Goal: Task Accomplishment & Management: Use online tool/utility

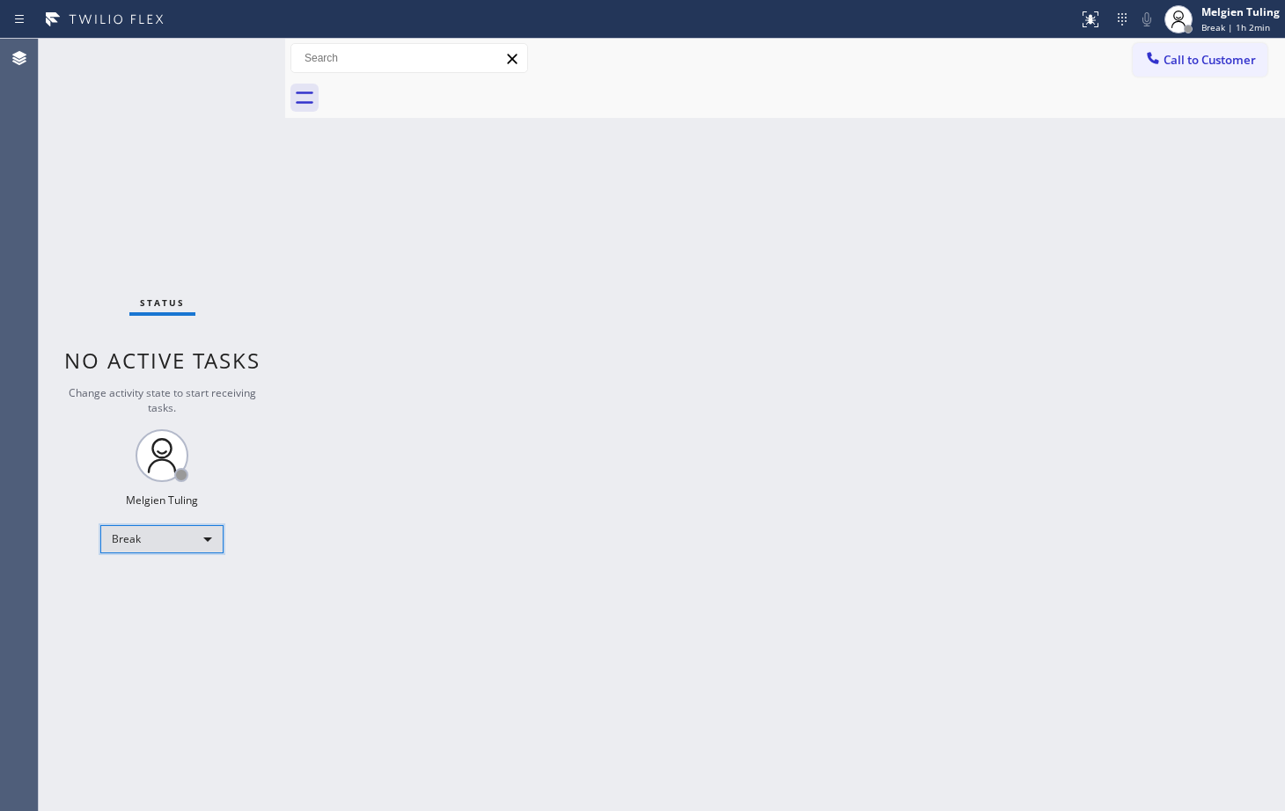
click at [167, 545] on div "Break" at bounding box center [161, 539] width 123 height 28
click at [153, 589] on li "Available" at bounding box center [161, 586] width 120 height 21
click at [804, 618] on div "Back to Dashboard Change Sender ID Customers Technicians Select a contact Outbo…" at bounding box center [785, 425] width 1000 height 773
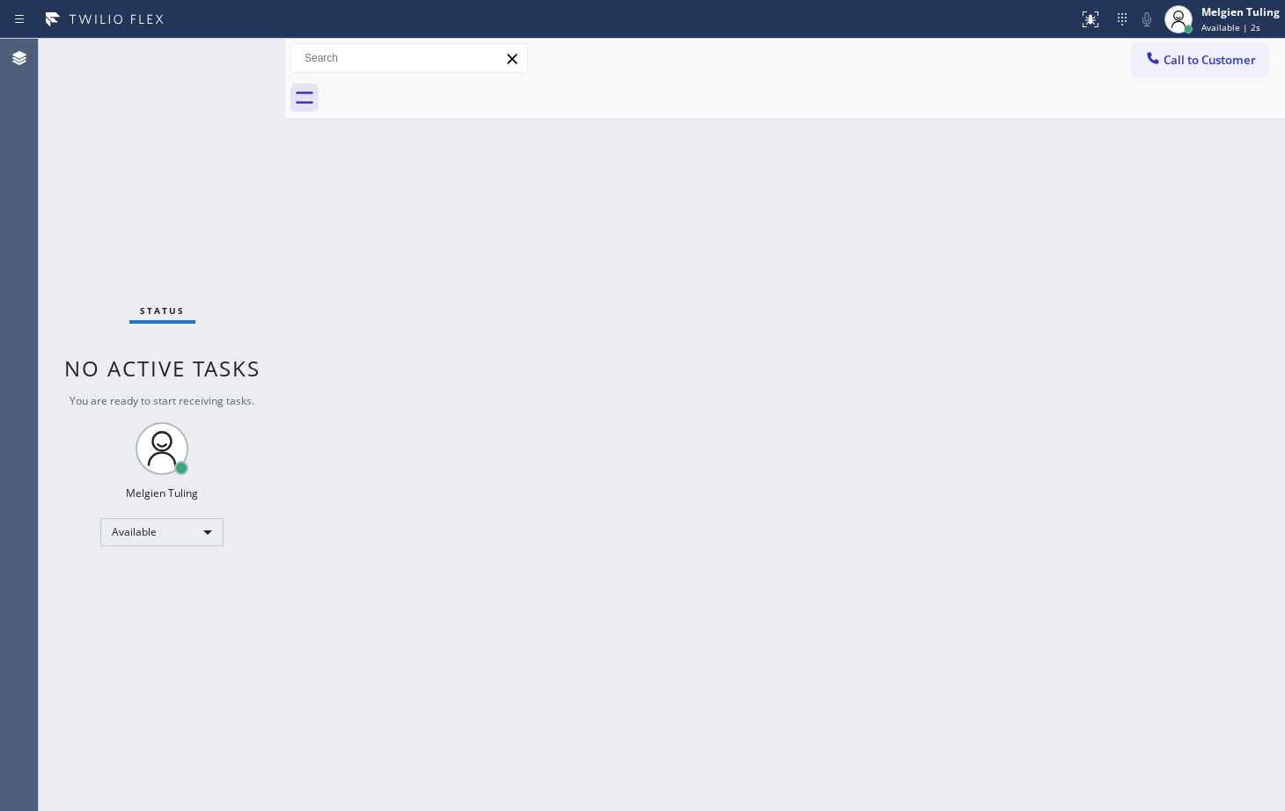
click at [481, 687] on div "Back to Dashboard Change Sender ID Customers Technicians Select a contact Outbo…" at bounding box center [785, 425] width 1000 height 773
click at [311, 386] on div "Back to Dashboard Change Sender ID Customers Technicians Select a contact Outbo…" at bounding box center [785, 425] width 1000 height 773
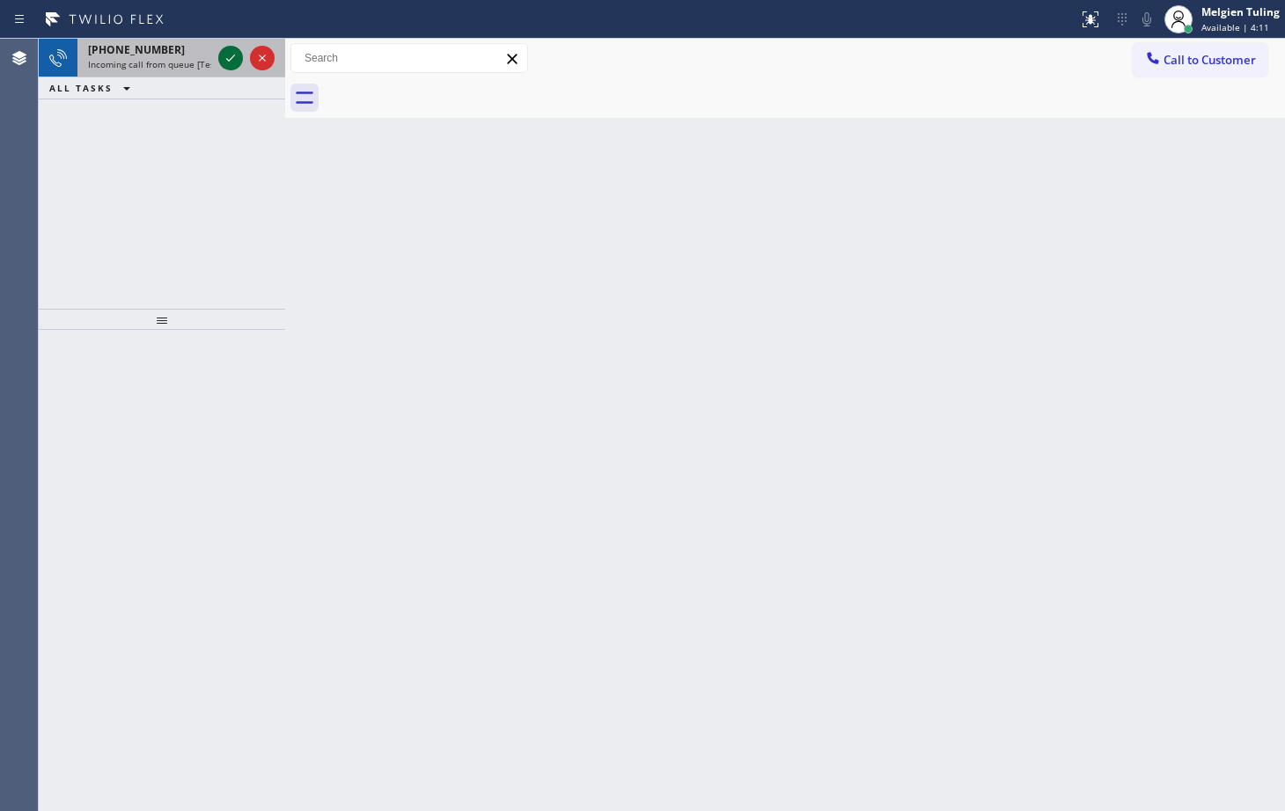
click at [219, 65] on div at bounding box center [230, 58] width 25 height 21
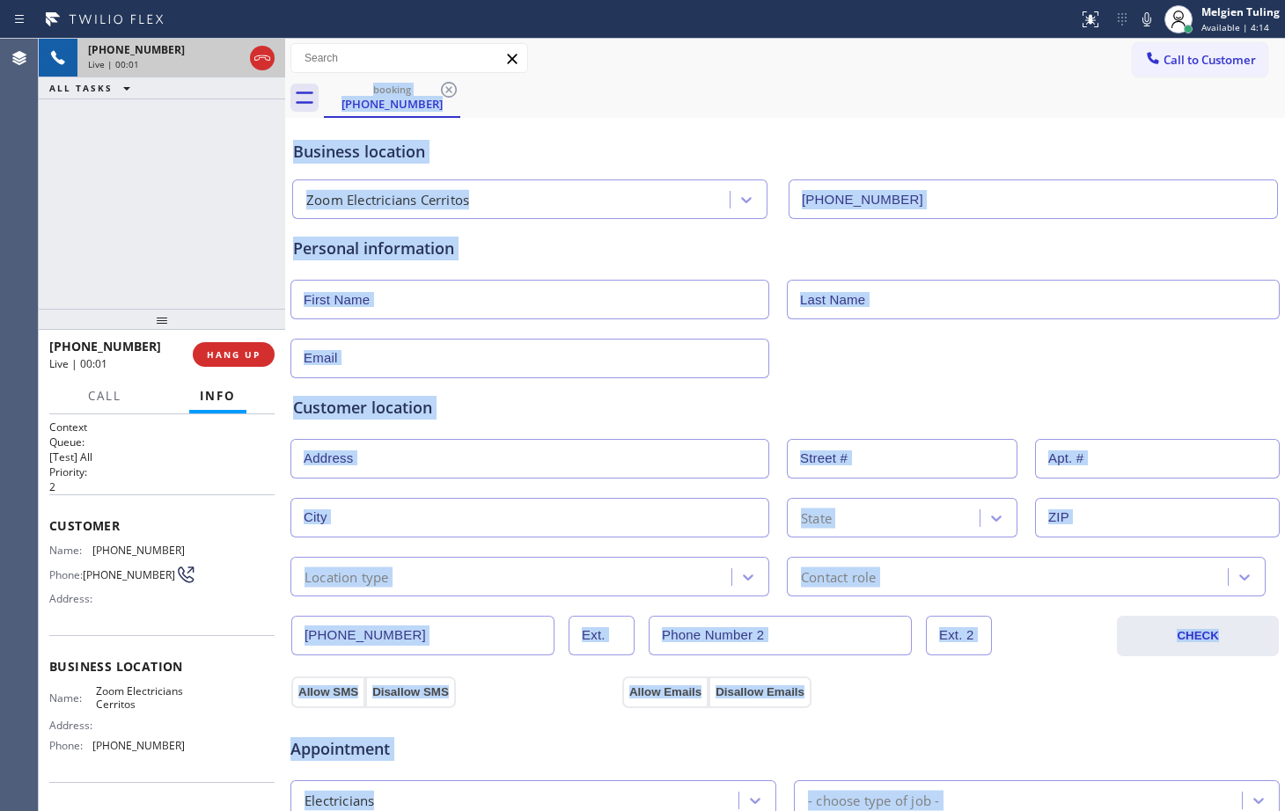
type input "[PHONE_NUMBER]"
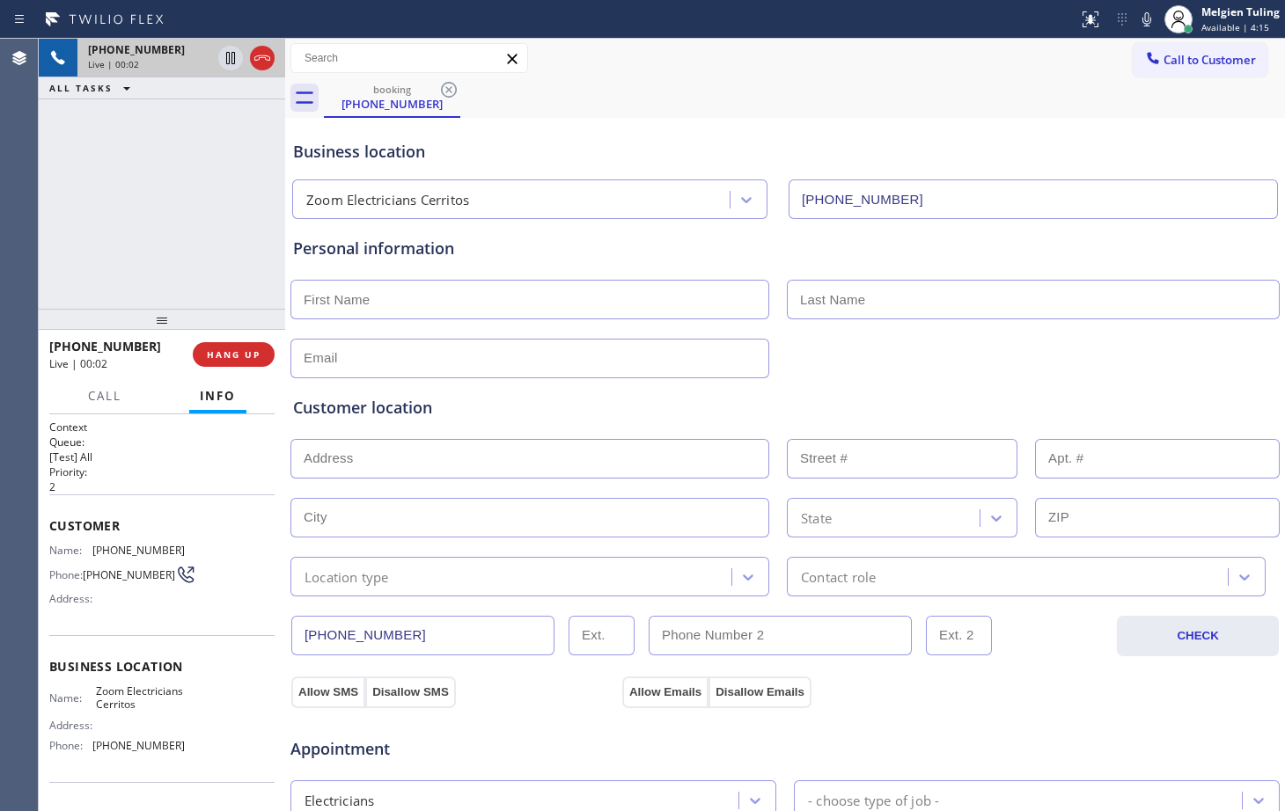
click at [217, 170] on div "[PHONE_NUMBER] Live | 00:02 ALL TASKS ALL TASKS ACTIVE TASKS TASKS IN WRAP UP" at bounding box center [162, 174] width 246 height 270
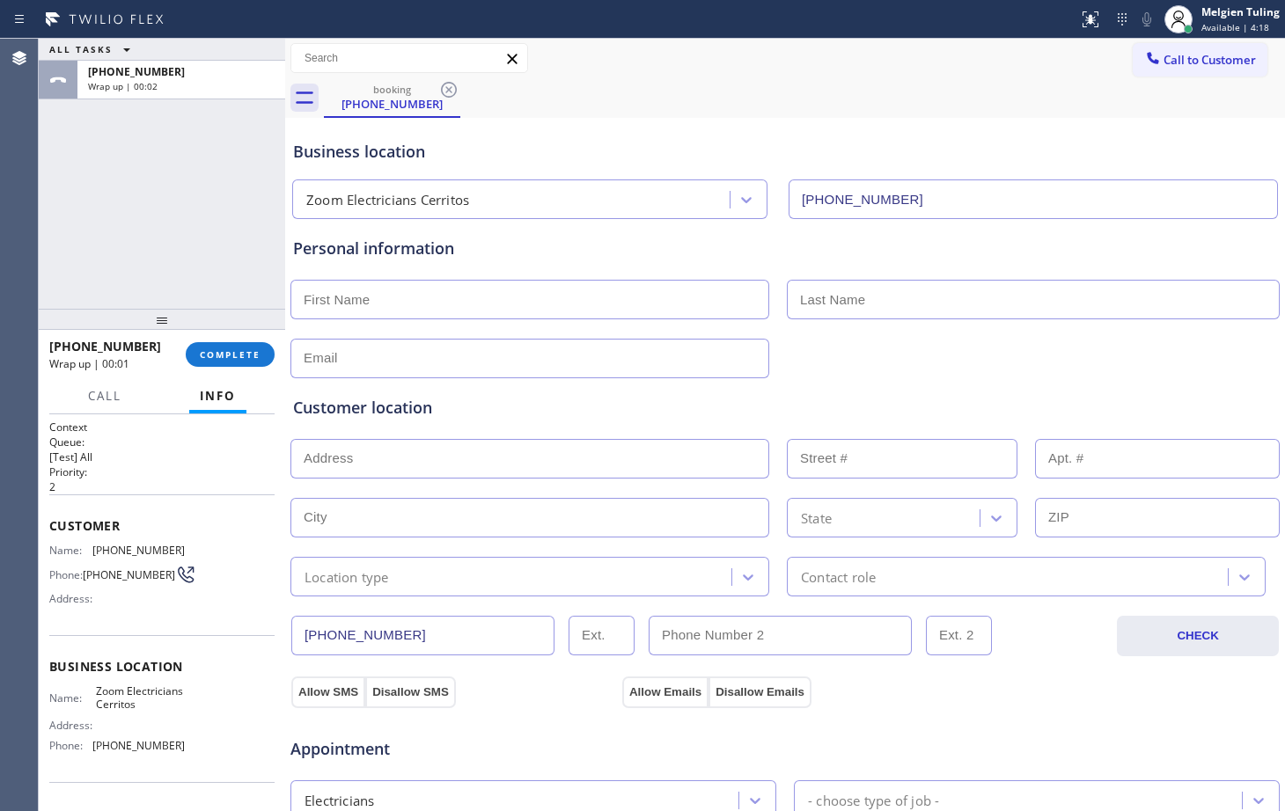
drag, startPoint x: 217, startPoint y: 351, endPoint x: 226, endPoint y: 334, distance: 18.9
click at [218, 351] on span "COMPLETE" at bounding box center [230, 355] width 61 height 12
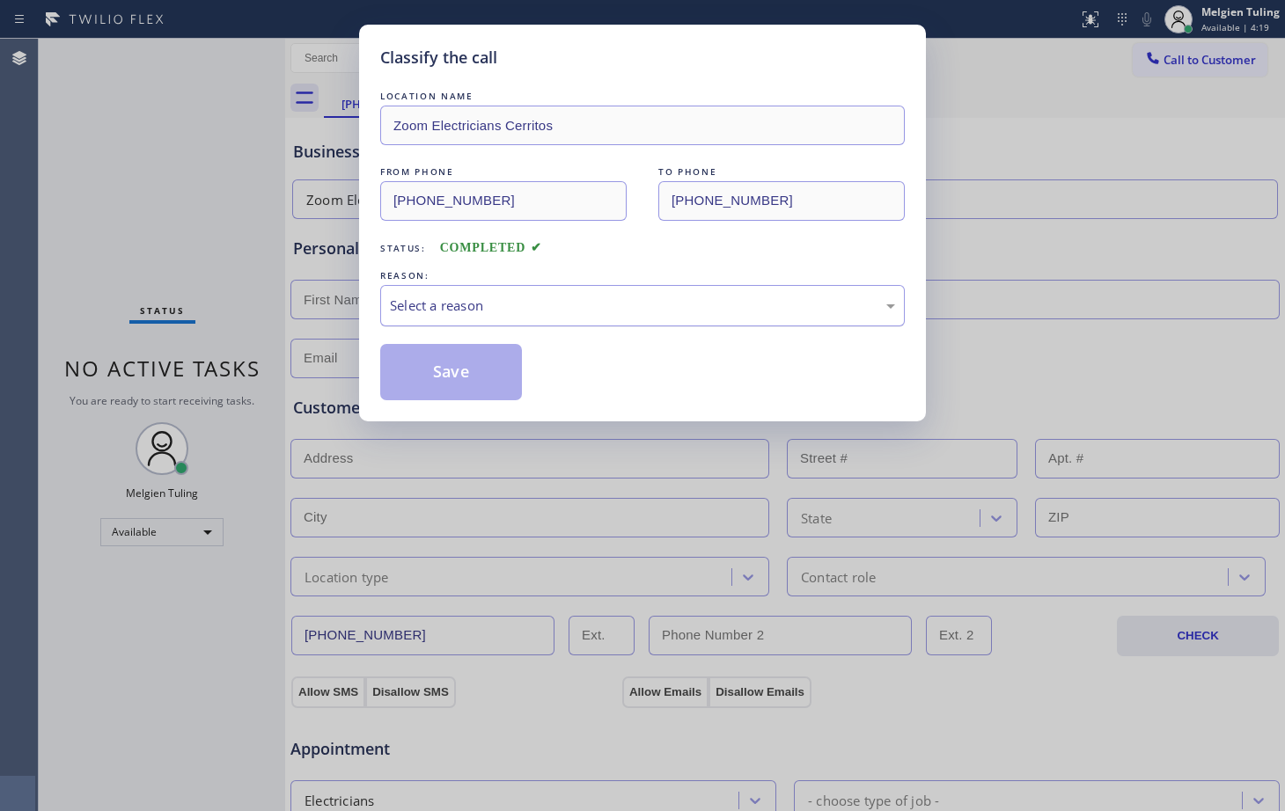
click at [460, 301] on div "Select a reason" at bounding box center [642, 306] width 505 height 20
click at [437, 374] on button "Save" at bounding box center [451, 372] width 142 height 56
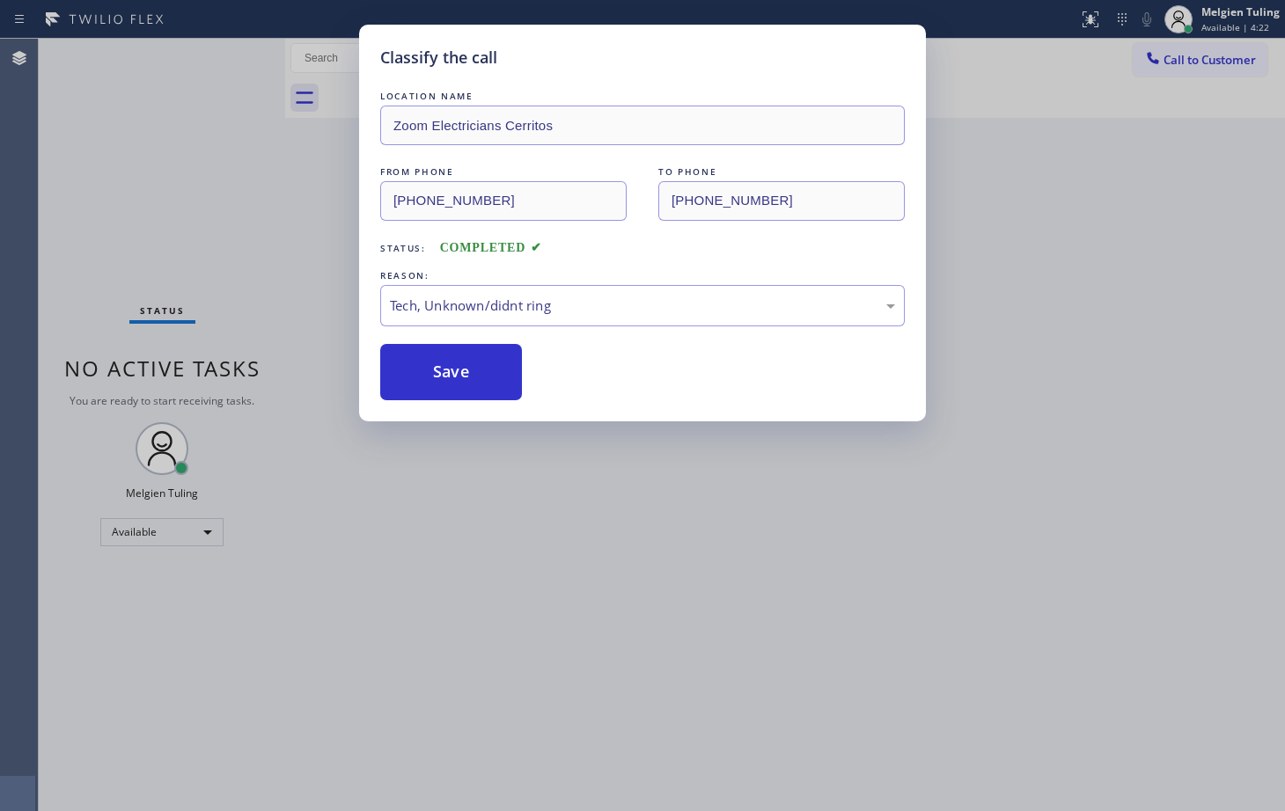
click at [257, 202] on div "Classify the call LOCATION NAME Zoom Electricians Cerritos FROM PHONE [PHONE_NU…" at bounding box center [642, 405] width 1285 height 811
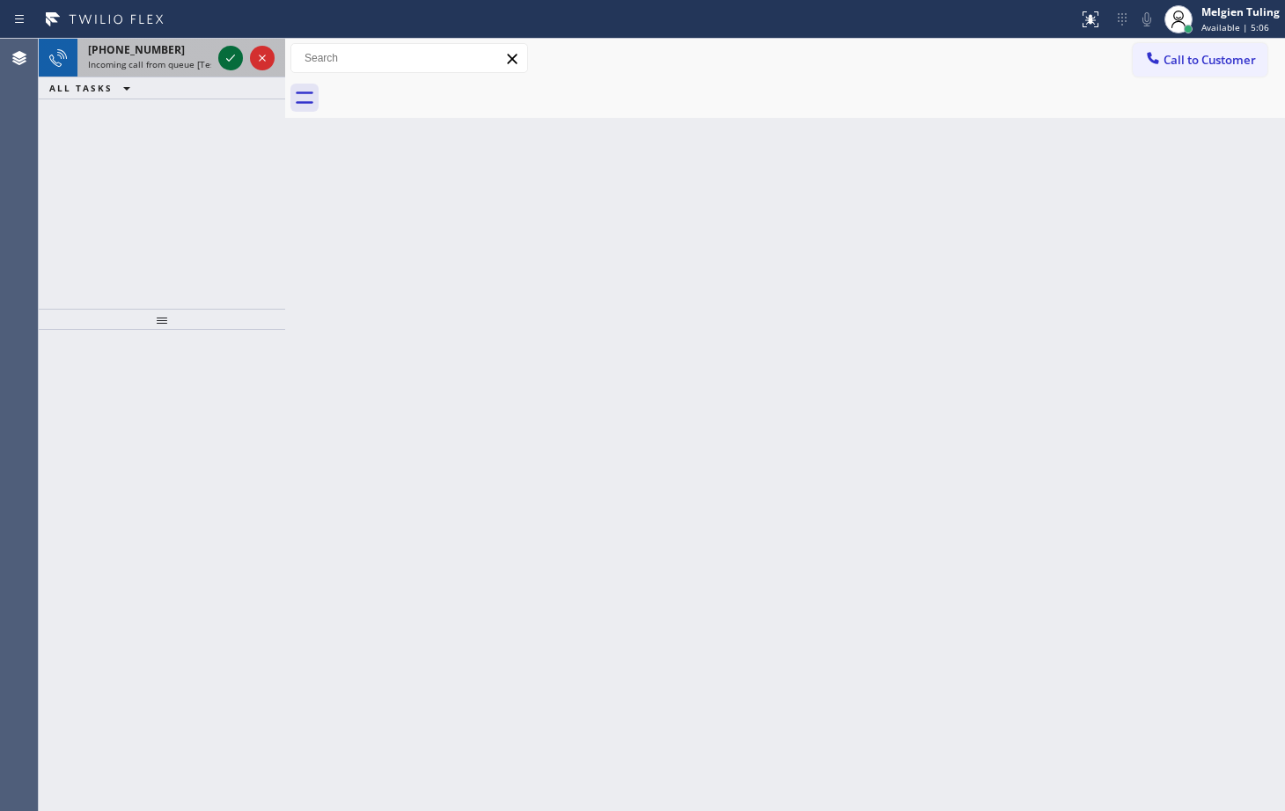
click at [239, 59] on icon at bounding box center [230, 58] width 21 height 21
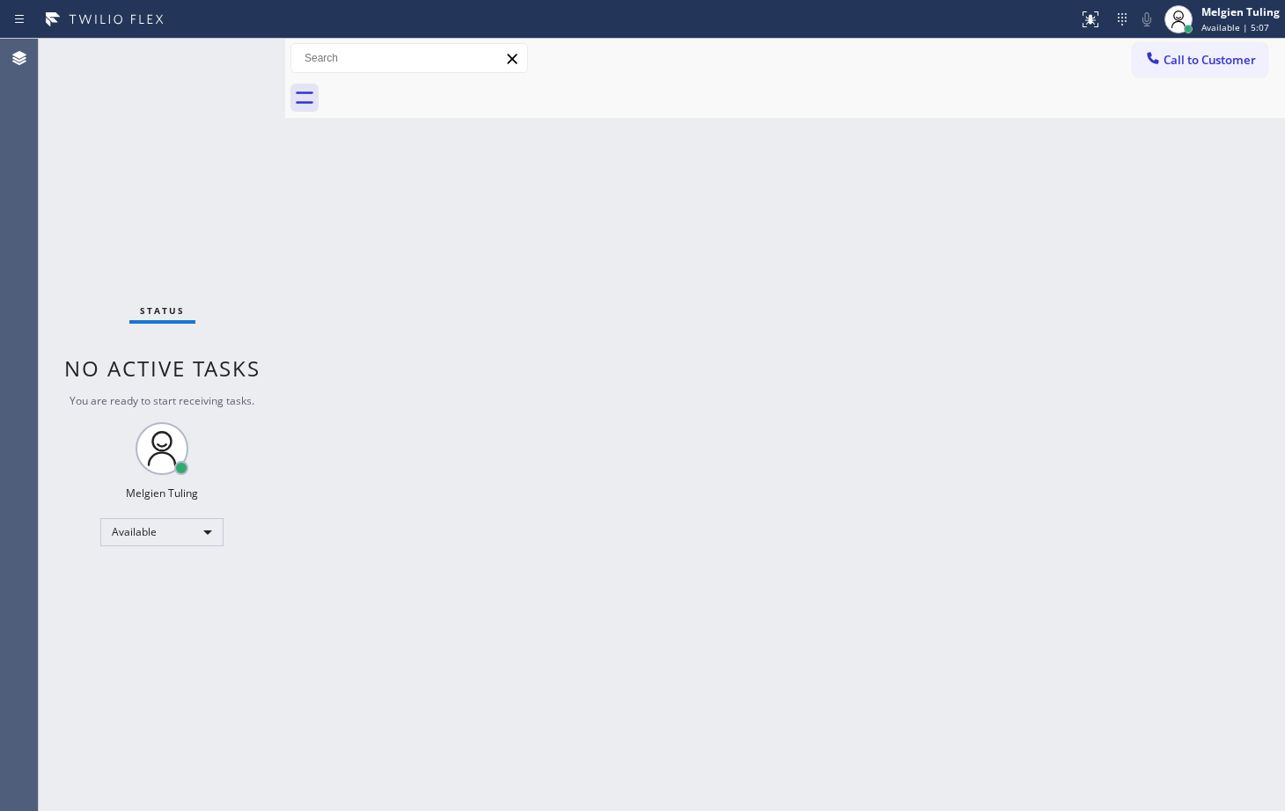
click at [235, 54] on div "Status No active tasks You are ready to start receiving tasks. Melgien Tuling A…" at bounding box center [162, 425] width 246 height 773
click at [1098, 7] on div at bounding box center [1097, 12] width 11 height 11
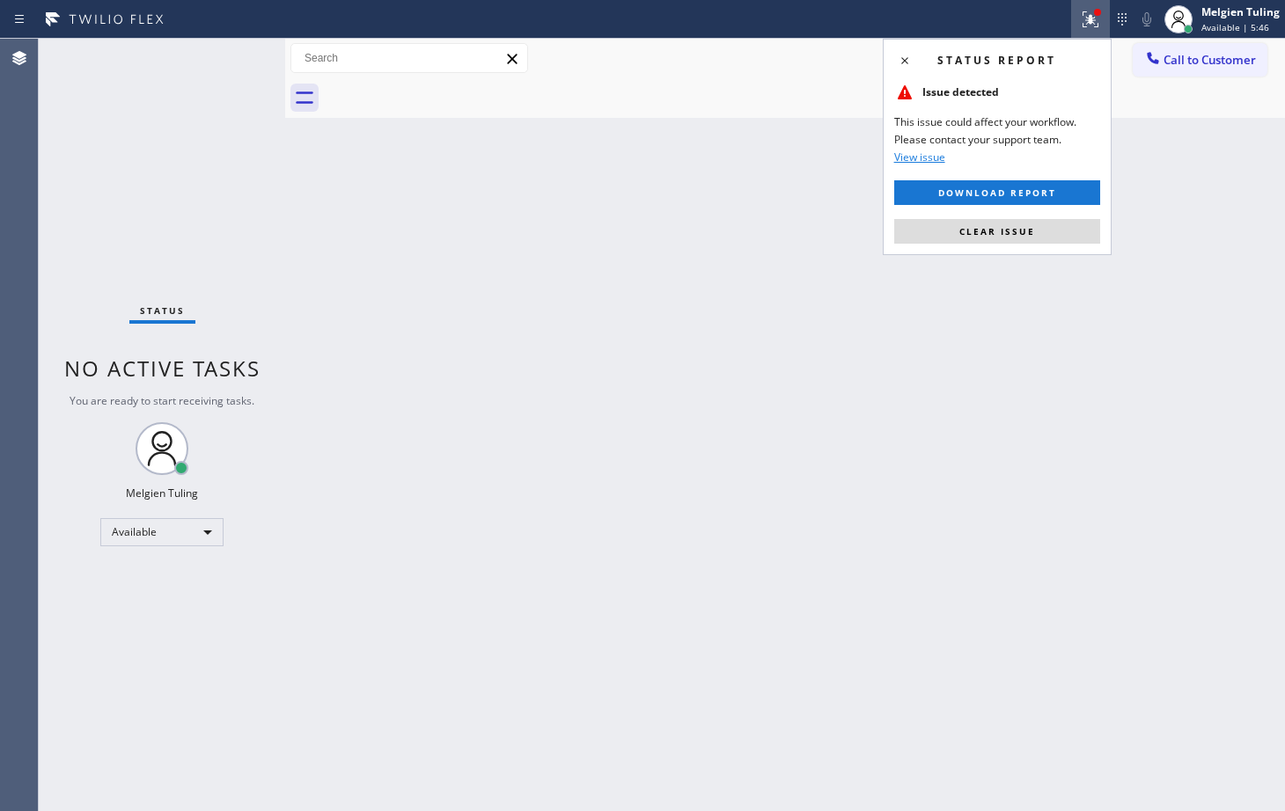
click at [1098, 7] on div at bounding box center [1097, 12] width 11 height 11
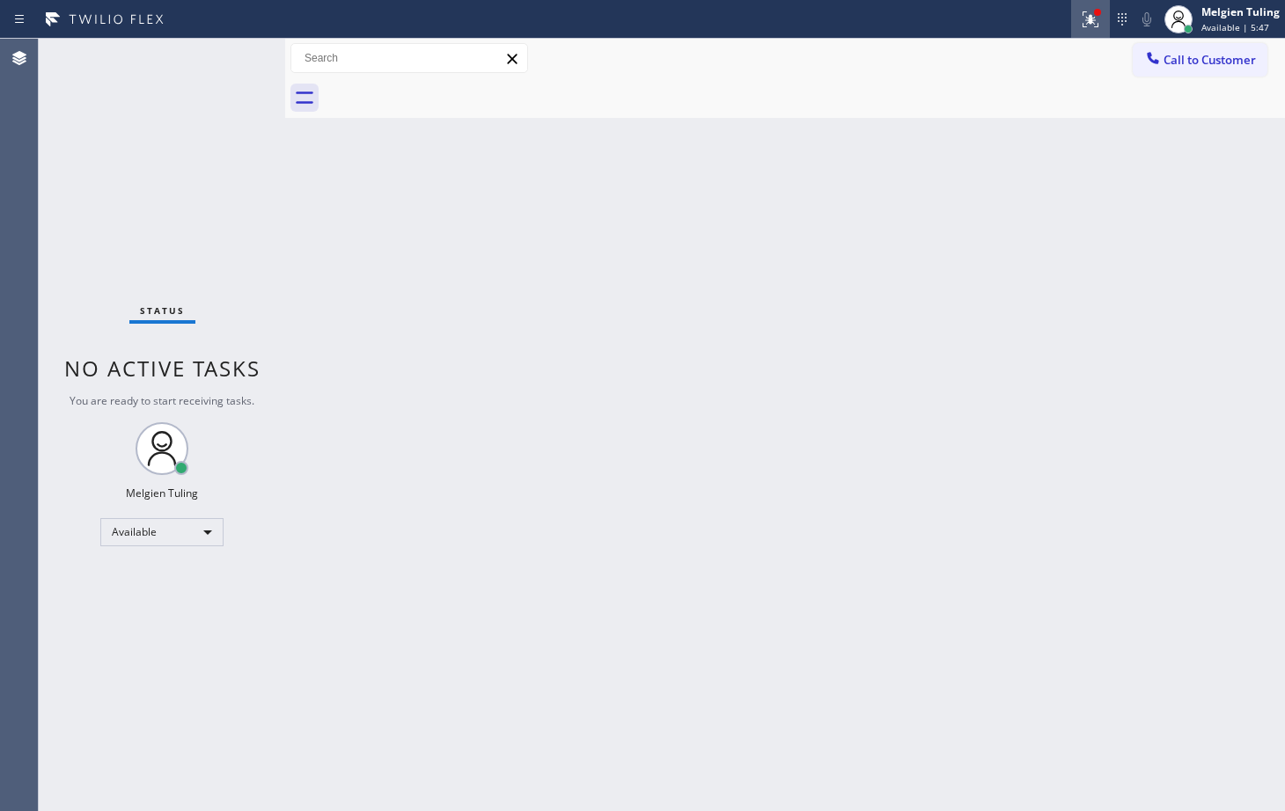
click at [1088, 17] on icon at bounding box center [1091, 19] width 16 height 16
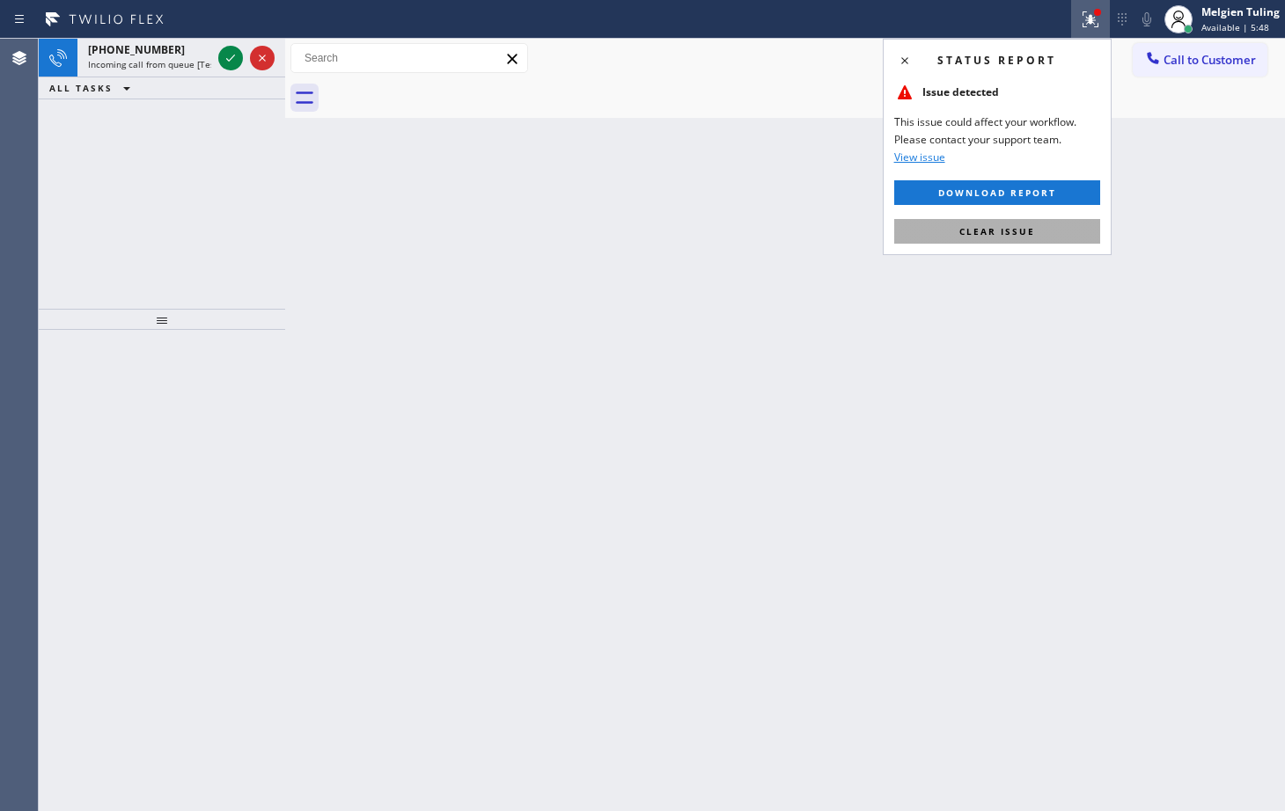
click at [961, 240] on button "Clear issue" at bounding box center [997, 231] width 206 height 25
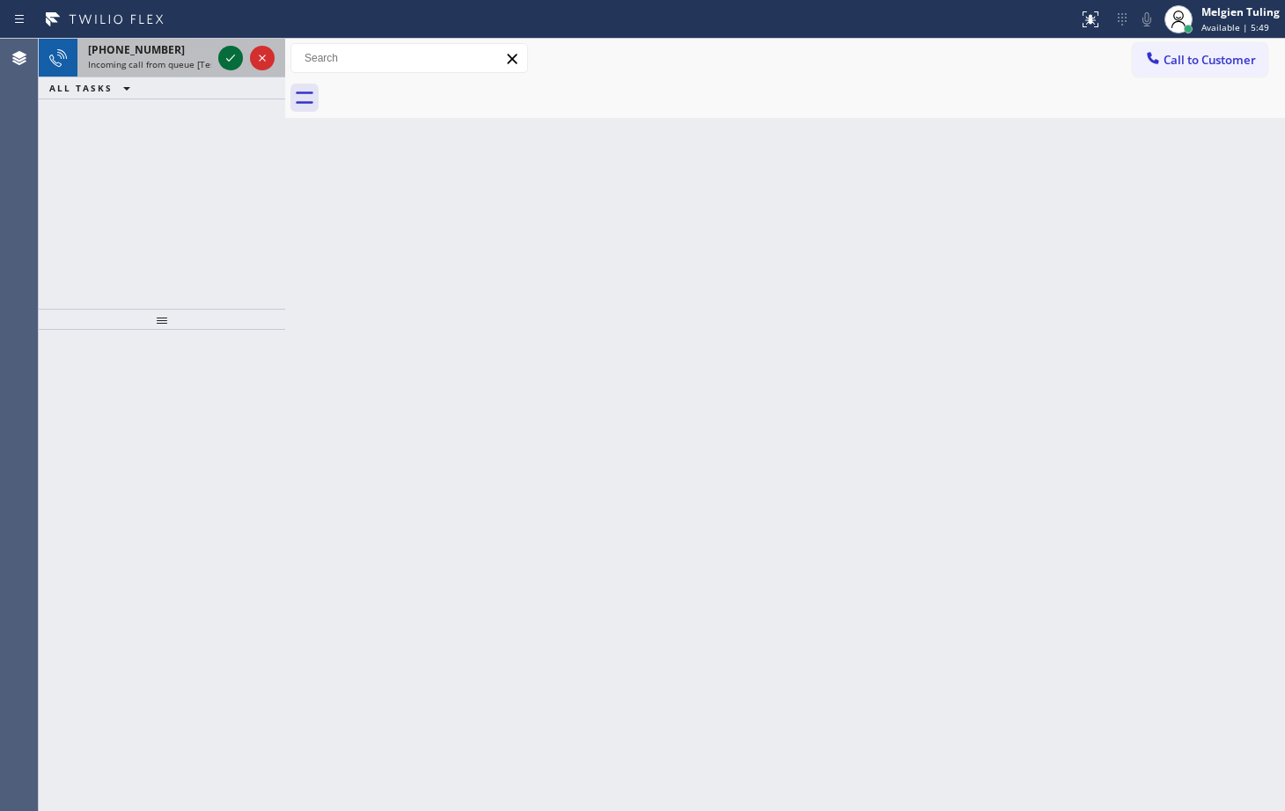
click at [224, 48] on icon at bounding box center [230, 58] width 21 height 21
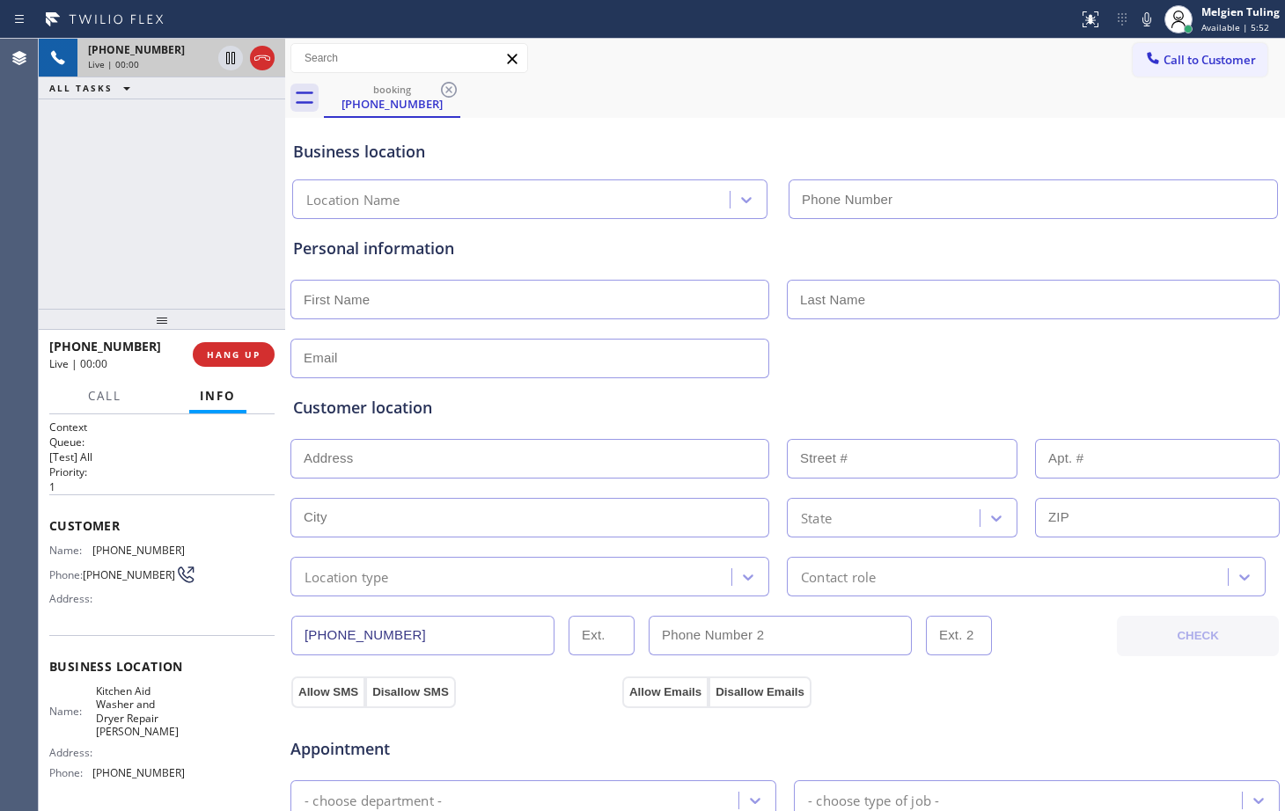
type input "[PHONE_NUMBER]"
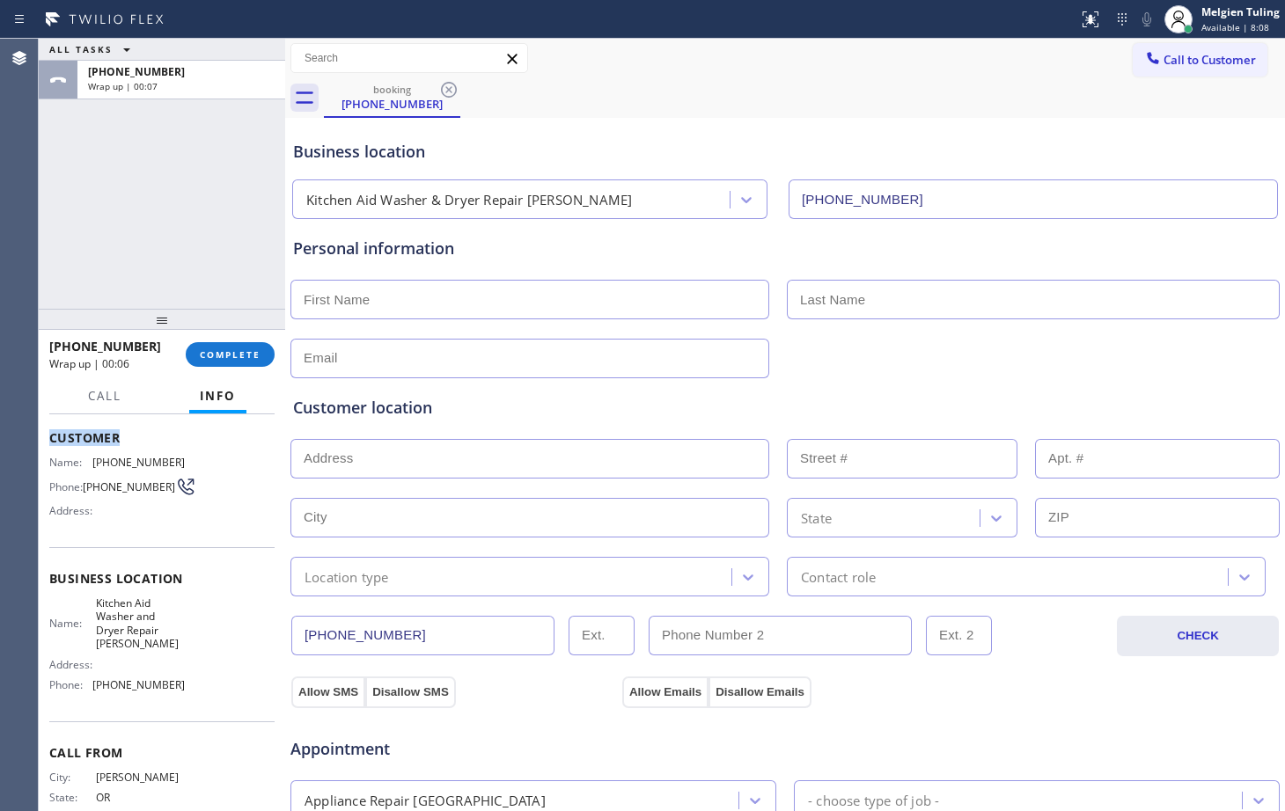
scroll to position [69, 0]
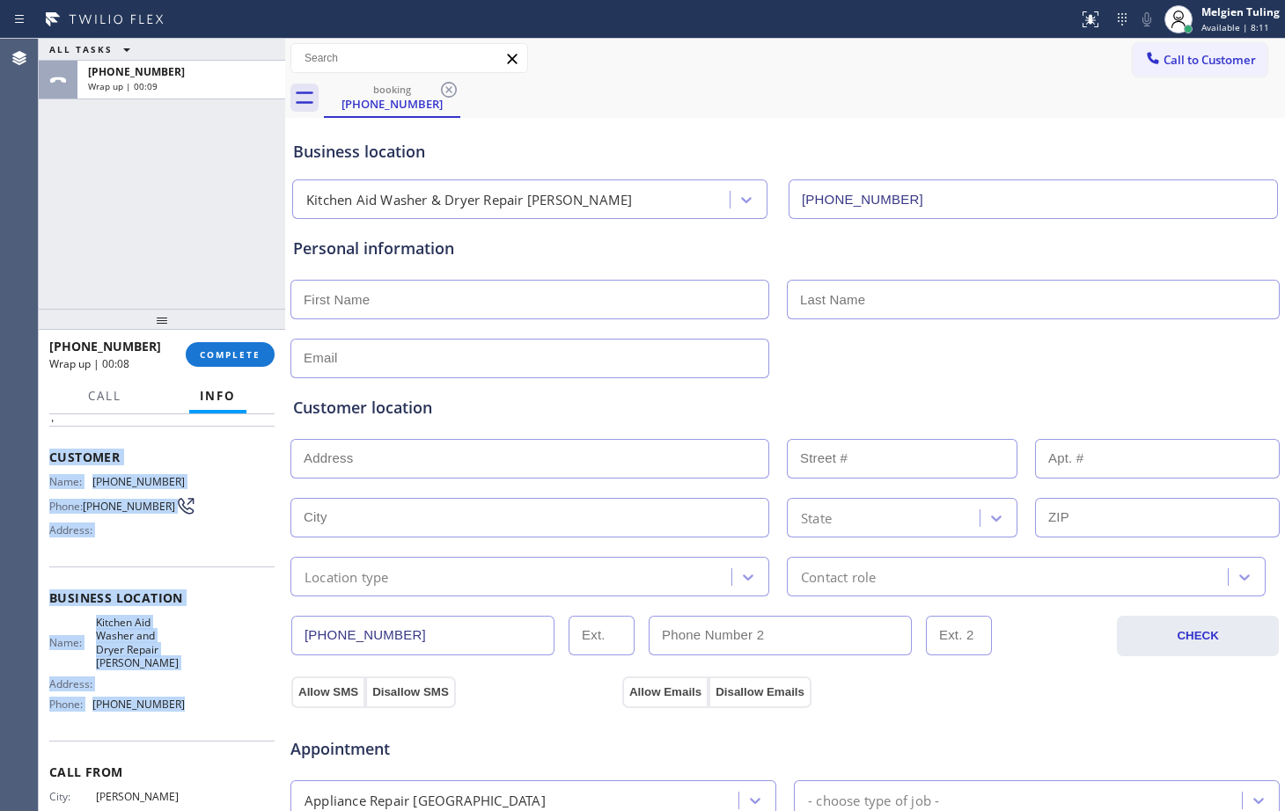
drag, startPoint x: 45, startPoint y: 434, endPoint x: 177, endPoint y: 712, distance: 307.9
click at [177, 712] on div "Context Queue: [Test] All Priority: 1 Customer Name: [PHONE_NUMBER] Phone: [PHO…" at bounding box center [162, 613] width 246 height 397
click at [177, 712] on div "Name: Kitchen Aid Washer and Dryer Repair [PERSON_NAME] Address: Phone: [PHONE_…" at bounding box center [161, 667] width 225 height 103
drag, startPoint x: 49, startPoint y: 455, endPoint x: 226, endPoint y: 711, distance: 311.3
click at [226, 711] on div "Context Queue: [Test] All Priority: 1 Customer Name: [PHONE_NUMBER] Phone: [PHO…" at bounding box center [161, 612] width 225 height 523
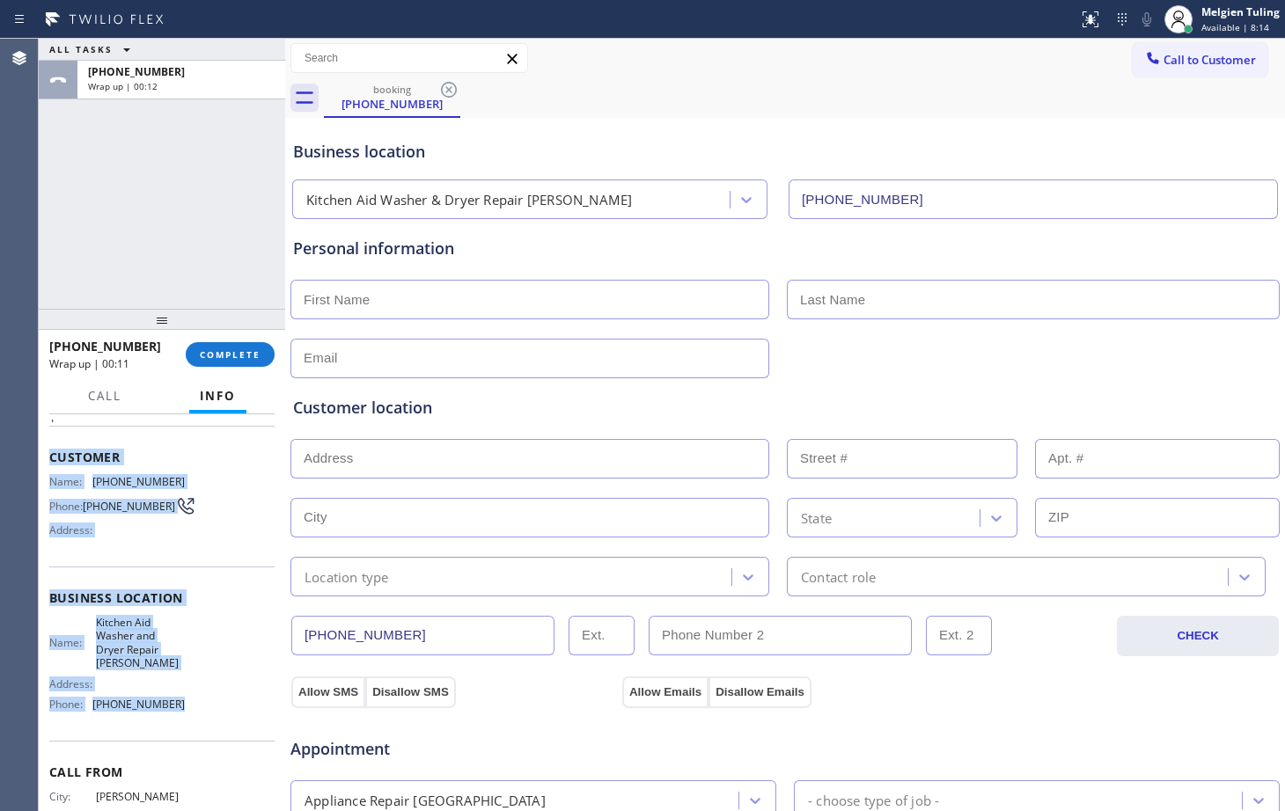
click at [226, 711] on div "Name: Kitchen Aid Washer and Dryer Repair [PERSON_NAME] Address: Phone: [PHONE_…" at bounding box center [161, 667] width 225 height 103
drag, startPoint x: 48, startPoint y: 451, endPoint x: 195, endPoint y: 726, distance: 312.2
click at [195, 726] on div "Context Queue: [Test] All Priority: 1 Customer Name: [PHONE_NUMBER] Phone: [PHO…" at bounding box center [162, 613] width 246 height 397
copy div "Customer Name: [PHONE_NUMBER] Phone: [PHONE_NUMBER] Address: Business location …"
click at [239, 354] on span "COMPLETE" at bounding box center [230, 355] width 61 height 12
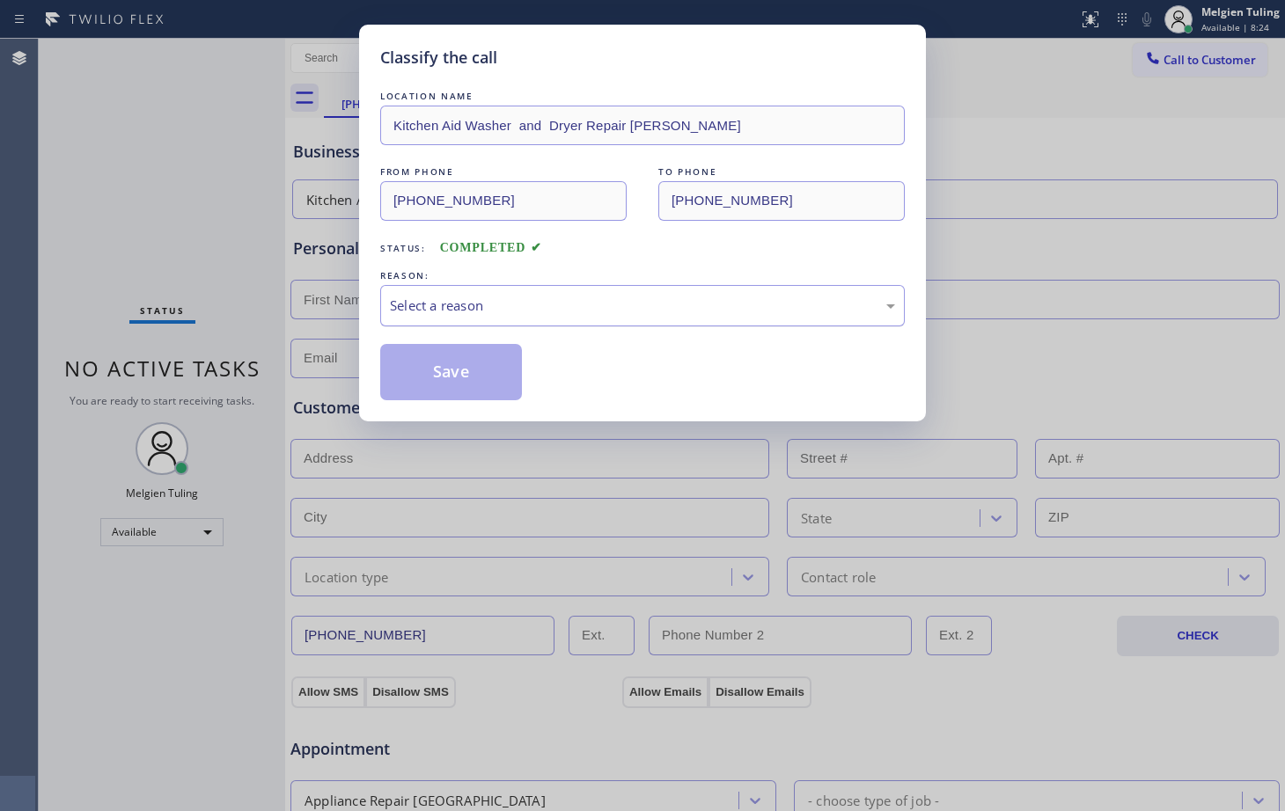
click at [486, 294] on div "Select a reason" at bounding box center [642, 305] width 525 height 41
click at [451, 363] on button "Save" at bounding box center [451, 372] width 142 height 56
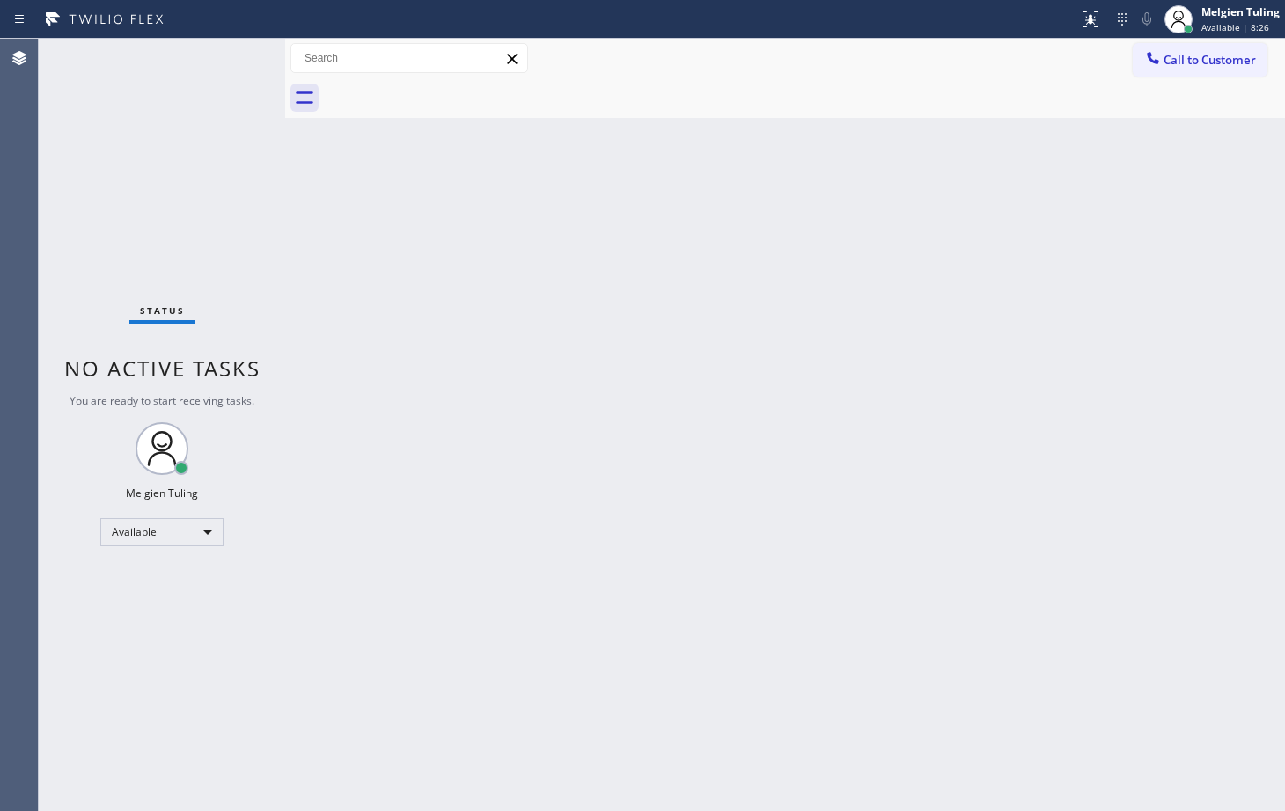
click at [1091, 316] on div "Back to Dashboard Change Sender ID Customers Technicians Select a contact Outbo…" at bounding box center [785, 425] width 1000 height 773
click at [1215, 15] on div "Melgien Tuling" at bounding box center [1240, 11] width 78 height 15
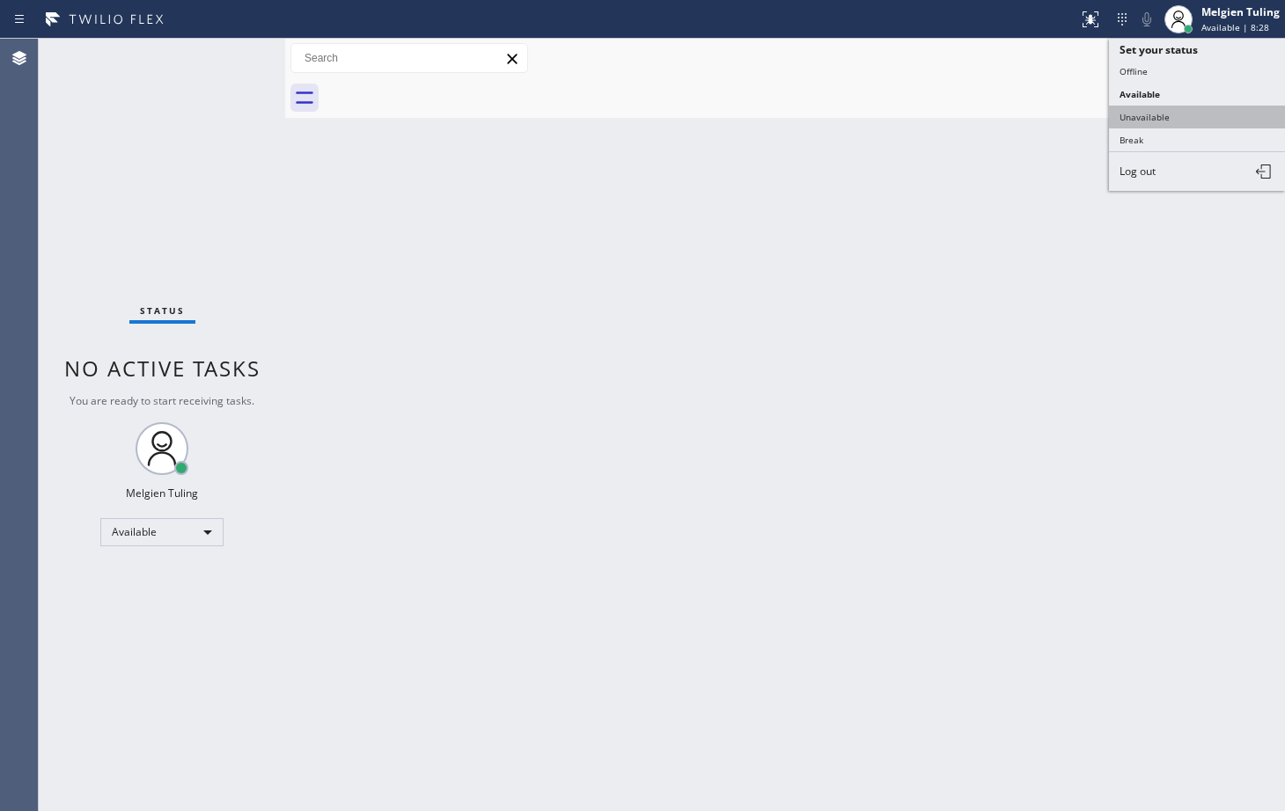
click at [1167, 110] on button "Unavailable" at bounding box center [1197, 117] width 176 height 23
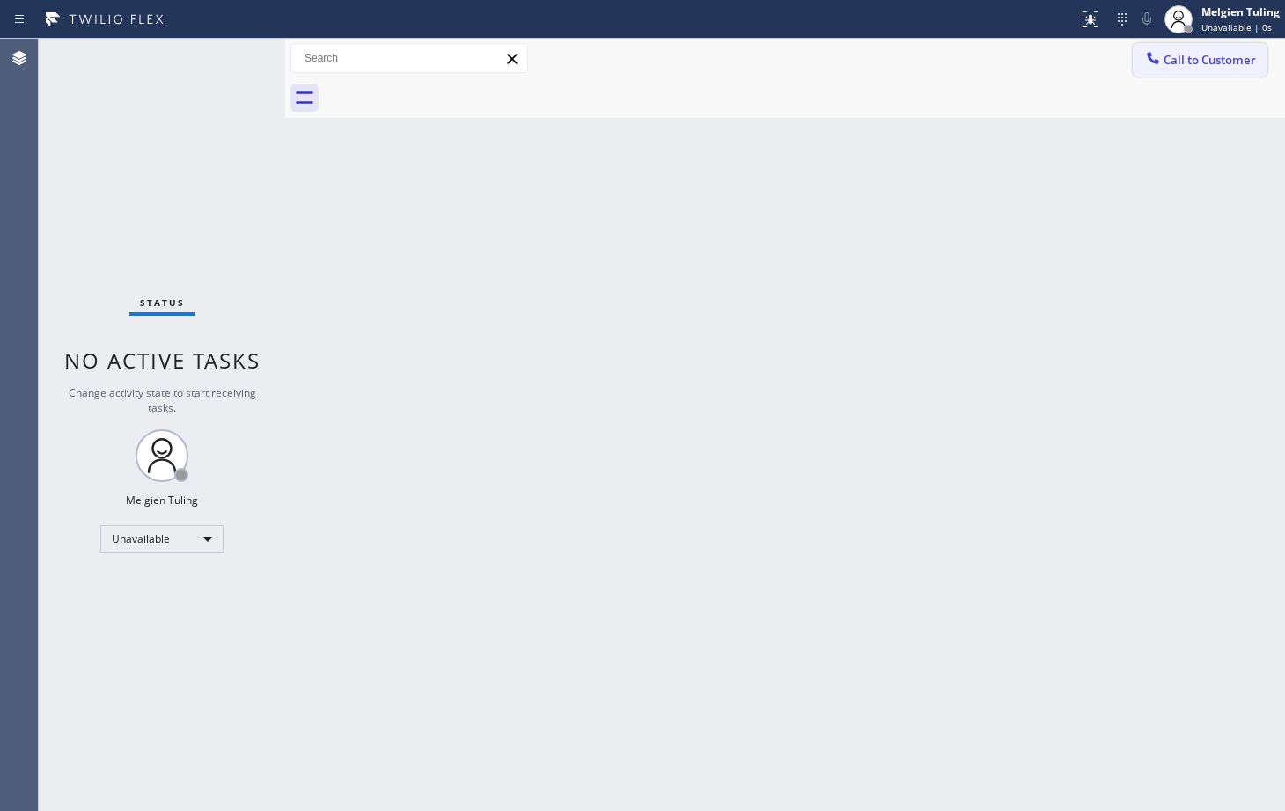
click at [1208, 62] on span "Call to Customer" at bounding box center [1210, 60] width 92 height 16
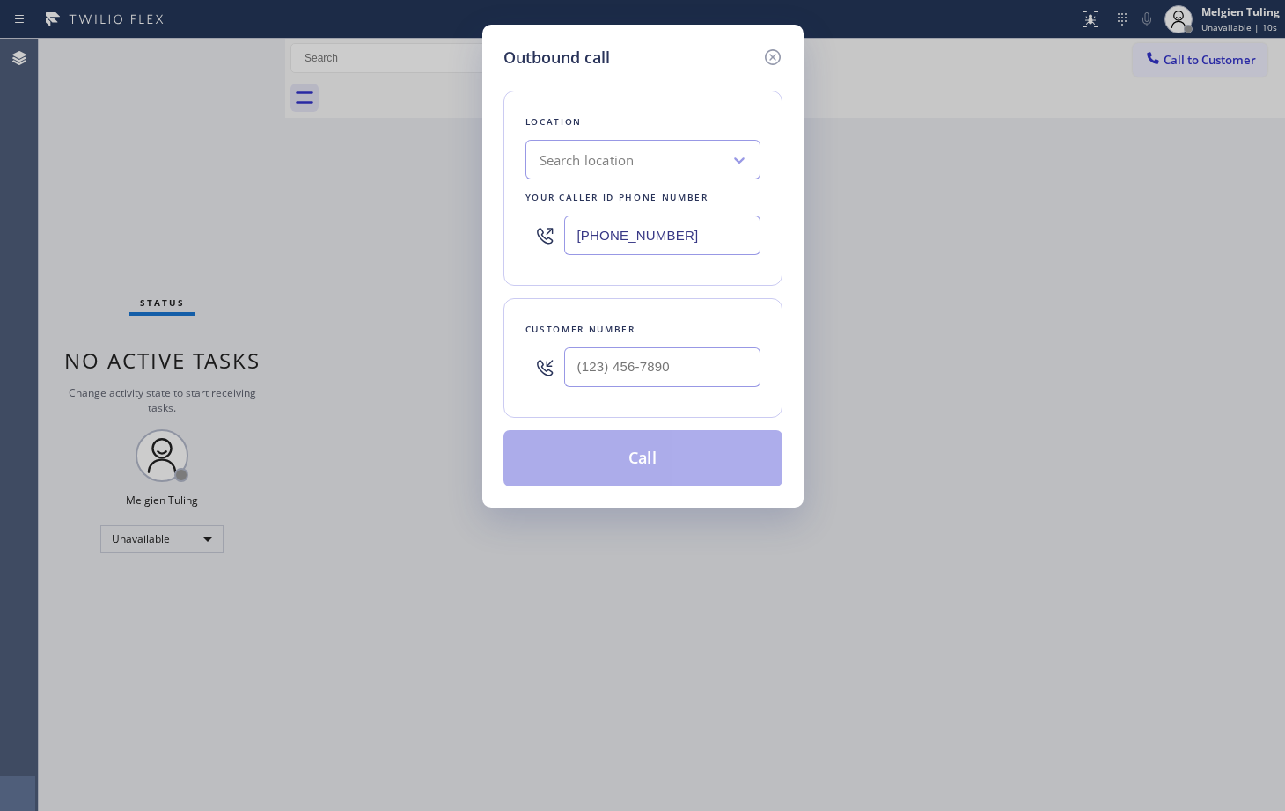
drag, startPoint x: 681, startPoint y: 244, endPoint x: 513, endPoint y: 215, distance: 170.6
click at [513, 215] on div "Location Search location Your caller id phone number [PHONE_NUMBER]" at bounding box center [642, 188] width 279 height 195
type input "[PHONE_NUMBER]"
drag, startPoint x: 686, startPoint y: 374, endPoint x: 562, endPoint y: 373, distance: 124.1
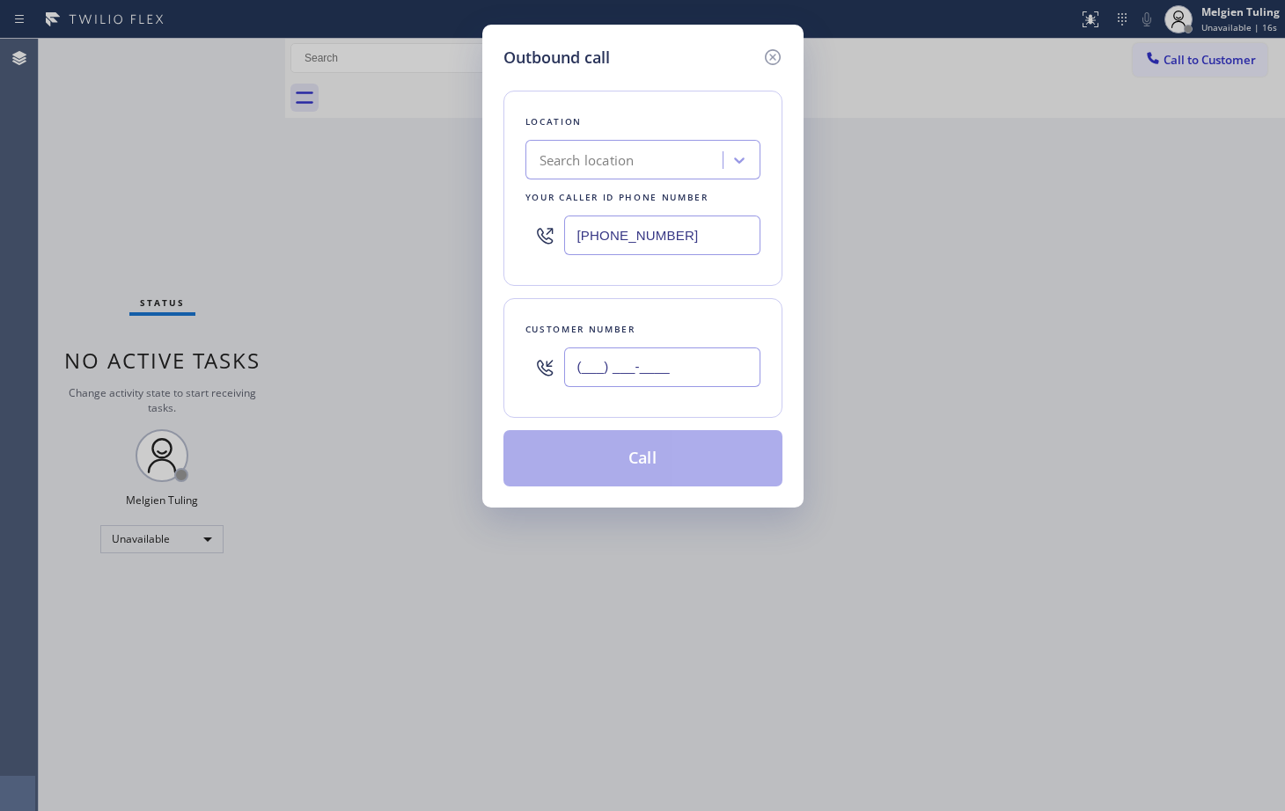
click at [562, 373] on div "(___) ___-____" at bounding box center [642, 367] width 235 height 57
paste input "541) 636-6769"
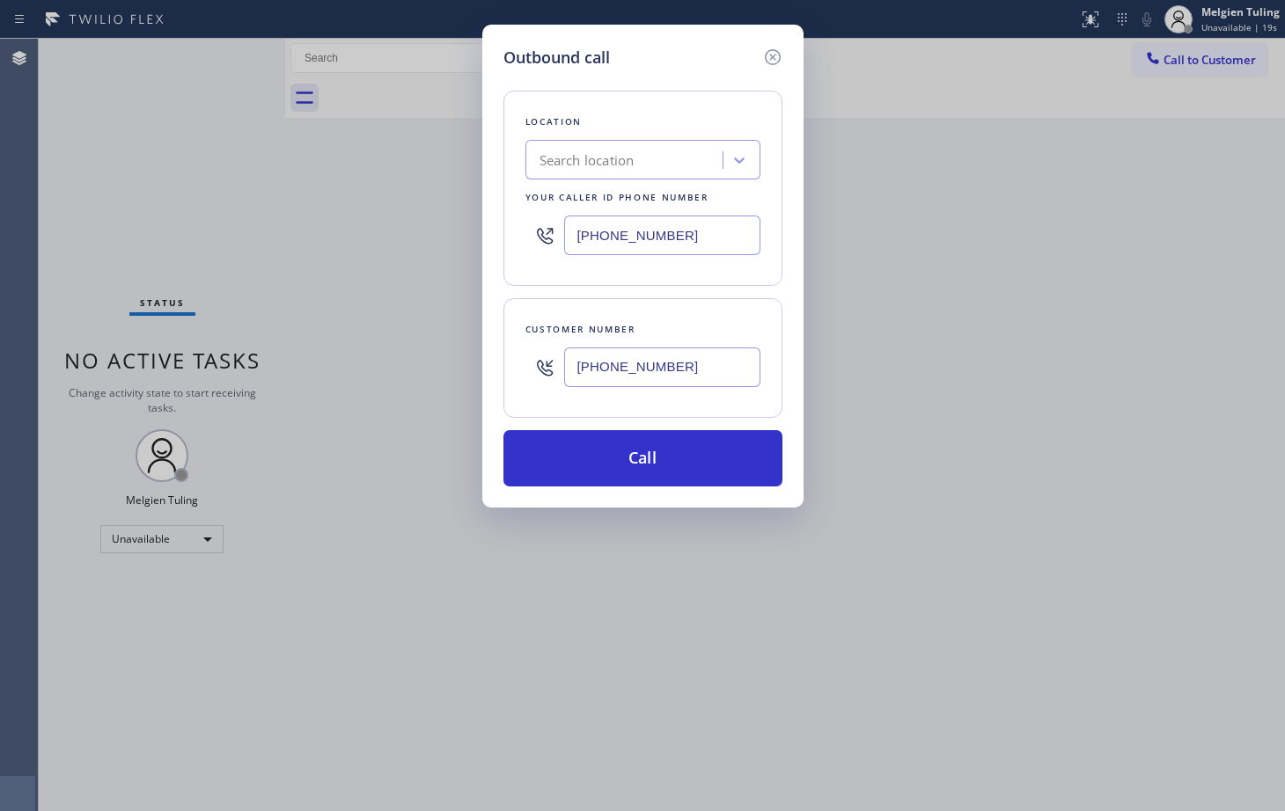
type input "[PHONE_NUMBER]"
click at [684, 231] on input "[PHONE_NUMBER]" at bounding box center [662, 236] width 196 height 40
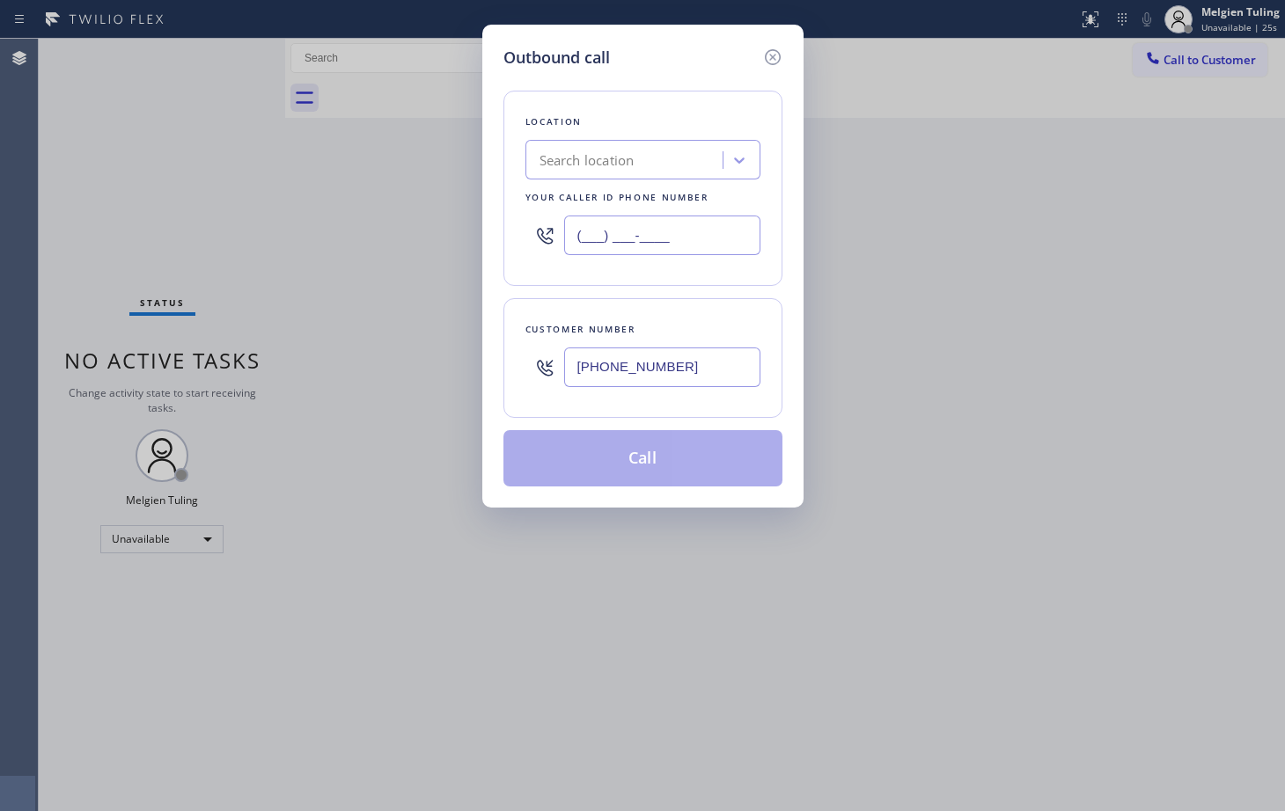
type input "(___) ___-____"
drag, startPoint x: 724, startPoint y: 374, endPoint x: 534, endPoint y: 352, distance: 191.4
click at [542, 361] on div "(___) ___-____" at bounding box center [642, 367] width 235 height 57
type input "(___) ___-____"
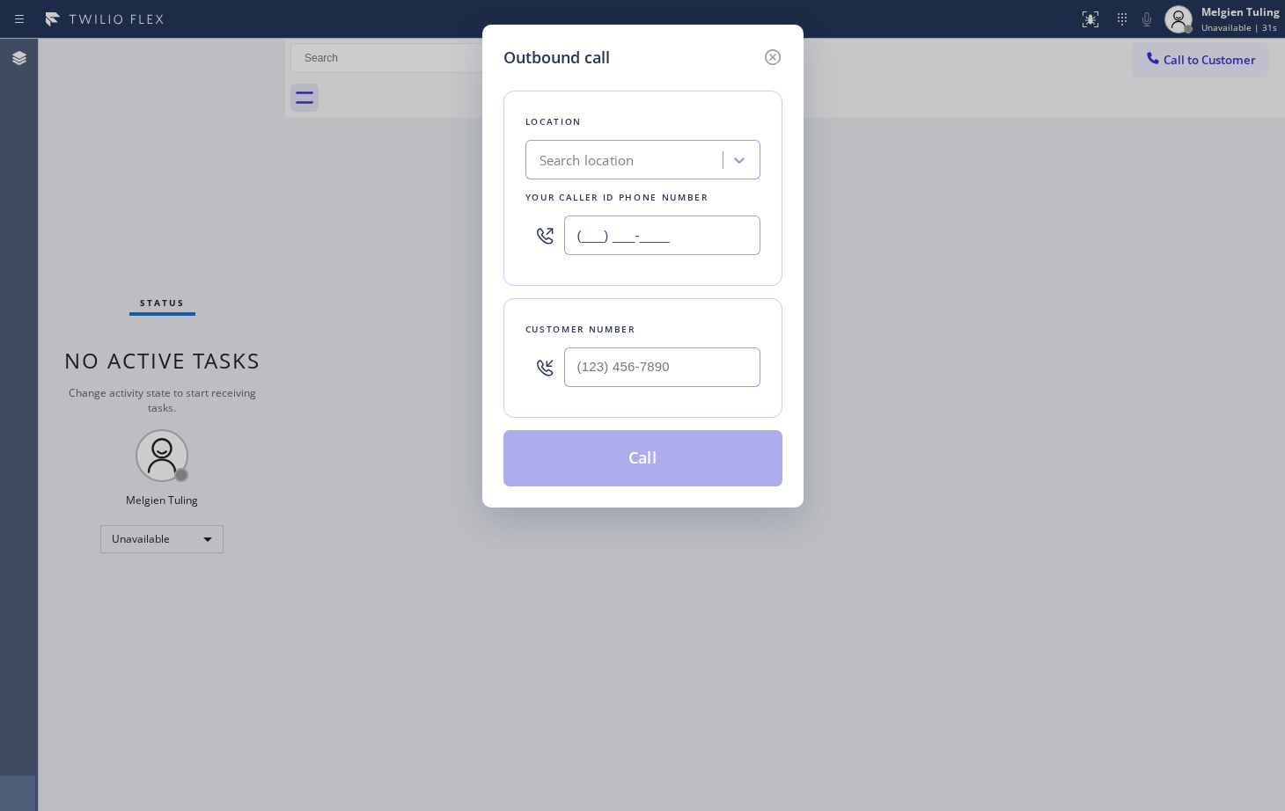
click at [598, 229] on input "(___) ___-____" at bounding box center [662, 236] width 196 height 40
paste input "458) 217-8034"
type input "[PHONE_NUMBER]"
click at [595, 366] on input "(___) ___-____" at bounding box center [662, 368] width 196 height 40
paste input "541) 636-6769"
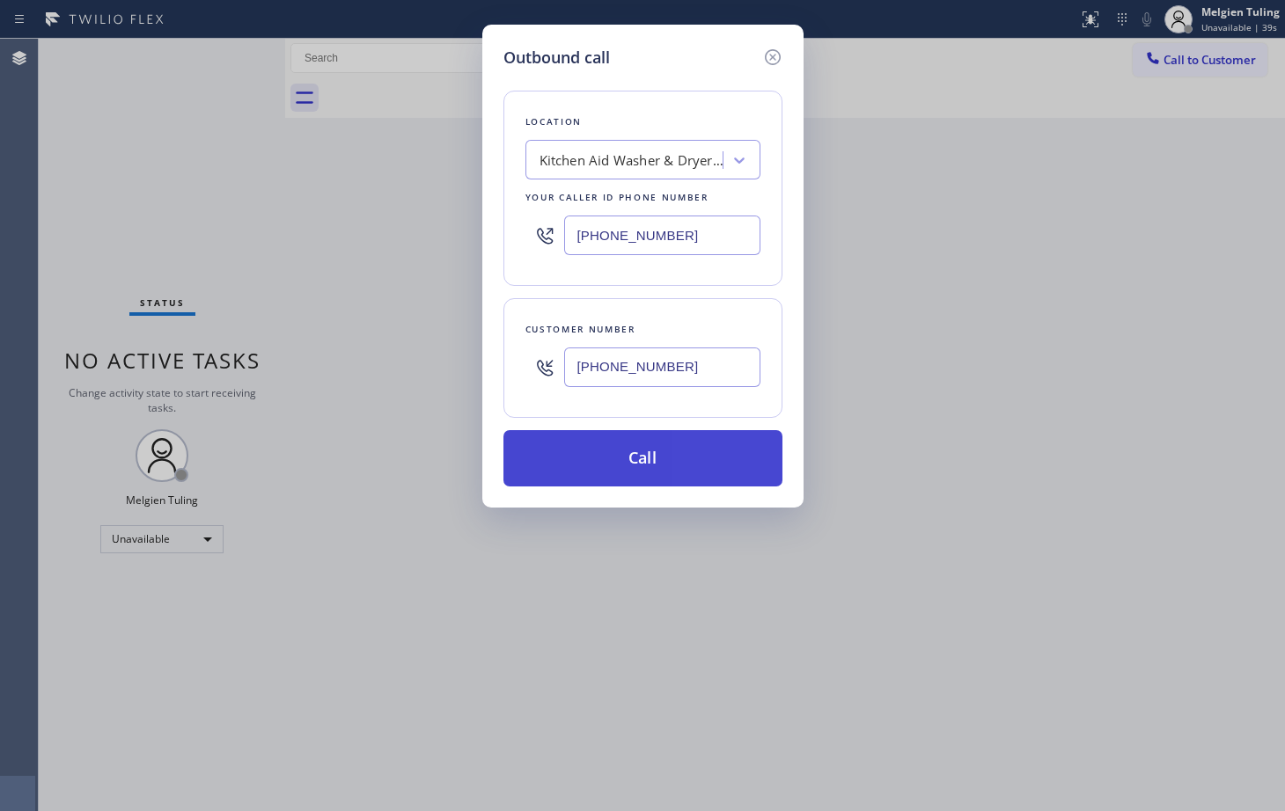
type input "[PHONE_NUMBER]"
click at [642, 469] on button "Call" at bounding box center [642, 458] width 279 height 56
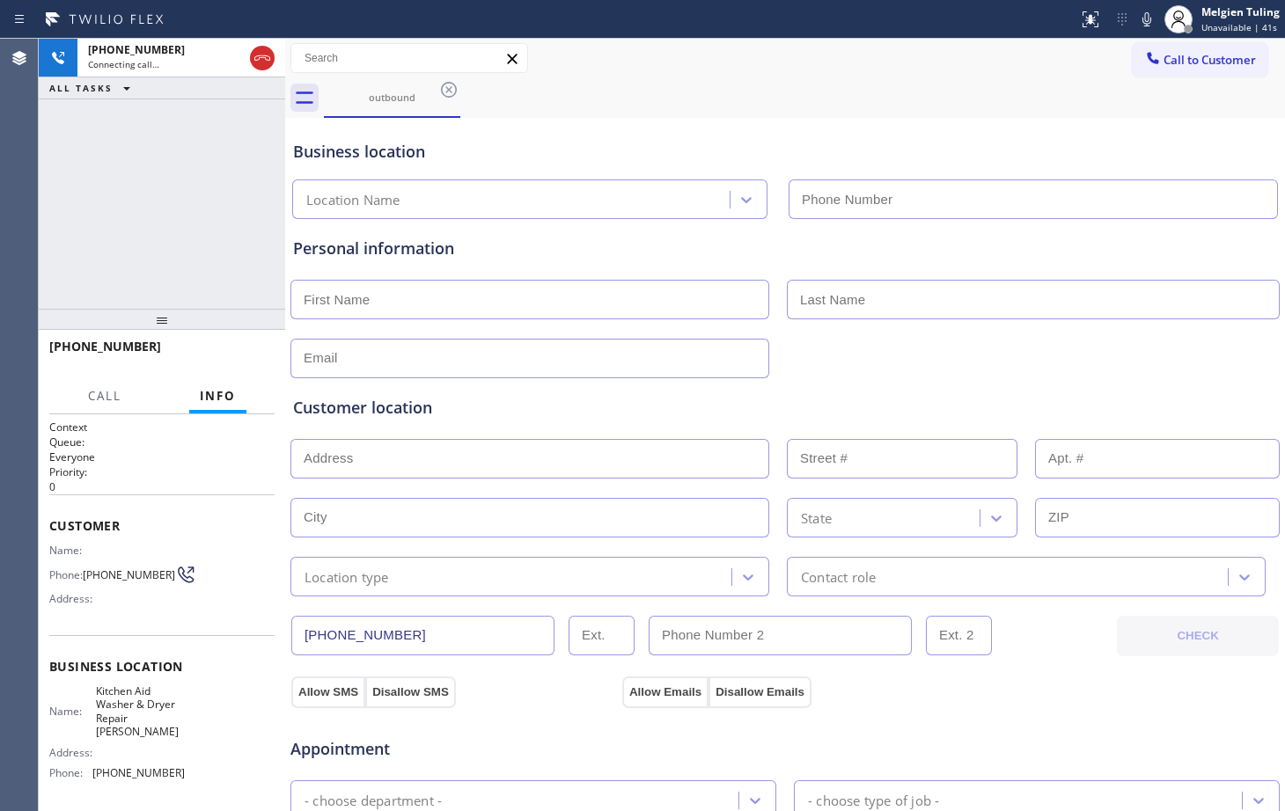
type input "[PHONE_NUMBER]"
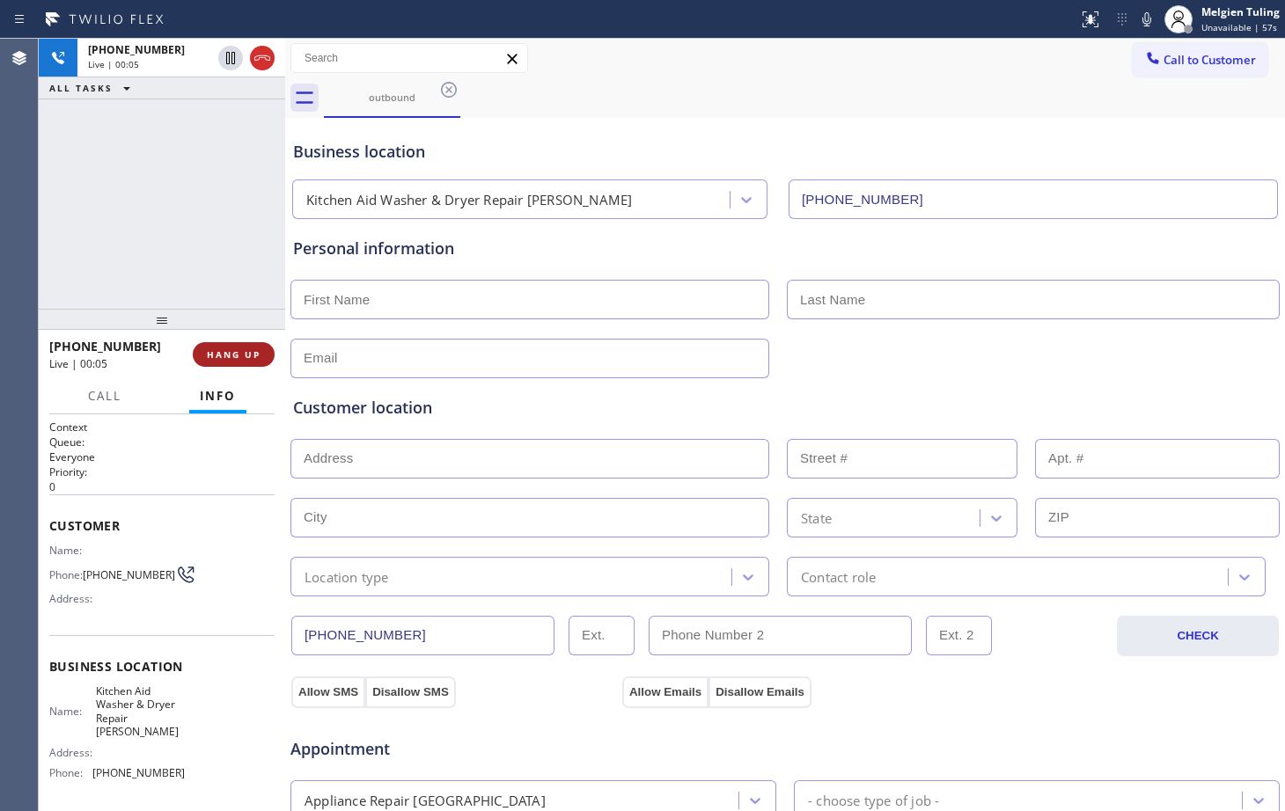
click at [232, 355] on span "HANG UP" at bounding box center [234, 355] width 54 height 12
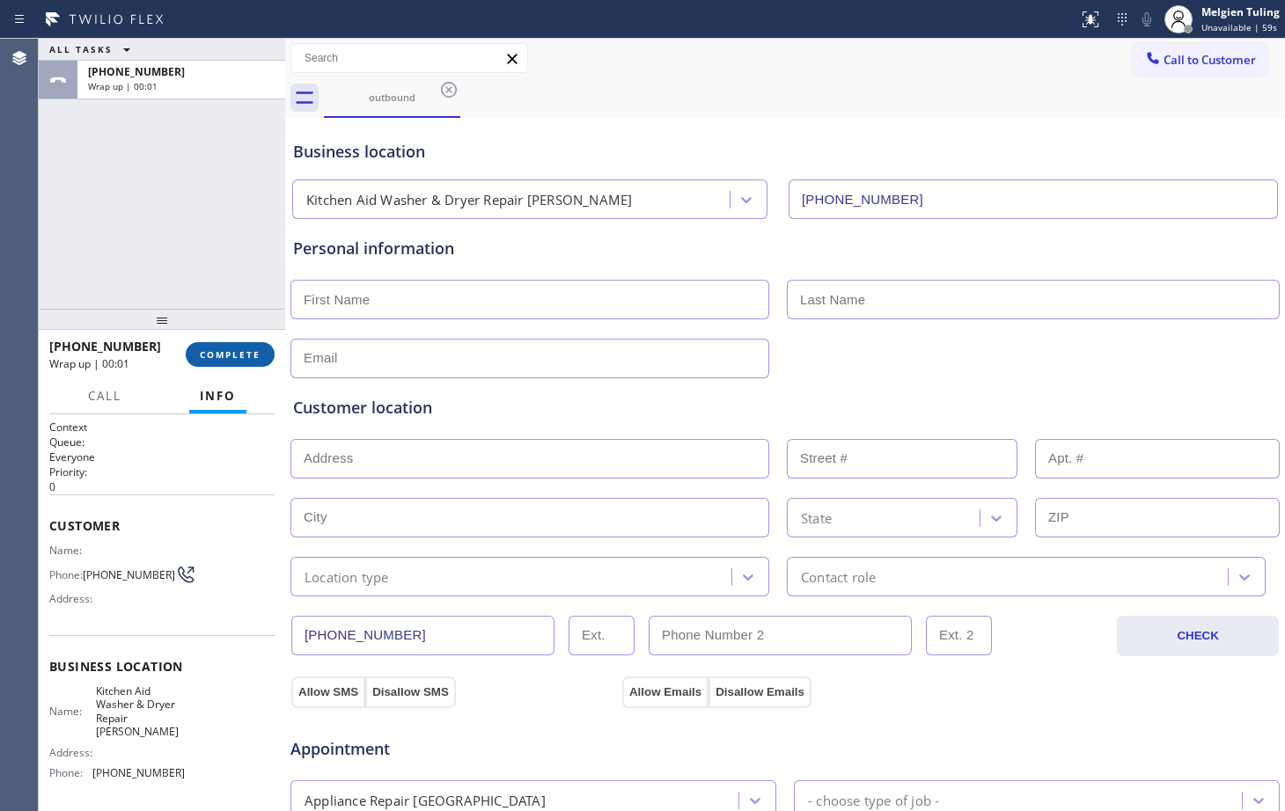
click at [232, 355] on span "COMPLETE" at bounding box center [230, 355] width 61 height 12
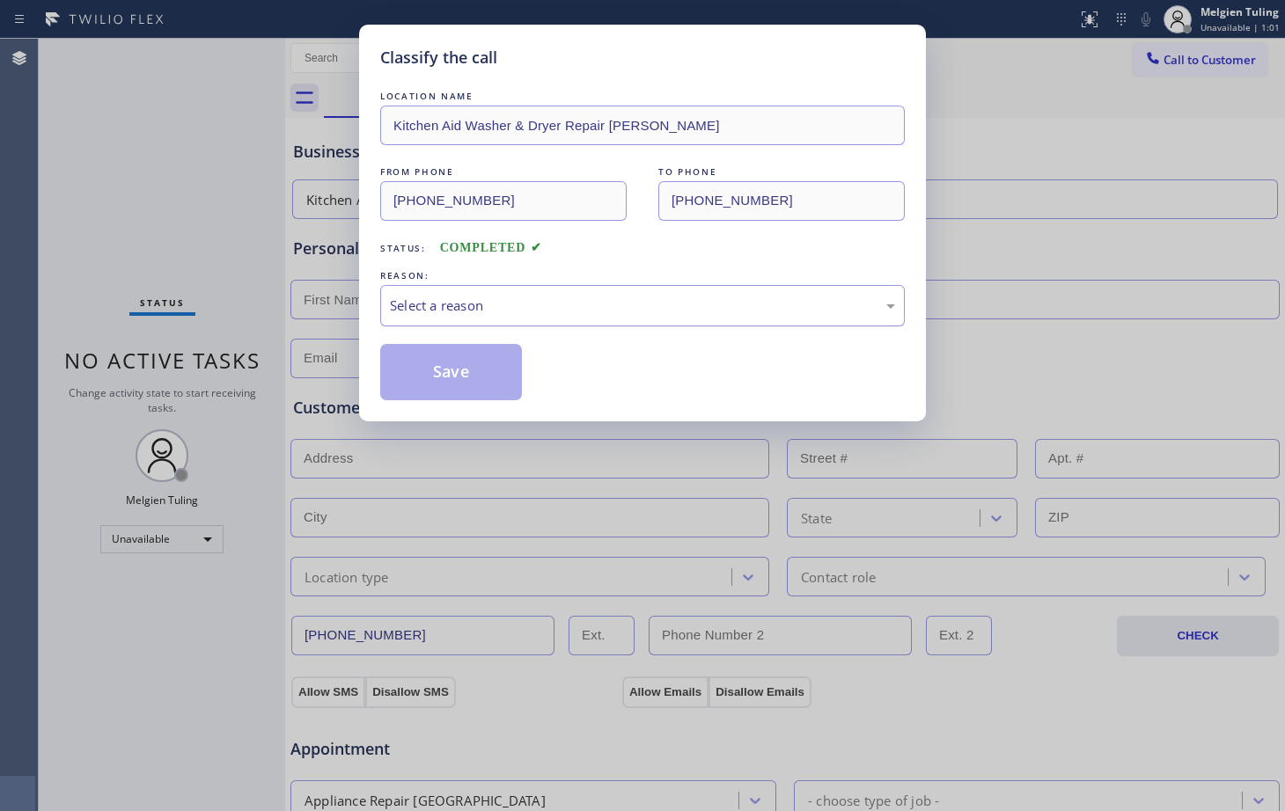
click at [461, 305] on div "Select a reason" at bounding box center [642, 306] width 505 height 20
click at [426, 354] on button "Save" at bounding box center [451, 372] width 142 height 56
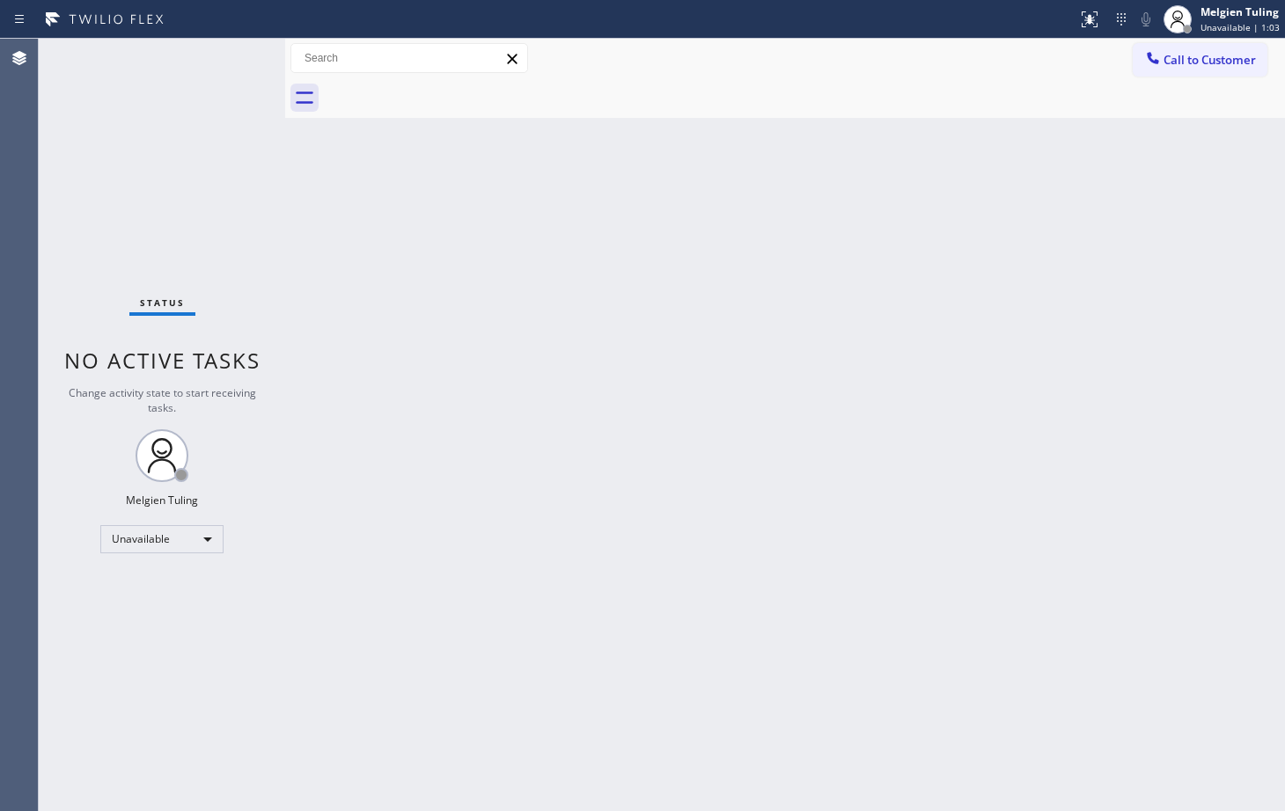
click at [310, 294] on div "Back to Dashboard Change Sender ID Customers Technicians Select a contact Outbo…" at bounding box center [785, 425] width 1000 height 773
click at [1245, 22] on span "Unavailable | 1:11" at bounding box center [1240, 27] width 79 height 12
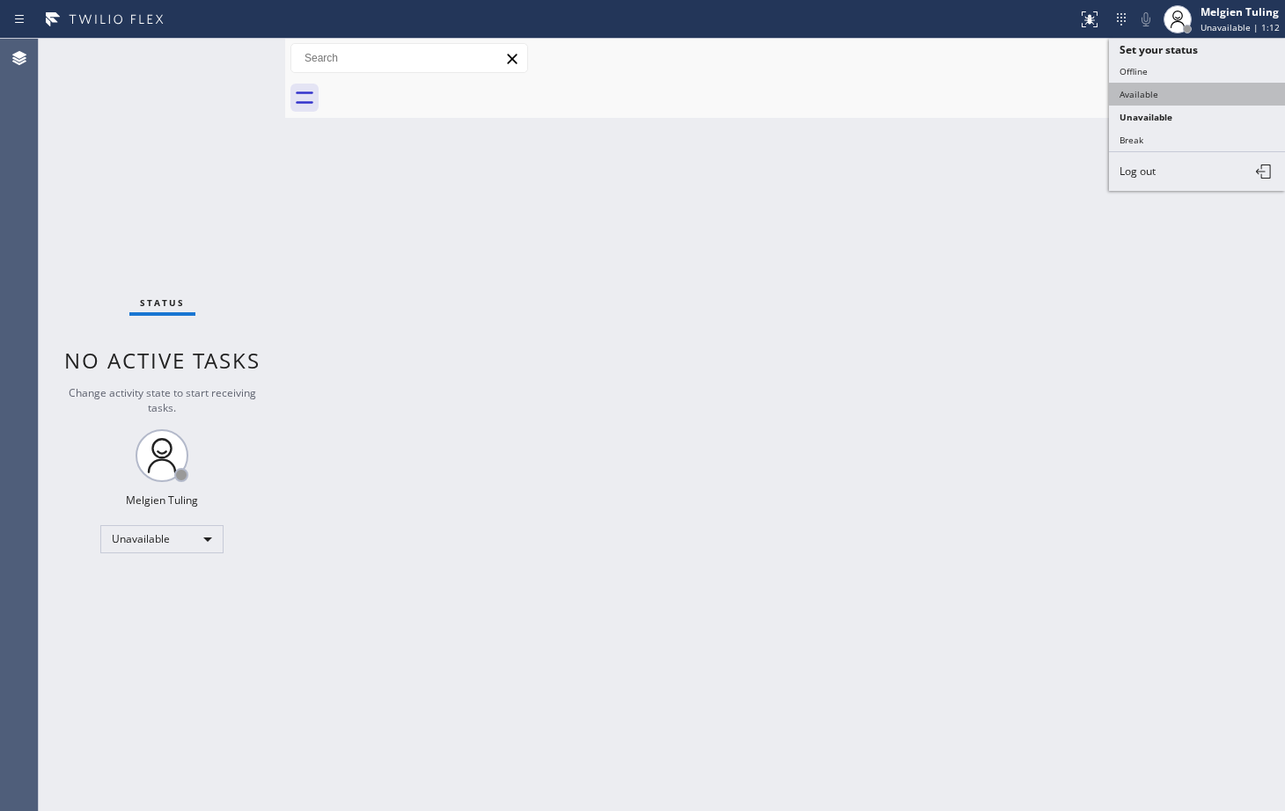
click at [1172, 96] on button "Available" at bounding box center [1197, 94] width 176 height 23
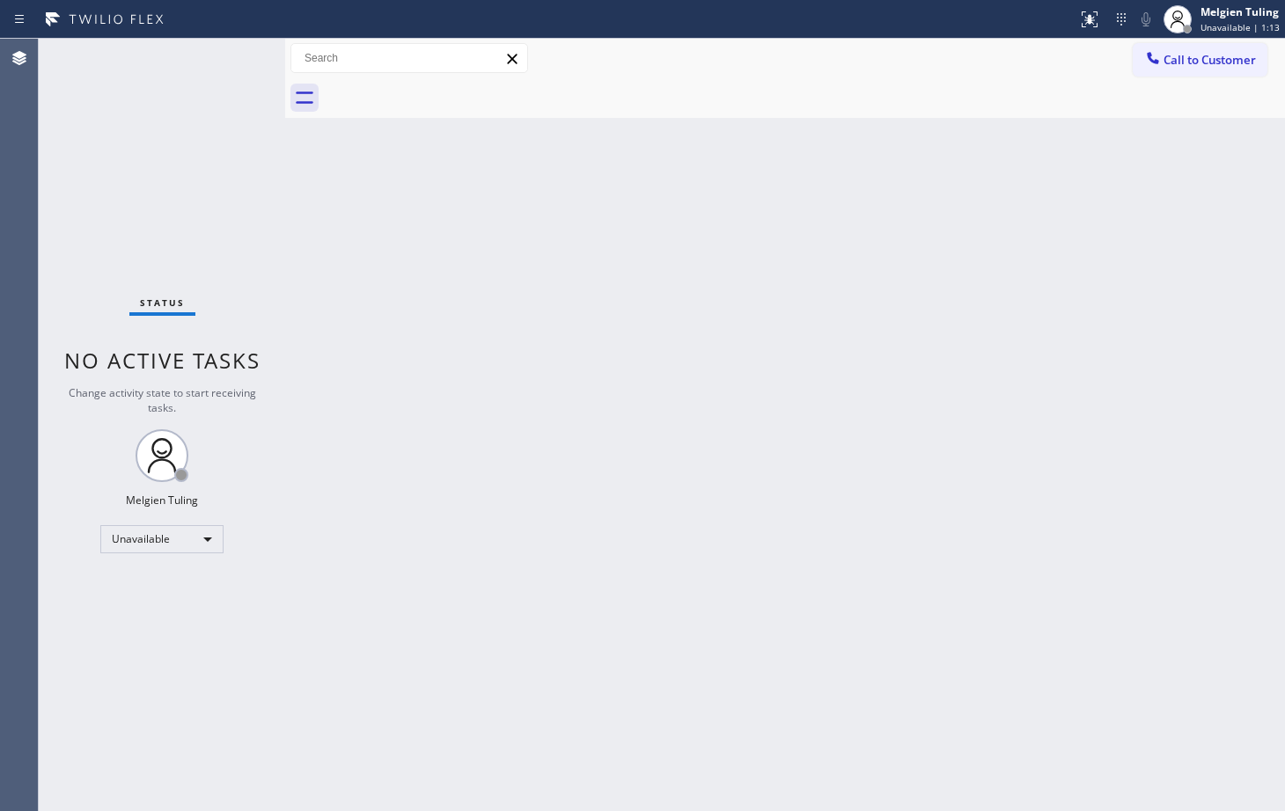
click at [1049, 243] on div "Back to Dashboard Change Sender ID Customers Technicians Select a contact Outbo…" at bounding box center [785, 425] width 1000 height 773
click at [562, 257] on div "Back to Dashboard Change Sender ID Customers Technicians Select a contact Outbo…" at bounding box center [785, 425] width 1000 height 773
click at [361, 218] on div "Back to Dashboard Change Sender ID Customers Technicians Select a contact Outbo…" at bounding box center [785, 425] width 1000 height 773
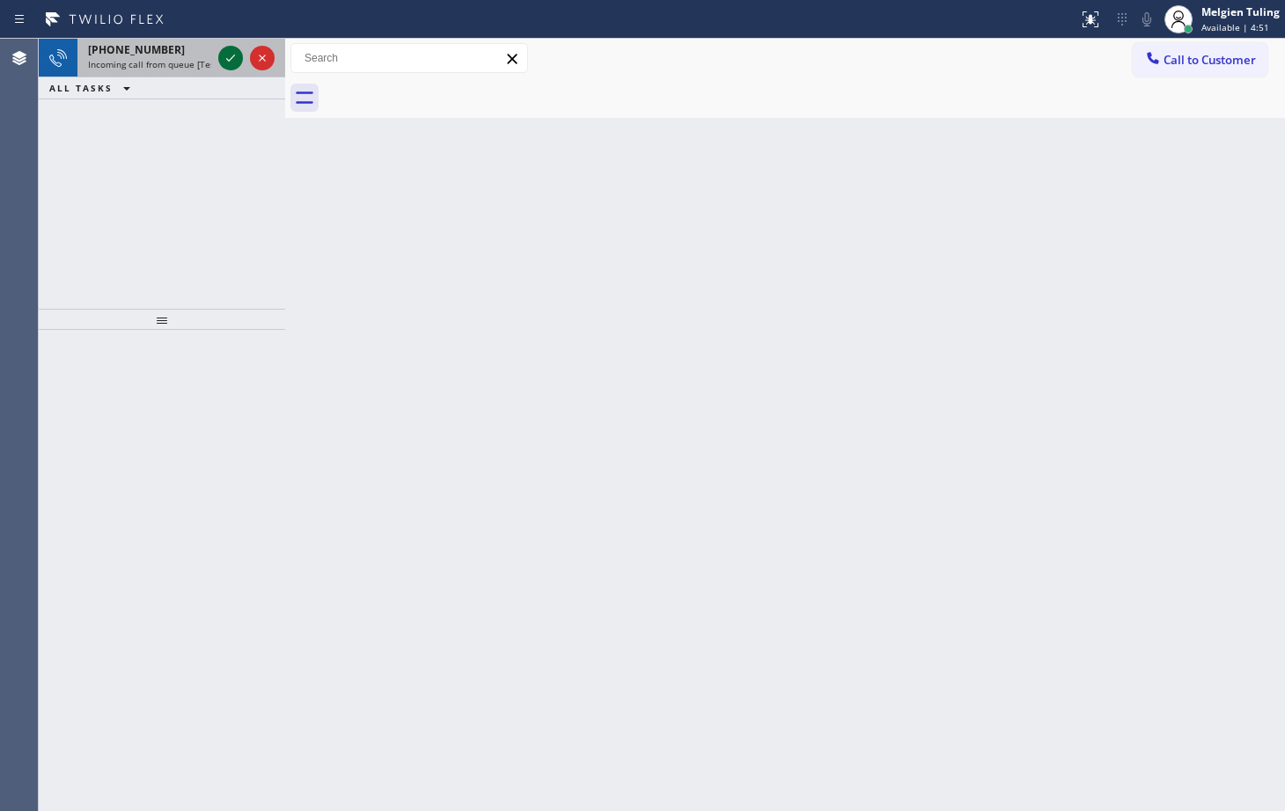
click at [224, 56] on icon at bounding box center [230, 58] width 21 height 21
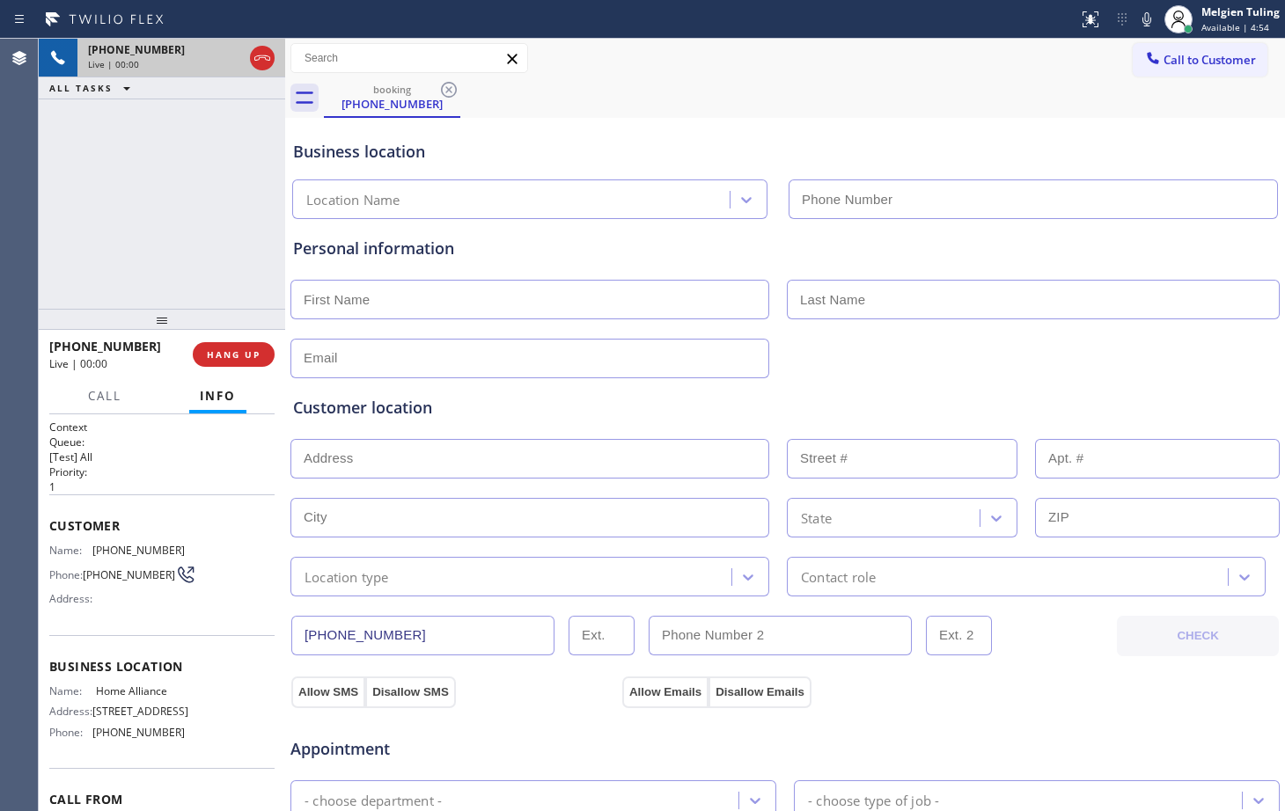
type input "[PHONE_NUMBER]"
click at [1064, 372] on div "Customer location >> ADD NEW ADDRESS << + NEW ADDRESS State Location type Conta…" at bounding box center [785, 483] width 991 height 225
click at [235, 355] on span "HANG UP" at bounding box center [234, 355] width 54 height 12
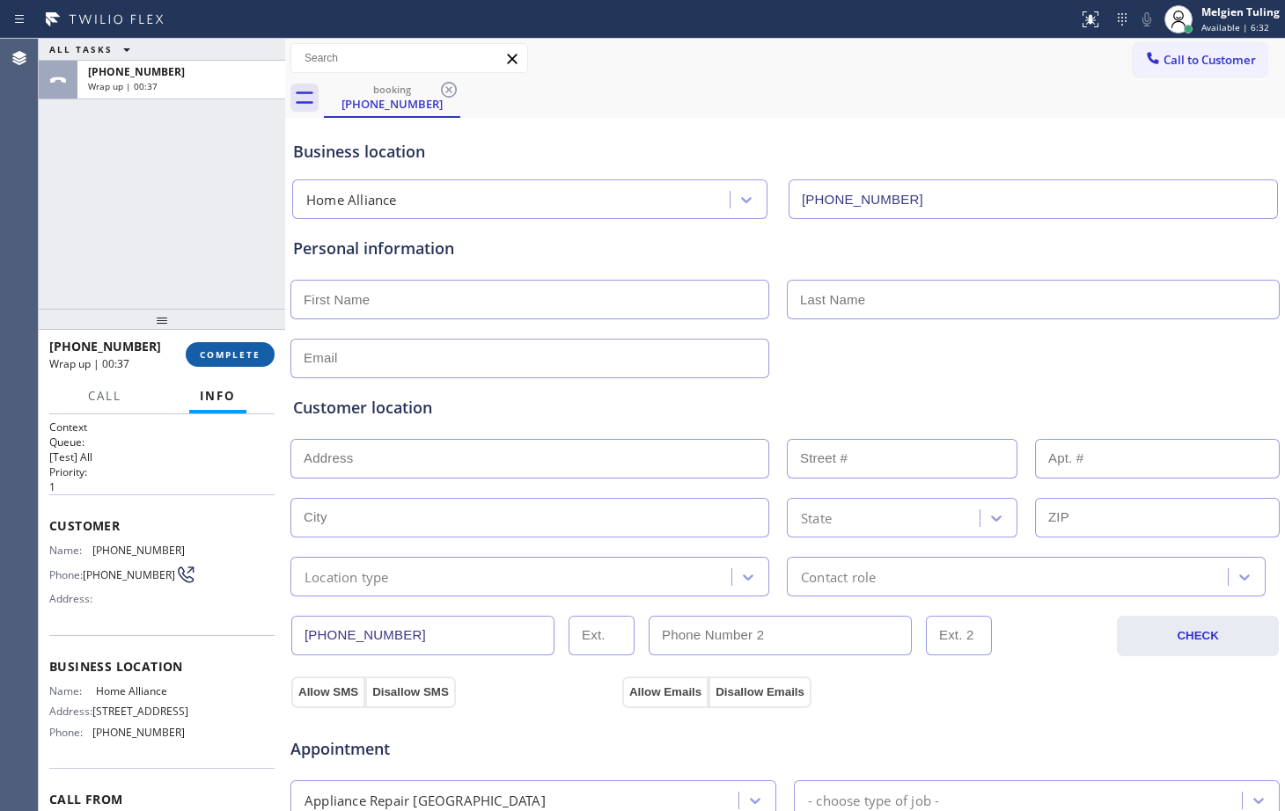
click at [220, 353] on span "COMPLETE" at bounding box center [230, 355] width 61 height 12
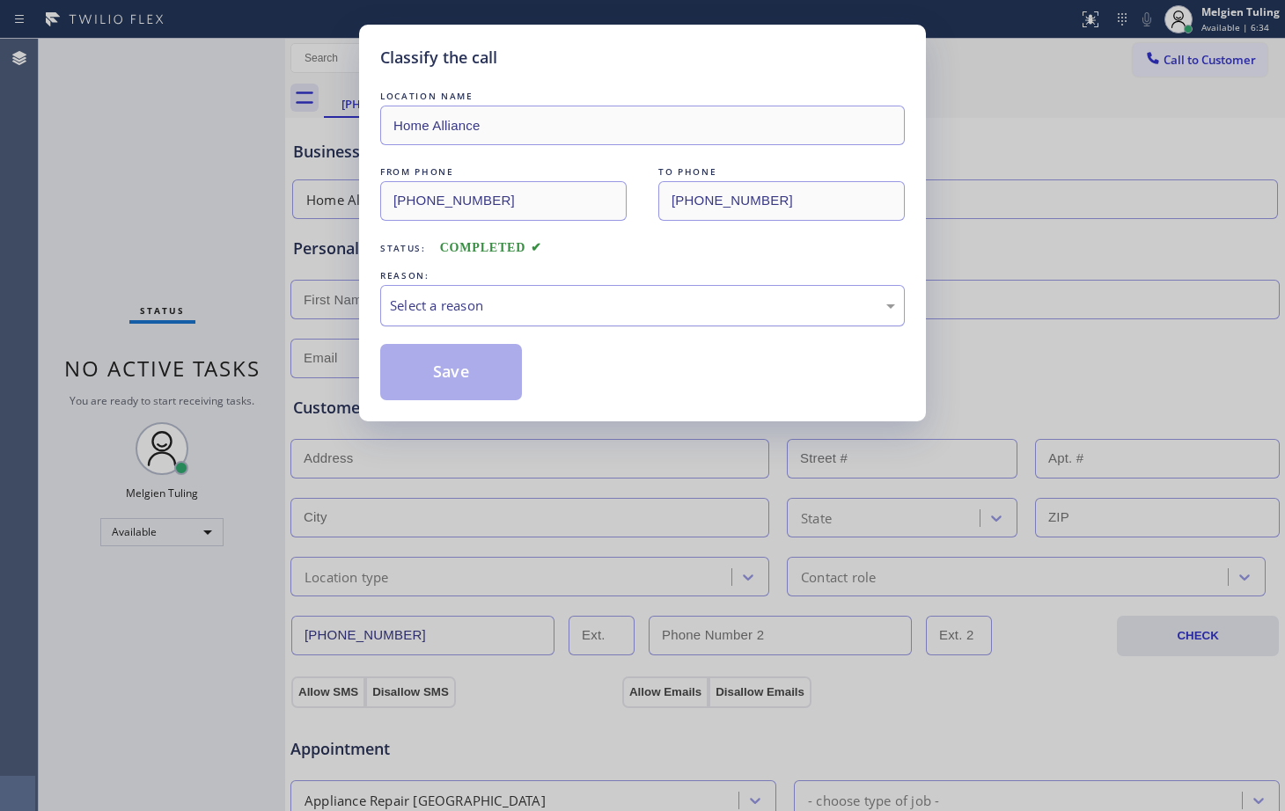
click at [438, 298] on div "Select a reason" at bounding box center [642, 306] width 505 height 20
click at [421, 376] on button "Save" at bounding box center [451, 372] width 142 height 56
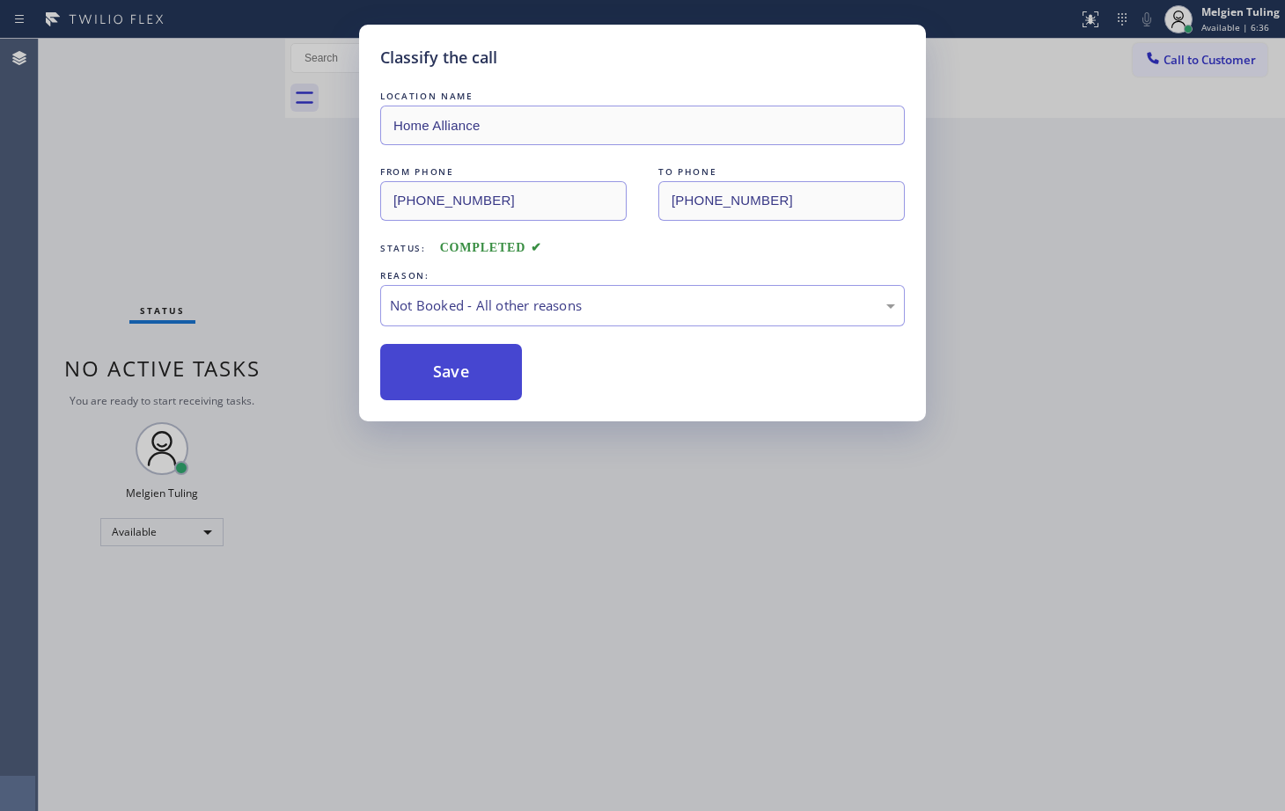
click at [423, 374] on button "Save" at bounding box center [451, 372] width 142 height 56
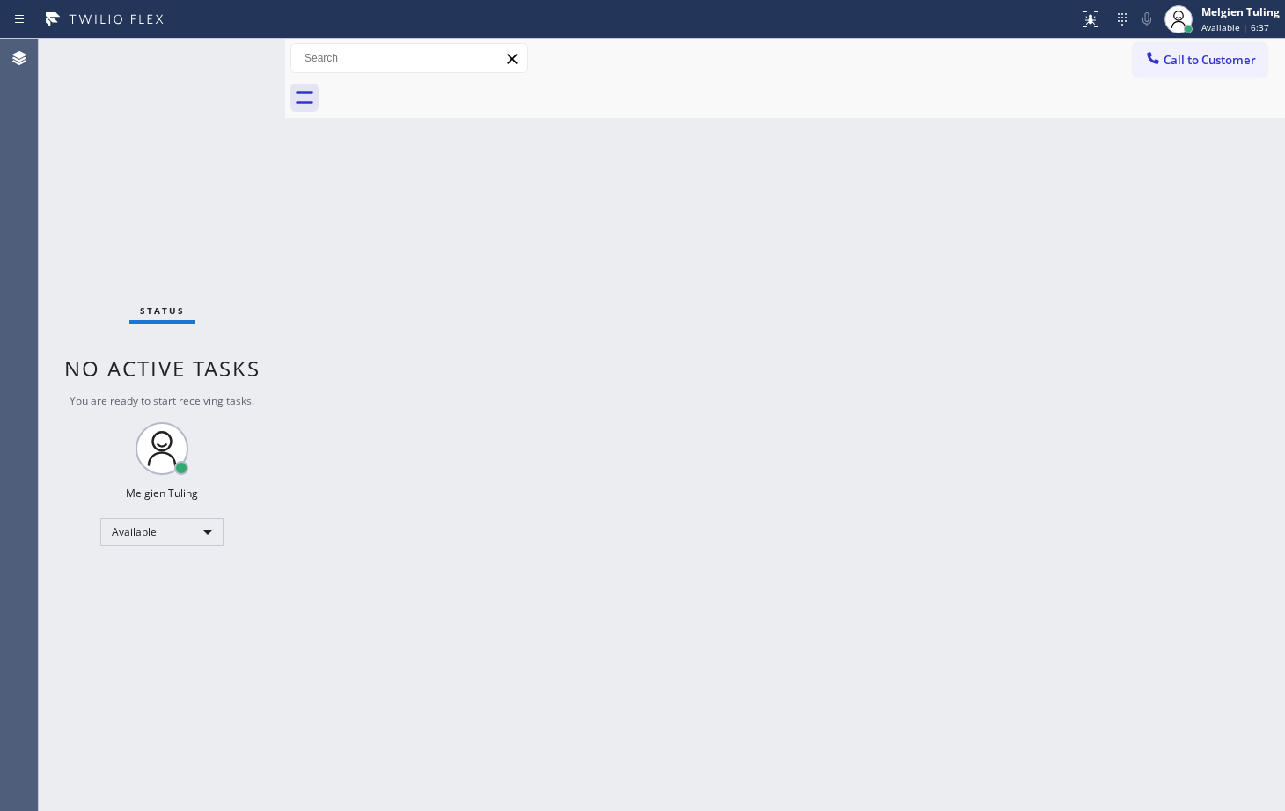
click at [428, 371] on div "Back to Dashboard Change Sender ID Customers Technicians Select a contact Outbo…" at bounding box center [785, 425] width 1000 height 773
click at [142, 534] on div "Available" at bounding box center [161, 532] width 123 height 28
click at [124, 626] on li "Break" at bounding box center [161, 623] width 120 height 21
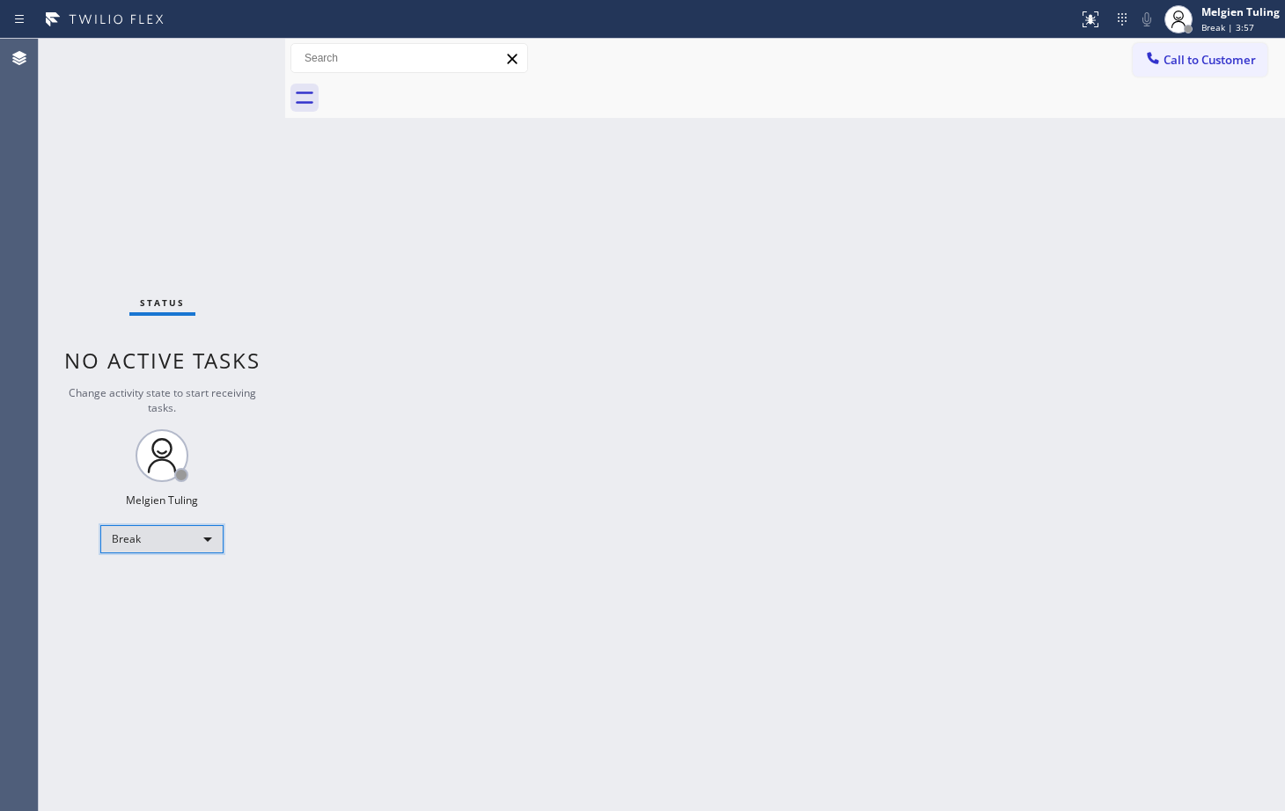
click at [173, 532] on div "Break" at bounding box center [161, 539] width 123 height 28
click at [173, 586] on li "Available" at bounding box center [161, 586] width 120 height 21
click at [173, 586] on div "Status No active tasks Change activity state to start receiving tasks. Melgien …" at bounding box center [162, 425] width 246 height 773
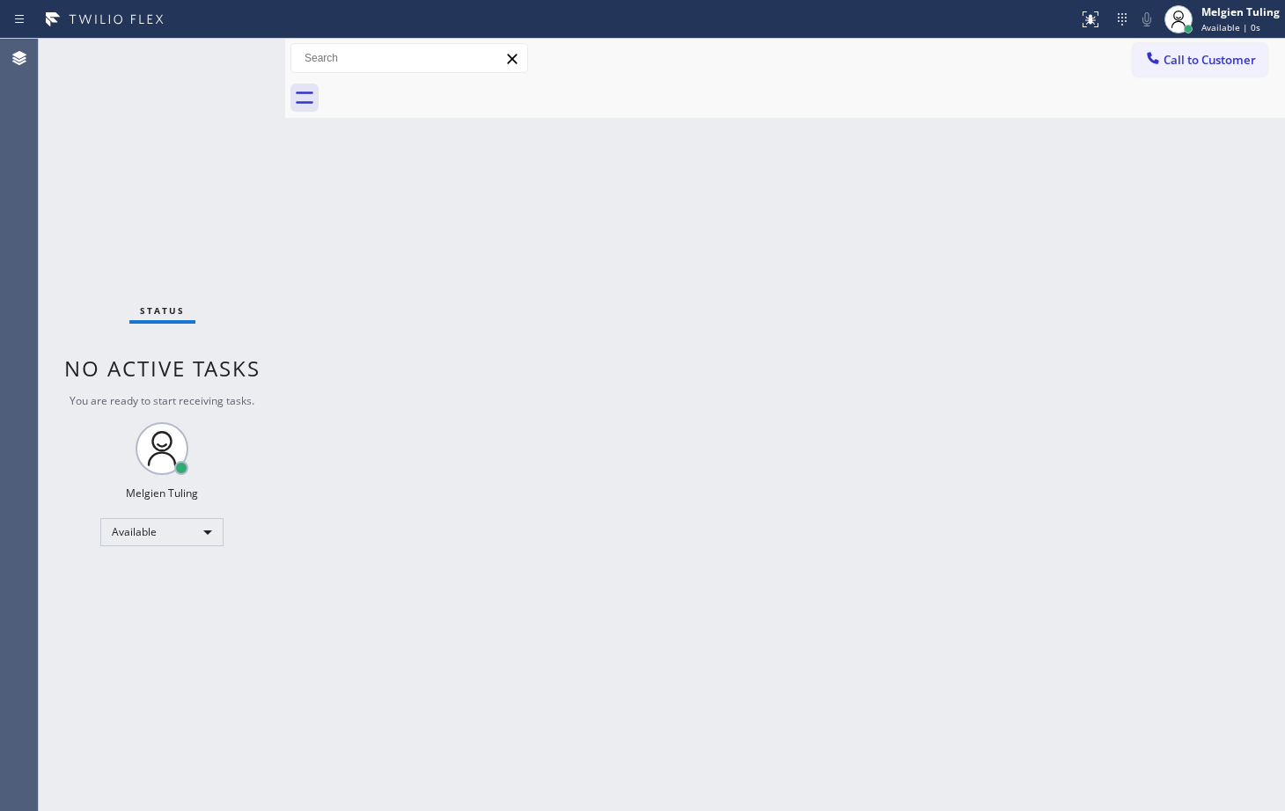
click at [509, 489] on div "Back to Dashboard Change Sender ID Customers Technicians Select a contact Outbo…" at bounding box center [785, 425] width 1000 height 773
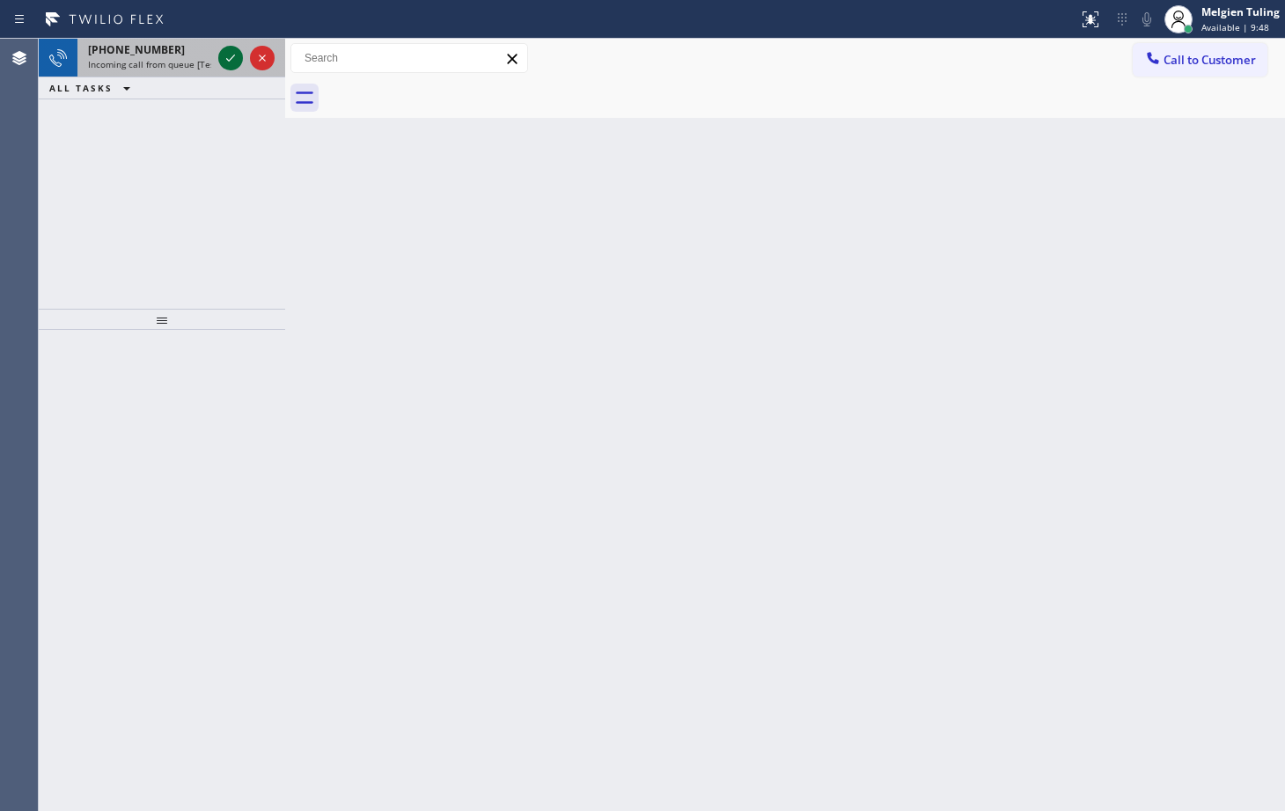
click at [238, 53] on icon at bounding box center [230, 58] width 21 height 21
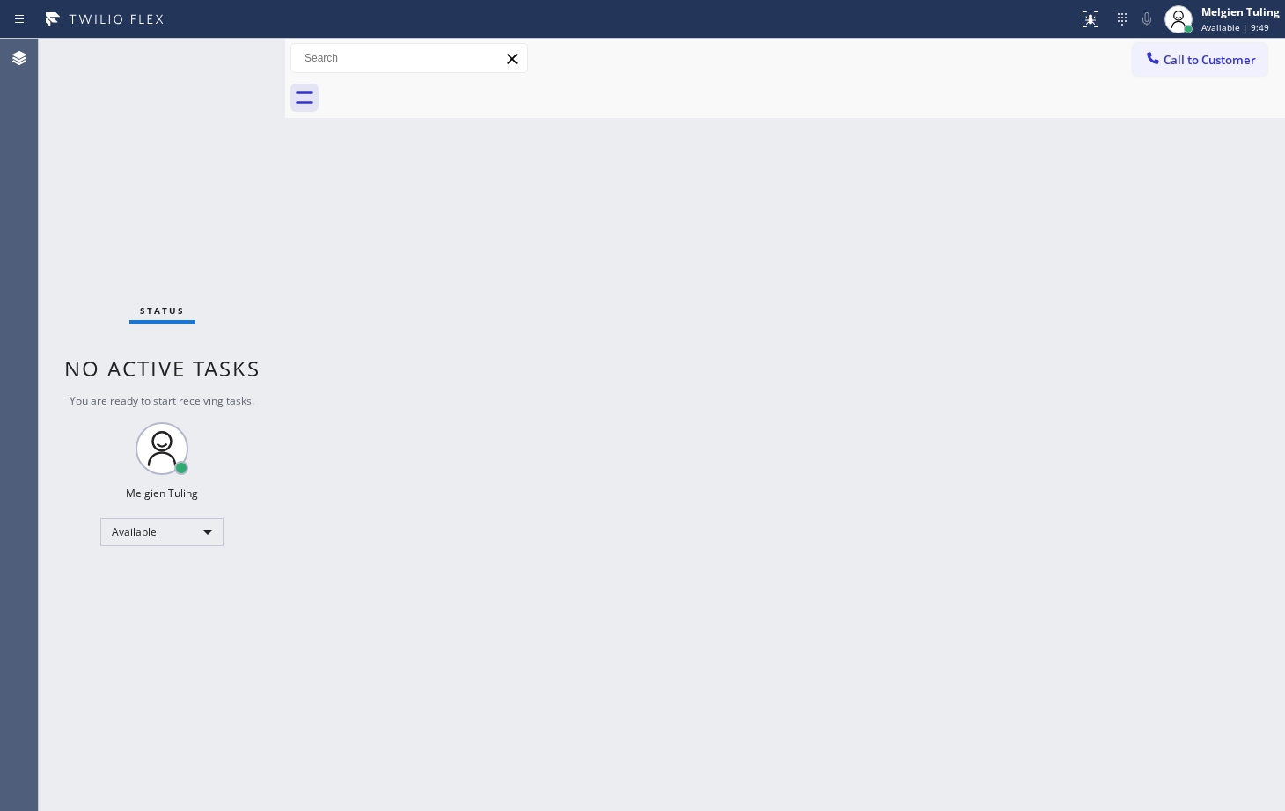
click at [234, 56] on div "Status No active tasks You are ready to start receiving tasks. Melgien Tuling A…" at bounding box center [162, 425] width 246 height 773
click at [193, 114] on div "Status No active tasks You are ready to start receiving tasks. Melgien Tuling A…" at bounding box center [162, 425] width 246 height 773
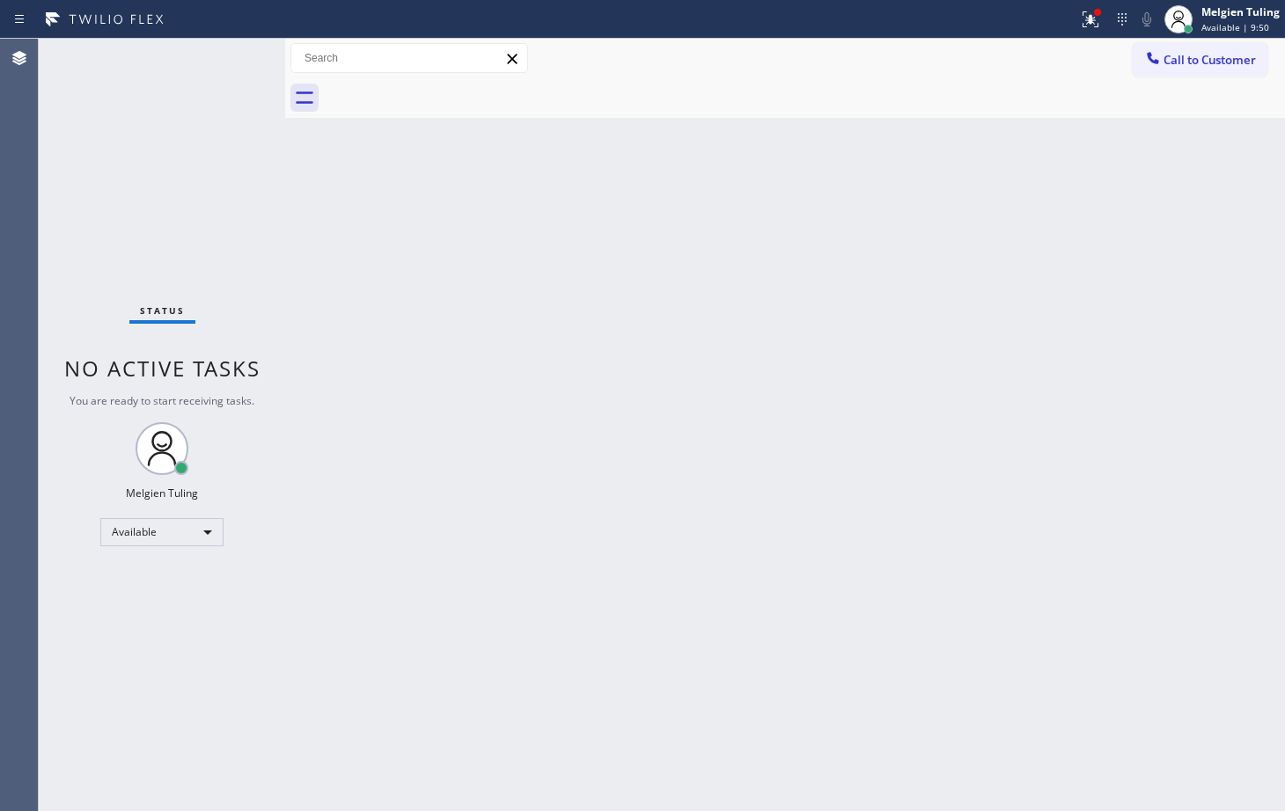
click at [193, 114] on div "Status No active tasks You are ready to start receiving tasks. Melgien Tuling A…" at bounding box center [162, 425] width 246 height 773
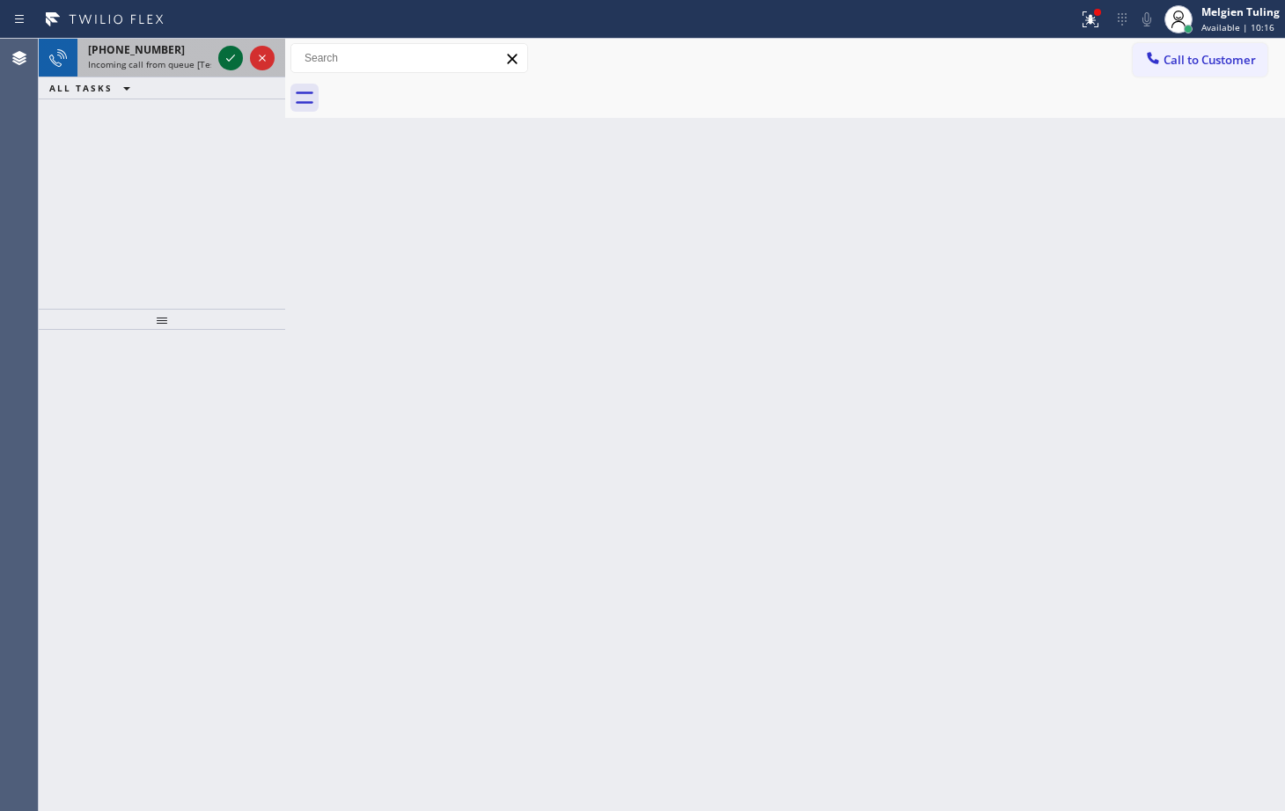
click at [230, 63] on icon at bounding box center [230, 58] width 21 height 21
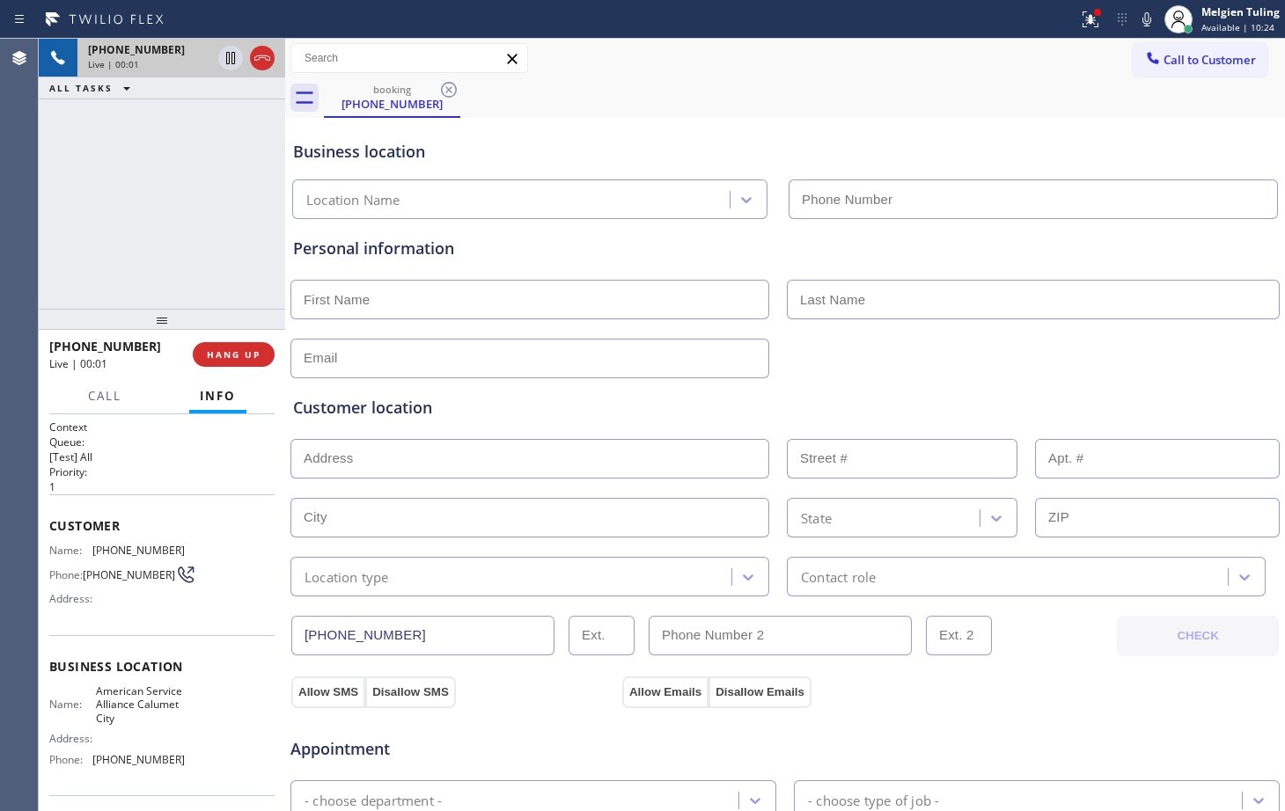
type input "[PHONE_NUMBER]"
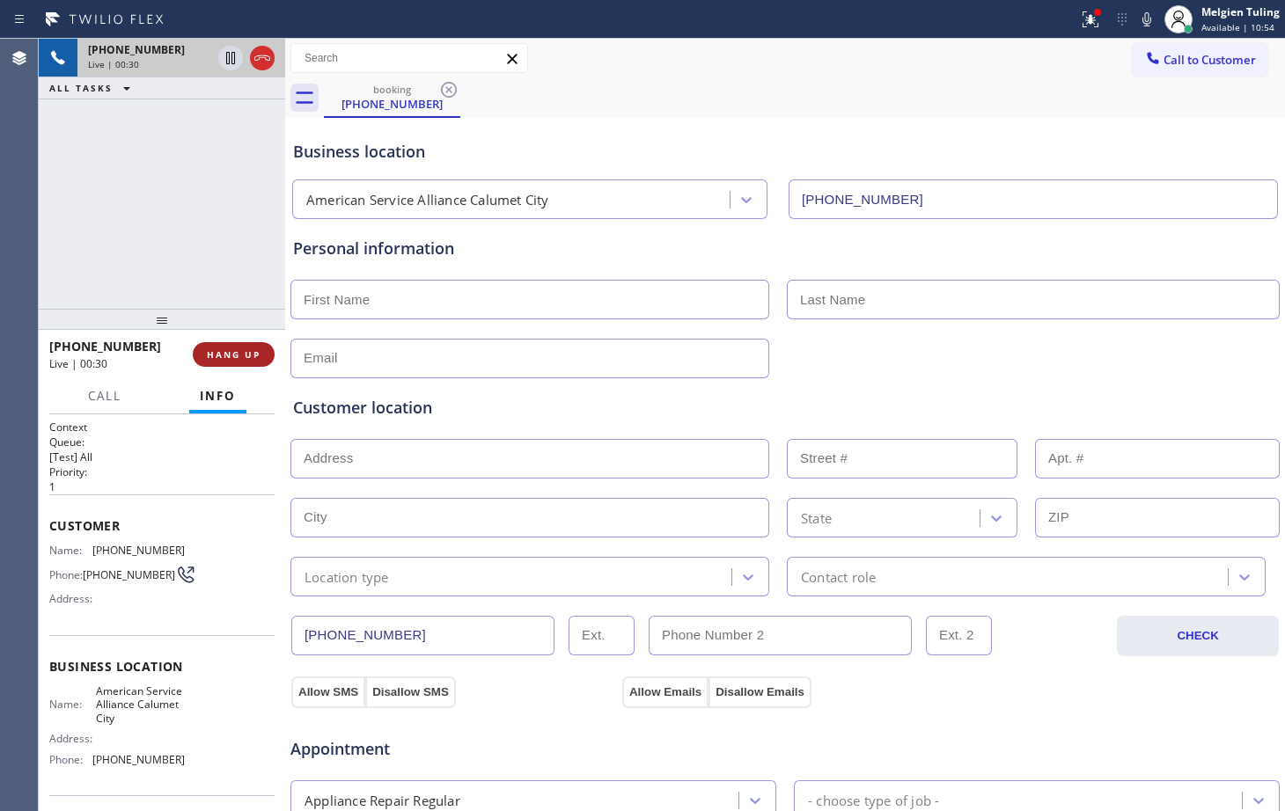
click at [245, 356] on span "HANG UP" at bounding box center [234, 355] width 54 height 12
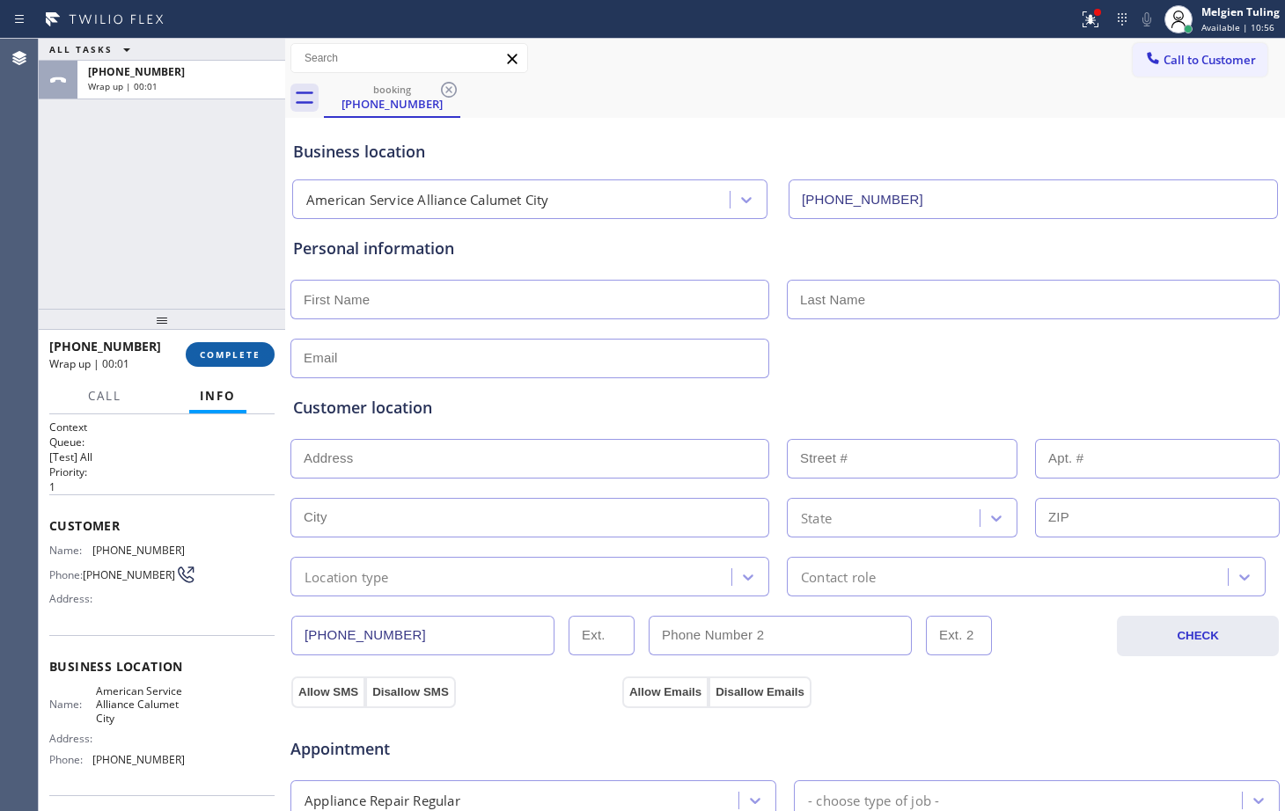
click at [233, 349] on span "COMPLETE" at bounding box center [230, 355] width 61 height 12
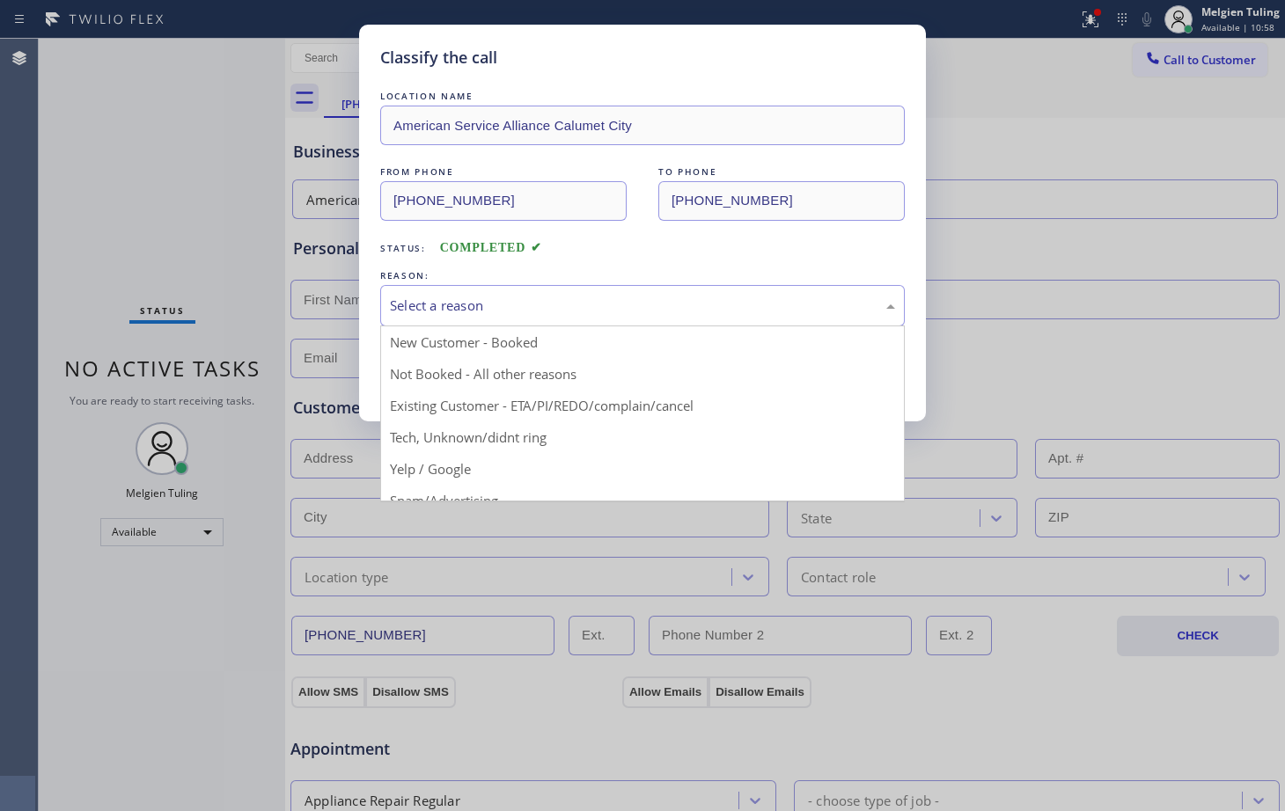
click at [422, 300] on div "Select a reason" at bounding box center [642, 306] width 505 height 20
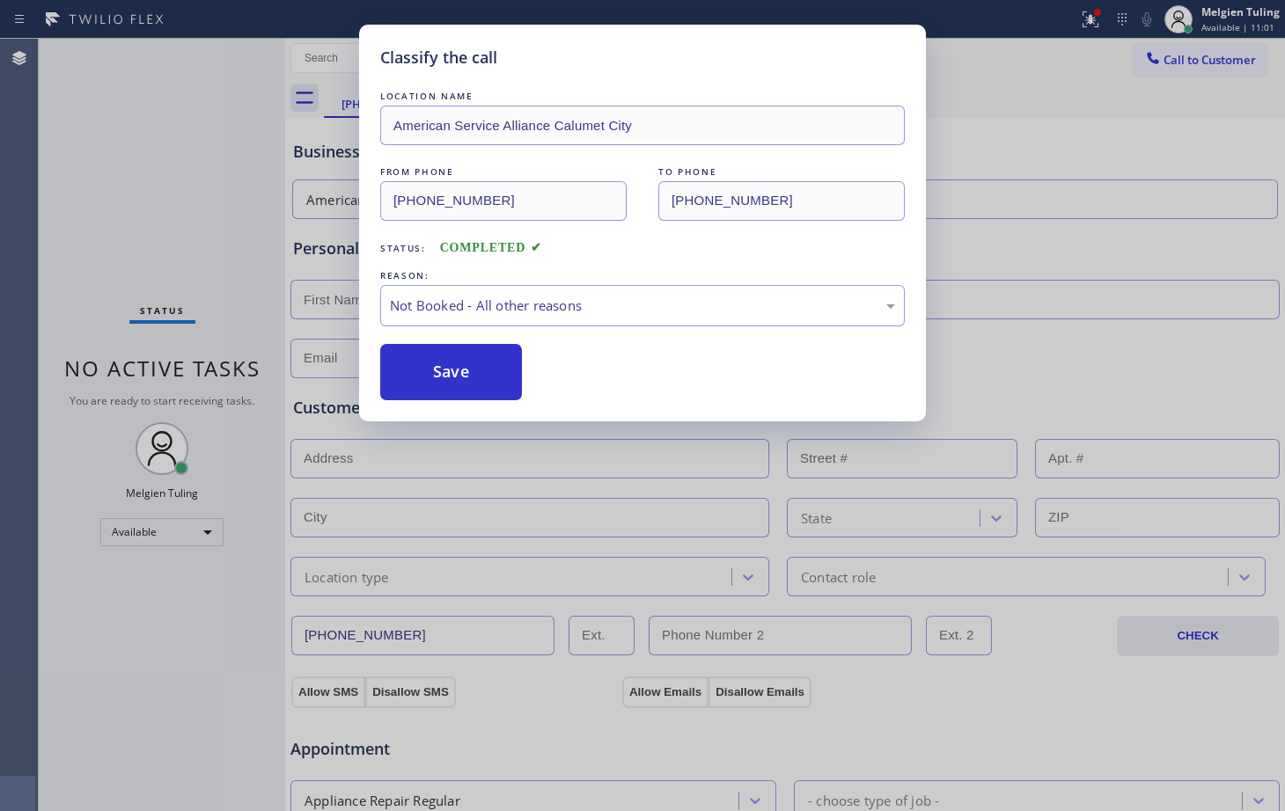
click at [437, 370] on button "Save" at bounding box center [451, 372] width 142 height 56
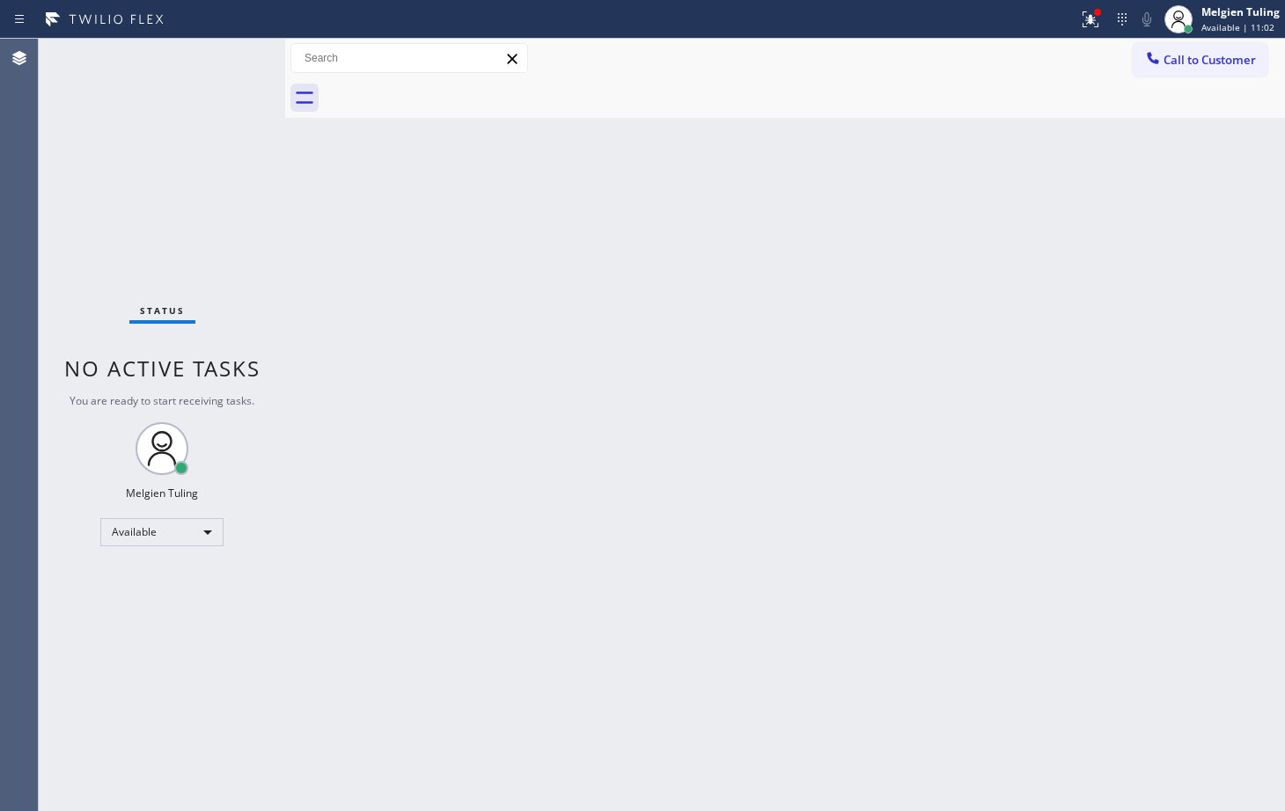
click at [240, 225] on div "Status No active tasks You are ready to start receiving tasks. Melgien Tuling A…" at bounding box center [162, 425] width 246 height 773
click at [217, 66] on div "Status No active tasks You are ready to start receiving tasks. Melgien Tuling A…" at bounding box center [162, 425] width 246 height 773
click at [1096, 19] on icon at bounding box center [1090, 17] width 11 height 6
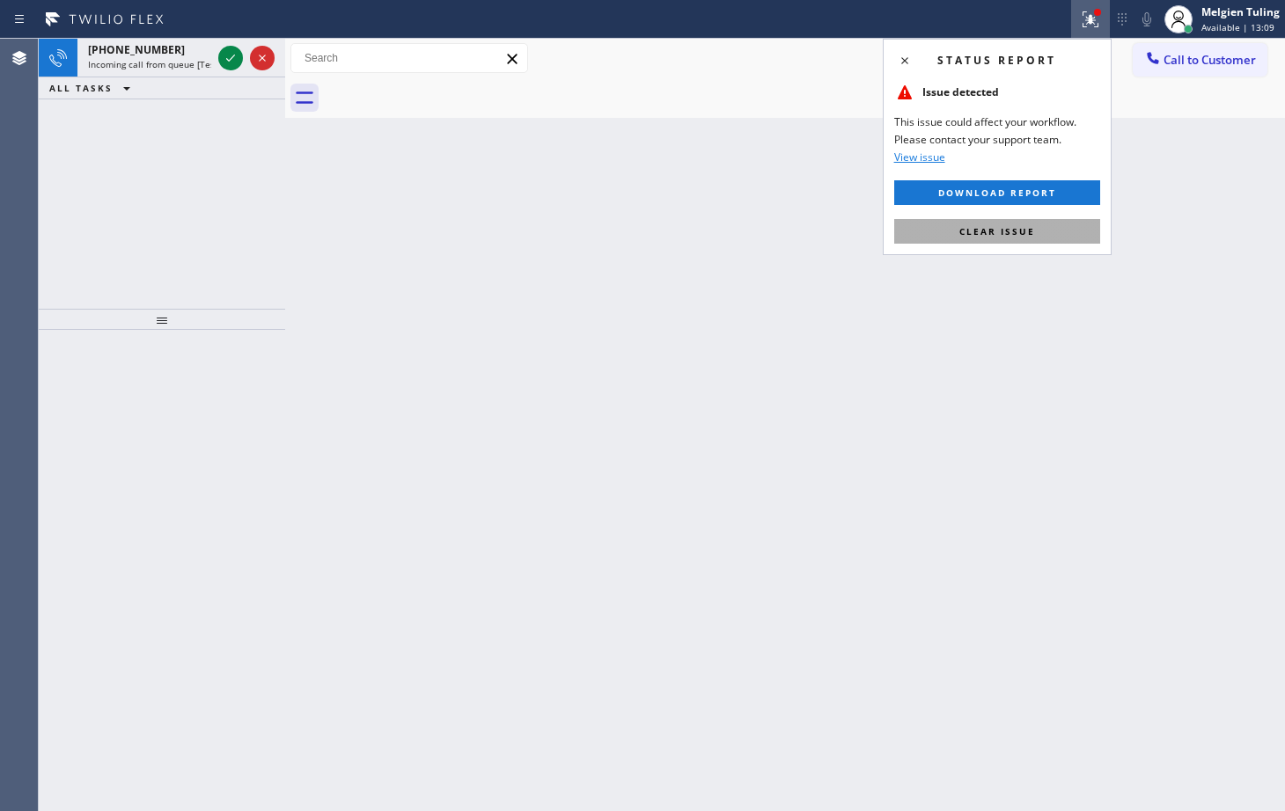
click at [986, 234] on span "Clear issue" at bounding box center [997, 231] width 76 height 12
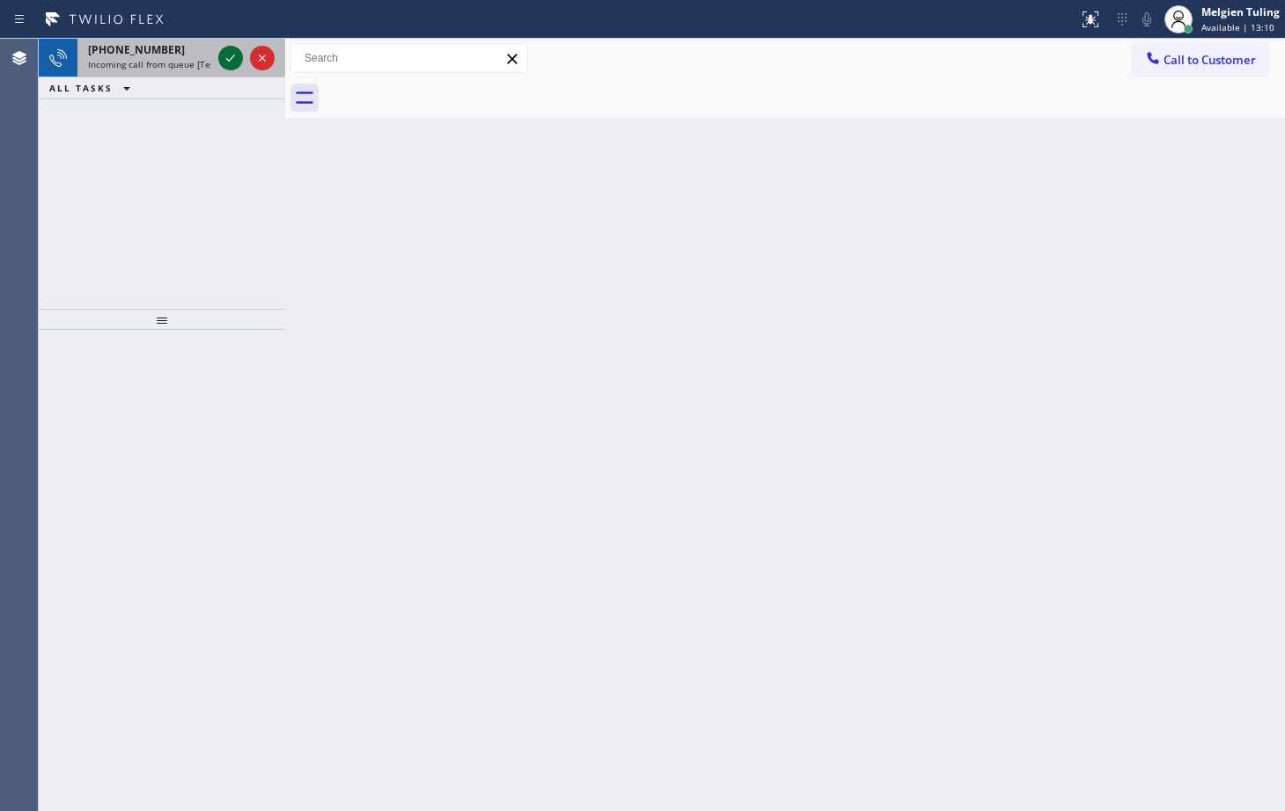
click at [229, 57] on icon at bounding box center [230, 58] width 21 height 21
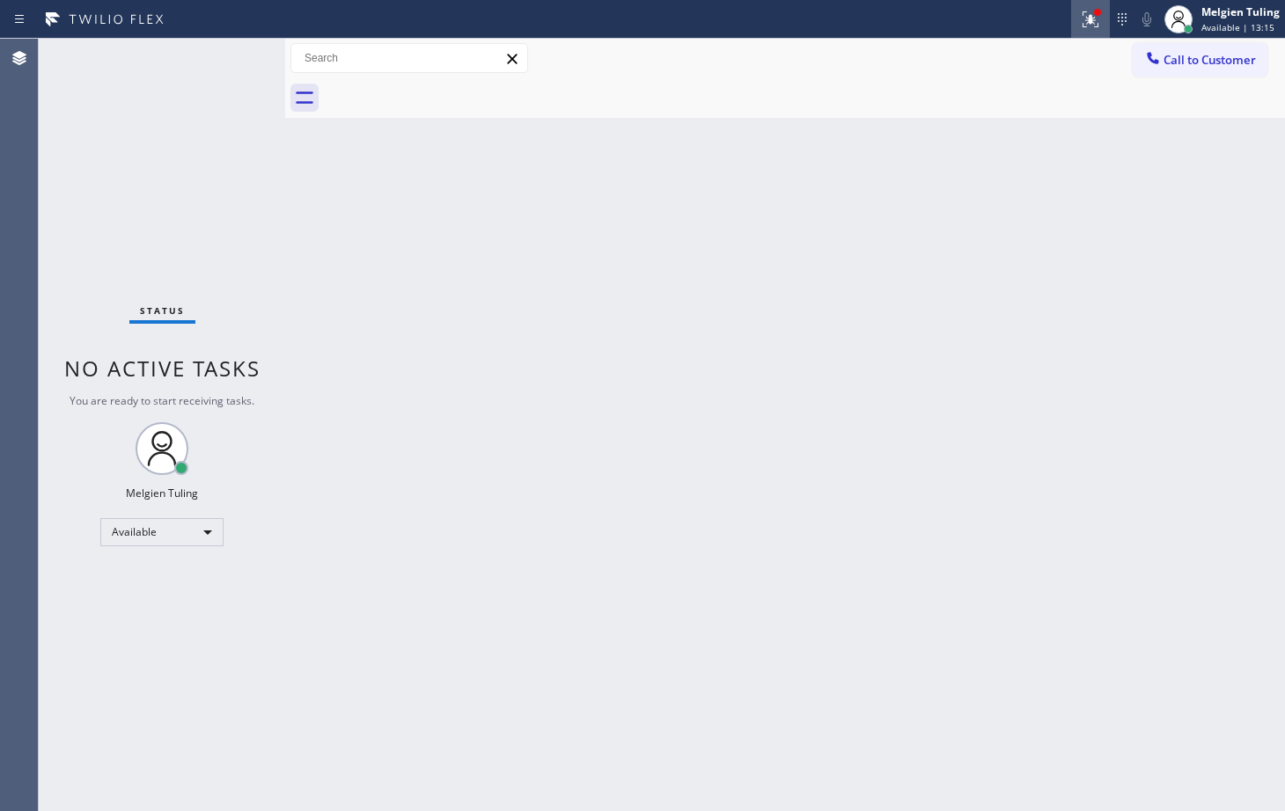
click at [1081, 18] on icon at bounding box center [1090, 19] width 21 height 21
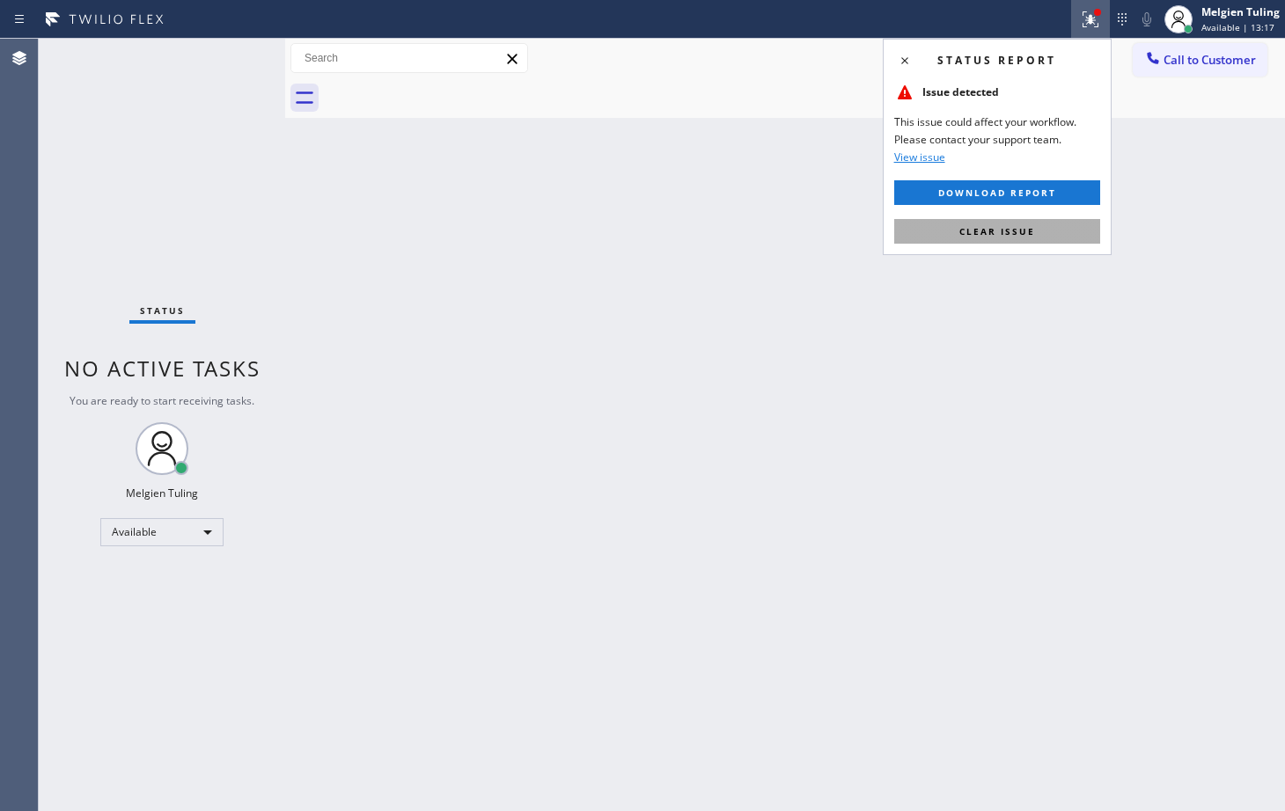
click at [987, 232] on span "Clear issue" at bounding box center [997, 231] width 76 height 12
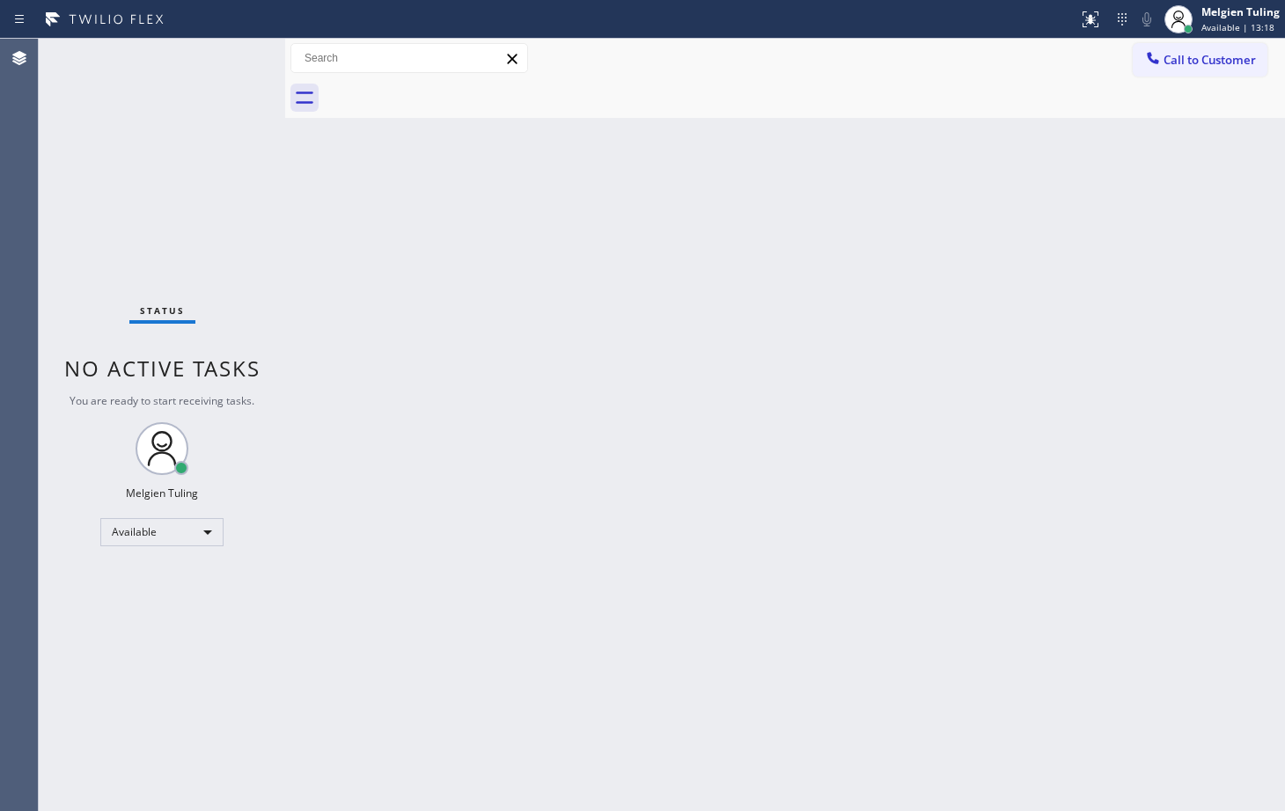
click at [870, 197] on div "Back to Dashboard Change Sender ID Customers Technicians Select a contact Outbo…" at bounding box center [785, 425] width 1000 height 773
click at [246, 71] on div "Status No active tasks You are ready to start receiving tasks. Melgien Tuling A…" at bounding box center [162, 425] width 246 height 773
click at [225, 74] on div "Status No active tasks You are ready to start receiving tasks. Melgien Tuling A…" at bounding box center [162, 425] width 246 height 773
click at [311, 266] on div "Back to Dashboard Change Sender ID Customers Technicians Select a contact Outbo…" at bounding box center [785, 425] width 1000 height 773
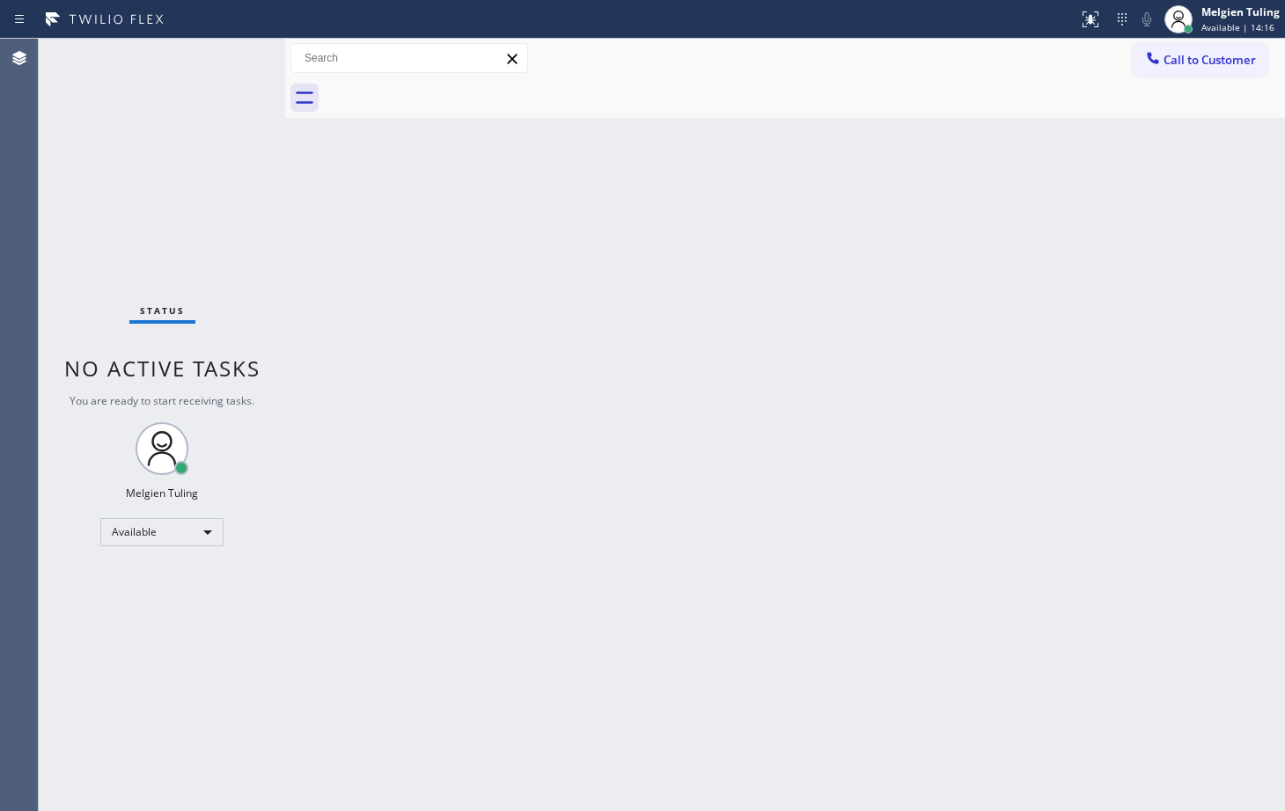
click at [219, 71] on div "Status No active tasks You are ready to start receiving tasks. Melgien Tuling A…" at bounding box center [162, 425] width 246 height 773
click at [219, 58] on div "Status No active tasks You are ready to start receiving tasks. Melgien Tuling A…" at bounding box center [162, 425] width 246 height 773
click at [220, 58] on div "Status No active tasks You are ready to start receiving tasks. Melgien Tuling A…" at bounding box center [162, 425] width 246 height 773
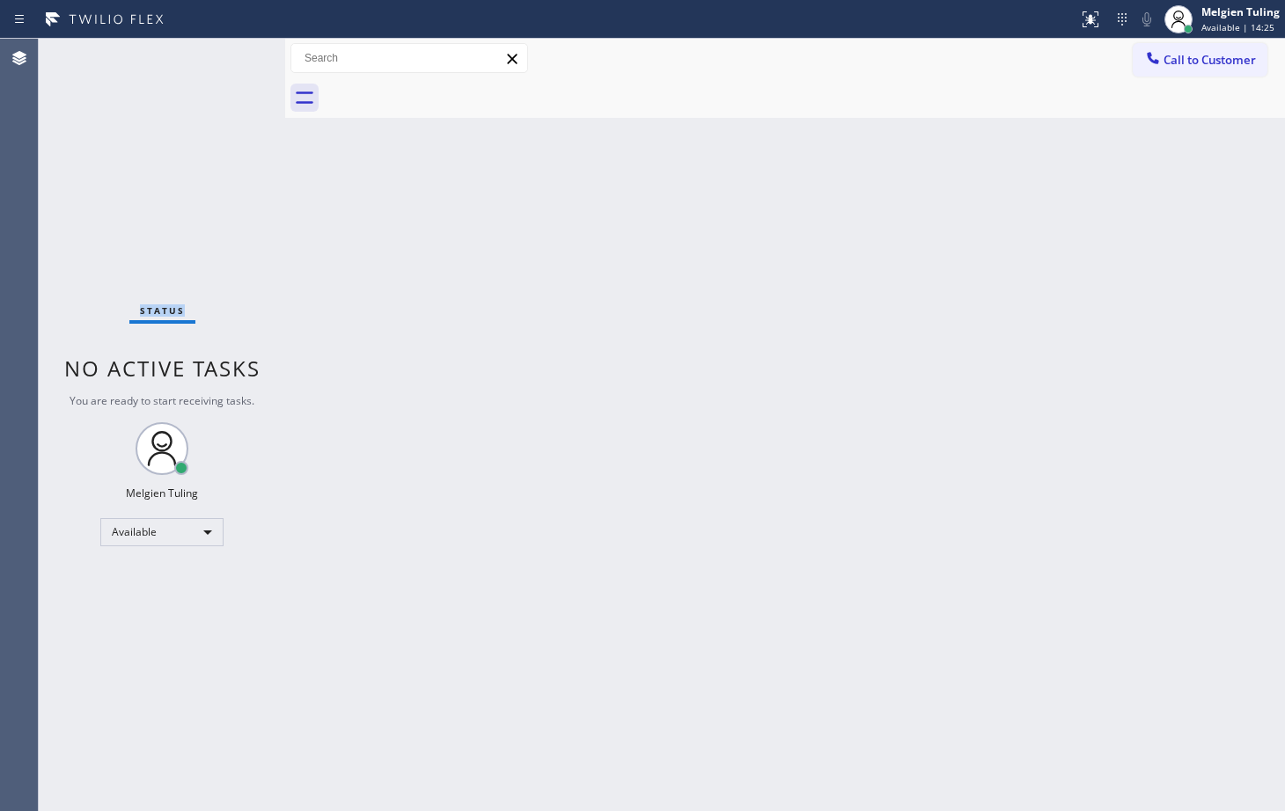
click at [220, 59] on div "Status No active tasks You are ready to start receiving tasks. Melgien Tuling A…" at bounding box center [162, 425] width 246 height 773
click at [231, 73] on div "Status No active tasks You are ready to start receiving tasks. Melgien Tuling A…" at bounding box center [162, 425] width 246 height 773
click at [203, 61] on div "Status No active tasks You are ready to start receiving tasks. Melgien Tuling A…" at bounding box center [162, 425] width 246 height 773
click at [216, 58] on div "Status No active tasks You are ready to start receiving tasks. Melgien Tuling A…" at bounding box center [162, 425] width 246 height 773
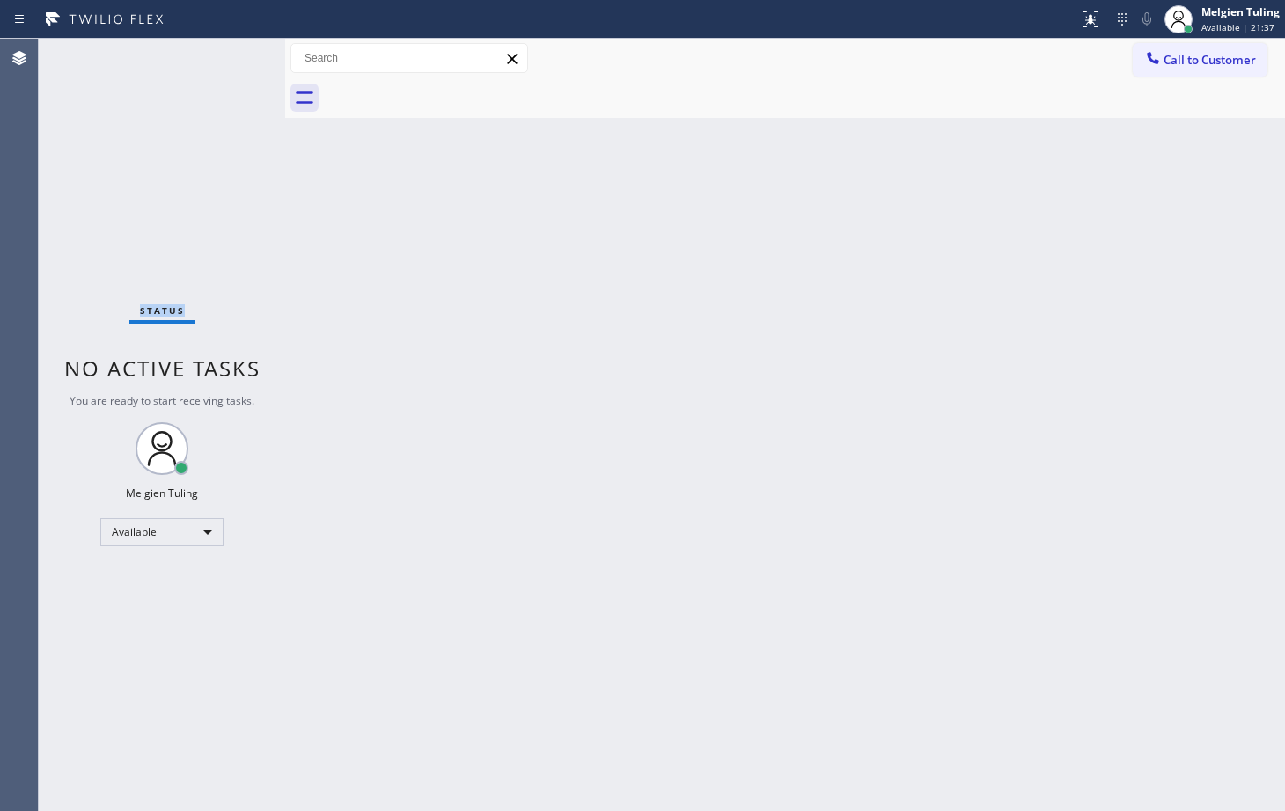
click at [216, 58] on div "Status No active tasks You are ready to start receiving tasks. Melgien Tuling A…" at bounding box center [162, 425] width 246 height 773
click at [481, 436] on div "Back to Dashboard Change Sender ID Customers Technicians Select a contact Outbo…" at bounding box center [785, 425] width 1000 height 773
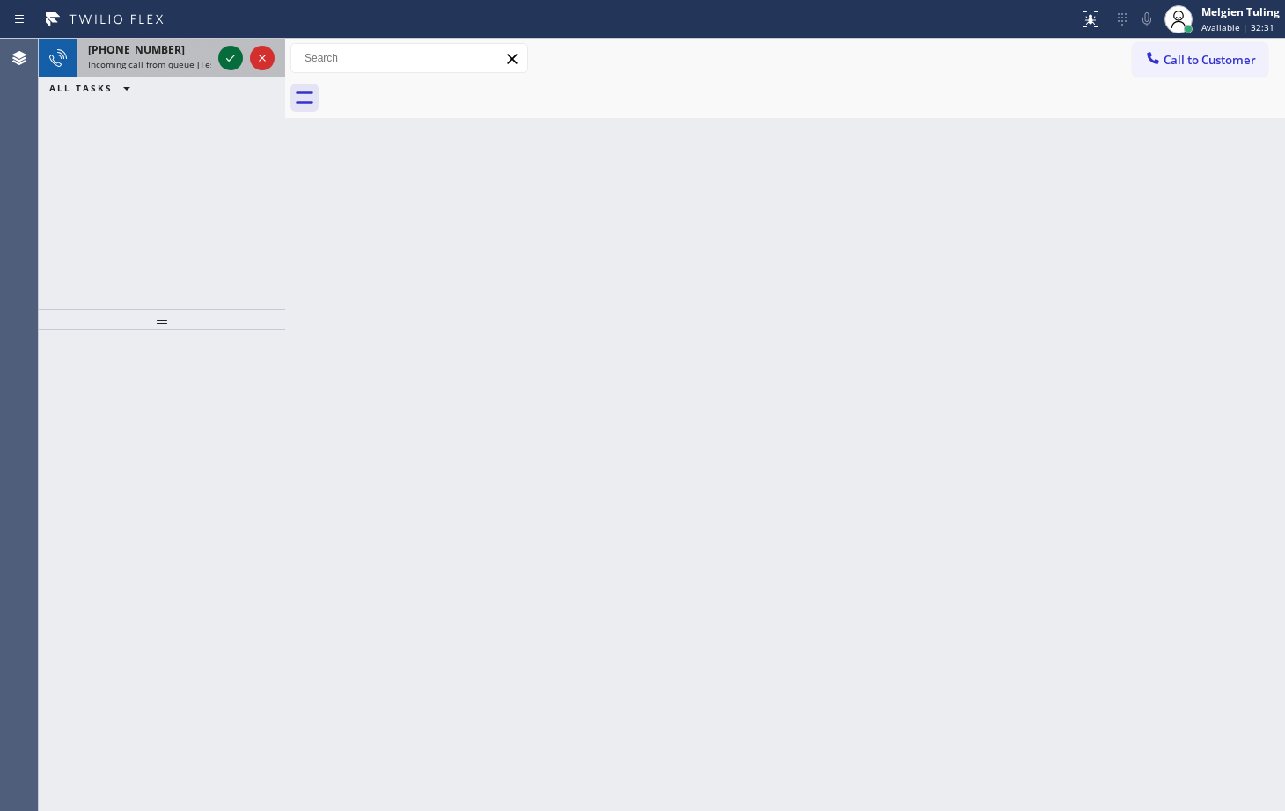
click at [224, 54] on icon at bounding box center [230, 58] width 21 height 21
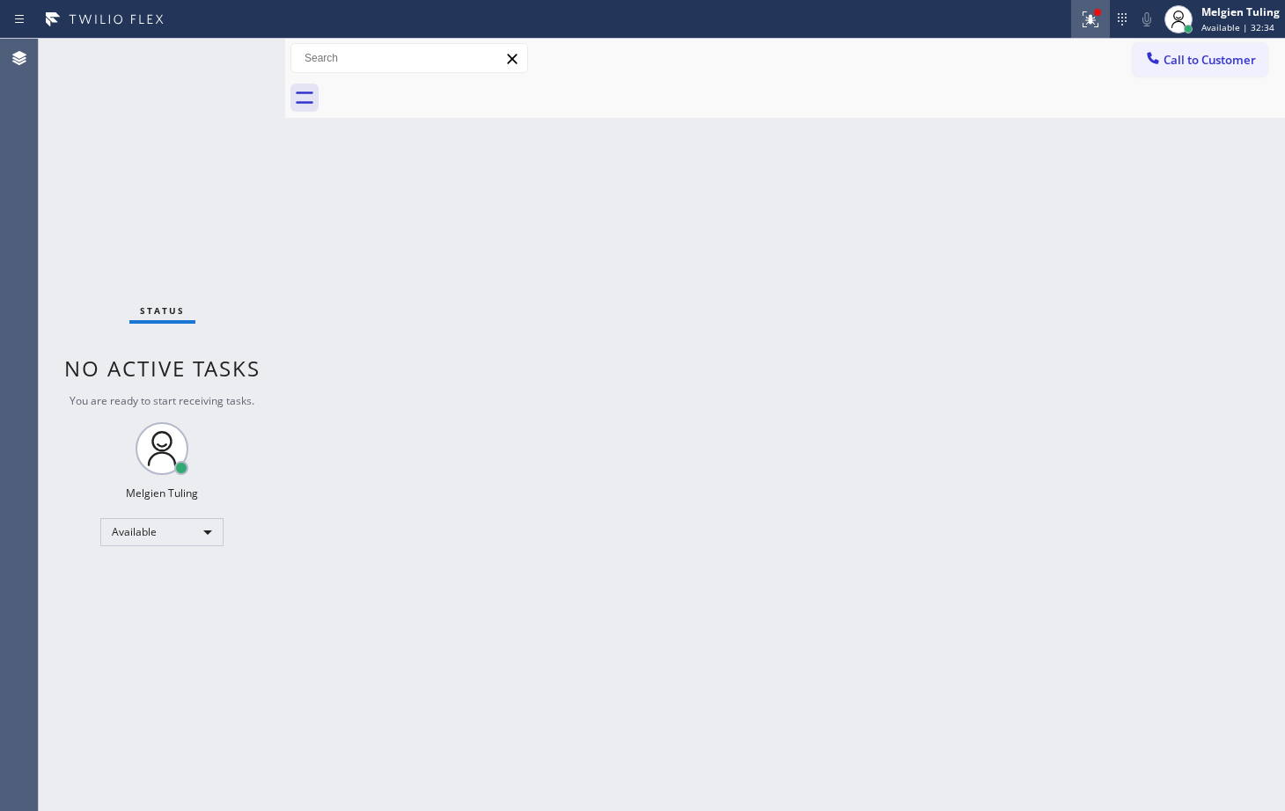
click at [1084, 10] on icon at bounding box center [1090, 19] width 21 height 21
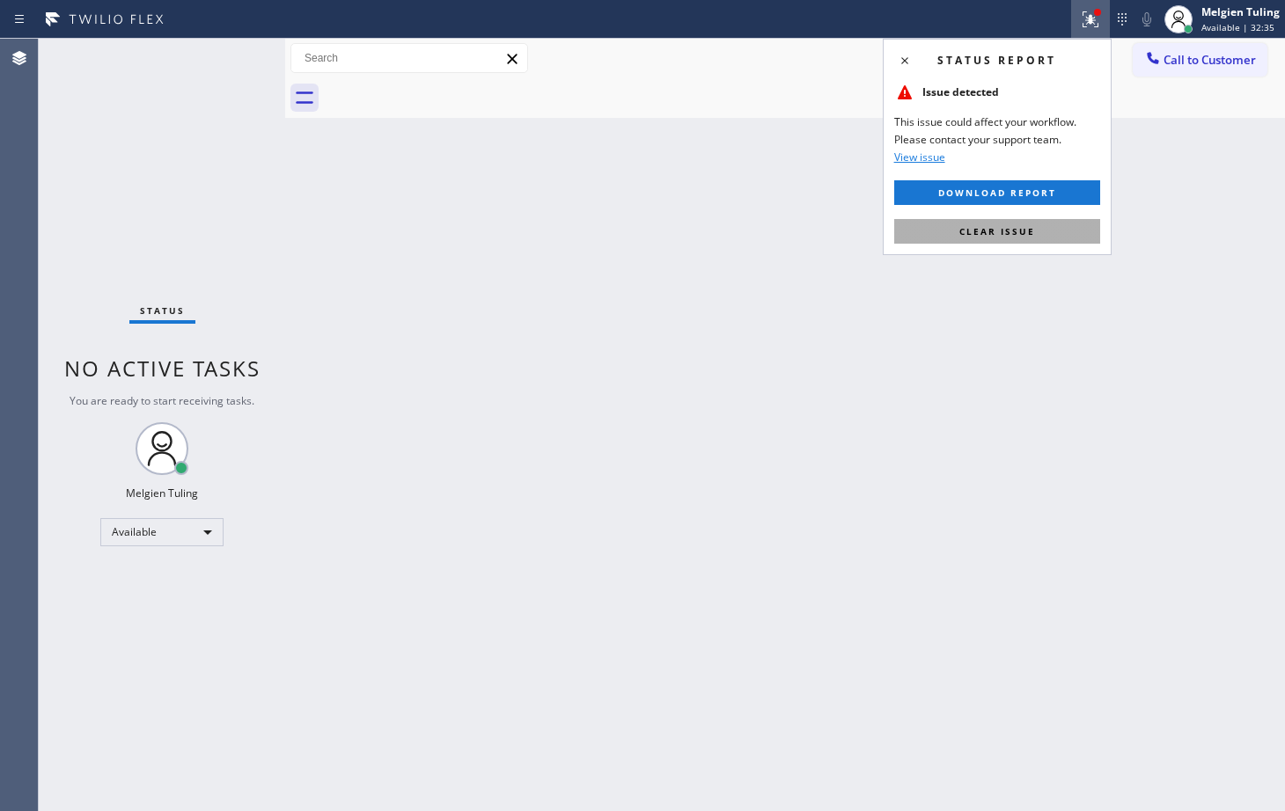
click at [982, 229] on span "Clear issue" at bounding box center [997, 231] width 76 height 12
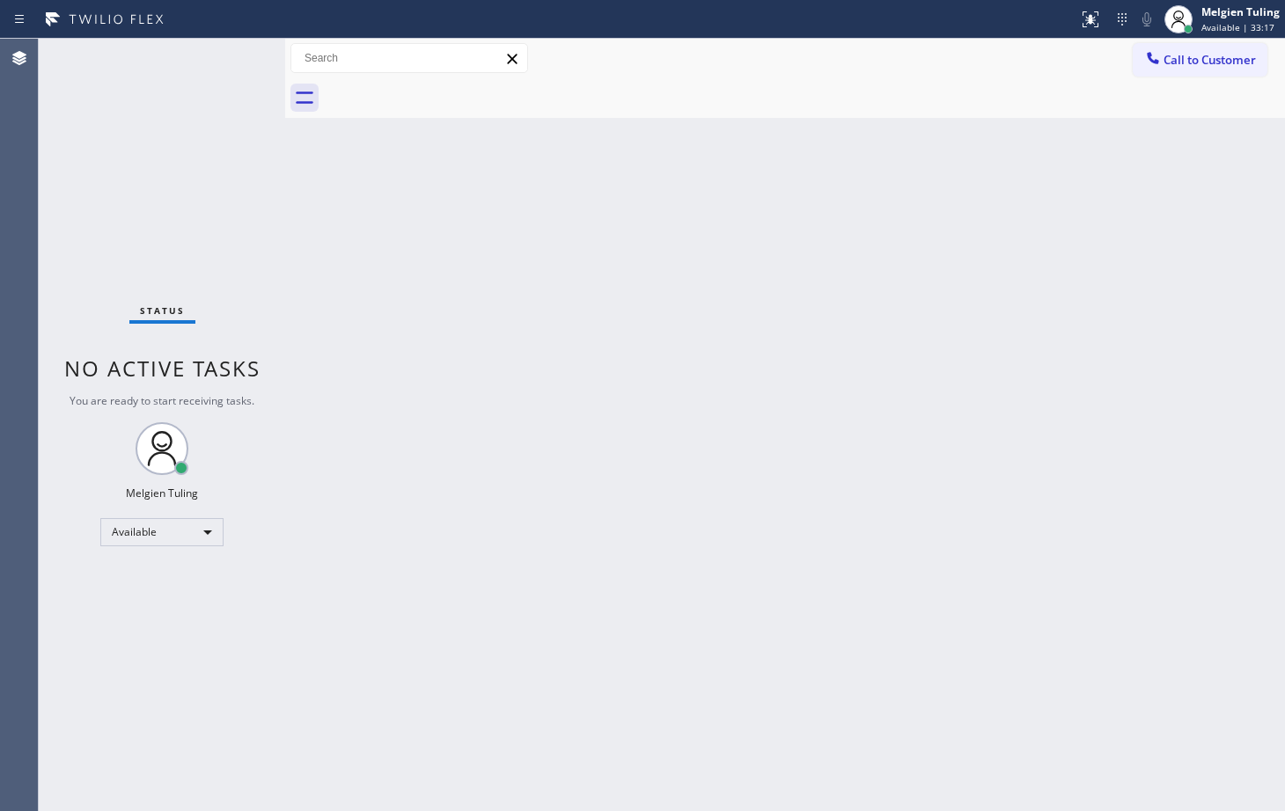
drag, startPoint x: 162, startPoint y: 657, endPoint x: 151, endPoint y: 636, distance: 23.3
click at [162, 657] on div "Status No active tasks You are ready to start receiving tasks. Melgien Tuling A…" at bounding box center [162, 425] width 246 height 773
click at [680, 301] on div "Back to Dashboard Change Sender ID Customers Technicians Select a contact Outbo…" at bounding box center [785, 425] width 1000 height 773
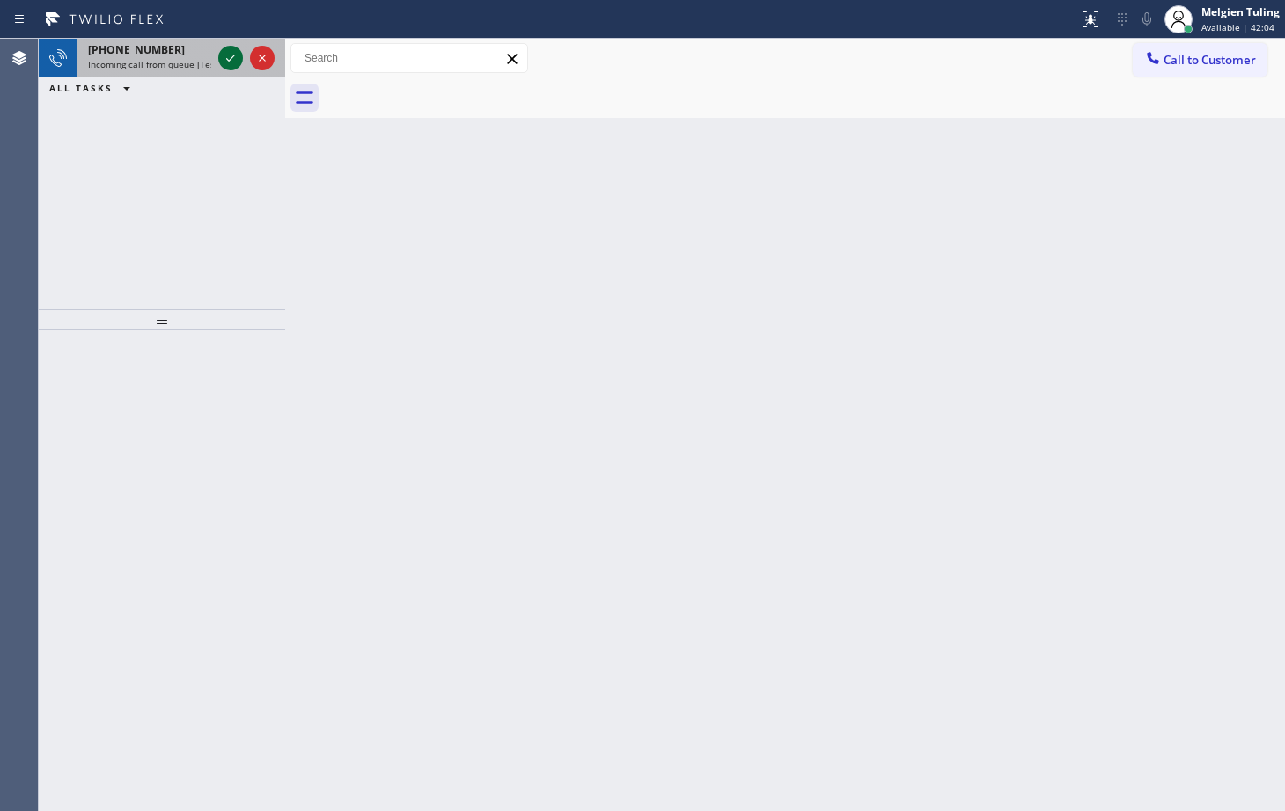
click at [222, 57] on icon at bounding box center [230, 58] width 21 height 21
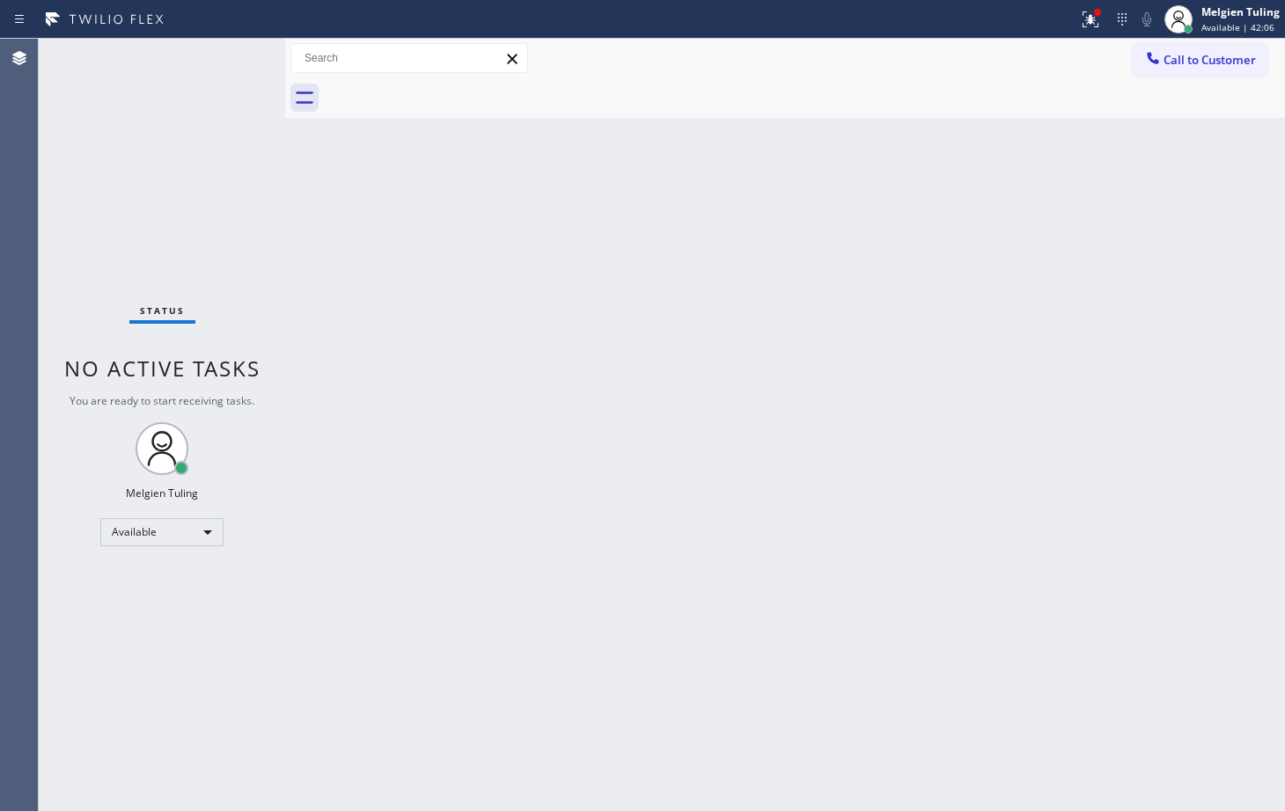
click at [502, 336] on div "Back to Dashboard Change Sender ID Customers Technicians Select a contact Outbo…" at bounding box center [785, 425] width 1000 height 773
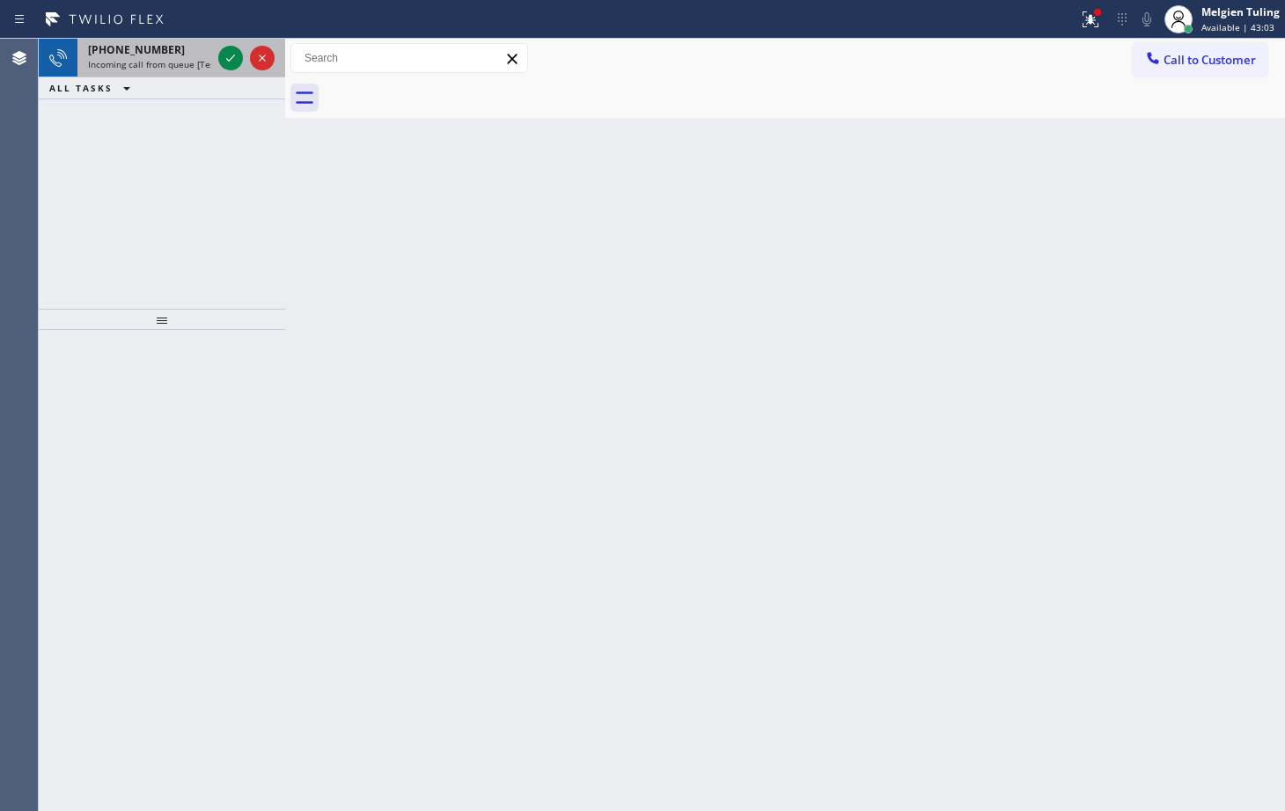
click at [216, 56] on div at bounding box center [246, 58] width 63 height 39
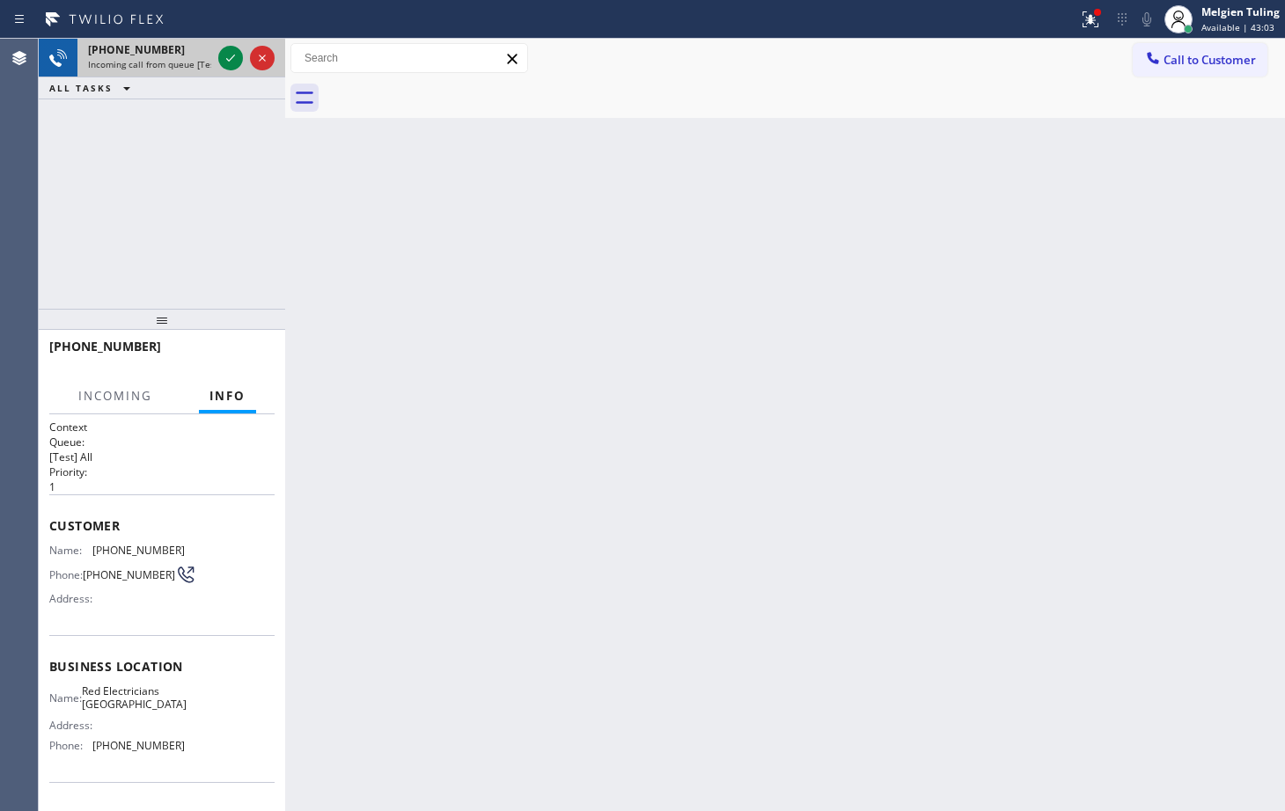
click at [215, 57] on div at bounding box center [246, 58] width 63 height 39
click at [225, 50] on icon at bounding box center [230, 58] width 21 height 21
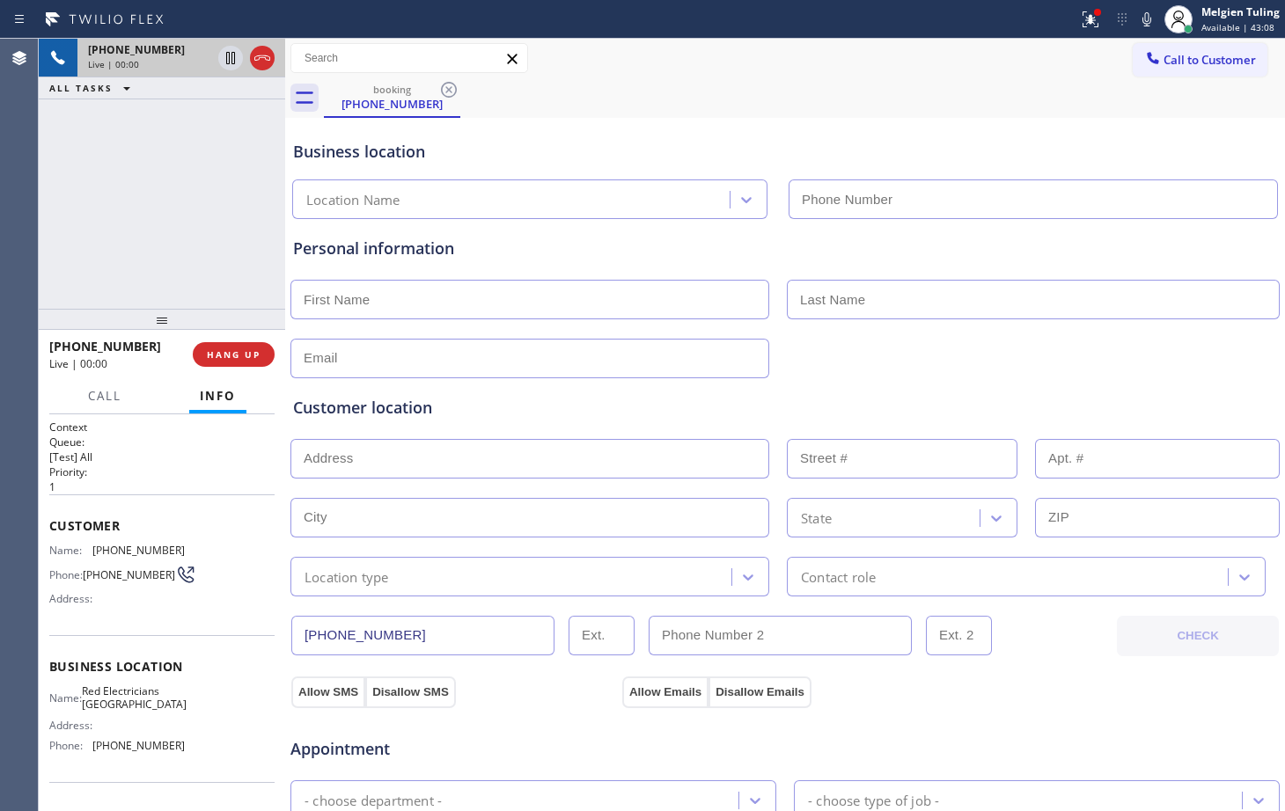
type input "[PHONE_NUMBER]"
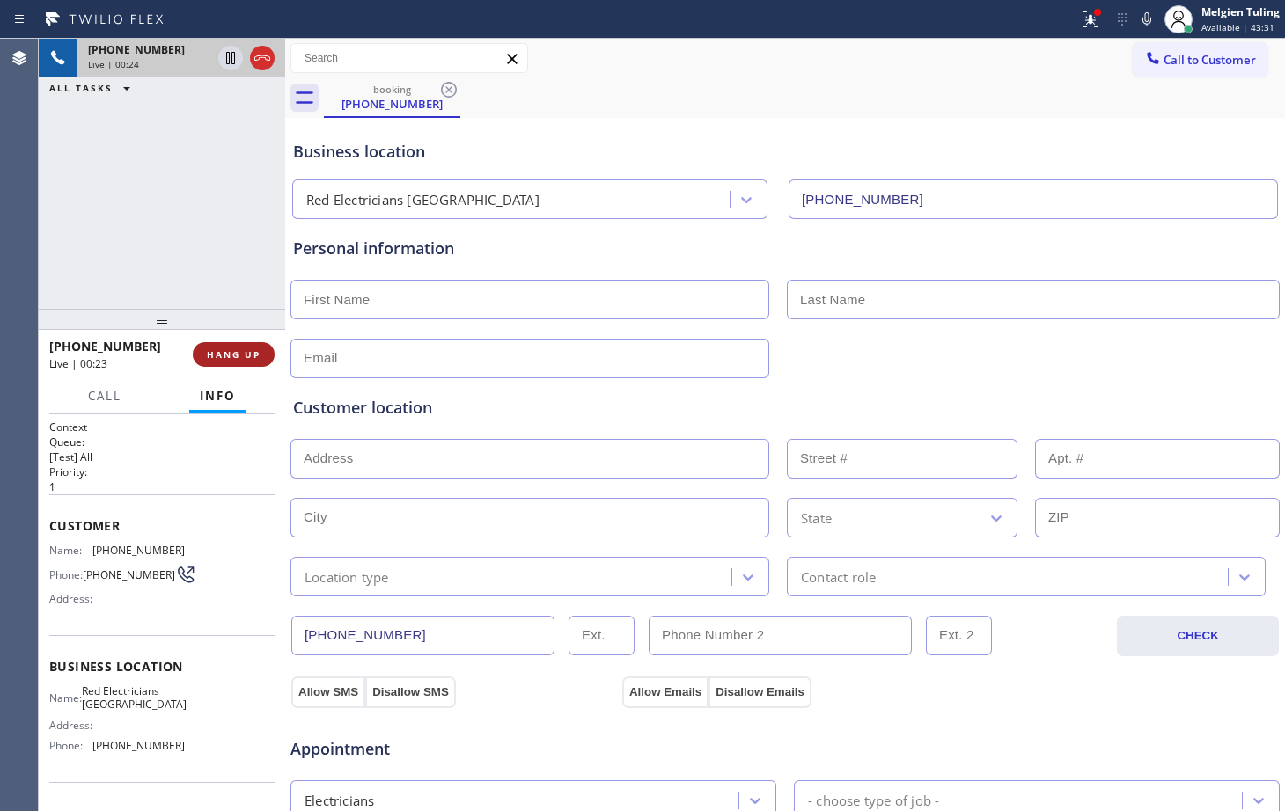
click at [239, 352] on span "HANG UP" at bounding box center [234, 355] width 54 height 12
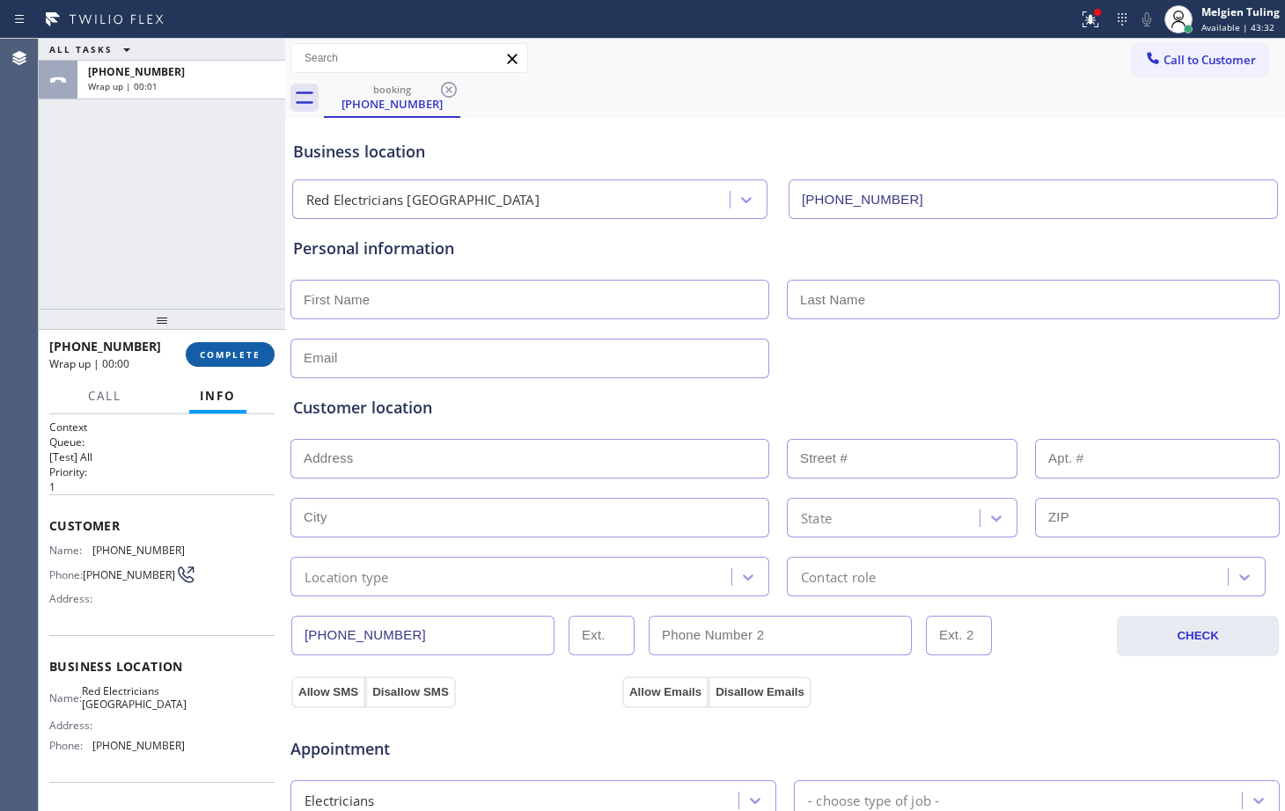
click at [227, 352] on span "COMPLETE" at bounding box center [230, 355] width 61 height 12
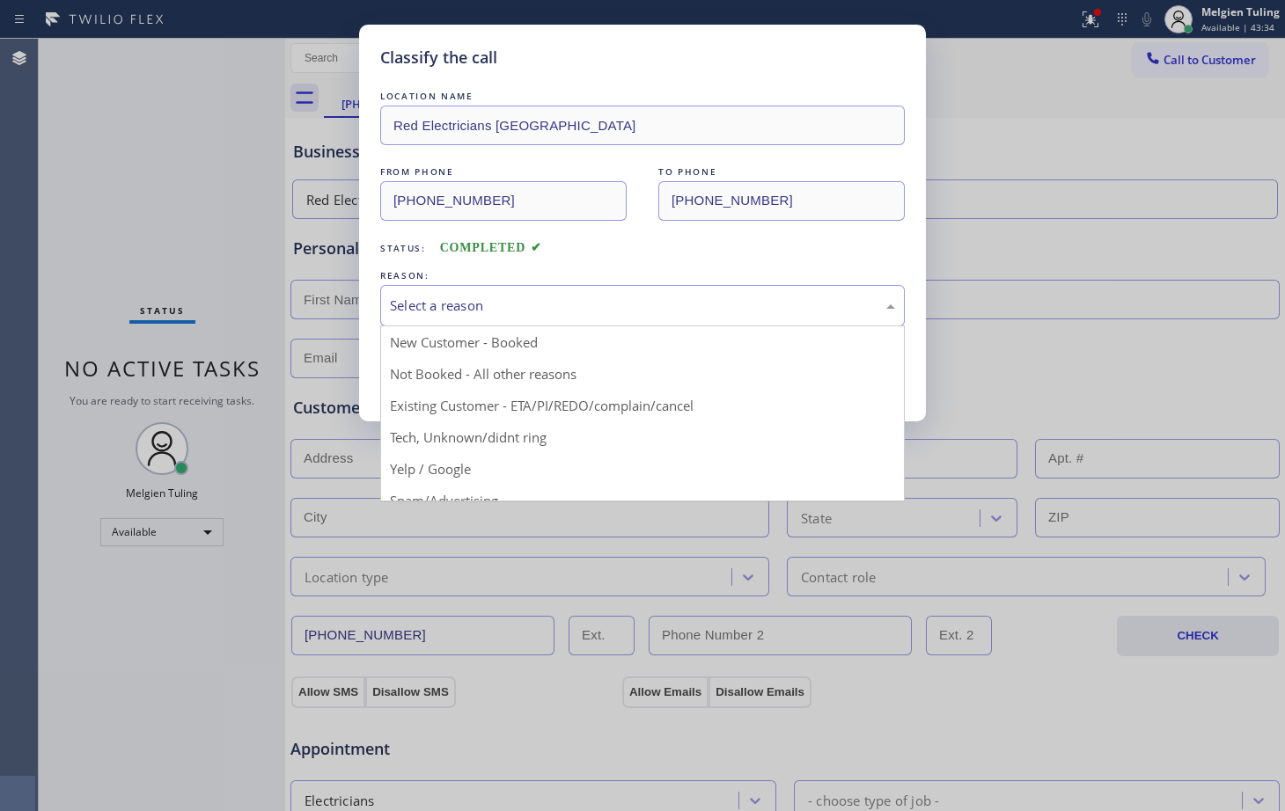
click at [485, 309] on div "Select a reason" at bounding box center [642, 306] width 505 height 20
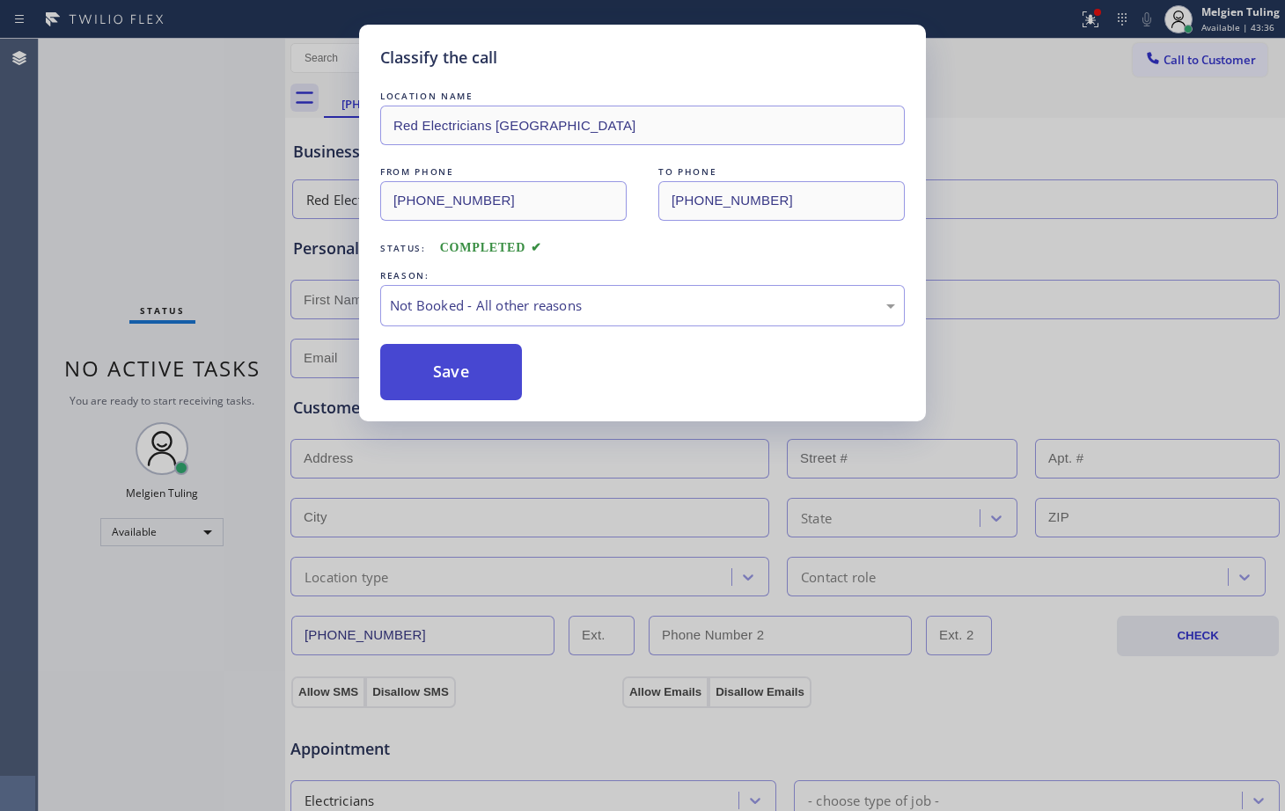
click at [429, 370] on button "Save" at bounding box center [451, 372] width 142 height 56
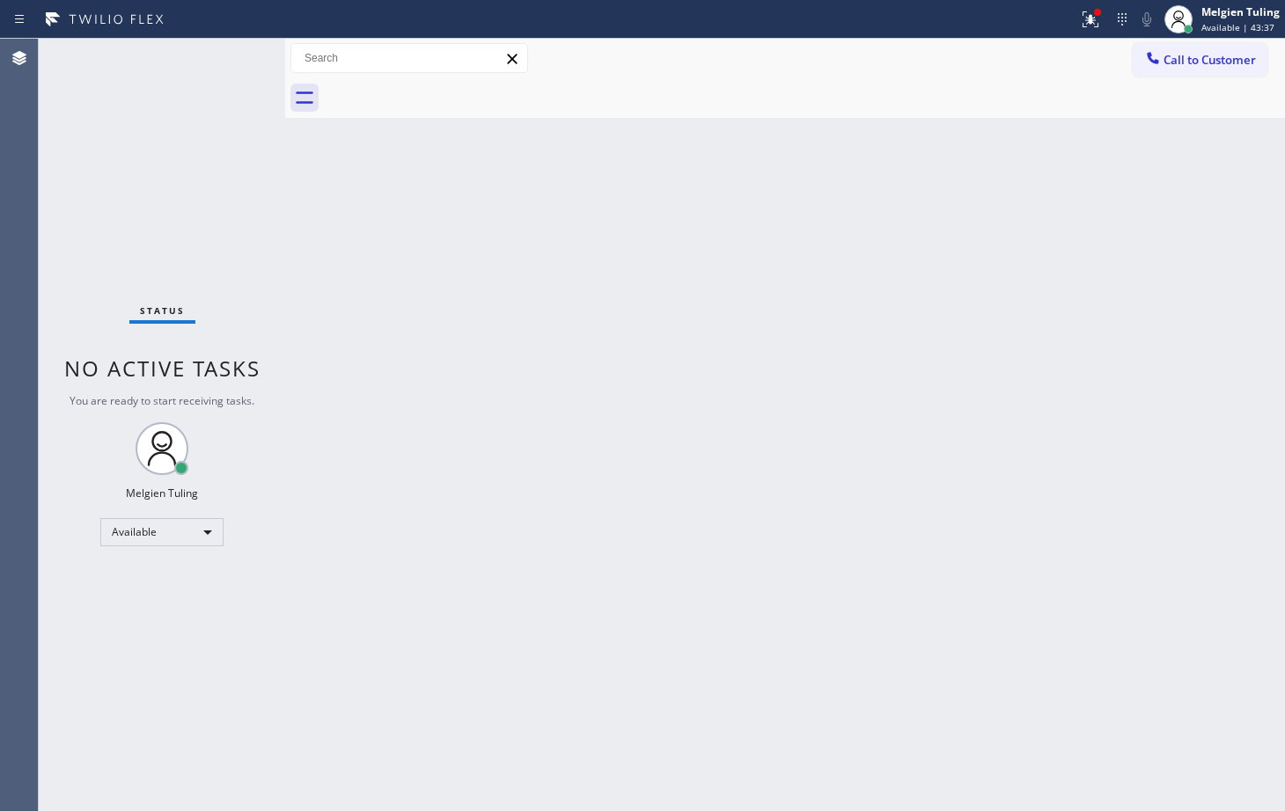
drag, startPoint x: 309, startPoint y: 230, endPoint x: 322, endPoint y: 247, distance: 22.0
click at [314, 231] on div "Back to Dashboard Change Sender ID Customers Technicians Select a contact Outbo…" at bounding box center [785, 425] width 1000 height 773
click at [1084, 18] on icon at bounding box center [1090, 19] width 21 height 21
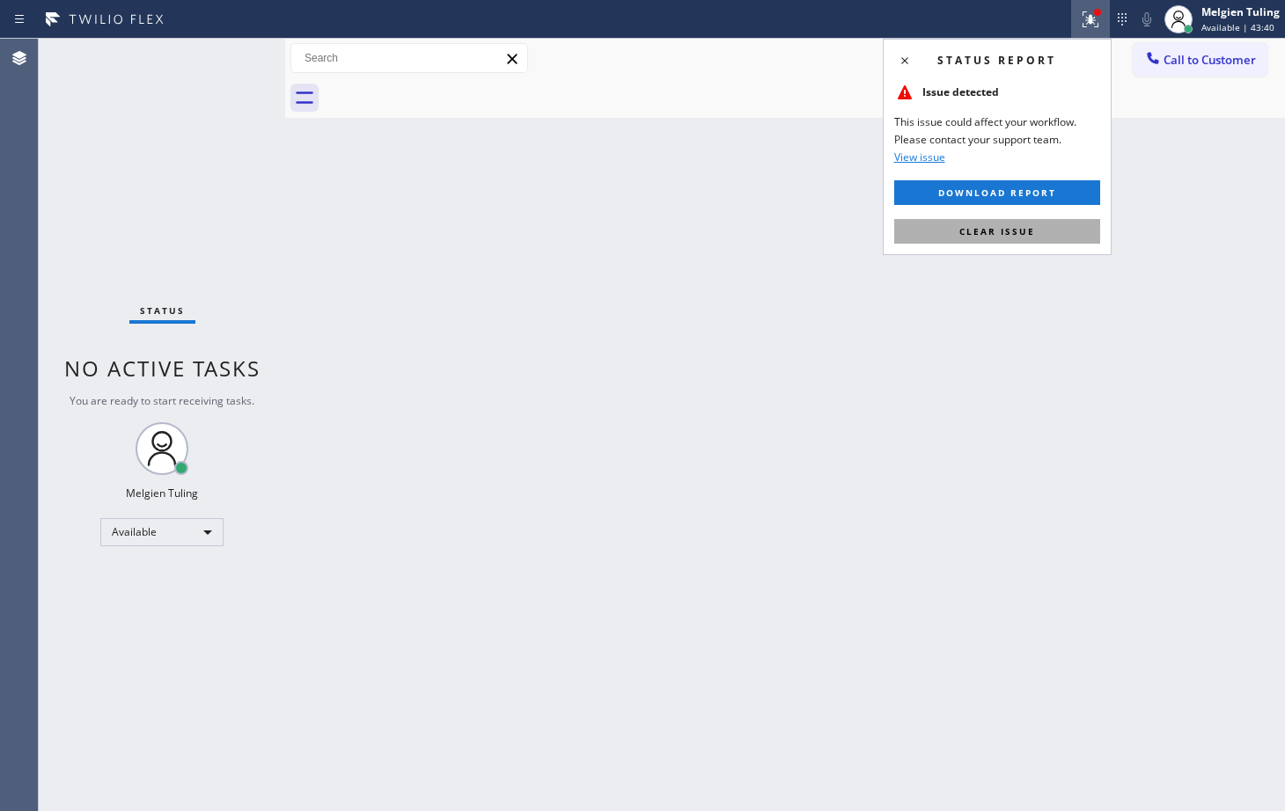
click at [1016, 233] on span "Clear issue" at bounding box center [997, 231] width 76 height 12
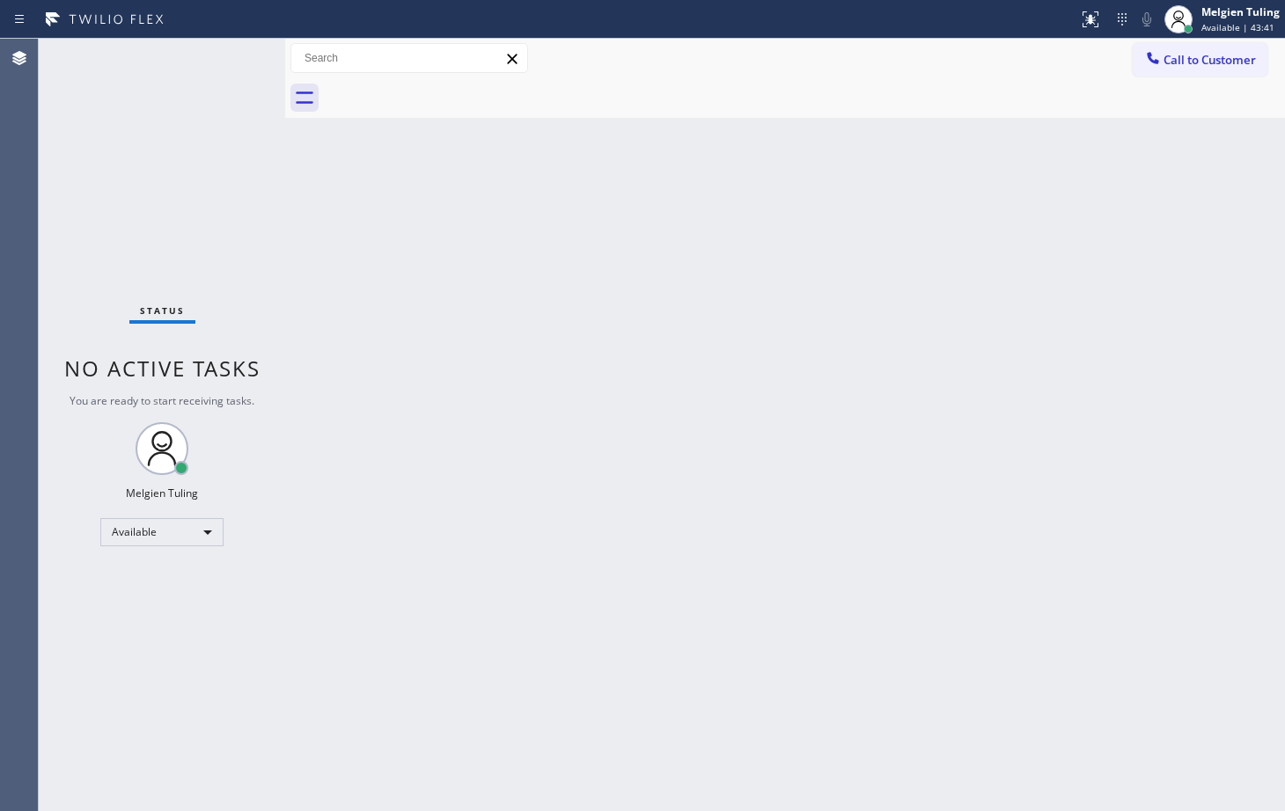
click at [1024, 213] on div "Back to Dashboard Change Sender ID Customers Technicians Select a contact Outbo…" at bounding box center [785, 425] width 1000 height 773
click at [233, 62] on div "Status No active tasks You are ready to start receiving tasks. Melgien Tuling A…" at bounding box center [162, 425] width 246 height 773
click at [235, 59] on div "Status No active tasks You are ready to start receiving tasks. Melgien Tuling A…" at bounding box center [162, 425] width 246 height 773
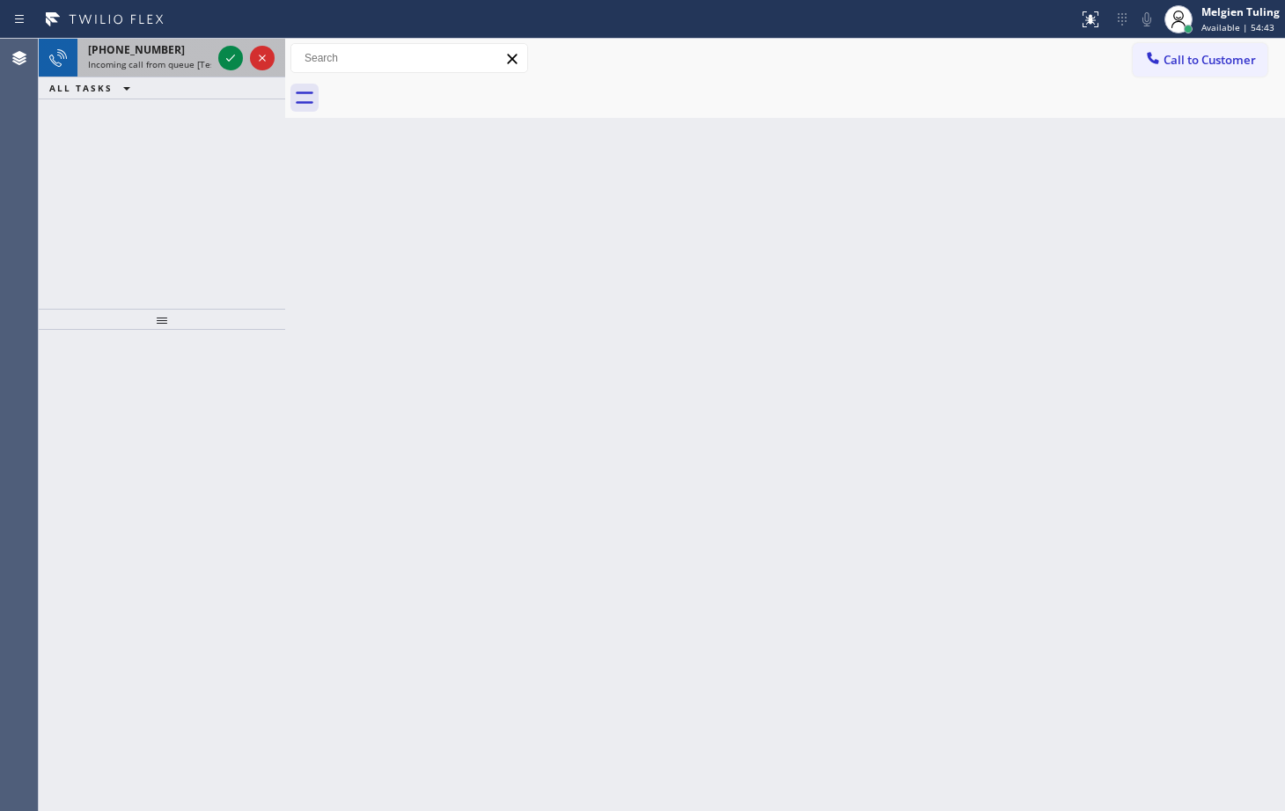
click at [158, 49] on span "[PHONE_NUMBER]" at bounding box center [136, 49] width 97 height 15
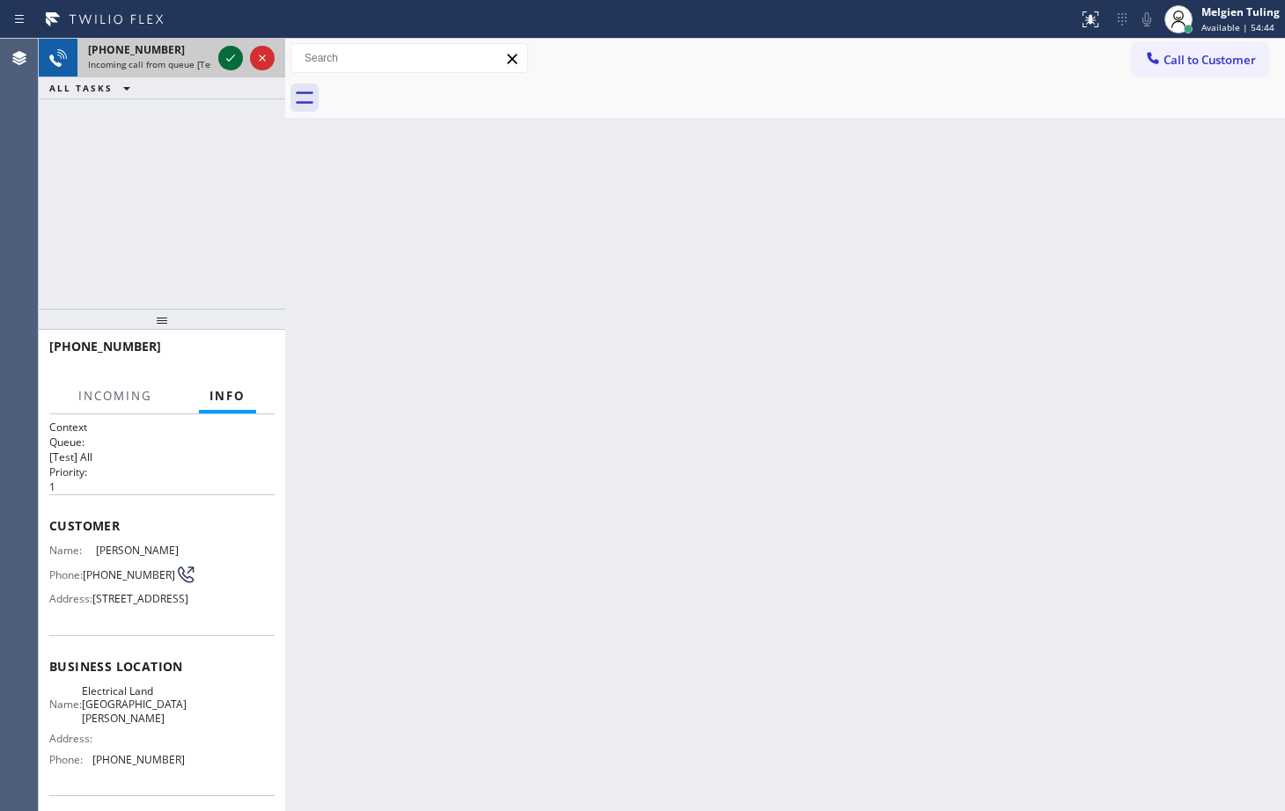
click at [225, 56] on icon at bounding box center [230, 58] width 21 height 21
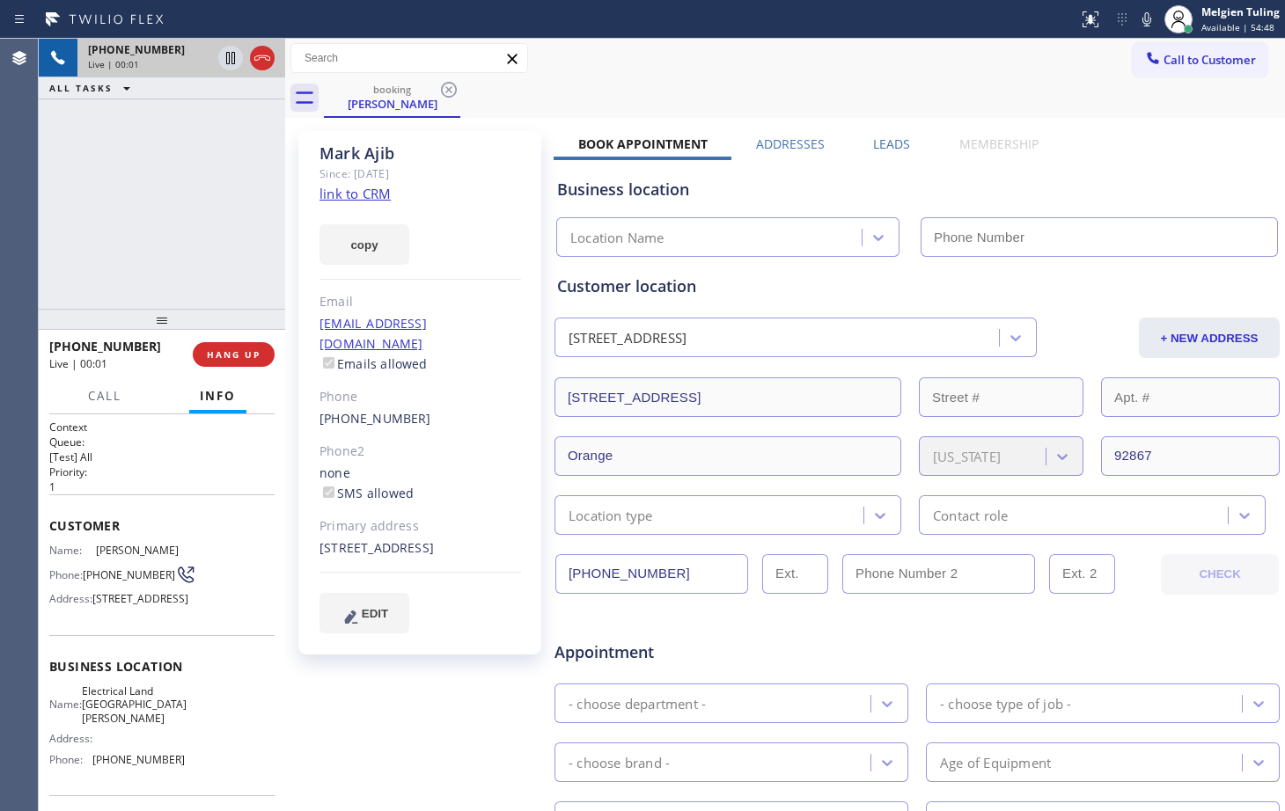
type input "[PHONE_NUMBER]"
click at [349, 187] on link "link to CRM" at bounding box center [354, 194] width 71 height 18
click at [1136, 18] on div at bounding box center [1147, 19] width 25 height 21
click at [1144, 18] on icon at bounding box center [1146, 19] width 9 height 14
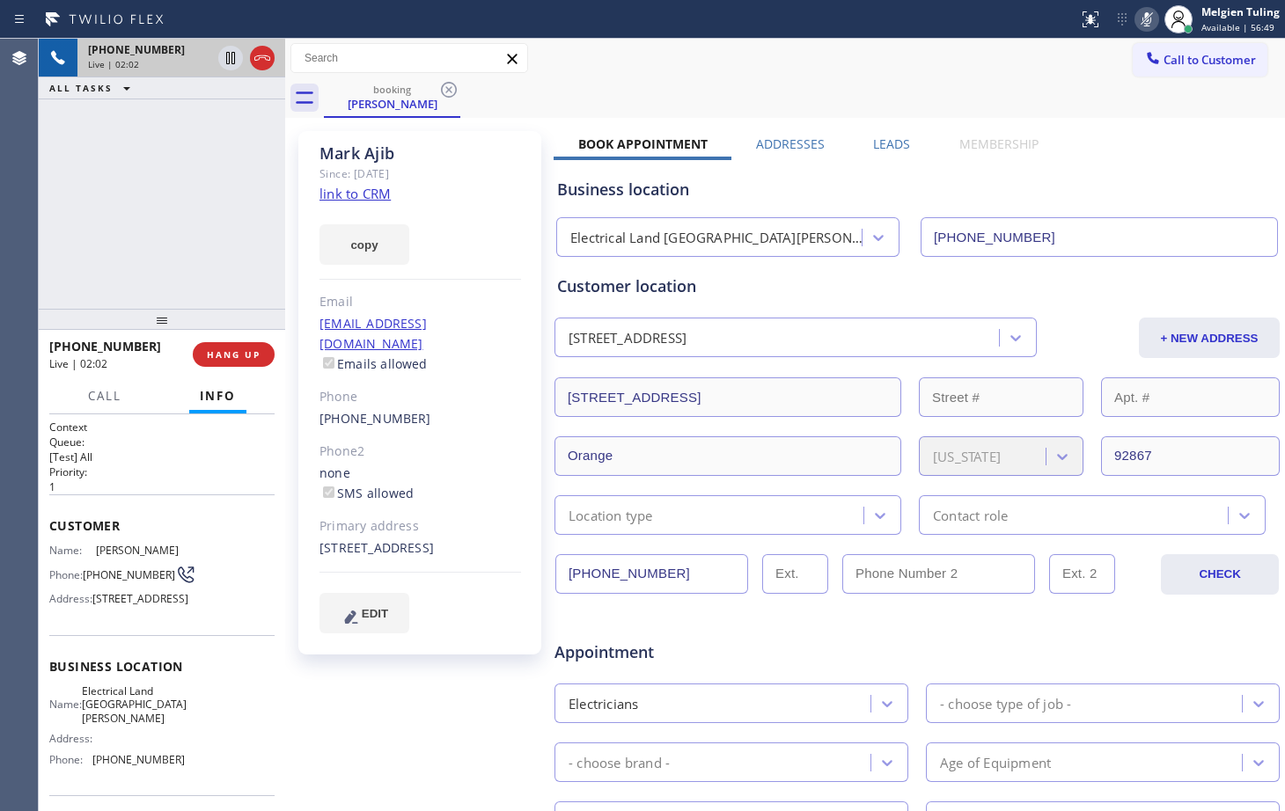
click at [361, 18] on div at bounding box center [539, 19] width 1064 height 28
click at [1142, 23] on icon at bounding box center [1146, 19] width 21 height 21
click at [239, 242] on div "[PHONE_NUMBER] Live | 03:01 ALL TASKS ALL TASKS ACTIVE TASKS TASKS IN WRAP UP" at bounding box center [162, 174] width 246 height 270
click at [1147, 151] on div "Book Appointment Addresses Leads Membership Business location Electrical Land […" at bounding box center [917, 699] width 727 height 1127
click at [1149, 24] on icon at bounding box center [1146, 19] width 9 height 14
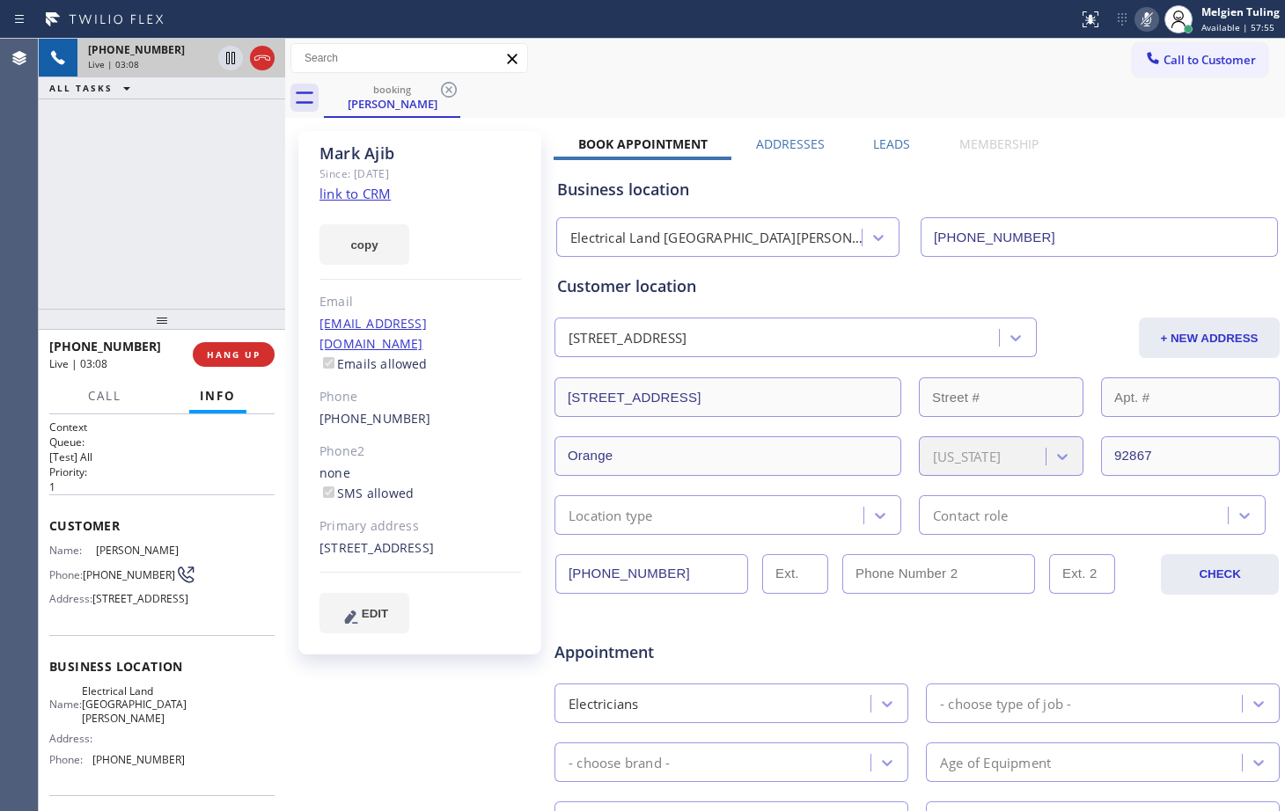
click at [1145, 16] on icon at bounding box center [1146, 19] width 21 height 21
click at [878, 77] on div "Call to Customer Outbound call Location Kitchen Aid Washer & Dryer Repair [GEOG…" at bounding box center [785, 59] width 1000 height 40
click at [230, 228] on div "[PHONE_NUMBER] Live | 03:27 ALL TASKS ALL TASKS ACTIVE TASKS TASKS IN WRAP UP" at bounding box center [162, 174] width 246 height 270
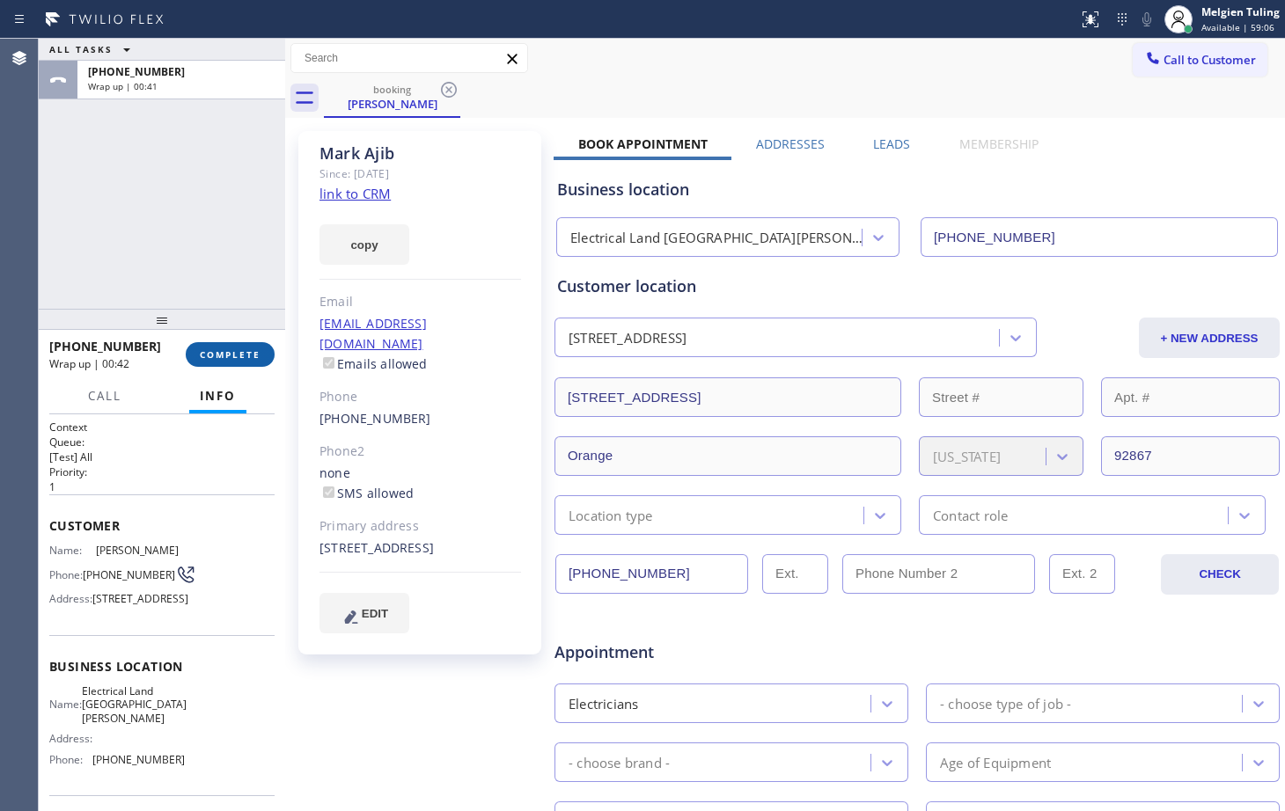
click at [234, 356] on span "COMPLETE" at bounding box center [230, 355] width 61 height 12
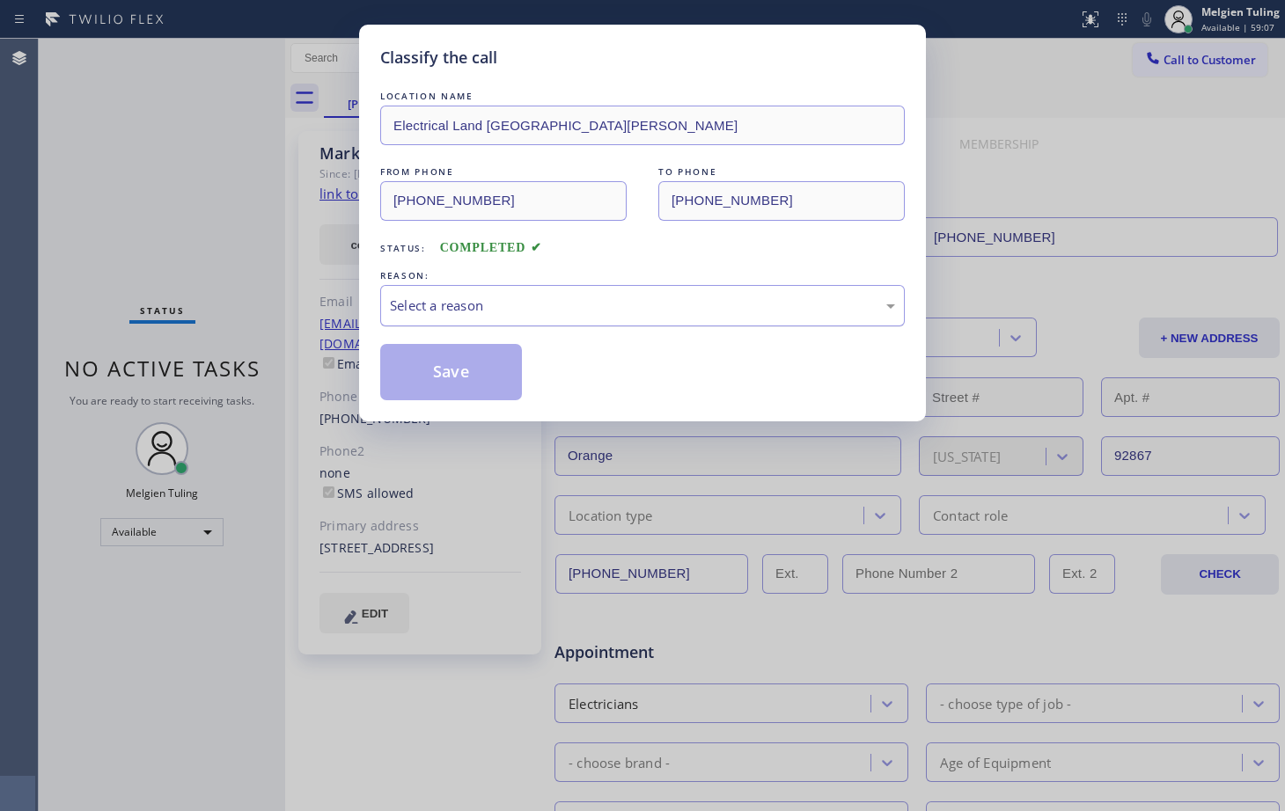
click at [481, 290] on div "Select a reason" at bounding box center [642, 305] width 525 height 41
click at [431, 297] on div "Select a reason" at bounding box center [642, 306] width 505 height 20
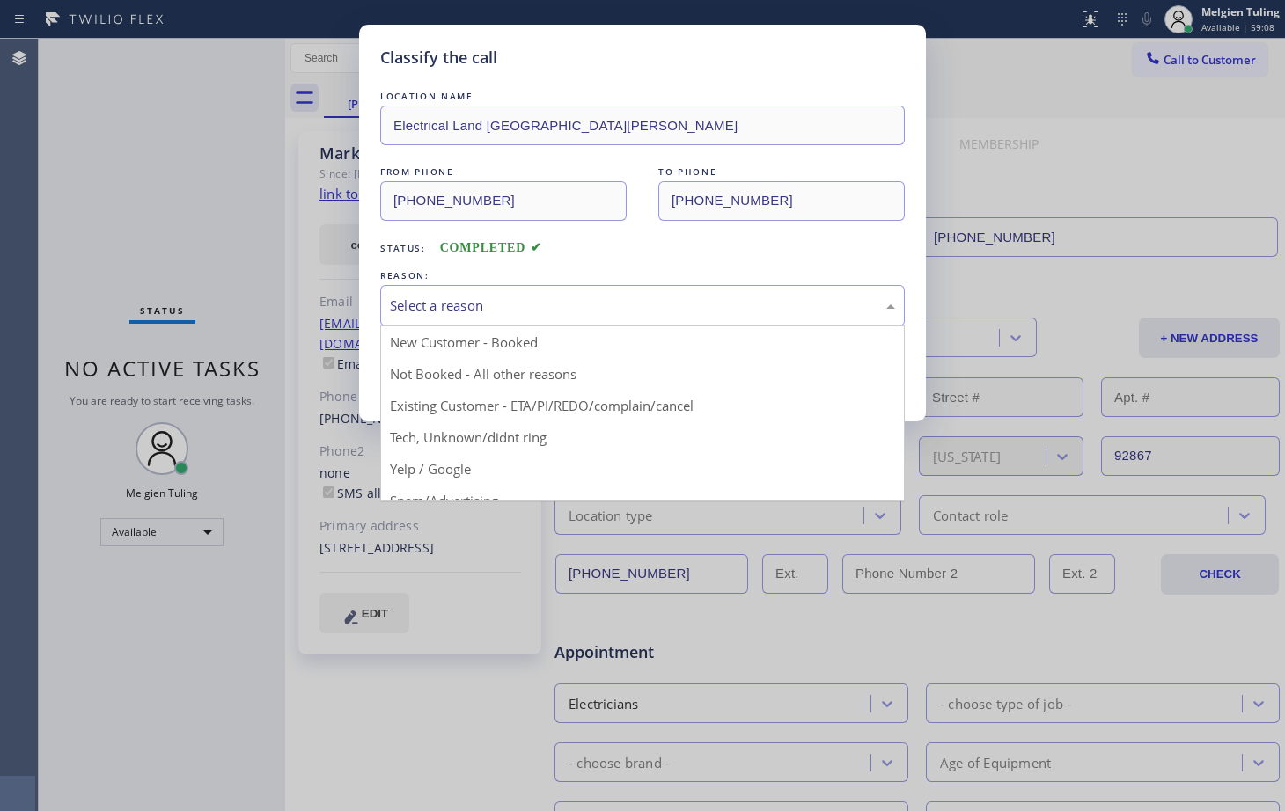
click at [431, 297] on div "Select a reason" at bounding box center [642, 306] width 505 height 20
click at [420, 293] on div "Select a reason" at bounding box center [642, 305] width 525 height 41
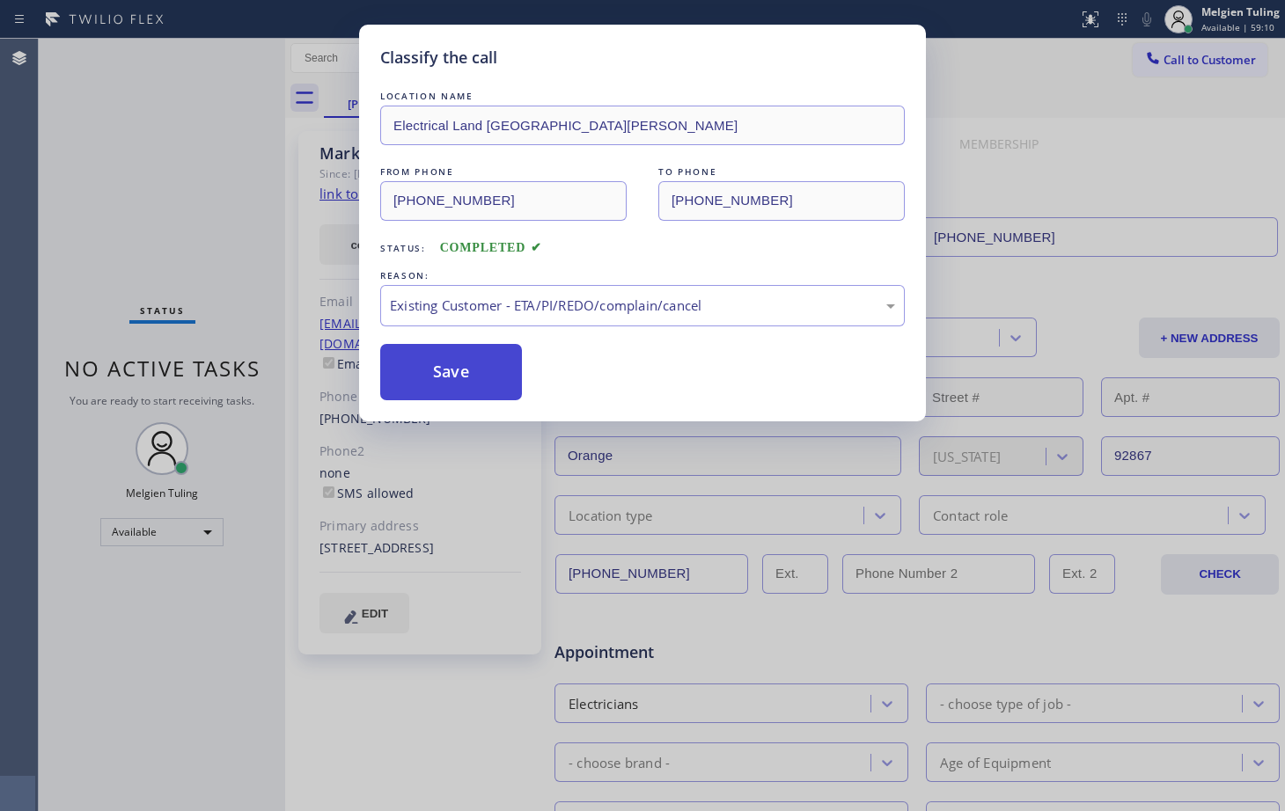
click at [439, 366] on button "Save" at bounding box center [451, 372] width 142 height 56
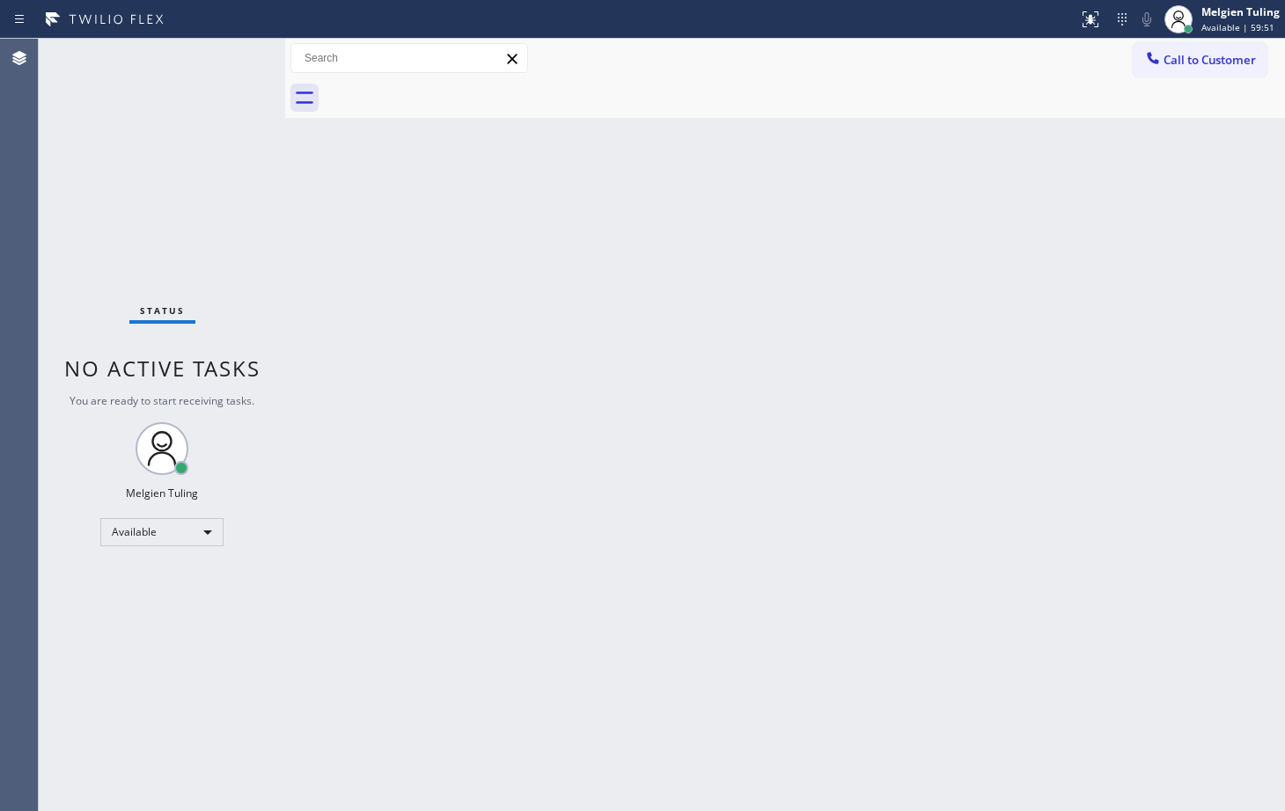
click at [929, 271] on div "Back to Dashboard Change Sender ID Customers Technicians Select a contact Outbo…" at bounding box center [785, 425] width 1000 height 773
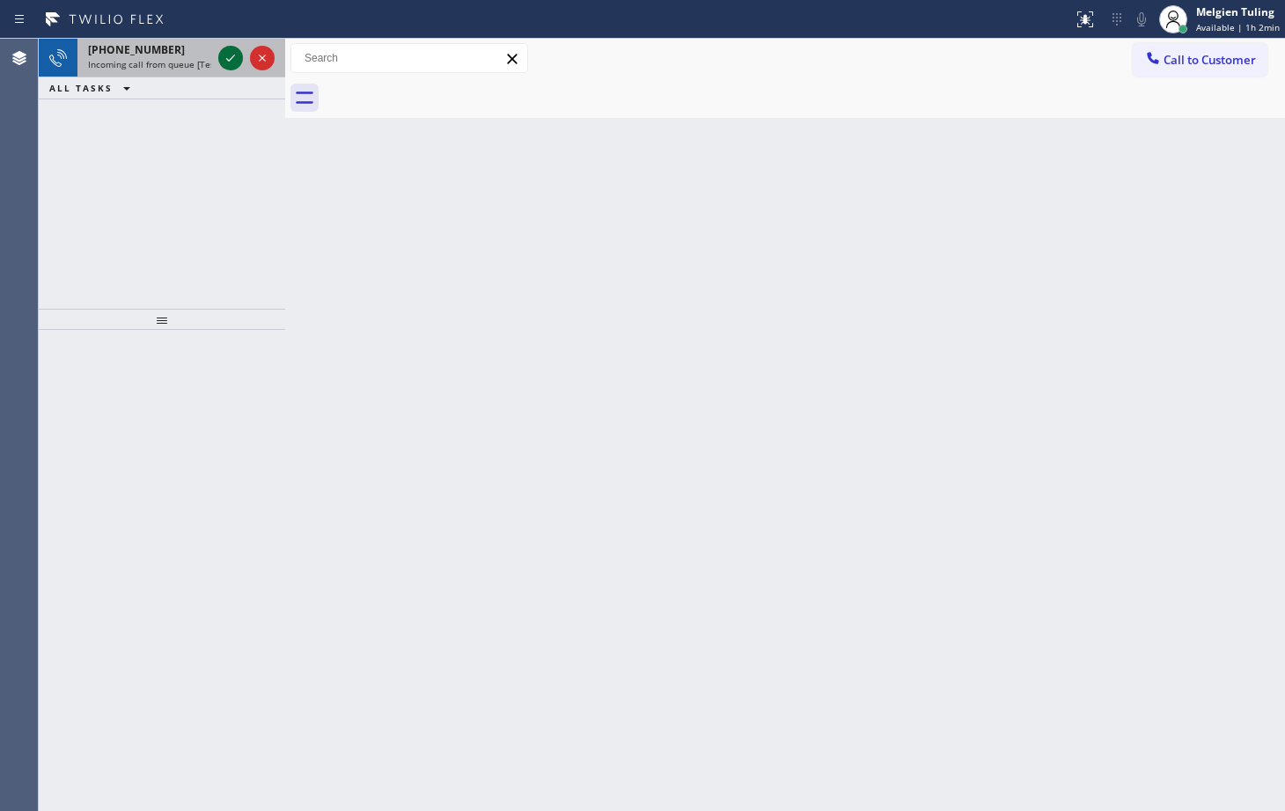
click at [228, 62] on icon at bounding box center [230, 58] width 21 height 21
click at [229, 62] on icon at bounding box center [230, 58] width 21 height 21
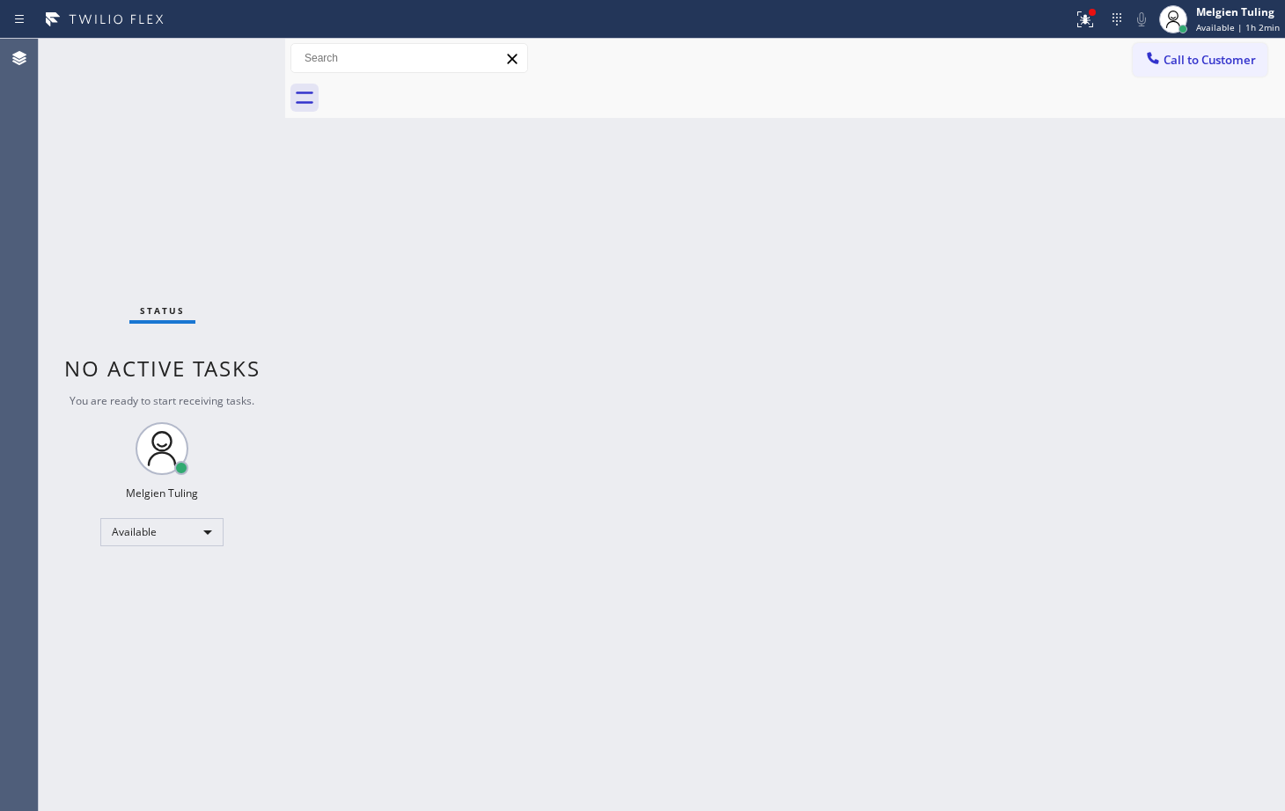
click at [1066, 20] on div at bounding box center [536, 19] width 1059 height 28
click at [1075, 17] on div at bounding box center [1085, 19] width 39 height 21
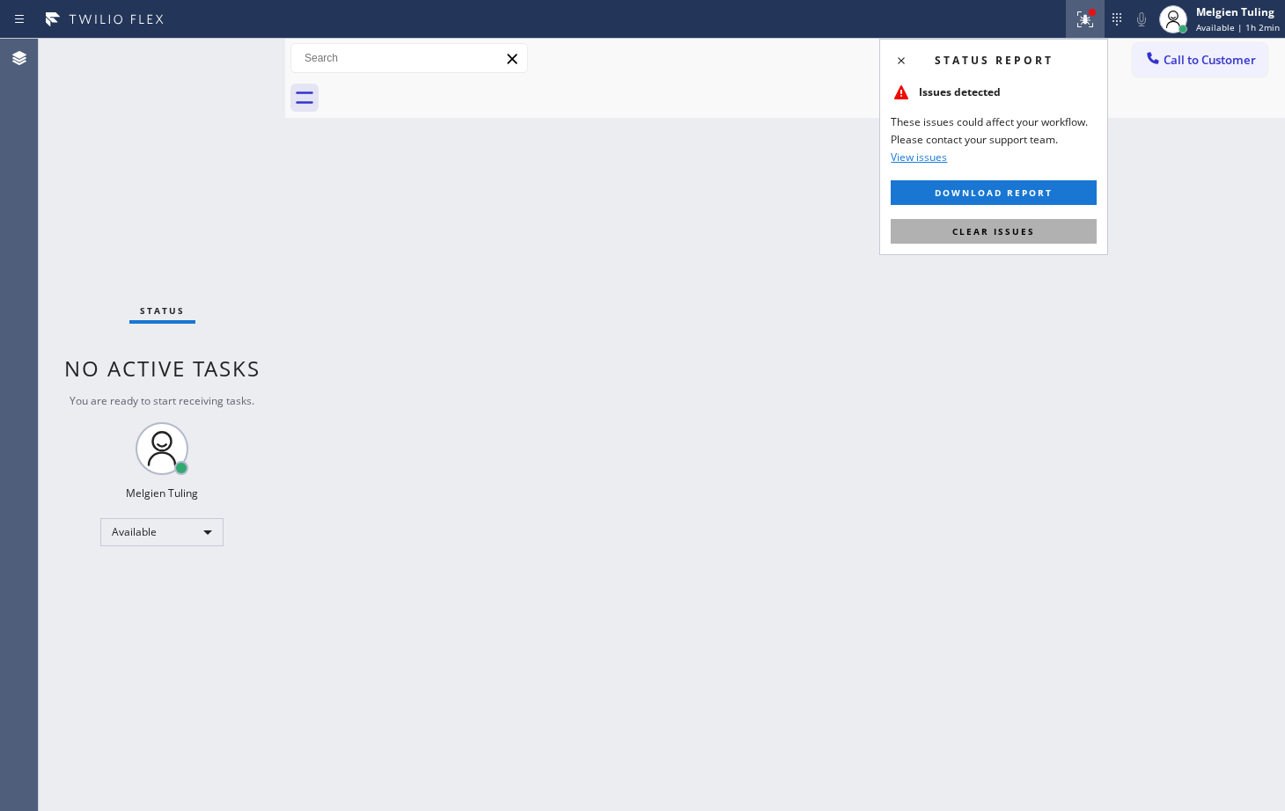
click at [976, 235] on span "Clear issues" at bounding box center [993, 231] width 83 height 12
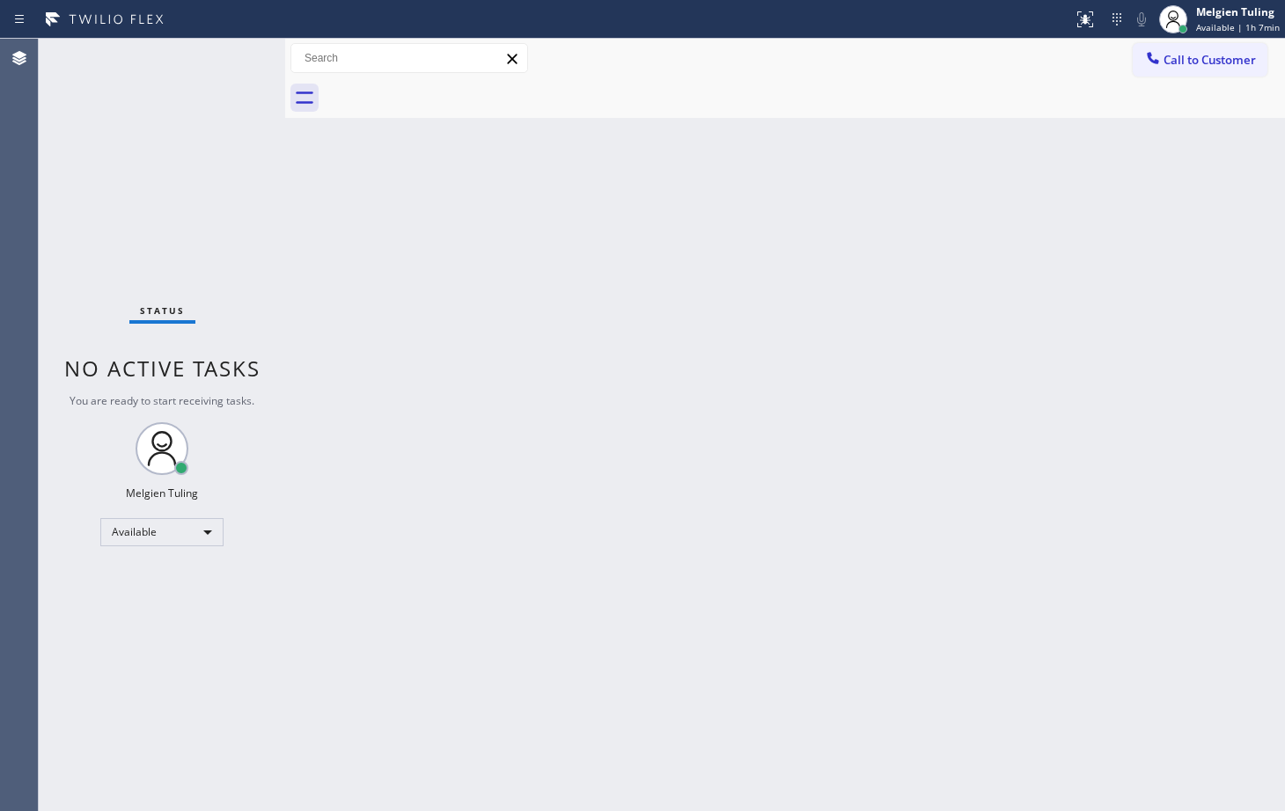
click at [690, 448] on div "Back to Dashboard Change Sender ID Customers Technicians Select a contact Outbo…" at bounding box center [785, 425] width 1000 height 773
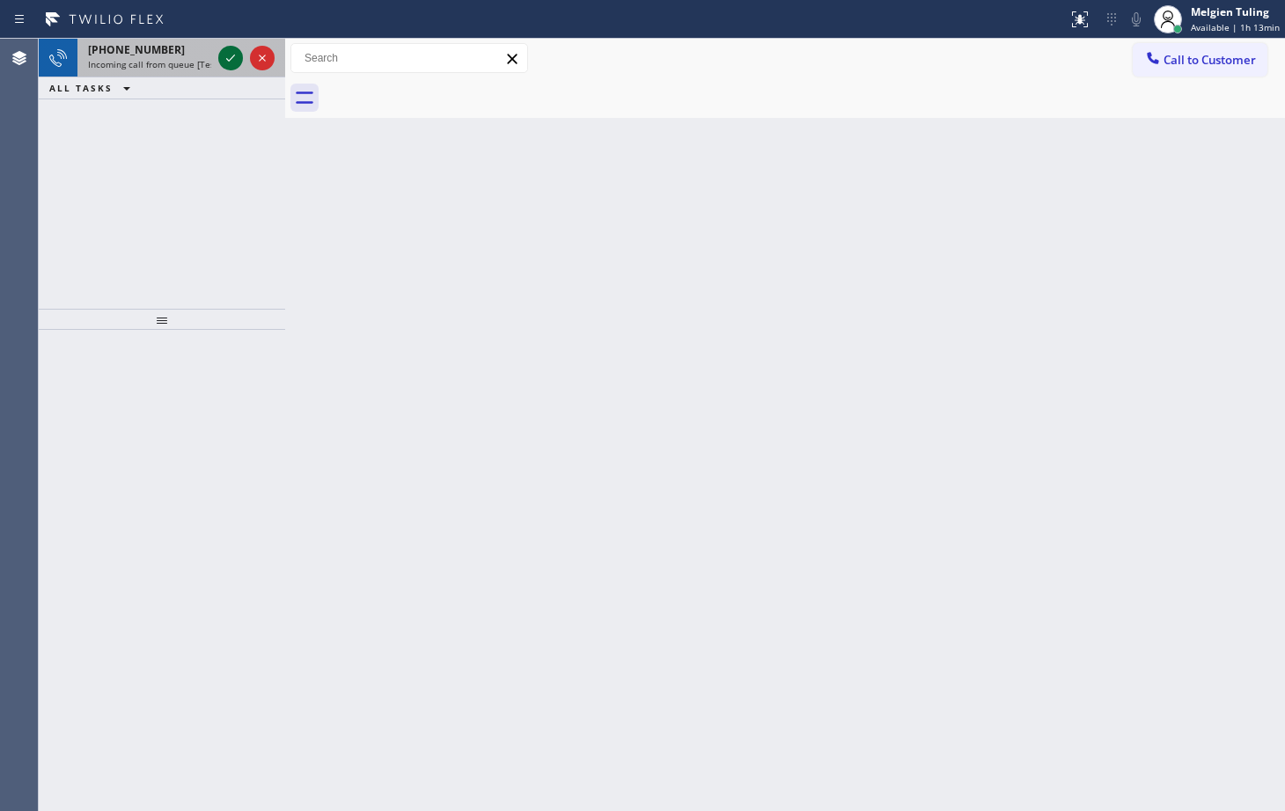
click at [234, 65] on icon at bounding box center [230, 58] width 21 height 21
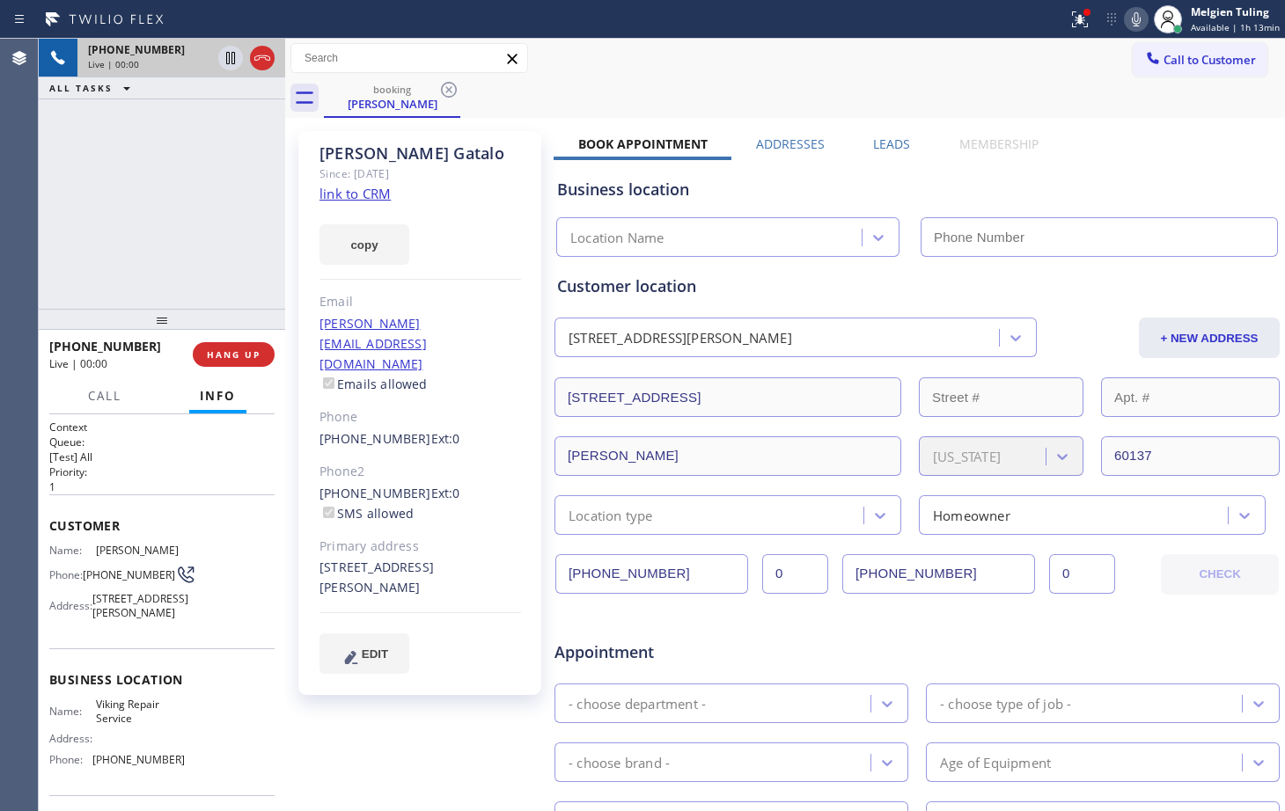
type input "[PHONE_NUMBER]"
click at [353, 195] on link "link to CRM" at bounding box center [354, 194] width 71 height 18
click at [1137, 33] on div "Status report Issue detected This issue could affect your workflow. Please cont…" at bounding box center [1173, 19] width 224 height 39
click at [1138, 19] on icon at bounding box center [1136, 19] width 21 height 21
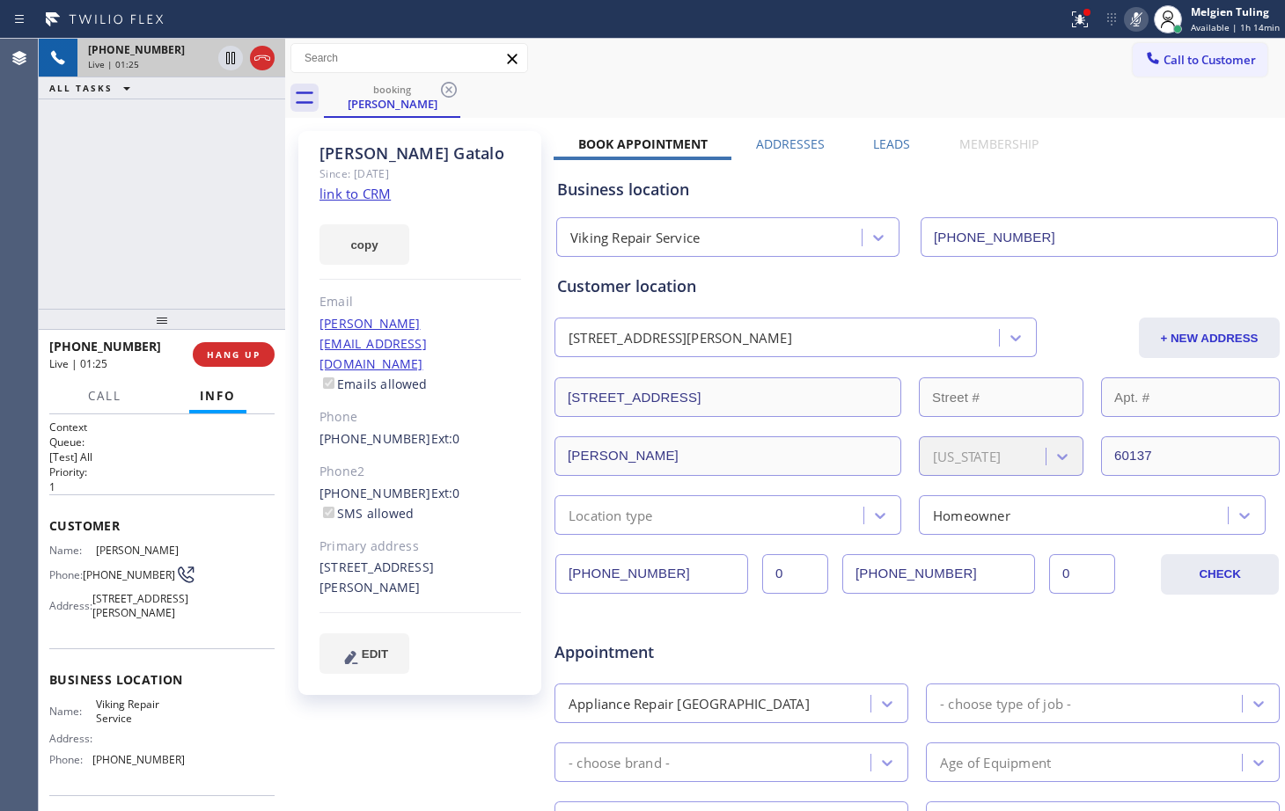
click at [168, 224] on div "[PHONE_NUMBER] Live | 01:25 ALL TASKS ALL TASKS ACTIVE TASKS TASKS IN WRAP UP" at bounding box center [162, 174] width 246 height 270
click at [1140, 11] on icon at bounding box center [1136, 19] width 21 height 21
click at [1075, 15] on icon at bounding box center [1079, 19] width 21 height 21
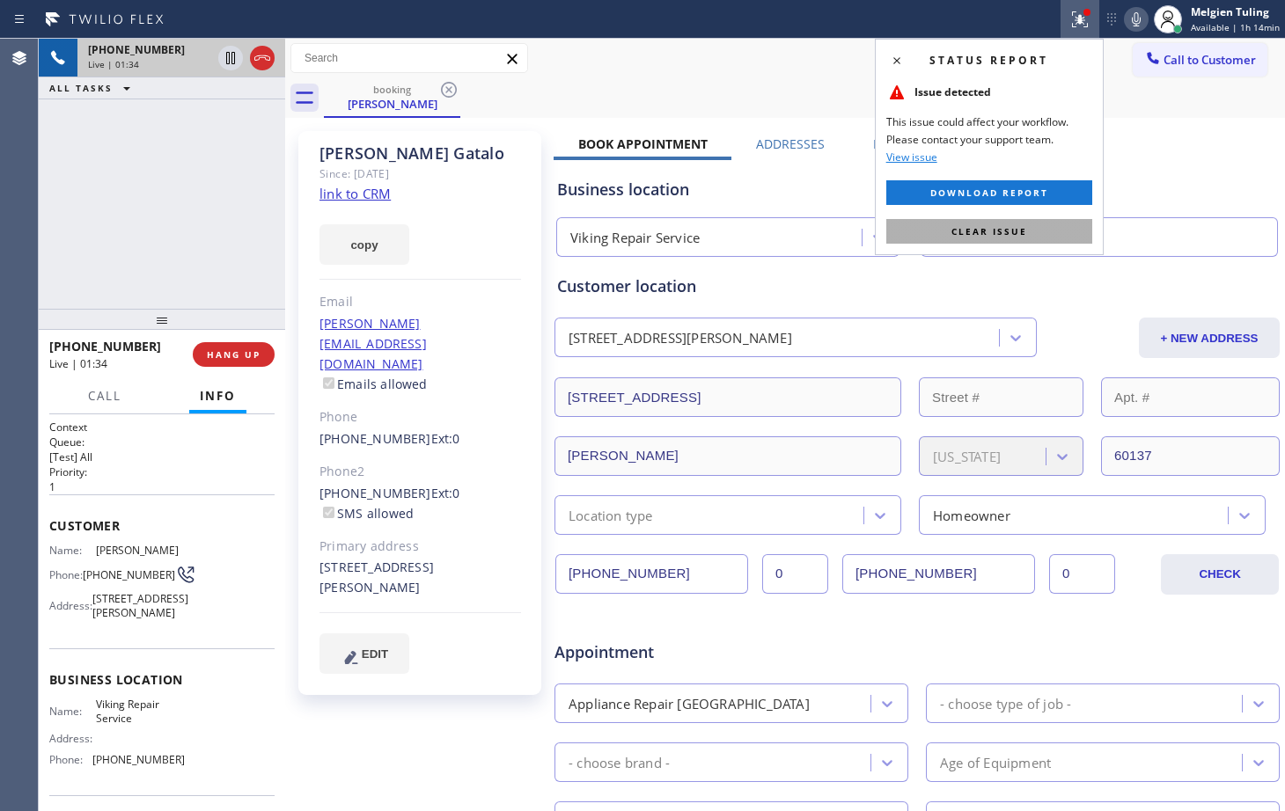
click at [959, 234] on span "Clear issue" at bounding box center [989, 231] width 76 height 12
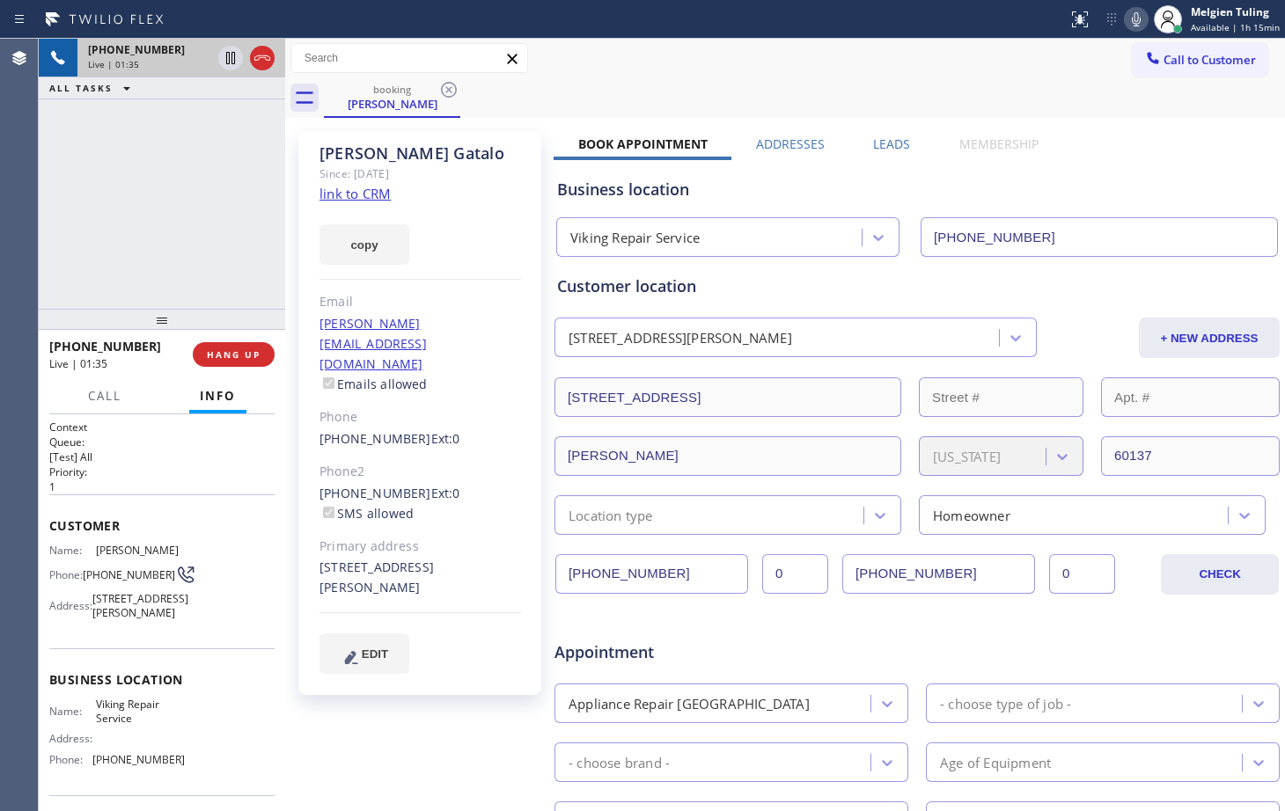
click at [925, 98] on div "booking [PERSON_NAME]" at bounding box center [804, 98] width 961 height 40
click at [200, 232] on div "[PHONE_NUMBER] Live | 01:58 ALL TASKS ALL TASKS ACTIVE TASKS TASKS IN WRAP UP" at bounding box center [162, 174] width 246 height 270
click at [464, 216] on div "copy" at bounding box center [420, 234] width 202 height 61
click at [232, 362] on button "HANG UP" at bounding box center [234, 354] width 82 height 25
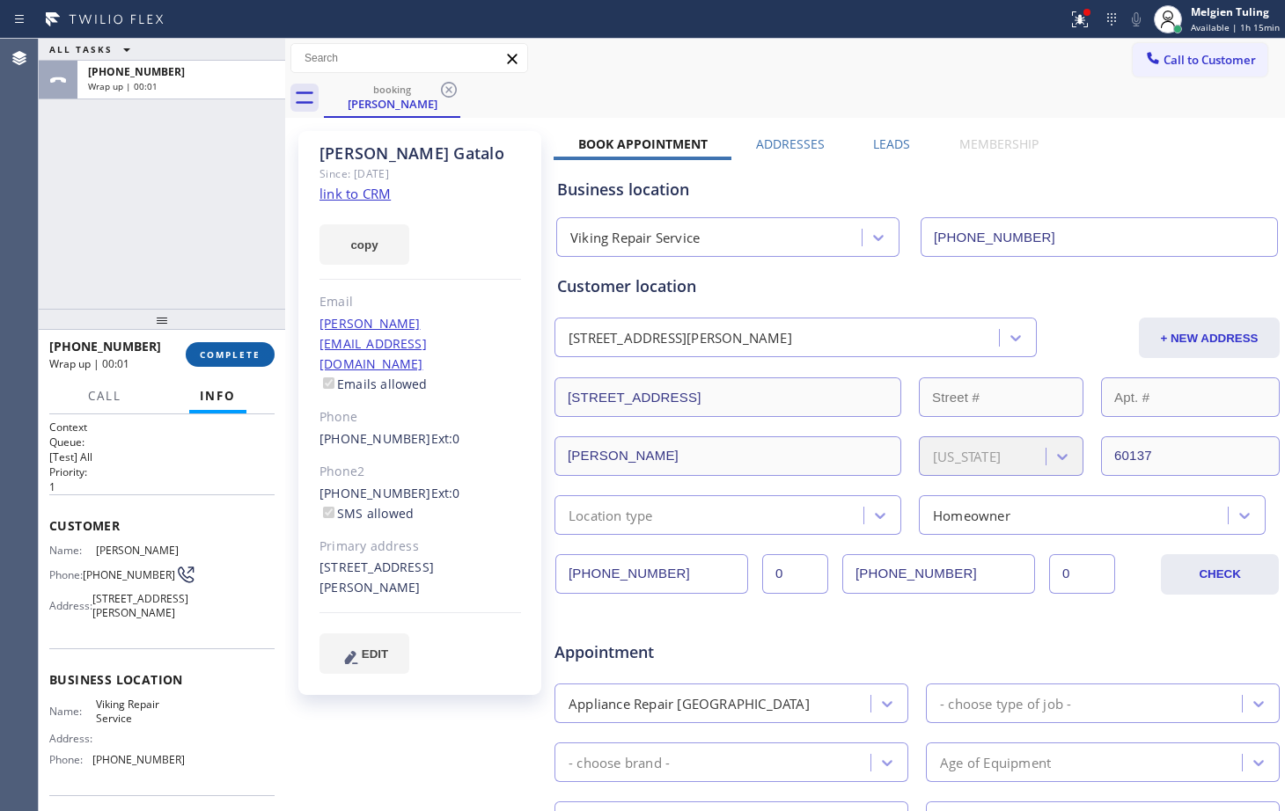
click at [237, 355] on span "COMPLETE" at bounding box center [230, 355] width 61 height 12
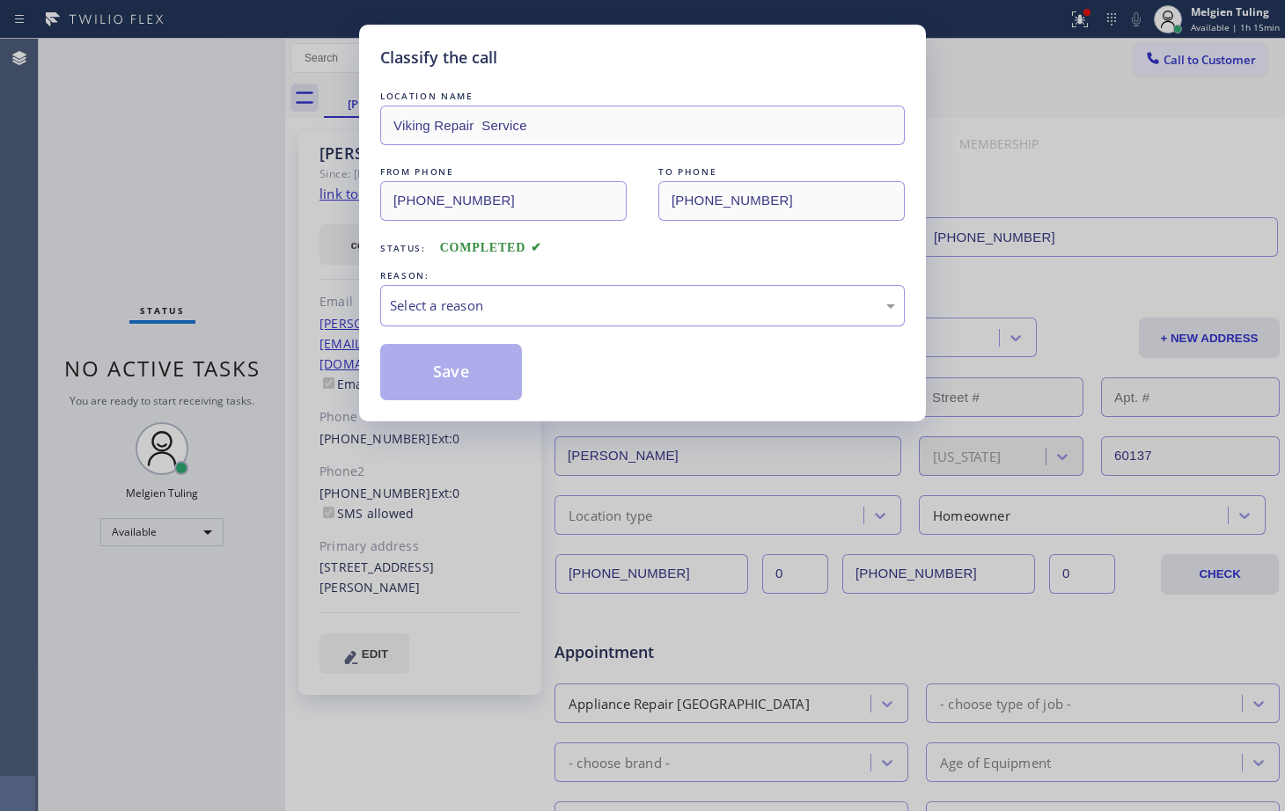
click at [430, 318] on div "Select a reason" at bounding box center [642, 305] width 525 height 41
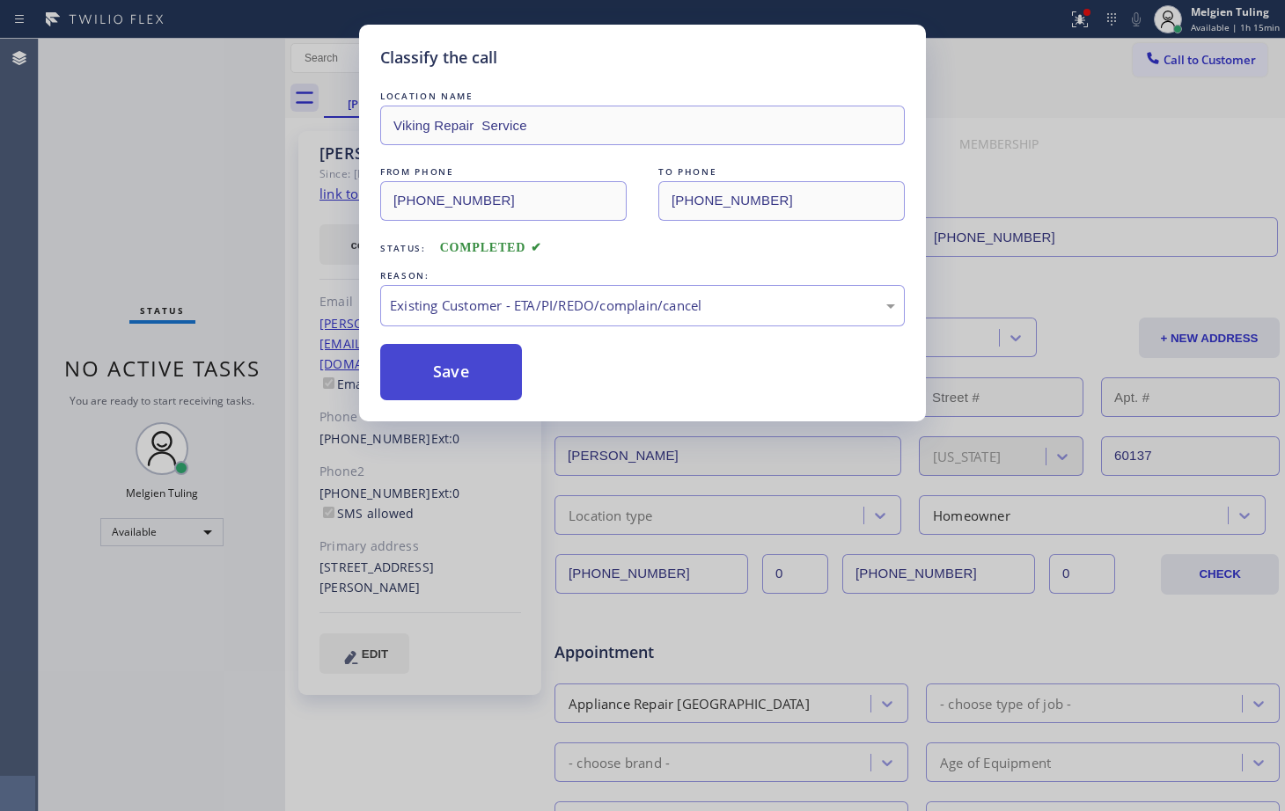
click at [437, 380] on button "Save" at bounding box center [451, 372] width 142 height 56
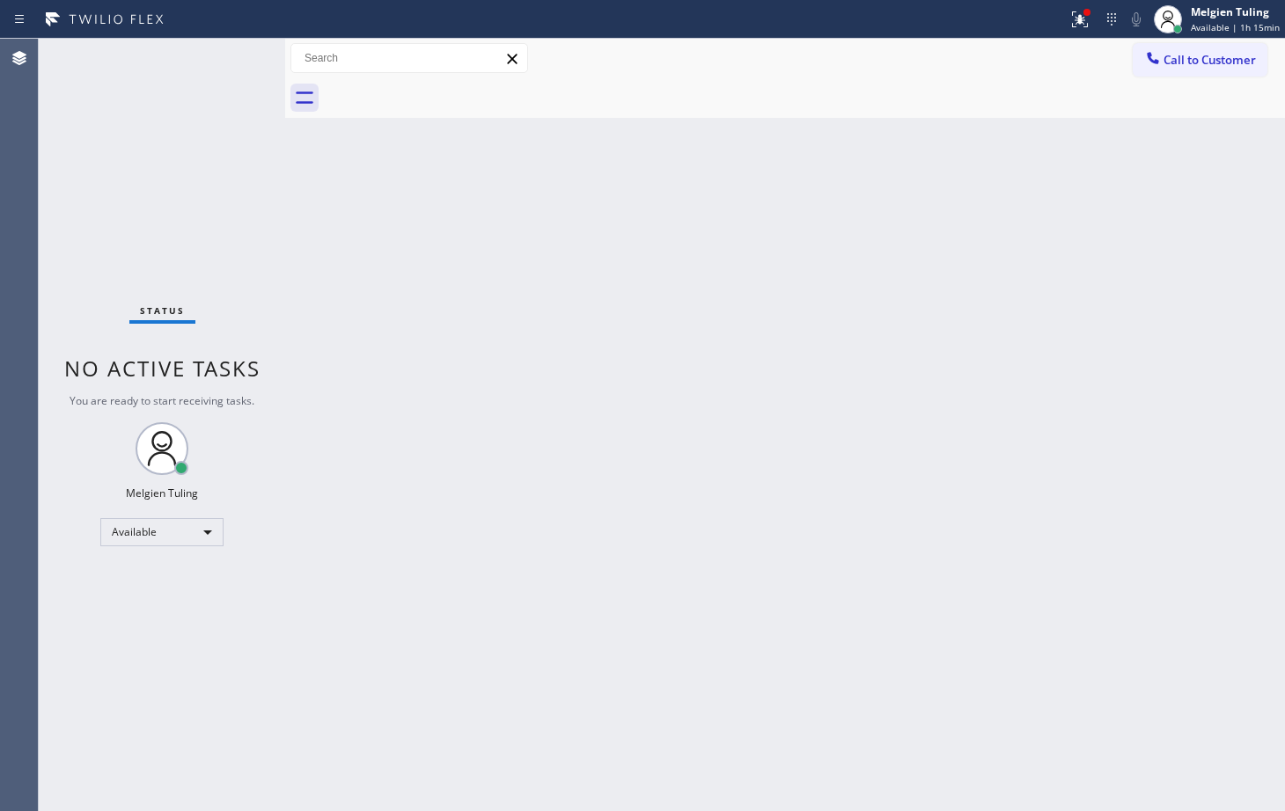
click at [738, 495] on div "Back to Dashboard Change Sender ID Customers Technicians Select a contact Outbo…" at bounding box center [785, 425] width 1000 height 773
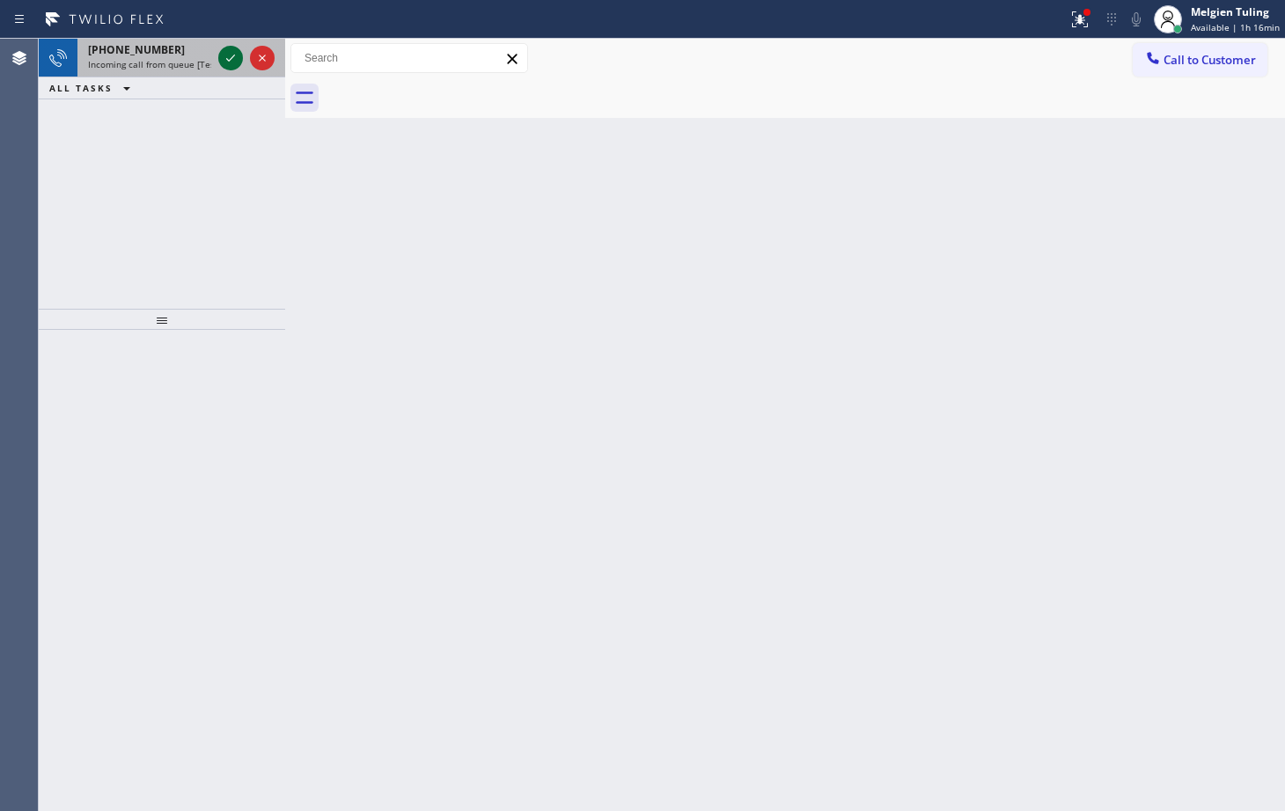
click at [231, 56] on icon at bounding box center [230, 58] width 21 height 21
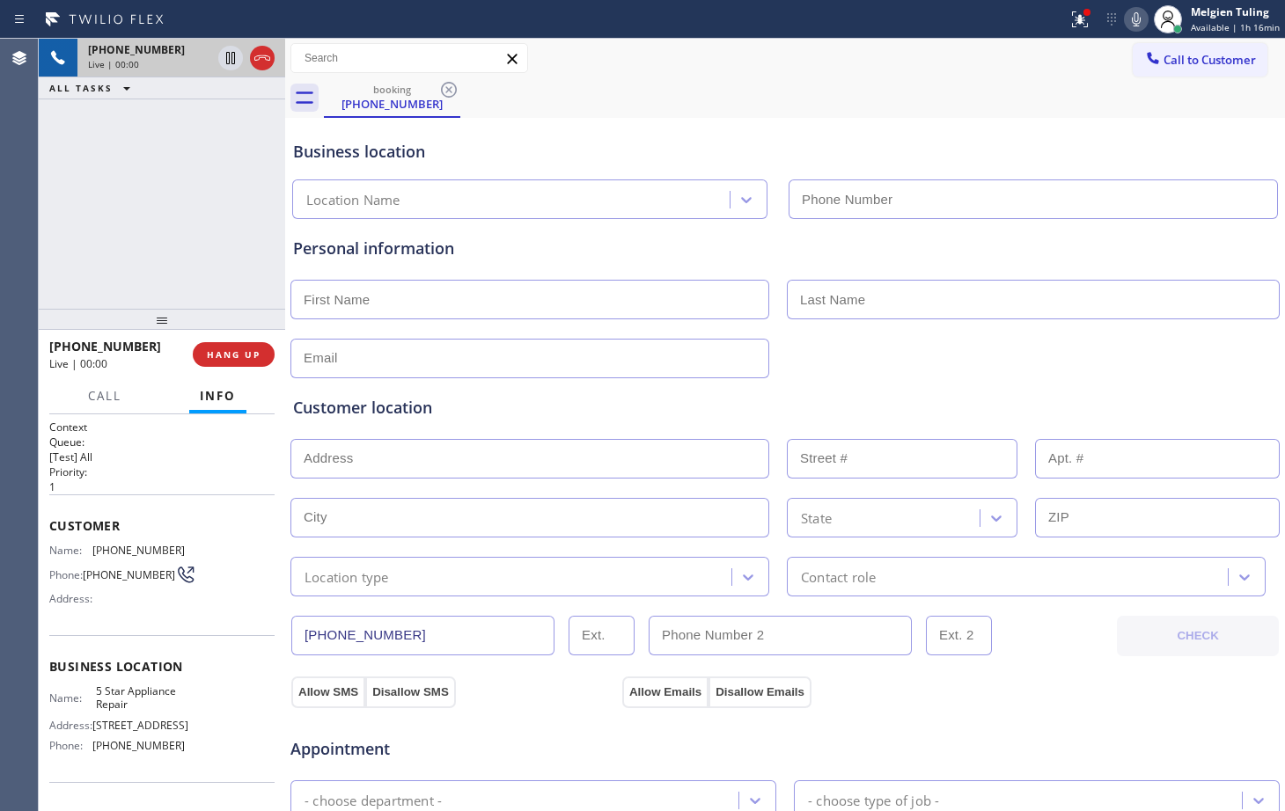
type input "[PHONE_NUMBER]"
click at [1142, 9] on icon at bounding box center [1136, 19] width 21 height 21
click at [227, 48] on icon at bounding box center [230, 58] width 21 height 21
click at [231, 59] on icon at bounding box center [230, 58] width 21 height 21
click at [1083, 13] on icon at bounding box center [1079, 19] width 21 height 21
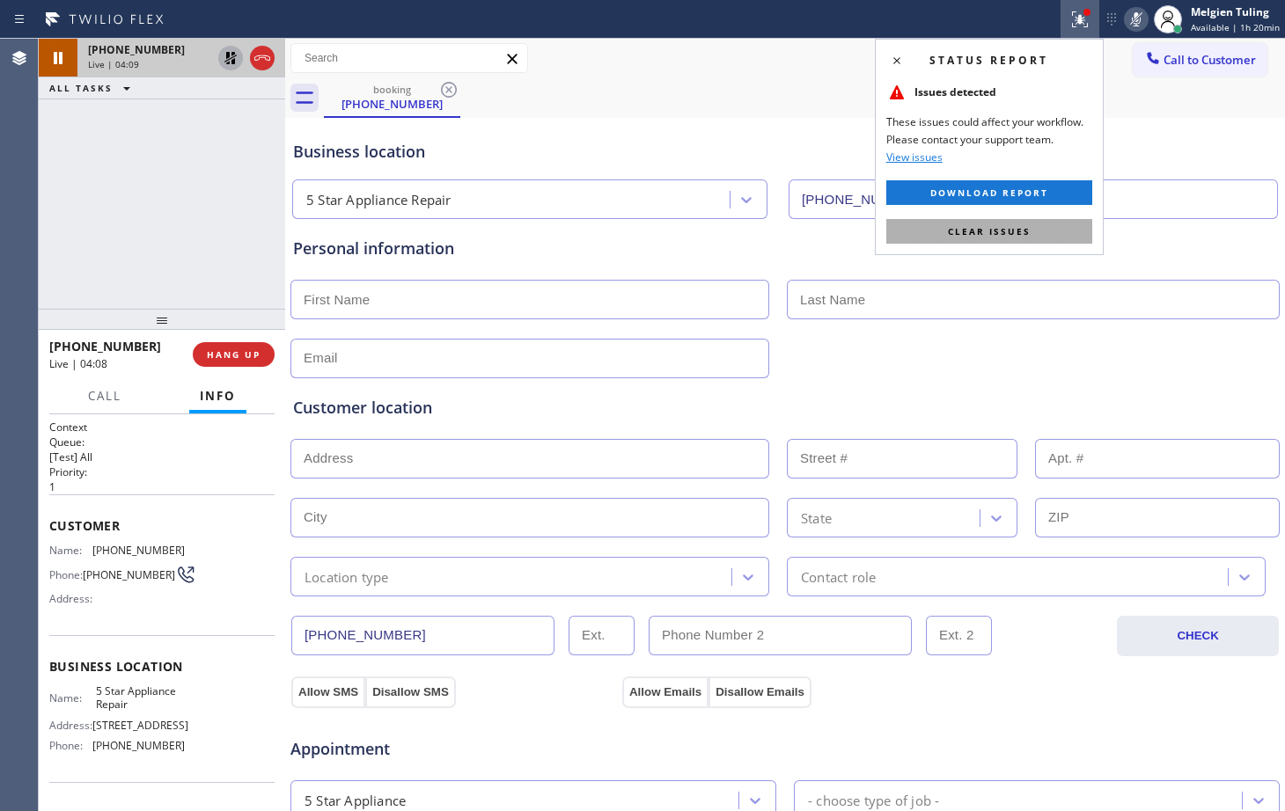
click at [906, 226] on button "Clear issues" at bounding box center [989, 231] width 206 height 25
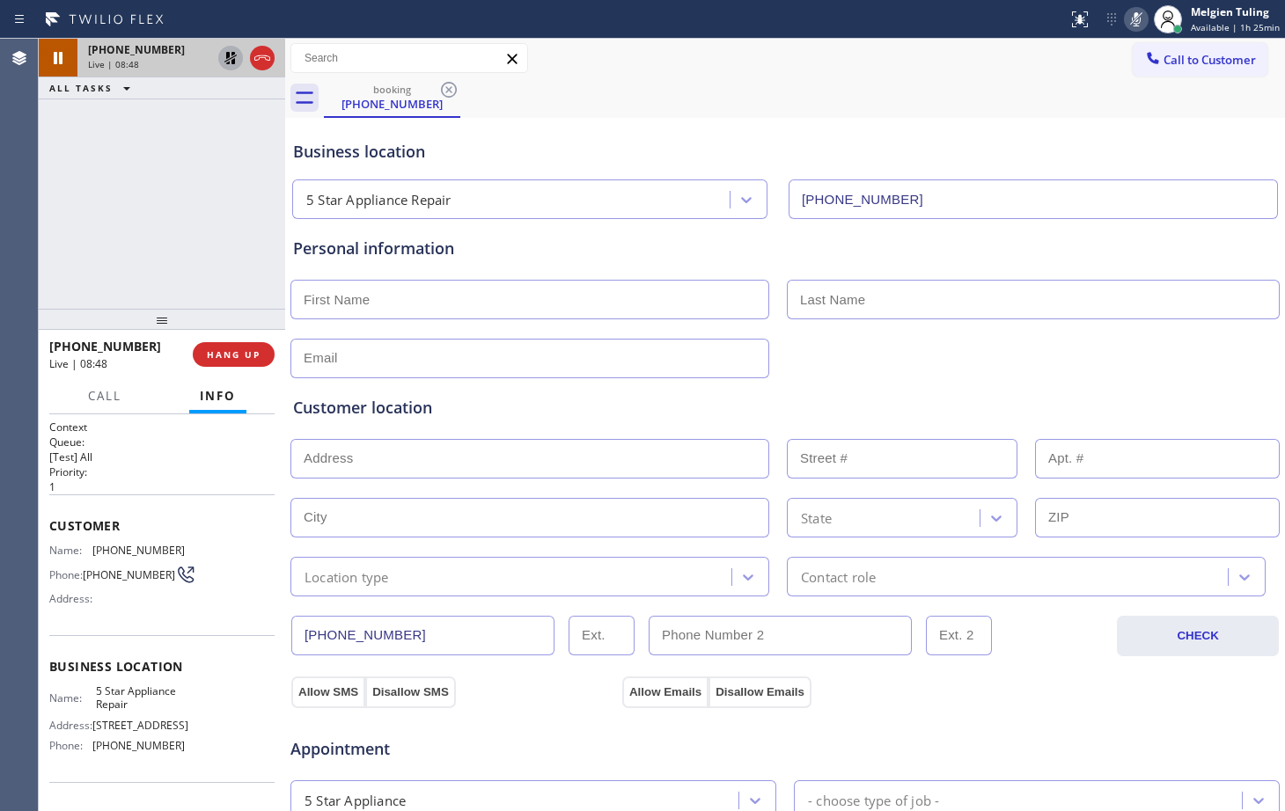
click at [162, 169] on div "[PHONE_NUMBER] Live | 08:48 ALL TASKS ALL TASKS ACTIVE TASKS TASKS IN WRAP UP" at bounding box center [162, 174] width 246 height 270
click at [231, 55] on icon at bounding box center [230, 58] width 12 height 12
click at [1140, 16] on icon at bounding box center [1136, 19] width 9 height 14
click at [832, 65] on div "Call to Customer Outbound call Location Kitchen Aid Washer & Dryer Repair [GEOG…" at bounding box center [785, 58] width 1000 height 31
click at [364, 309] on input "text" at bounding box center [529, 300] width 479 height 40
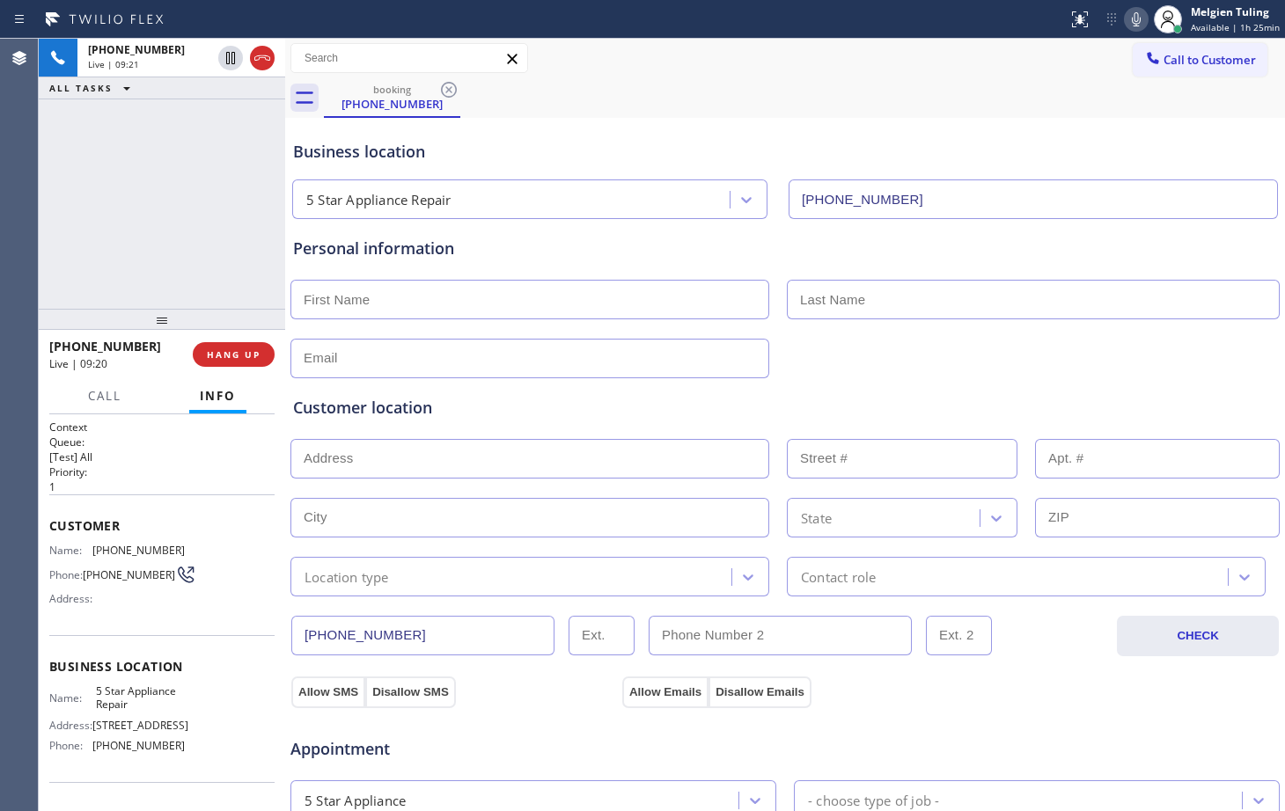
click at [364, 309] on input "text" at bounding box center [529, 300] width 479 height 40
click at [964, 86] on div "booking [PHONE_NUMBER]" at bounding box center [804, 98] width 961 height 40
click at [1141, 22] on icon at bounding box center [1136, 19] width 9 height 14
click at [1146, 13] on icon at bounding box center [1136, 19] width 21 height 21
click at [1023, 124] on div "Business location 5 Star Appliance Repair [PHONE_NUMBER]" at bounding box center [785, 170] width 991 height 97
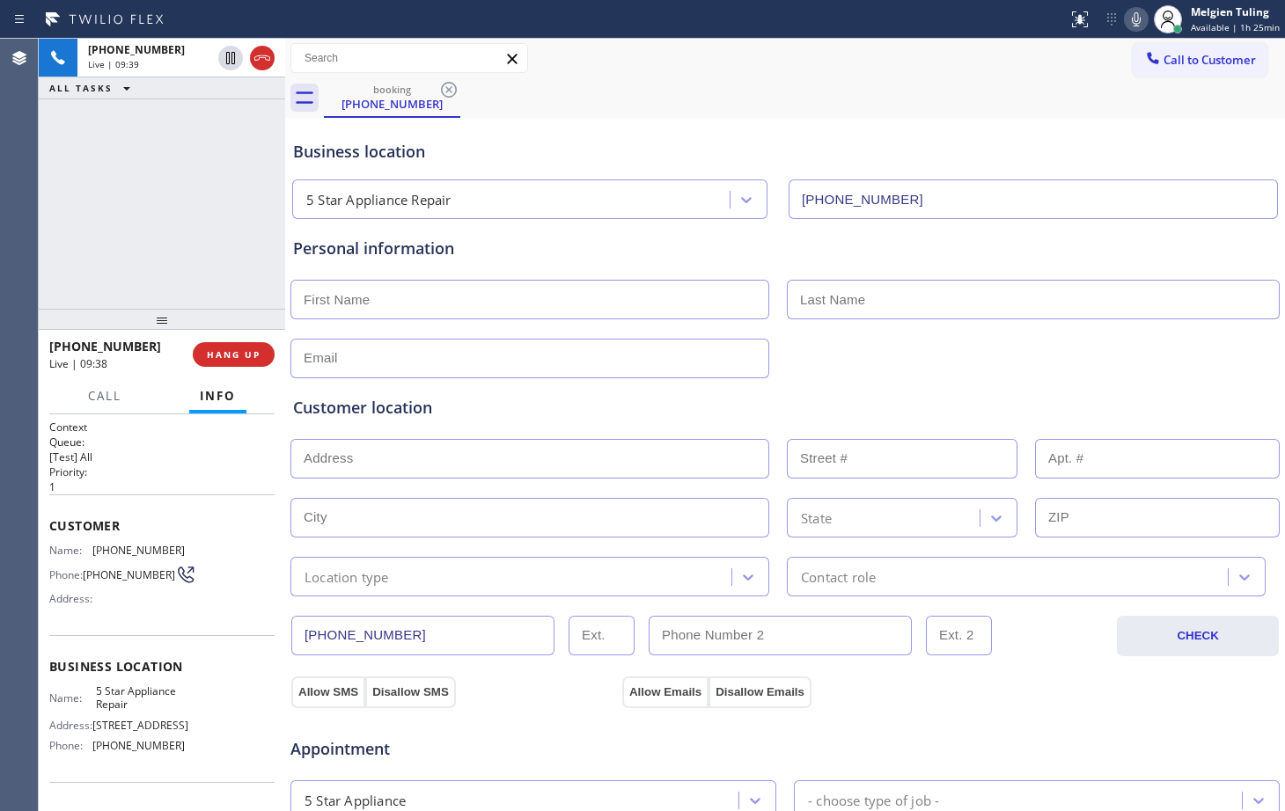
click at [1140, 14] on icon at bounding box center [1136, 19] width 21 height 21
click at [234, 57] on icon at bounding box center [230, 58] width 9 height 12
drag, startPoint x: 207, startPoint y: 179, endPoint x: 211, endPoint y: 129, distance: 50.4
click at [207, 179] on div "[PHONE_NUMBER] Live | 10:19 ALL TASKS ALL TASKS ACTIVE TASKS TASKS IN WRAP UP" at bounding box center [162, 174] width 246 height 270
click at [231, 57] on icon at bounding box center [230, 58] width 21 height 21
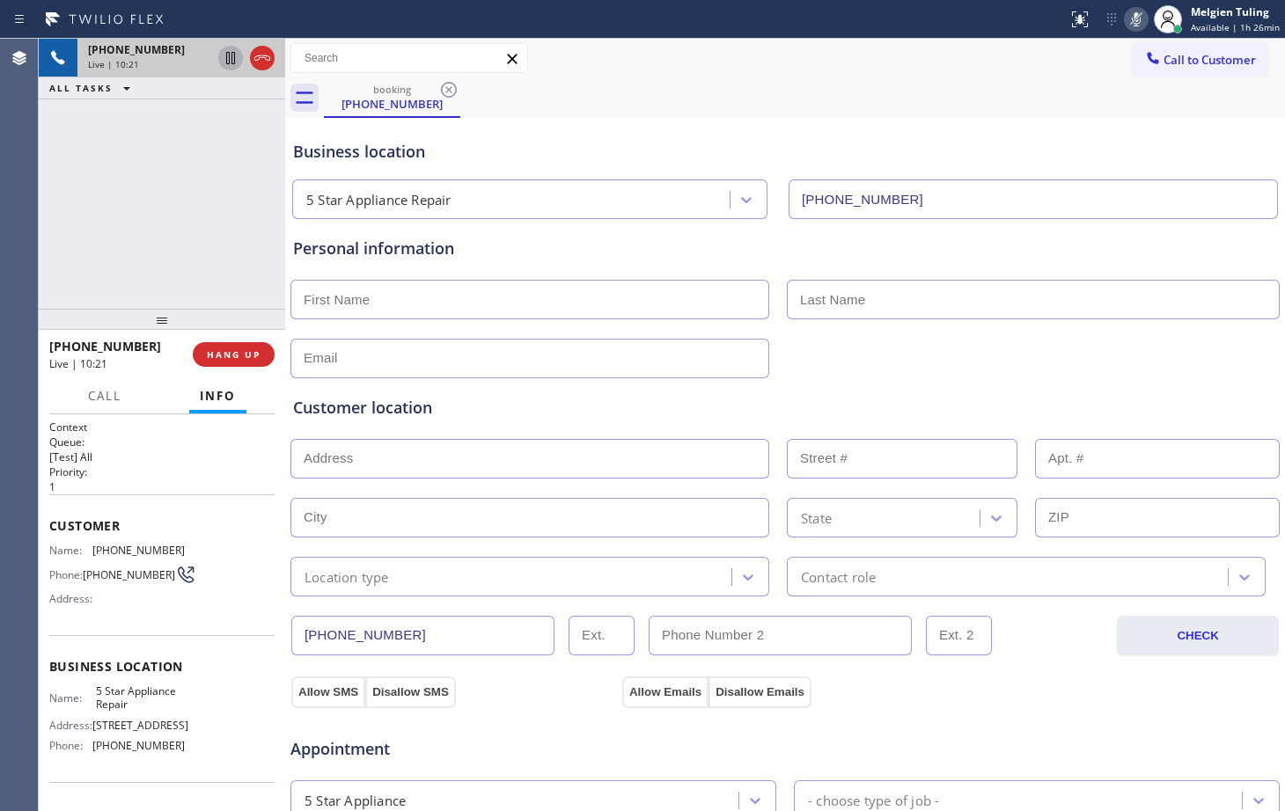
click at [1140, 16] on icon at bounding box center [1136, 19] width 9 height 14
click at [968, 70] on div "Call to Customer Outbound call Location Kitchen Aid Washer & Dryer Repair [GEOG…" at bounding box center [785, 58] width 1000 height 31
click at [341, 305] on input "text" at bounding box center [529, 300] width 479 height 40
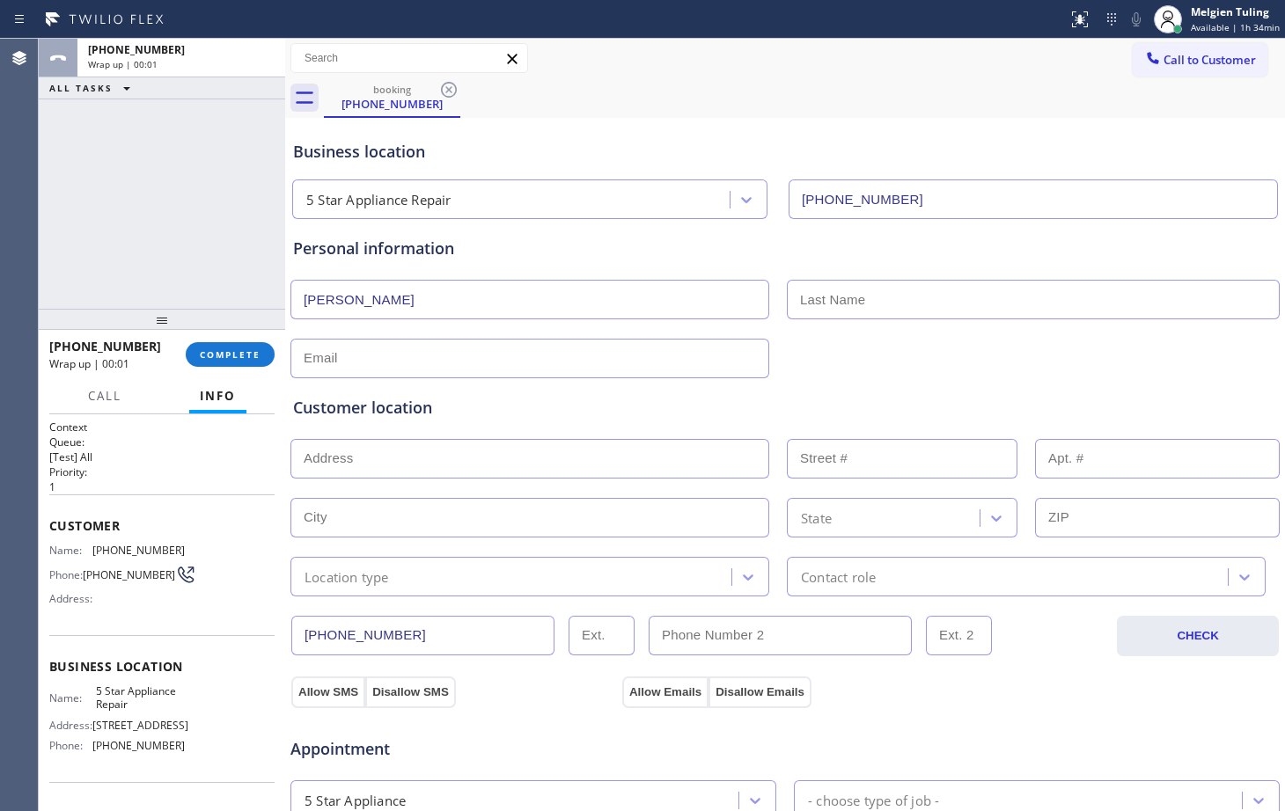
type input "[PERSON_NAME]"
click at [813, 304] on input "text" at bounding box center [1033, 300] width 493 height 40
type input "[PERSON_NAME]"
click at [407, 365] on input "text" at bounding box center [529, 359] width 479 height 40
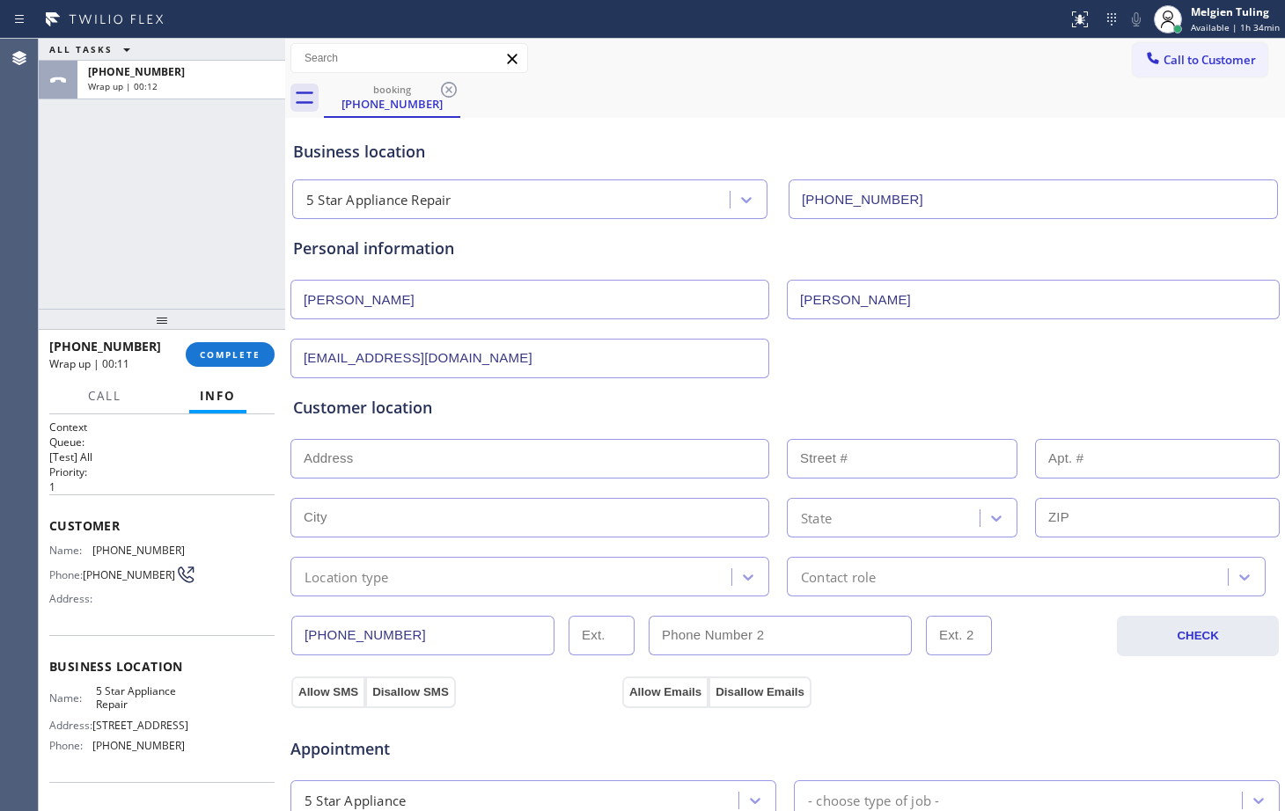
type input "[EMAIL_ADDRESS][DOMAIN_NAME]"
click at [382, 460] on input "text" at bounding box center [529, 459] width 479 height 40
click at [361, 459] on input "text" at bounding box center [529, 459] width 479 height 40
paste input "[STREET_ADDRESS]"
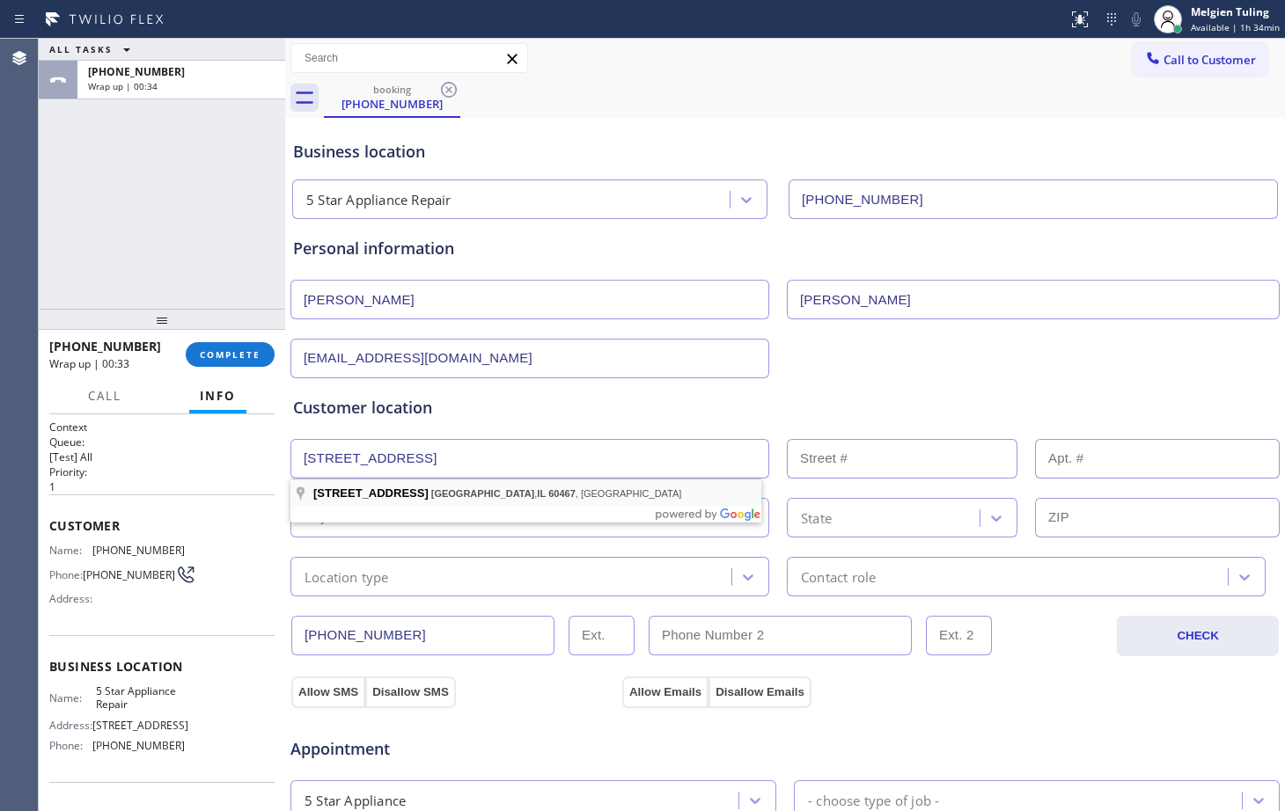
type input "[STREET_ADDRESS]"
type input "13233"
type input "[GEOGRAPHIC_DATA]"
type input "60467"
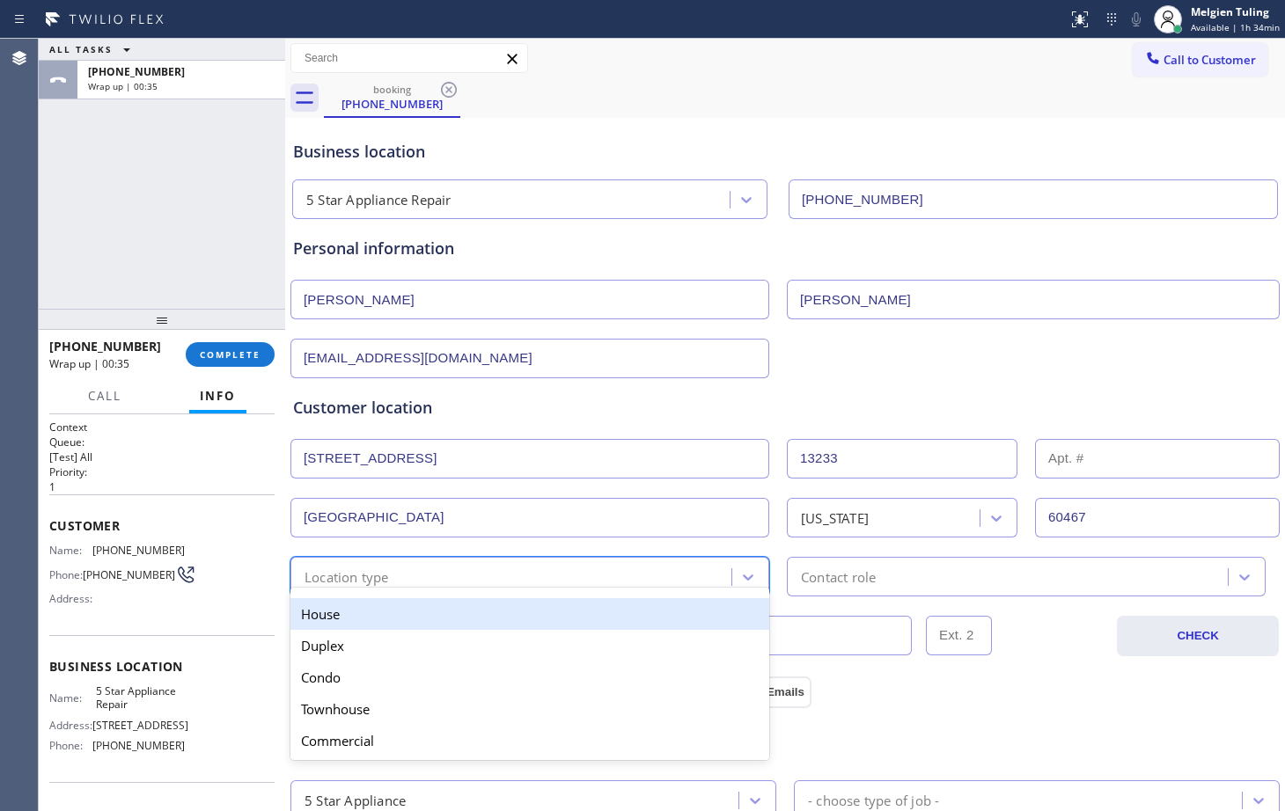
click at [361, 577] on div "Location type" at bounding box center [347, 577] width 84 height 20
drag, startPoint x: 347, startPoint y: 609, endPoint x: 518, endPoint y: 601, distance: 170.9
click at [349, 609] on div "House" at bounding box center [529, 614] width 479 height 32
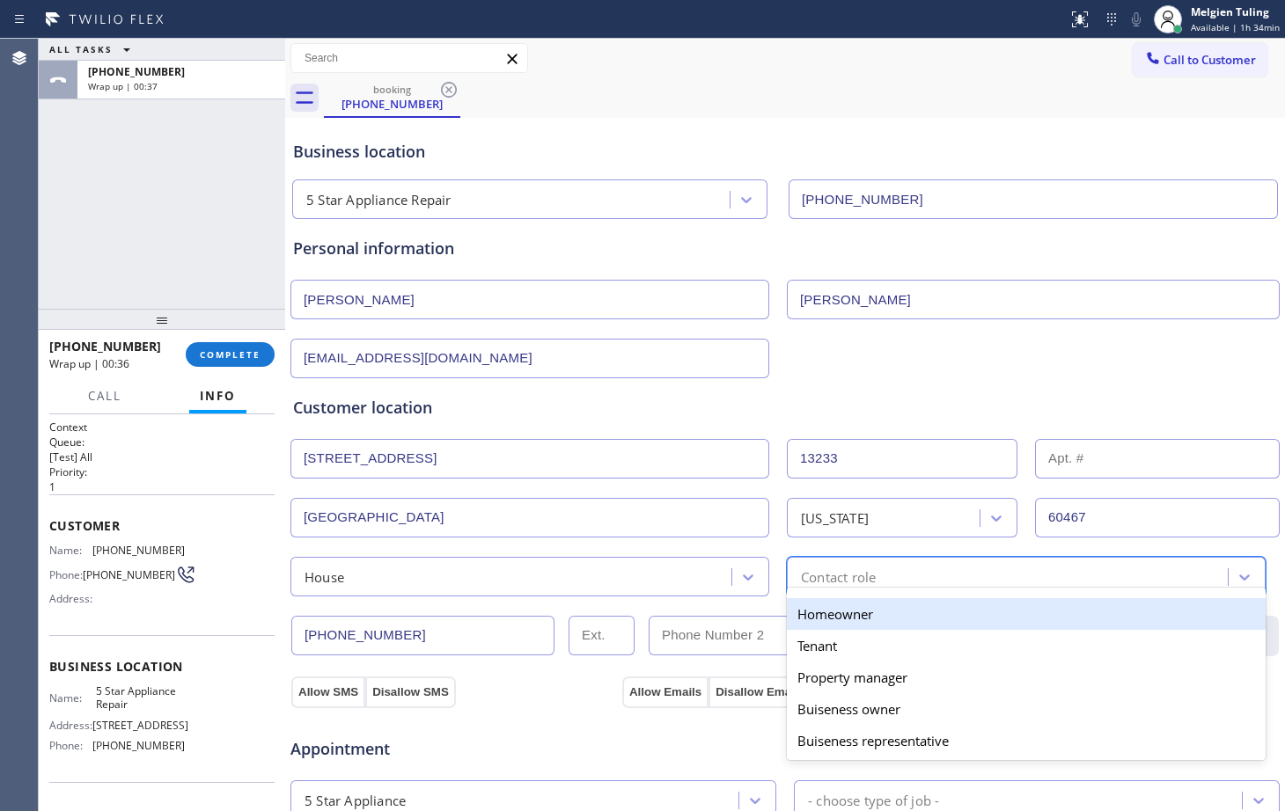
click at [816, 581] on div "Contact role" at bounding box center [838, 577] width 75 height 20
click at [804, 616] on div "Homeowner" at bounding box center [1026, 614] width 479 height 32
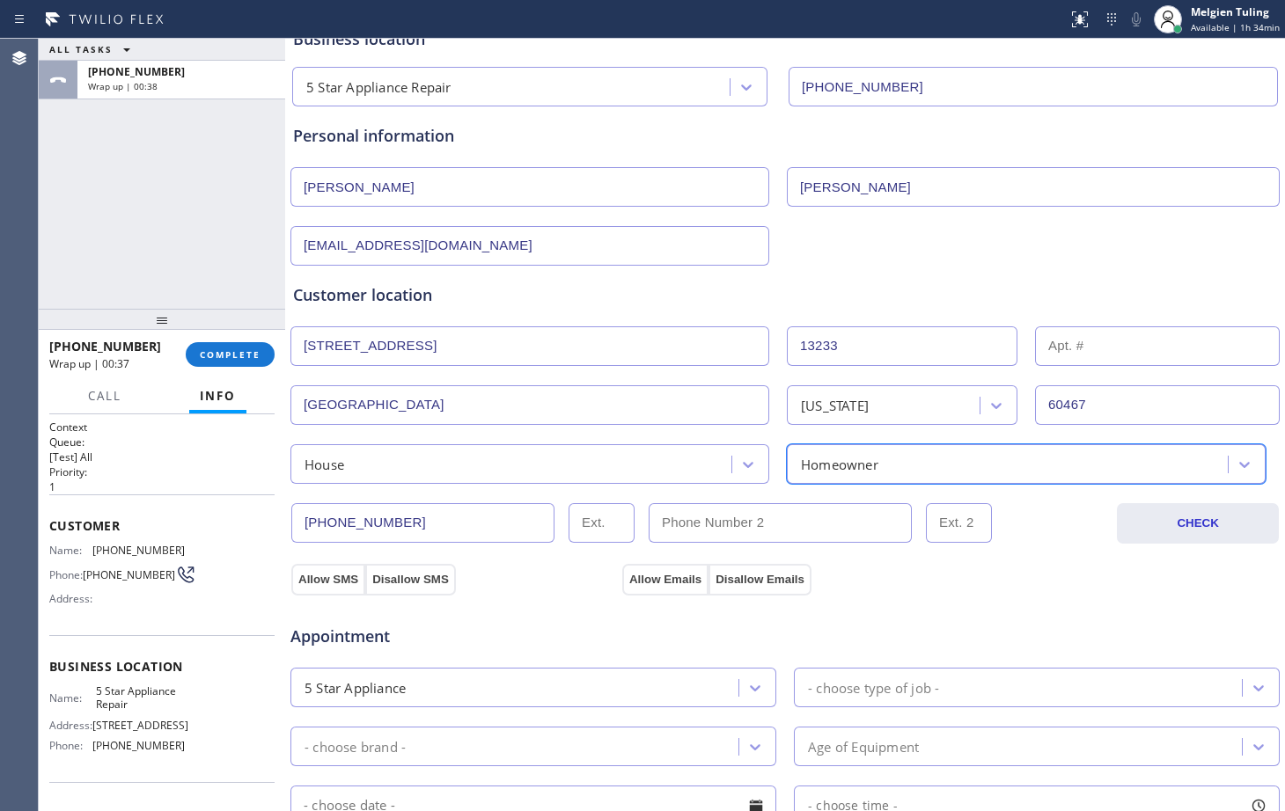
scroll to position [264, 0]
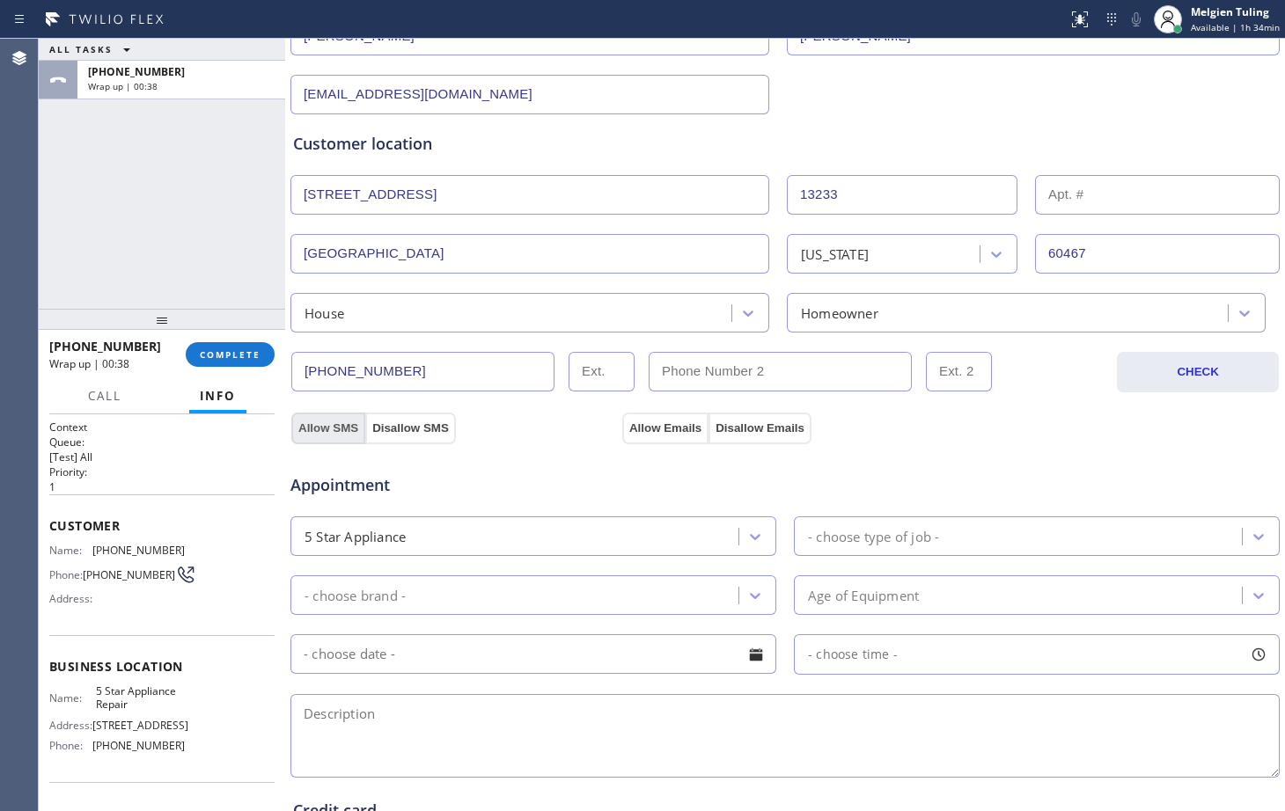
click at [350, 429] on button "Allow SMS" at bounding box center [328, 429] width 74 height 32
click at [657, 430] on button "Allow Emails" at bounding box center [665, 429] width 86 height 32
click at [567, 537] on div "5 Star Appliance" at bounding box center [517, 536] width 443 height 31
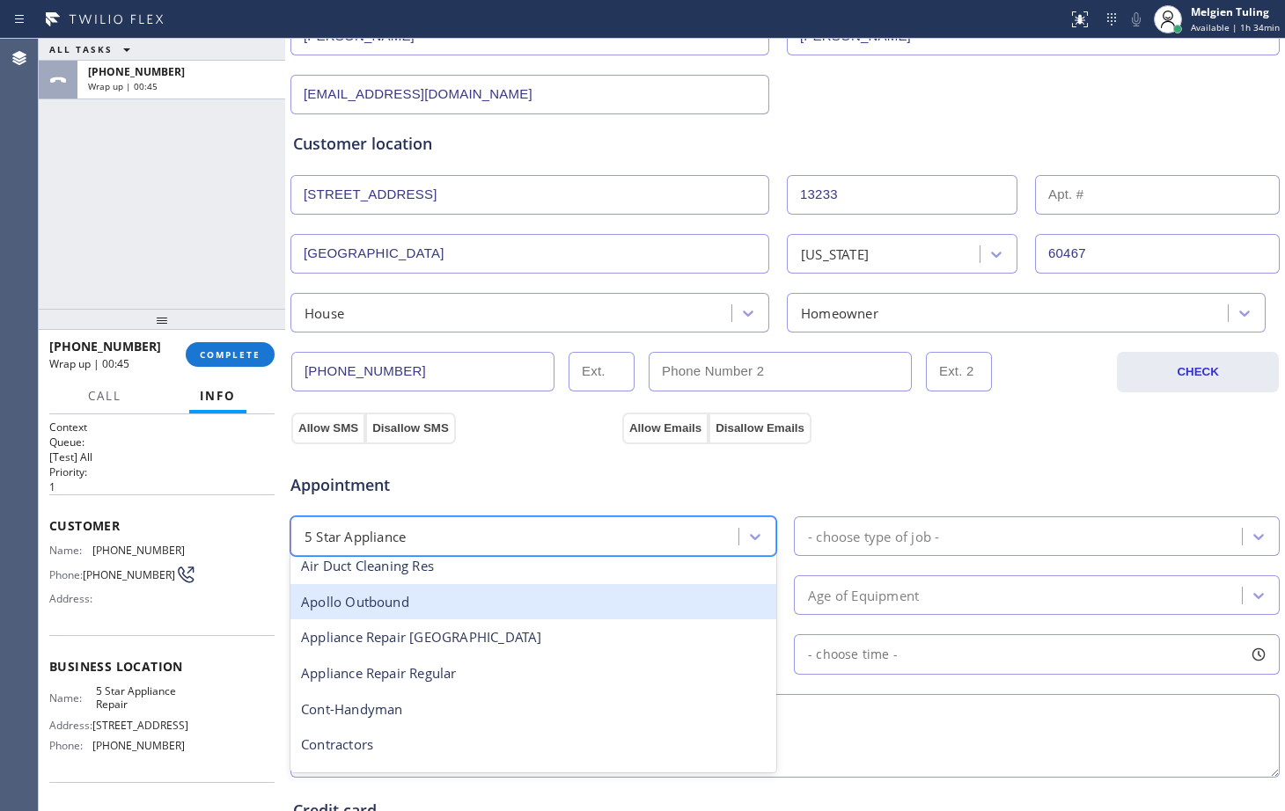
scroll to position [176, 0]
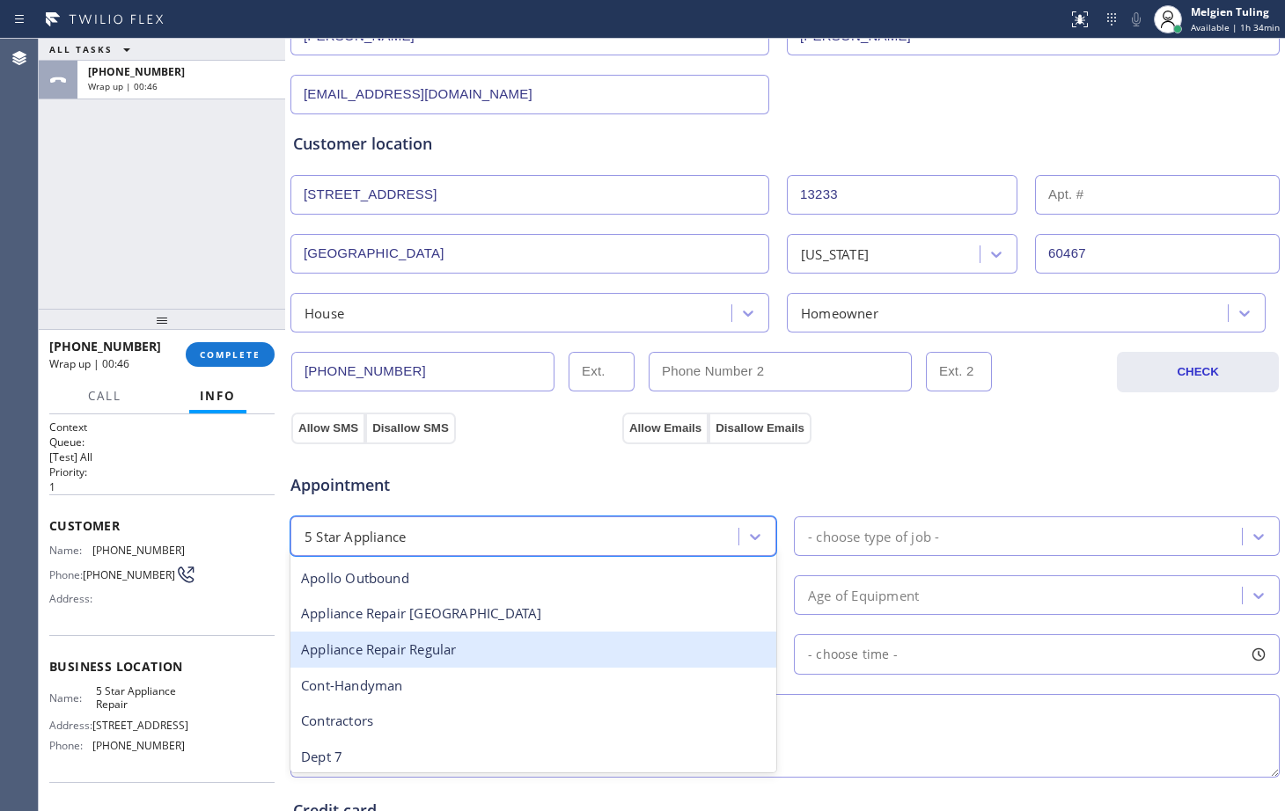
click at [417, 658] on div "Appliance Repair Regular" at bounding box center [533, 650] width 486 height 36
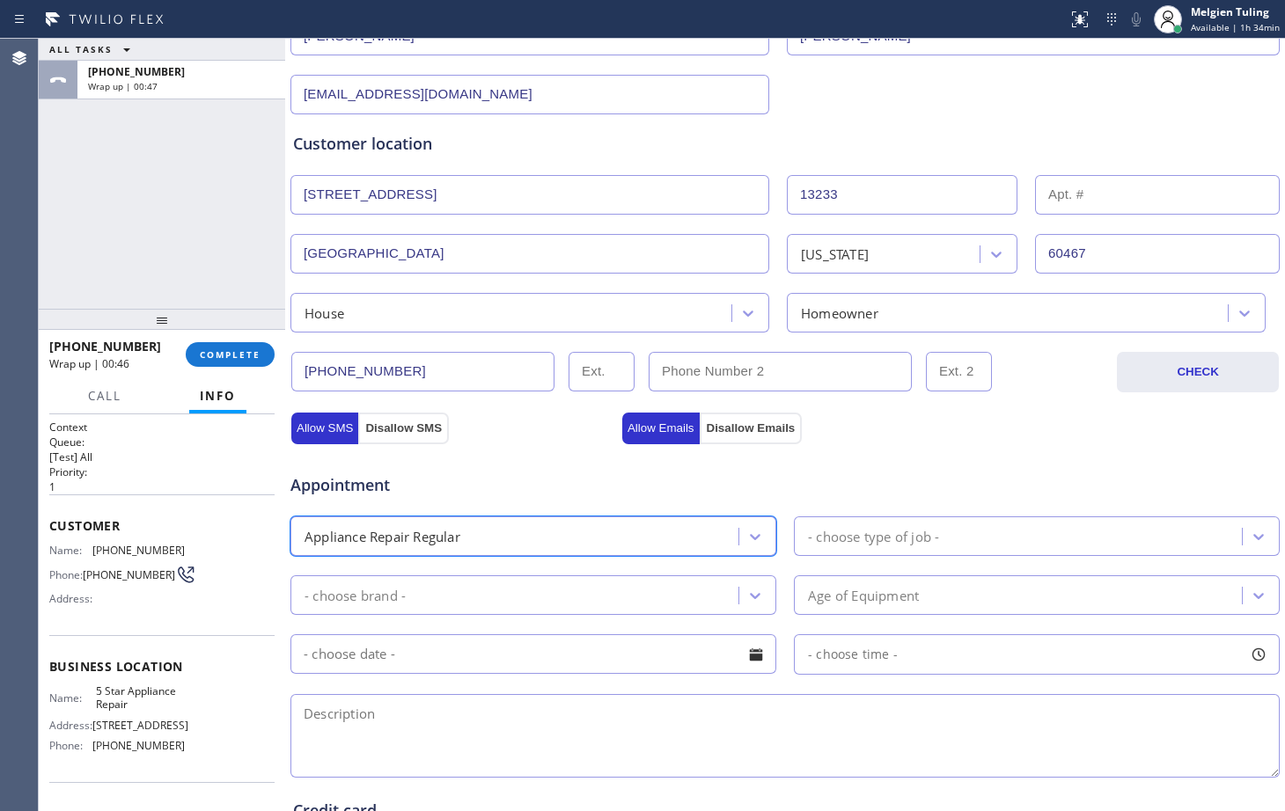
click at [817, 532] on div "- choose type of job -" at bounding box center [873, 536] width 131 height 20
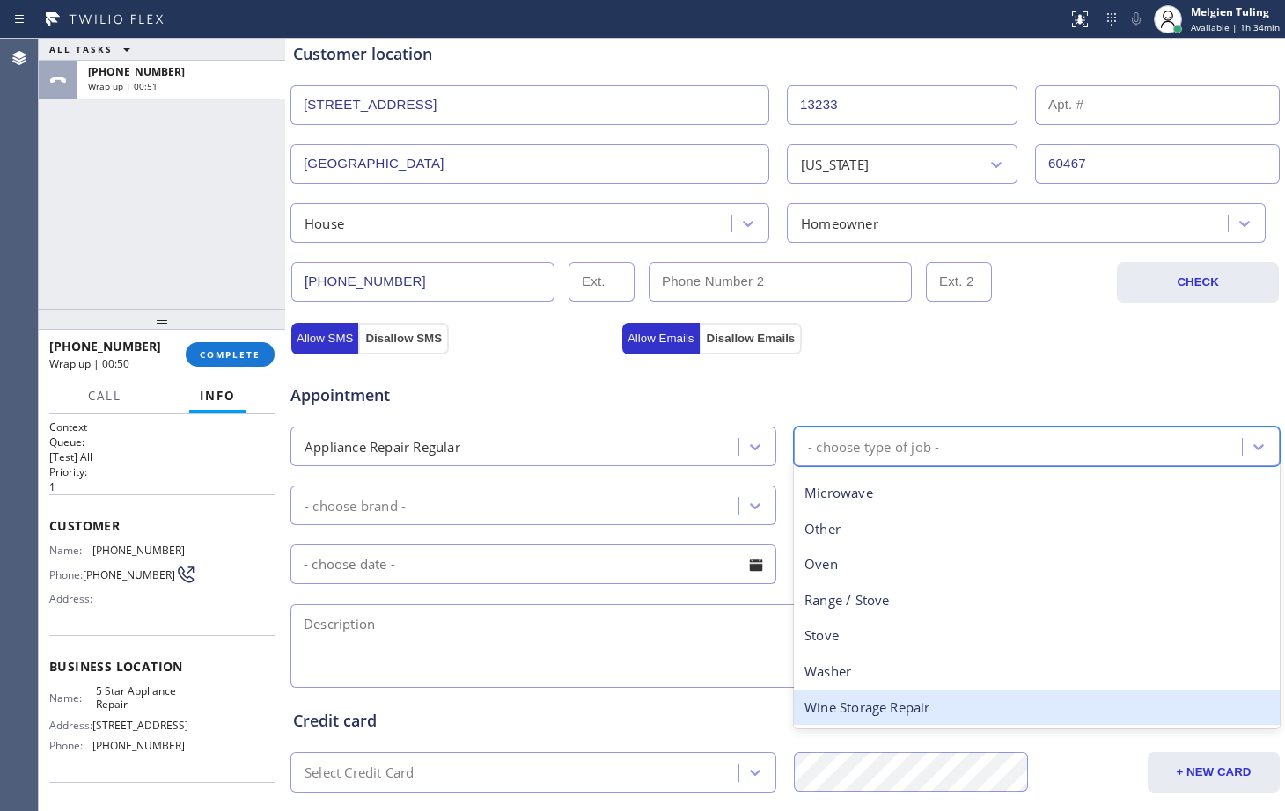
scroll to position [440, 0]
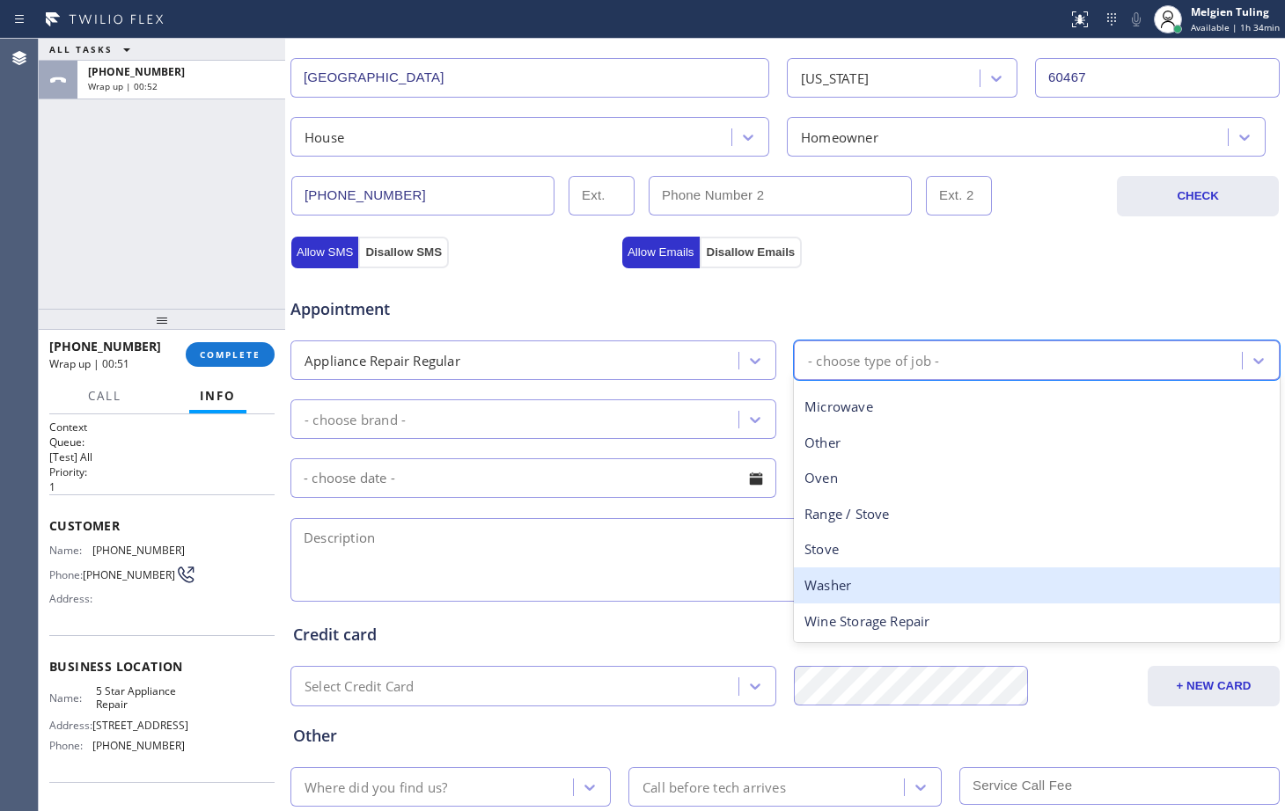
click at [482, 367] on div "Appliance Repair Regular" at bounding box center [517, 360] width 443 height 31
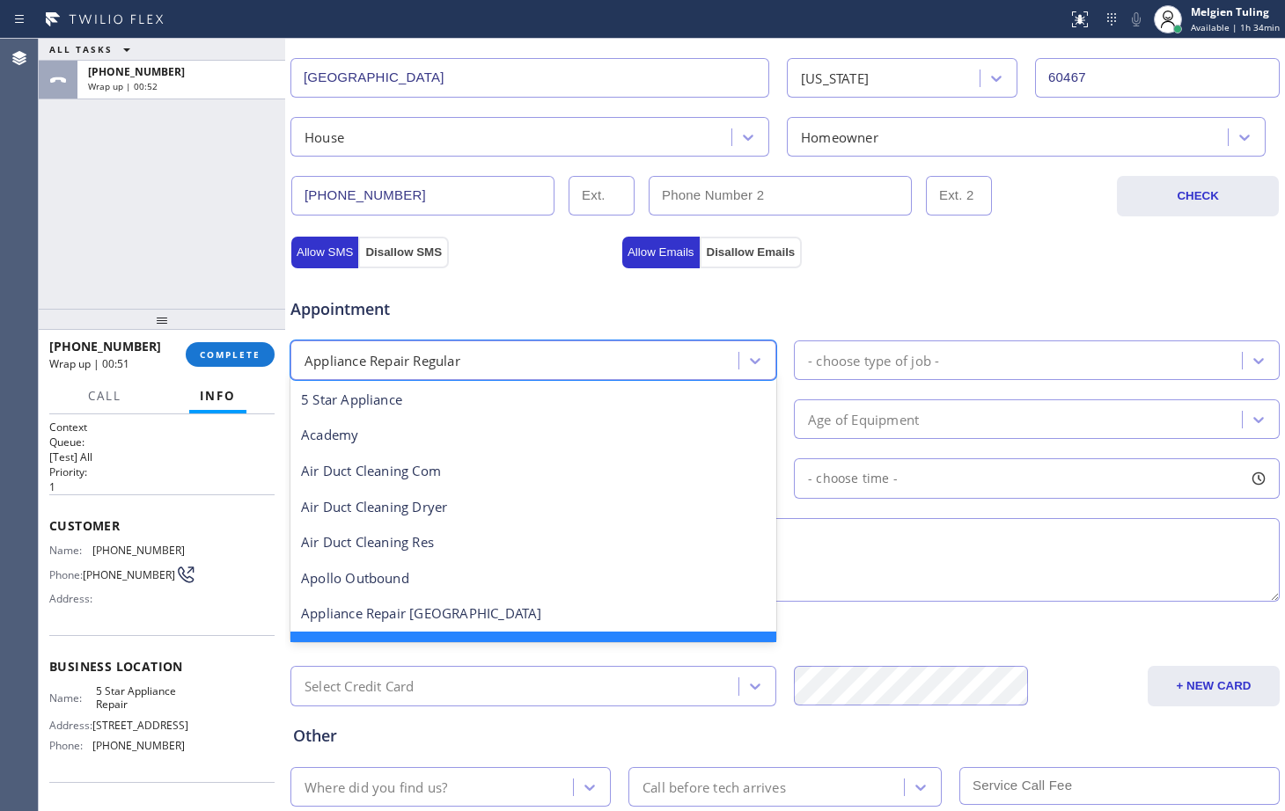
scroll to position [38, 0]
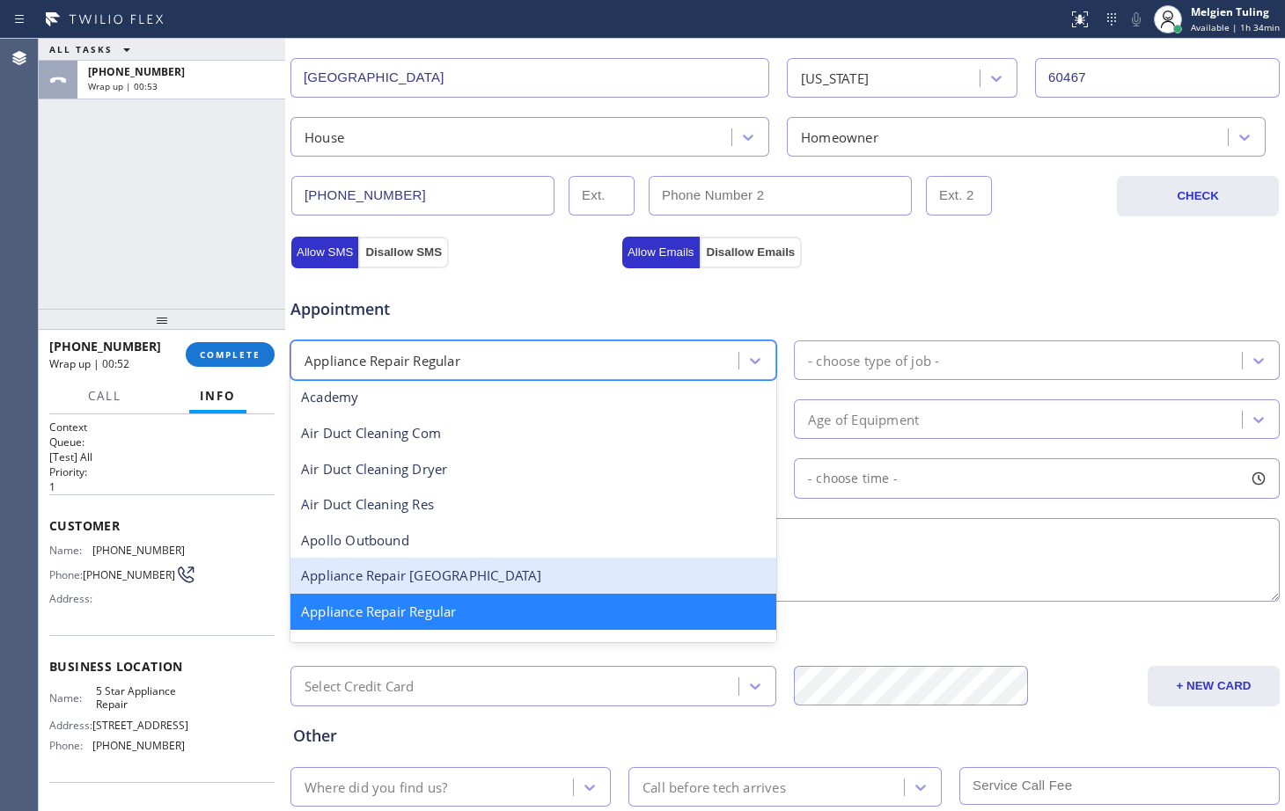
click at [433, 575] on div "Appliance Repair [GEOGRAPHIC_DATA]" at bounding box center [533, 576] width 486 height 36
click at [433, 575] on textarea at bounding box center [784, 560] width 989 height 84
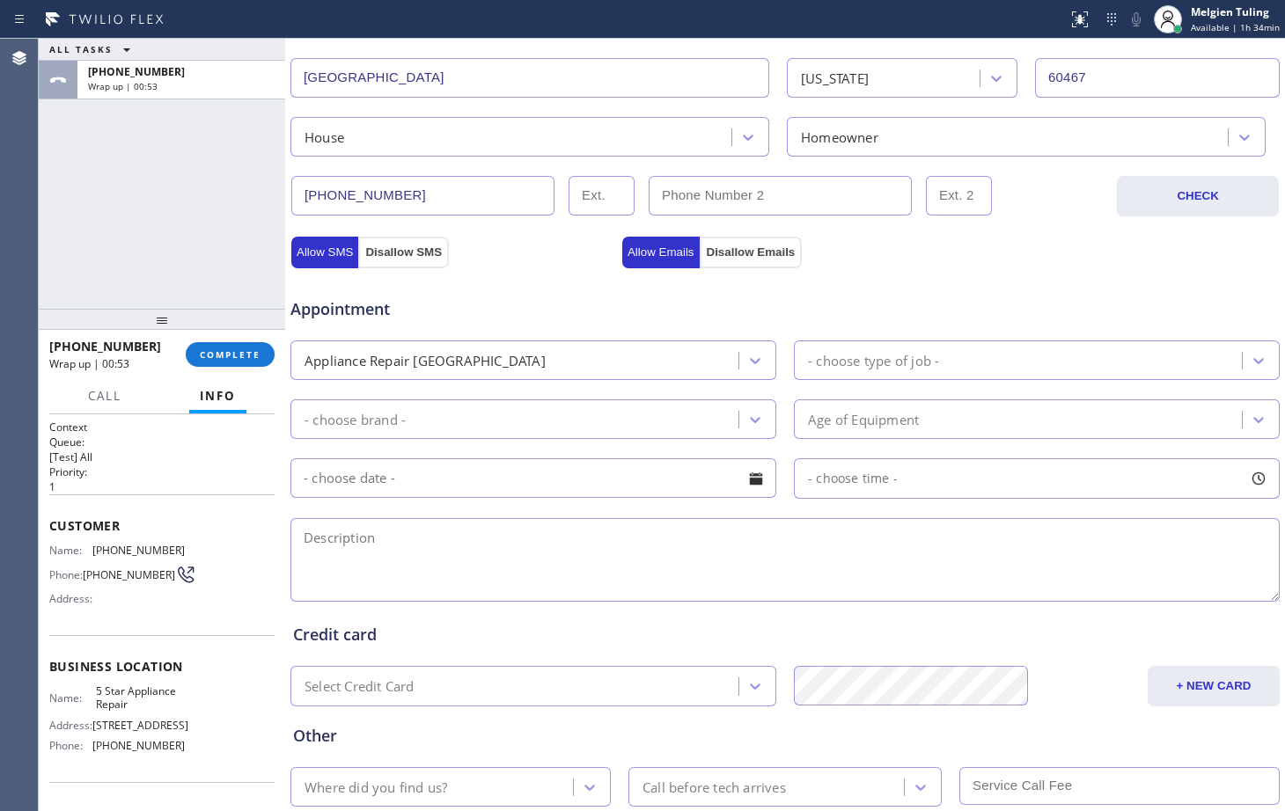
click at [826, 365] on div "- choose type of job -" at bounding box center [873, 360] width 131 height 20
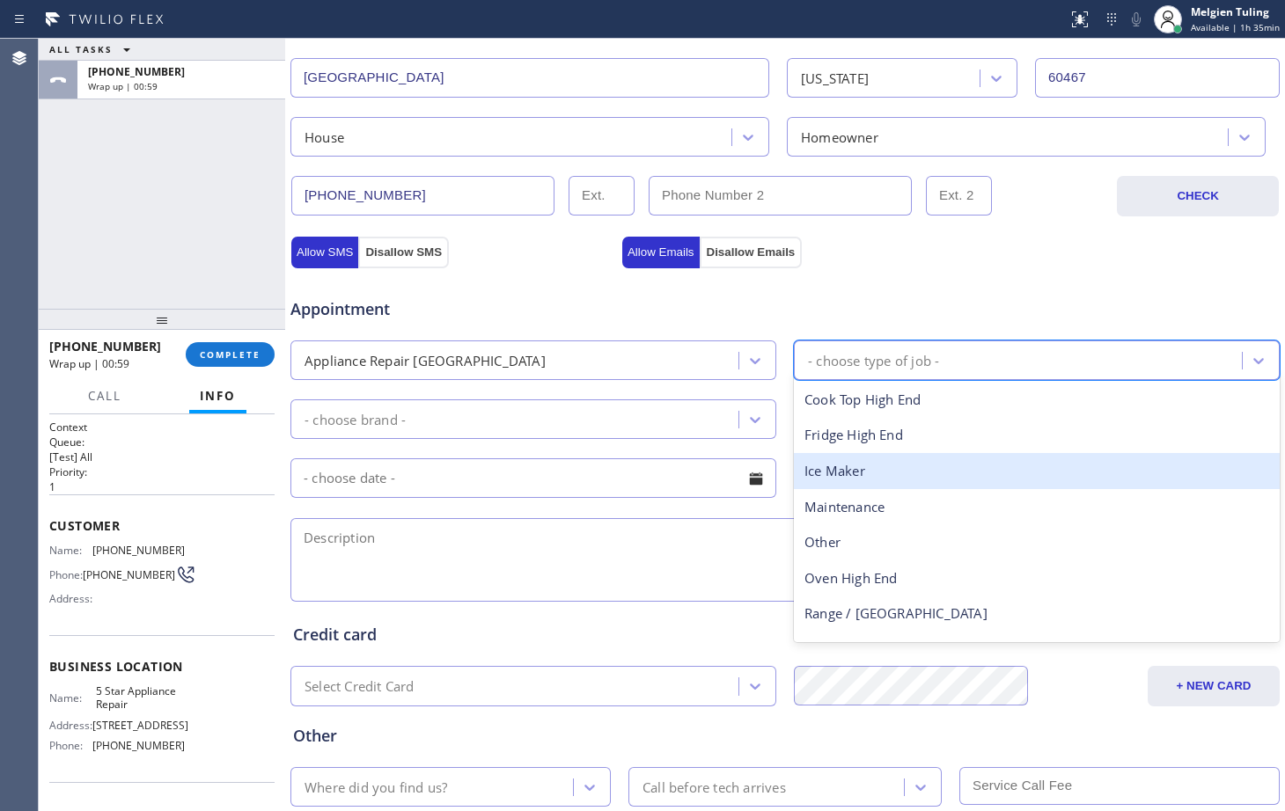
scroll to position [352, 0]
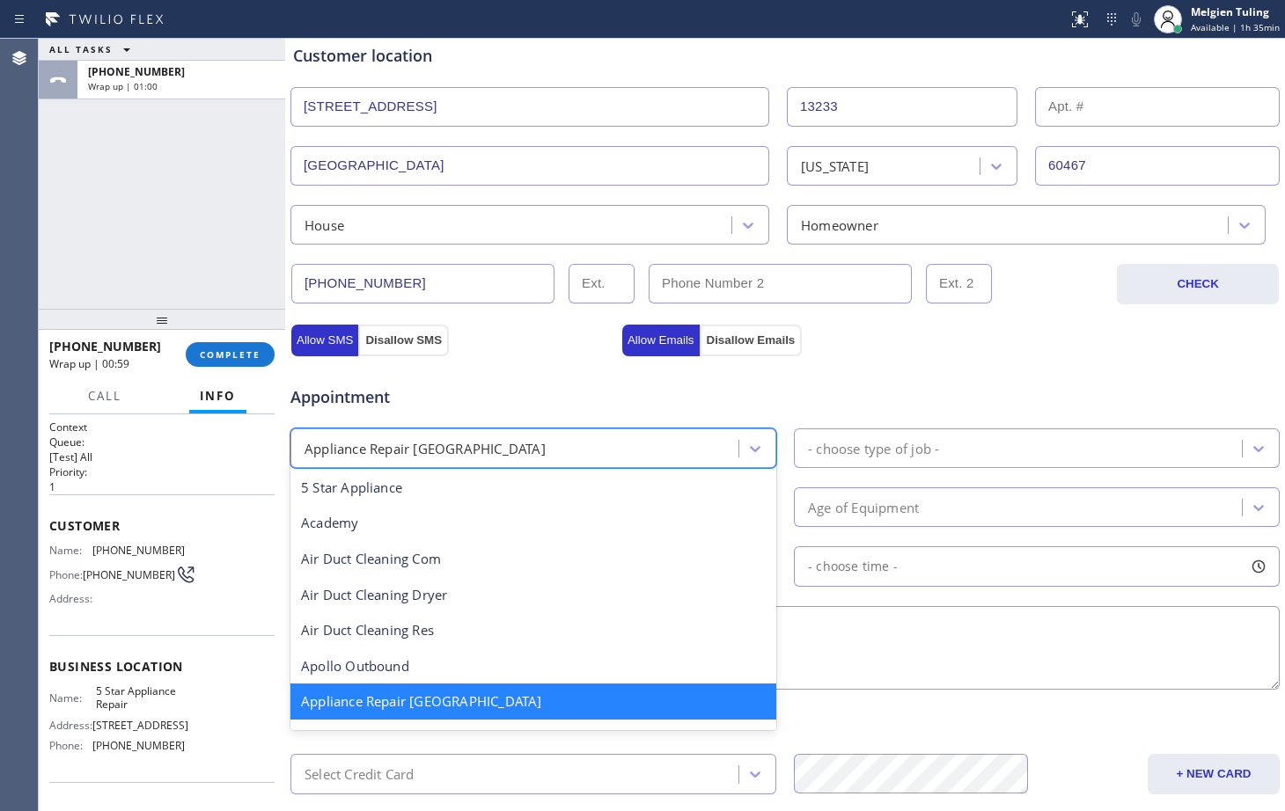
click at [480, 446] on div "Appliance Repair [GEOGRAPHIC_DATA]" at bounding box center [517, 448] width 443 height 31
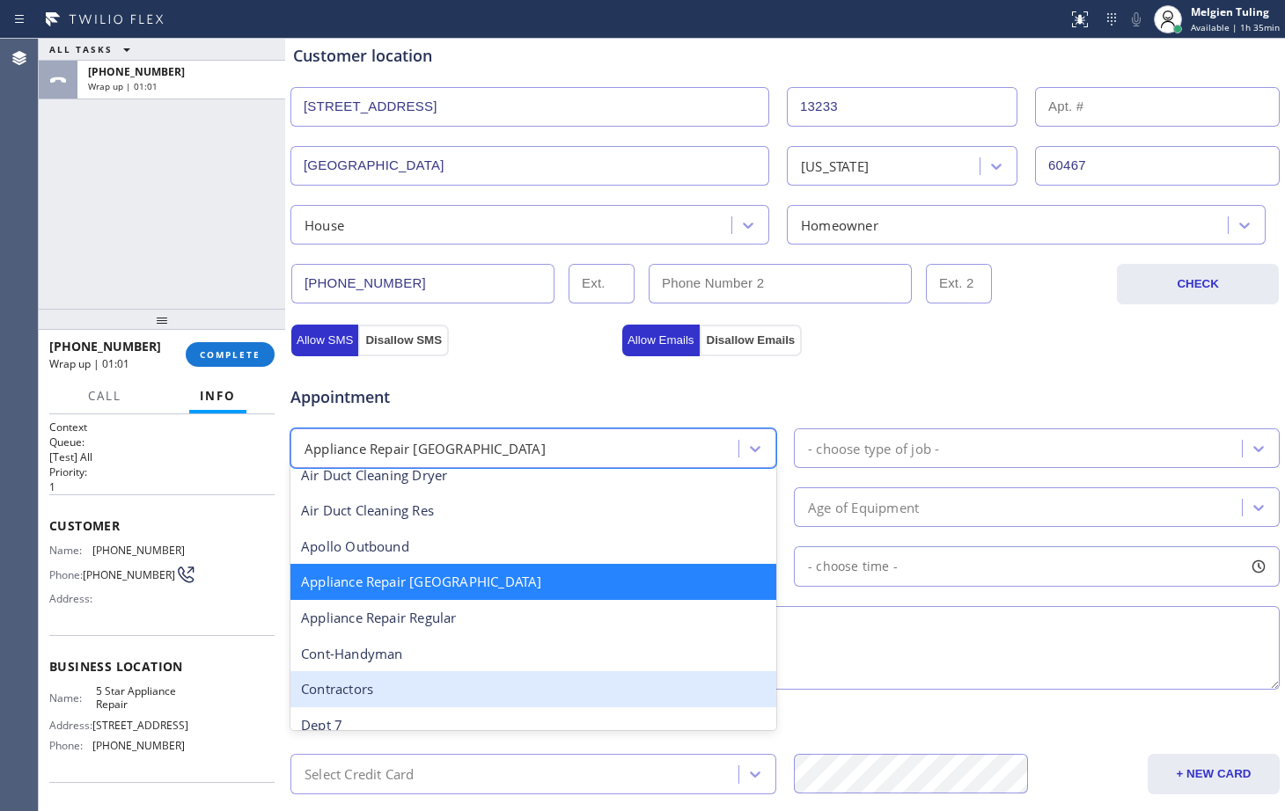
scroll to position [267, 0]
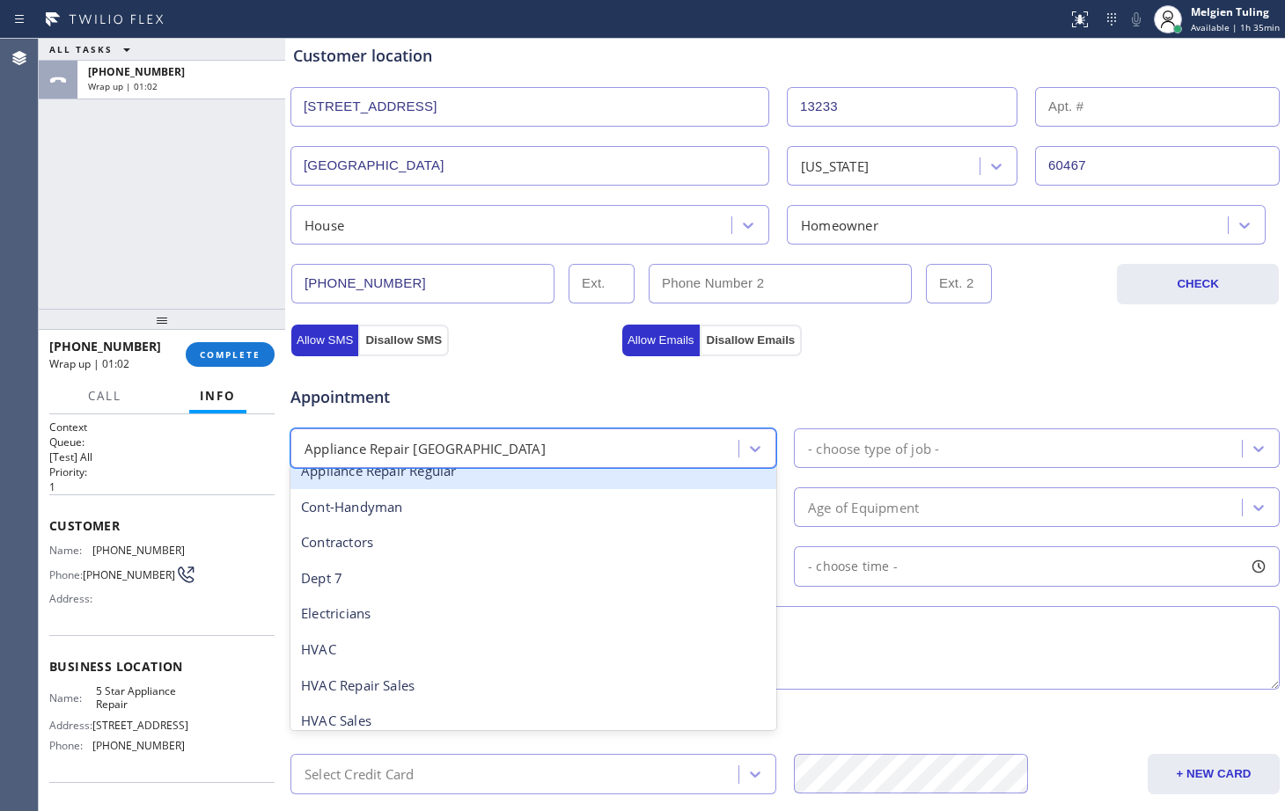
click at [444, 476] on div "Appliance Repair Regular" at bounding box center [533, 471] width 486 height 36
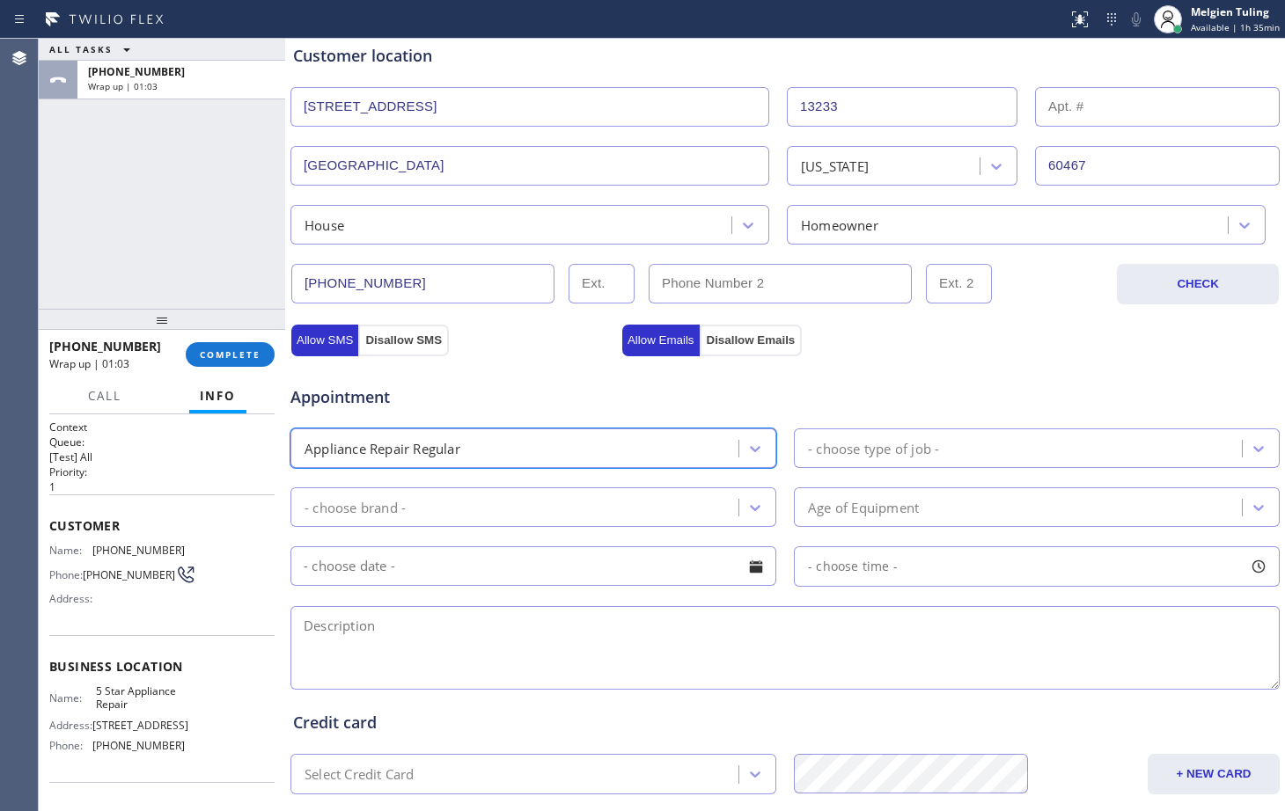
click at [873, 430] on div "- choose type of job -" at bounding box center [1037, 449] width 486 height 40
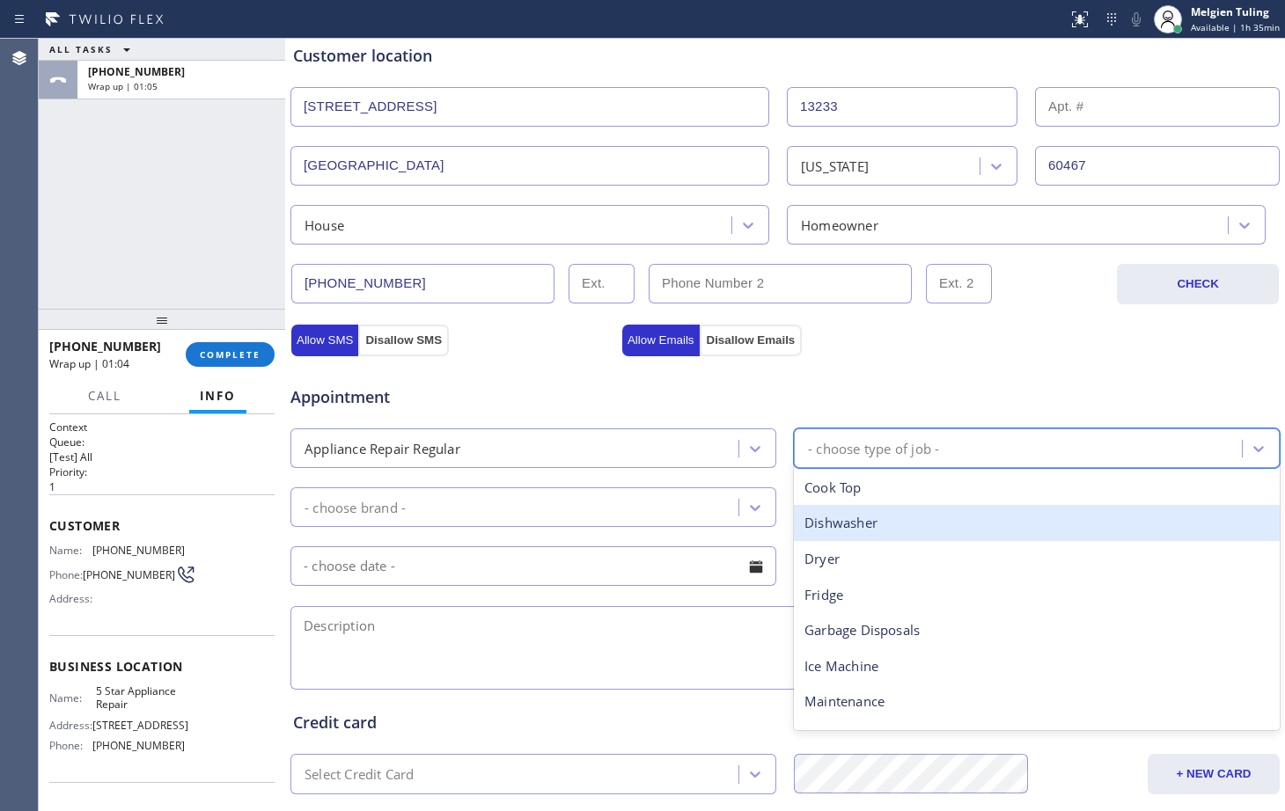
click at [853, 522] on div "Dishwasher" at bounding box center [1037, 523] width 486 height 36
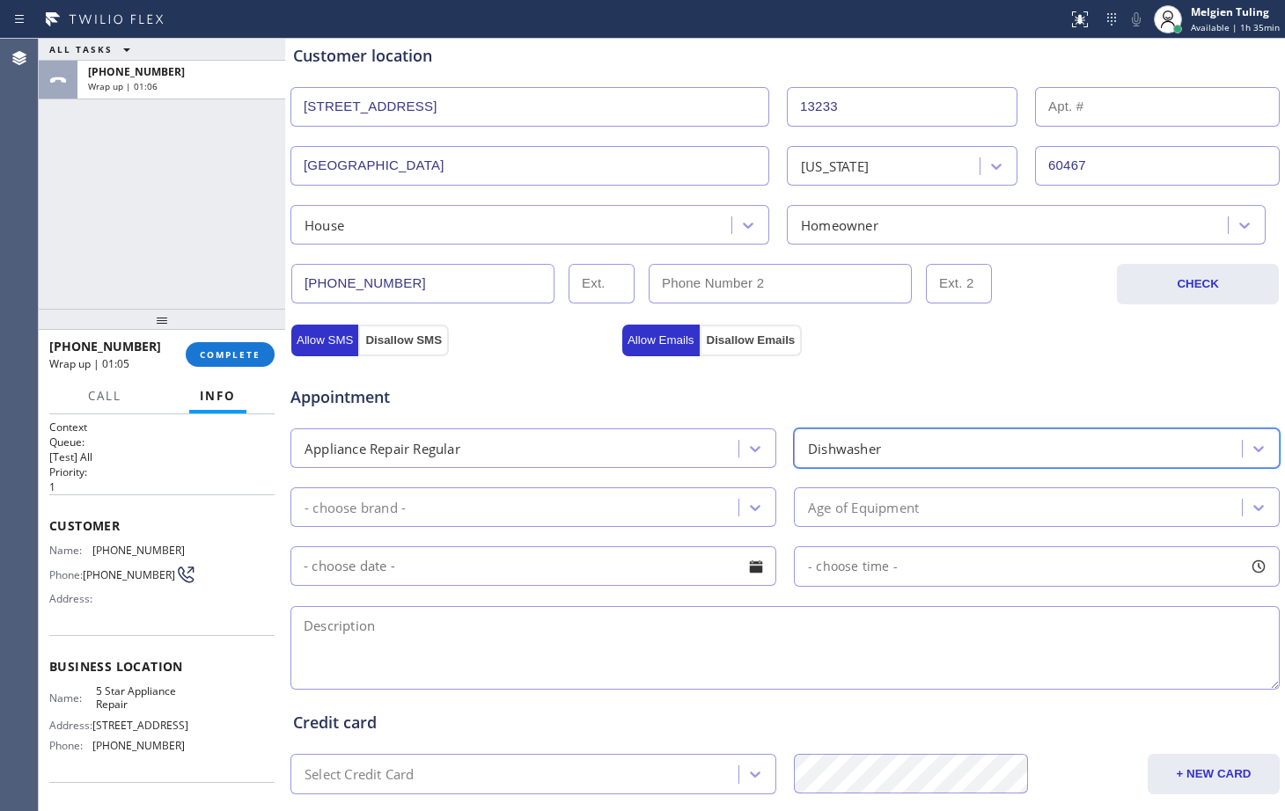
click at [453, 504] on div "- choose brand -" at bounding box center [517, 507] width 443 height 31
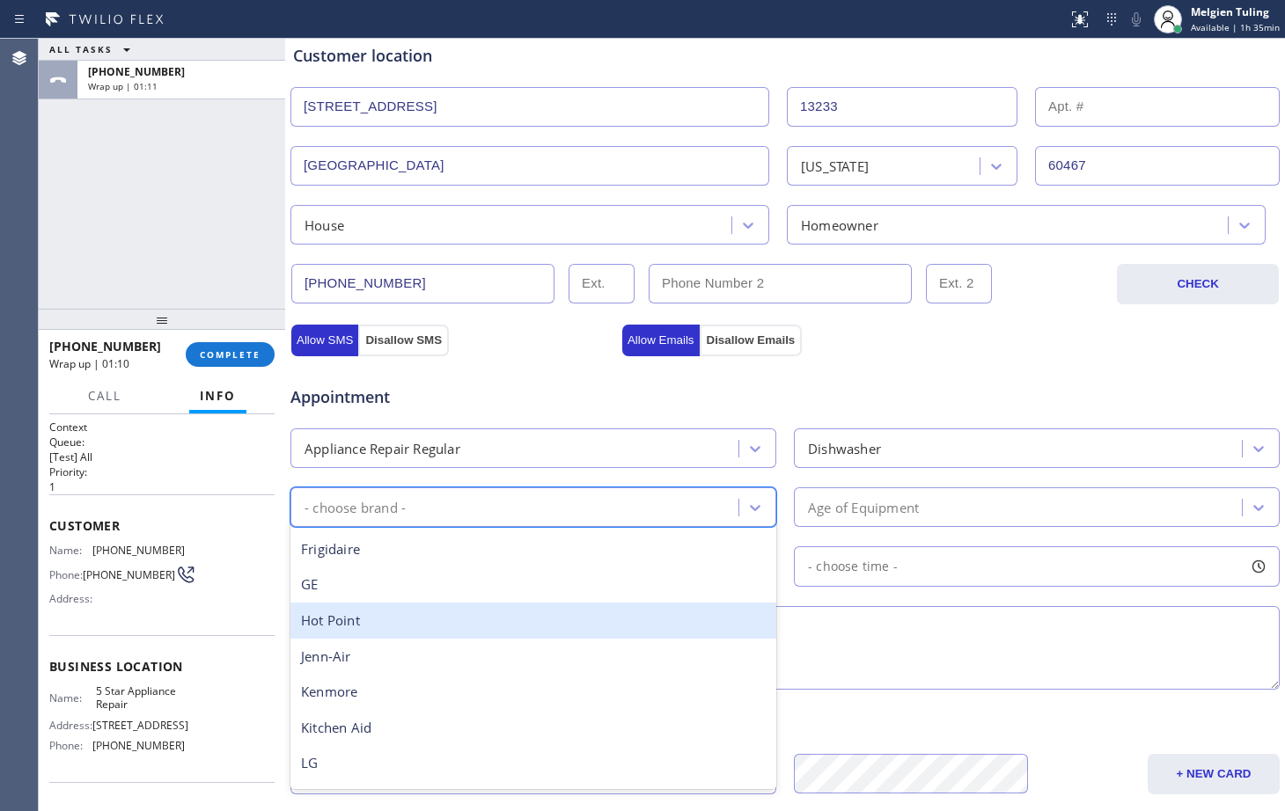
scroll to position [264, 0]
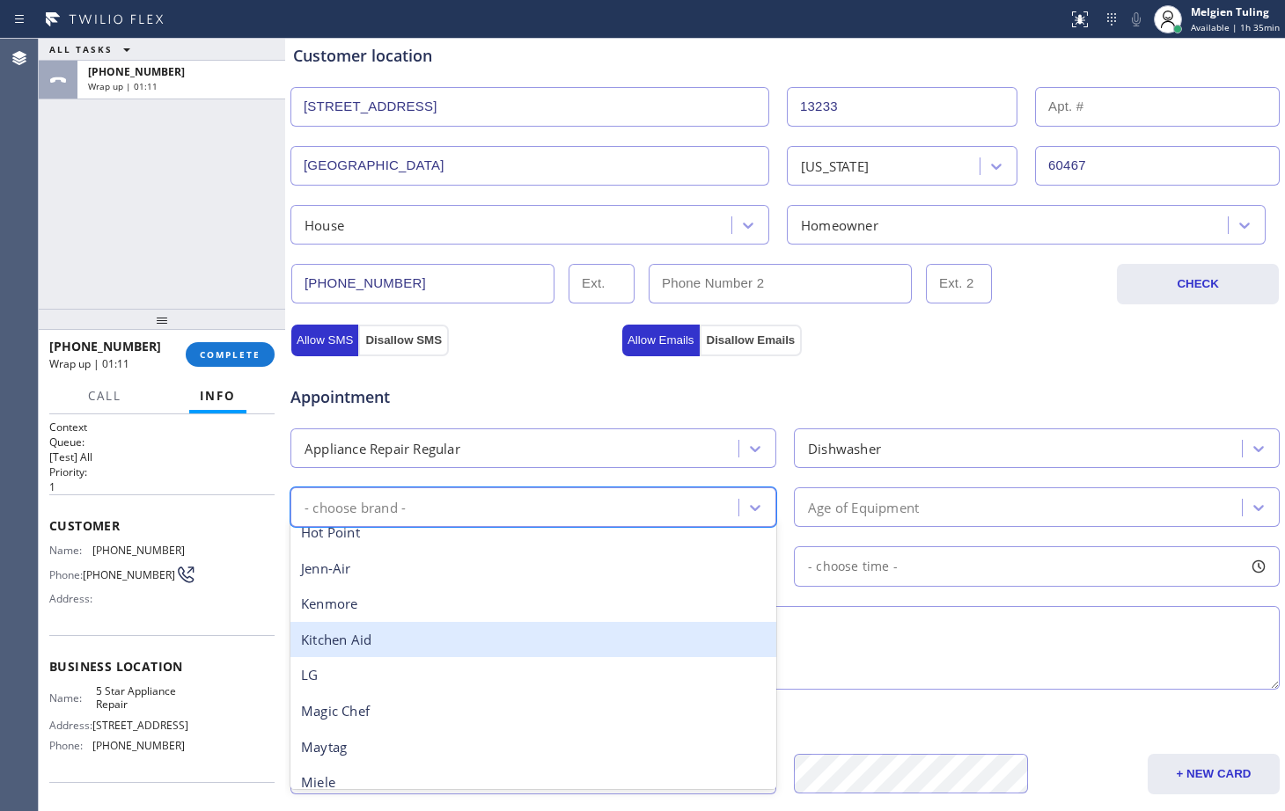
click at [332, 640] on div "Kitchen Aid" at bounding box center [533, 640] width 486 height 36
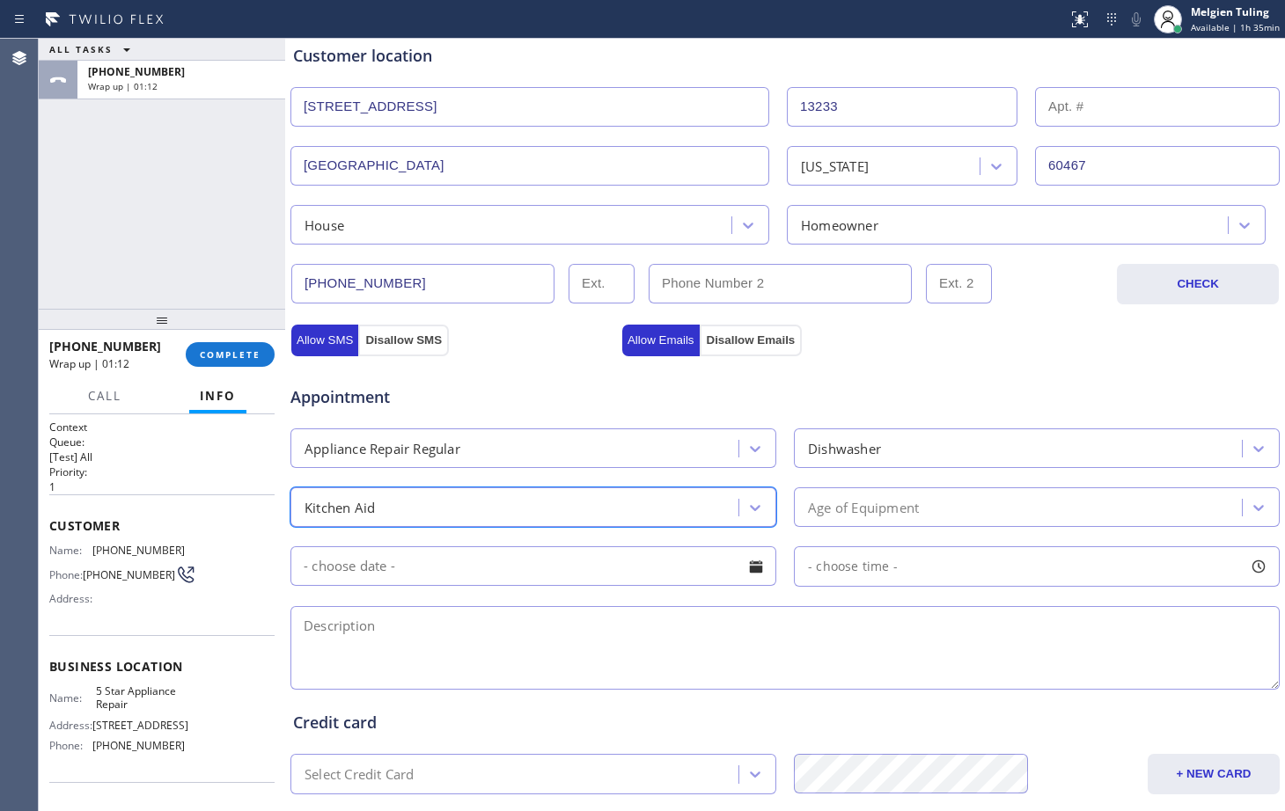
click at [824, 510] on div "Age of Equipment" at bounding box center [863, 507] width 111 height 20
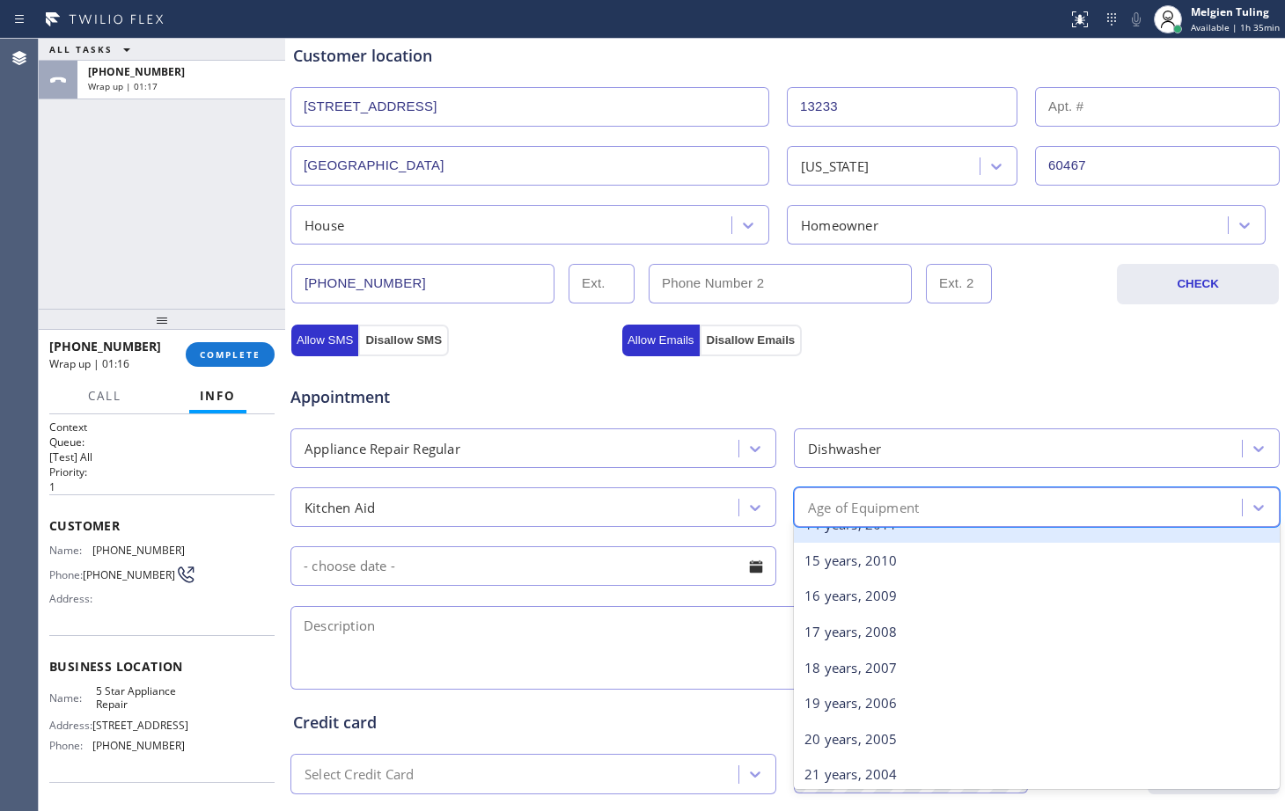
scroll to position [528, 0]
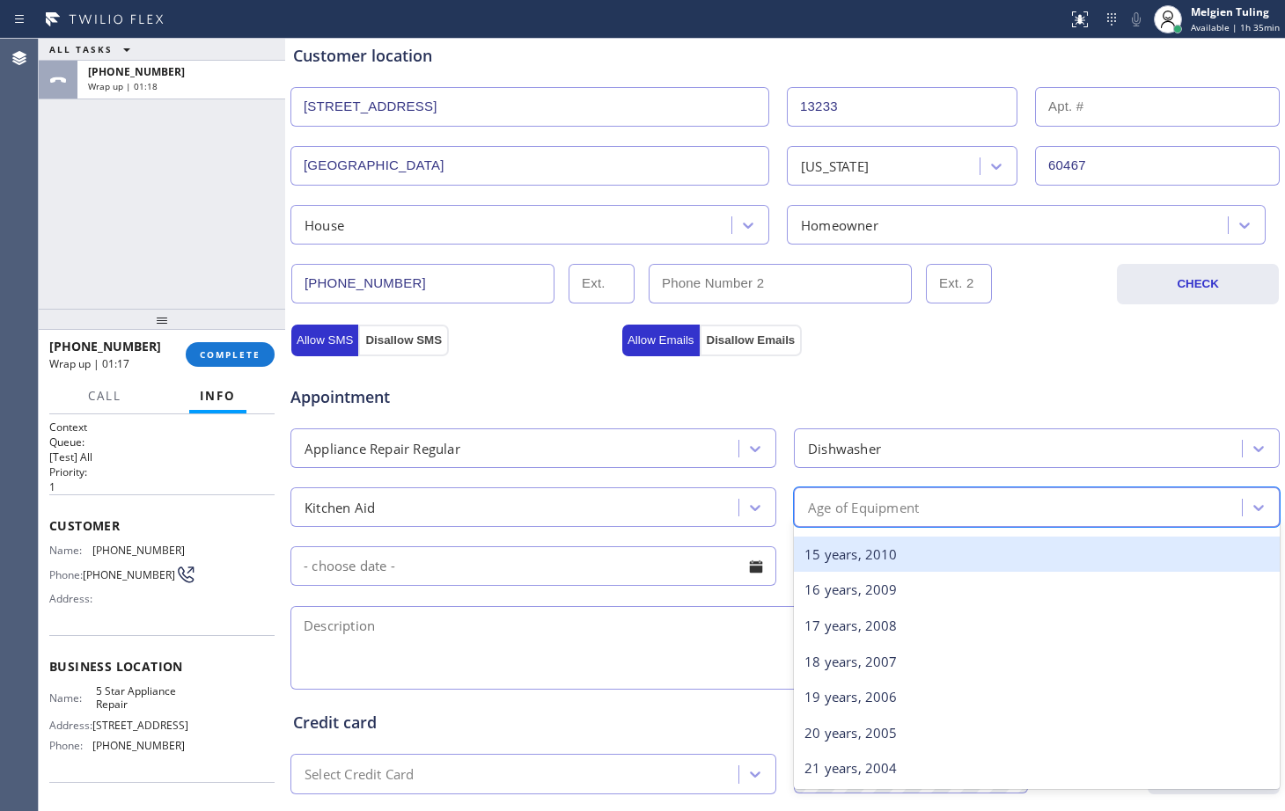
click at [844, 561] on div "15 years, 2010" at bounding box center [1037, 555] width 486 height 36
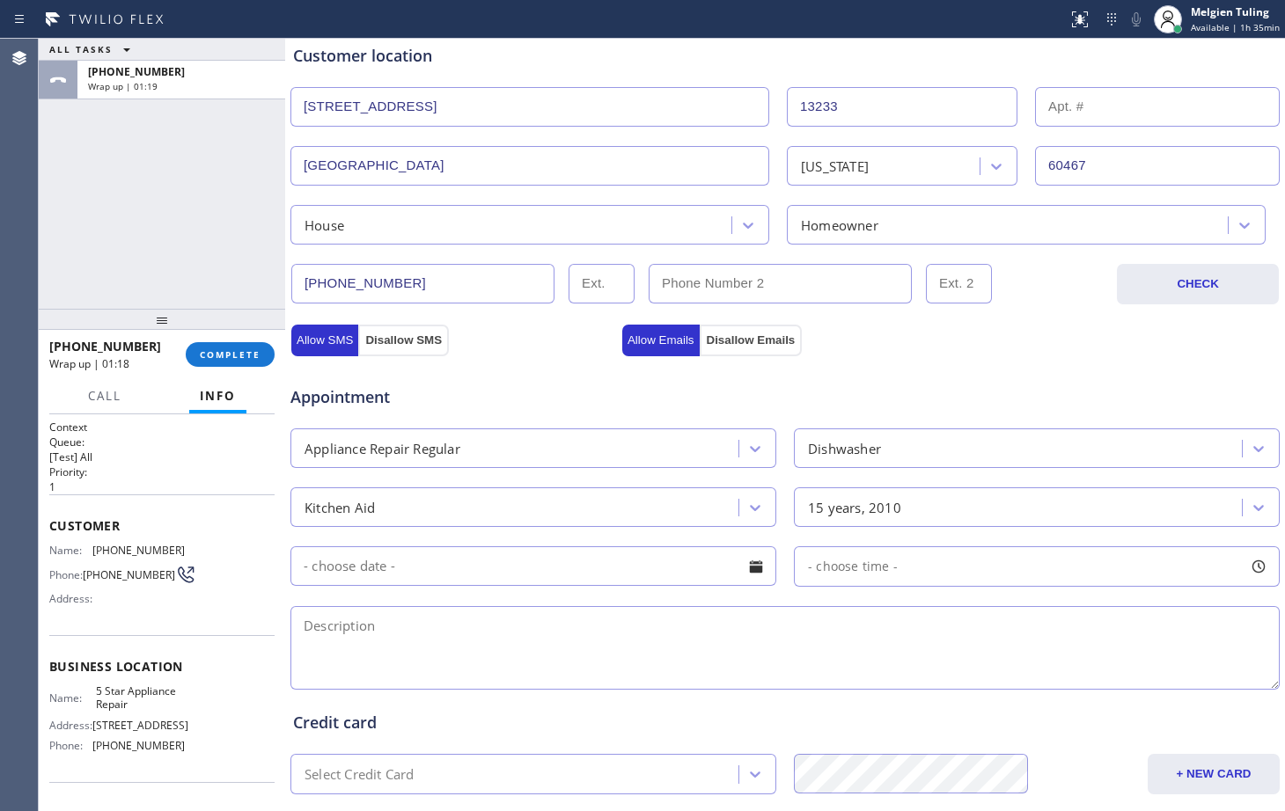
click at [428, 567] on input "text" at bounding box center [533, 567] width 486 height 40
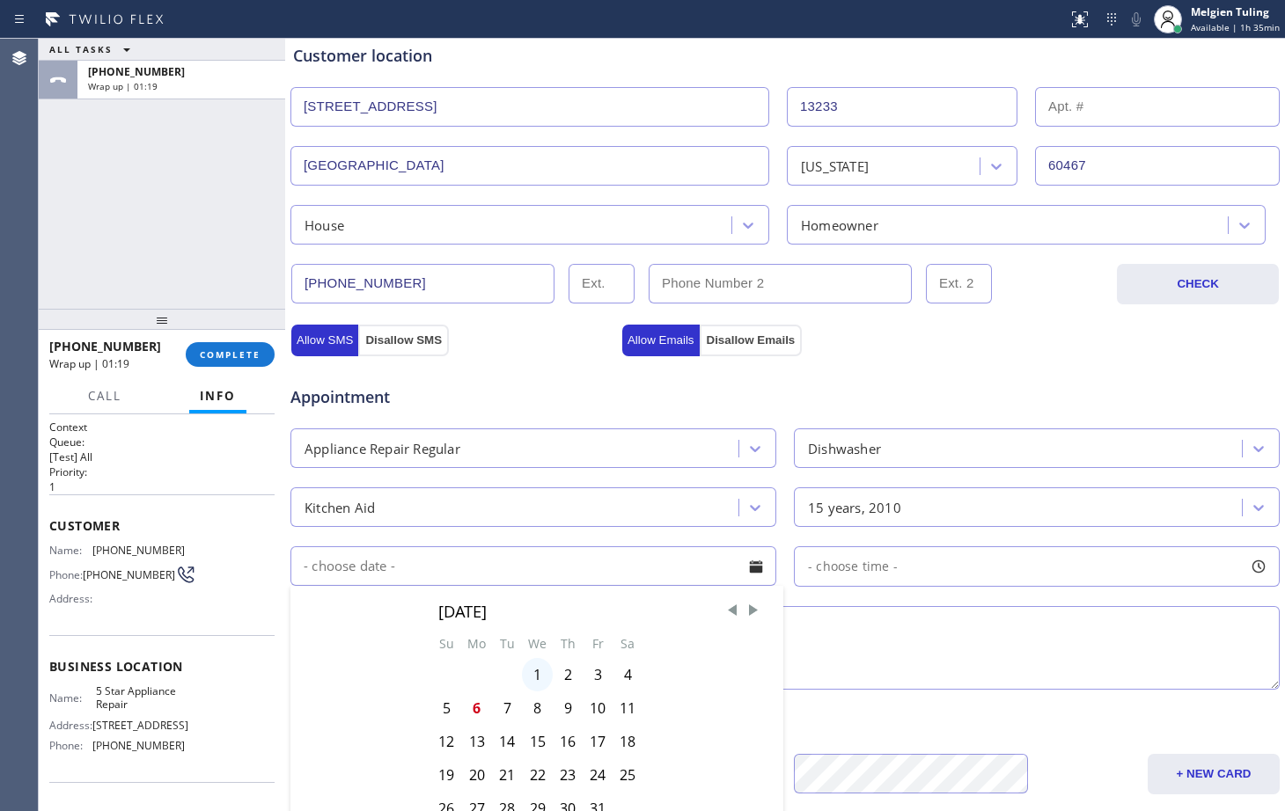
scroll to position [440, 0]
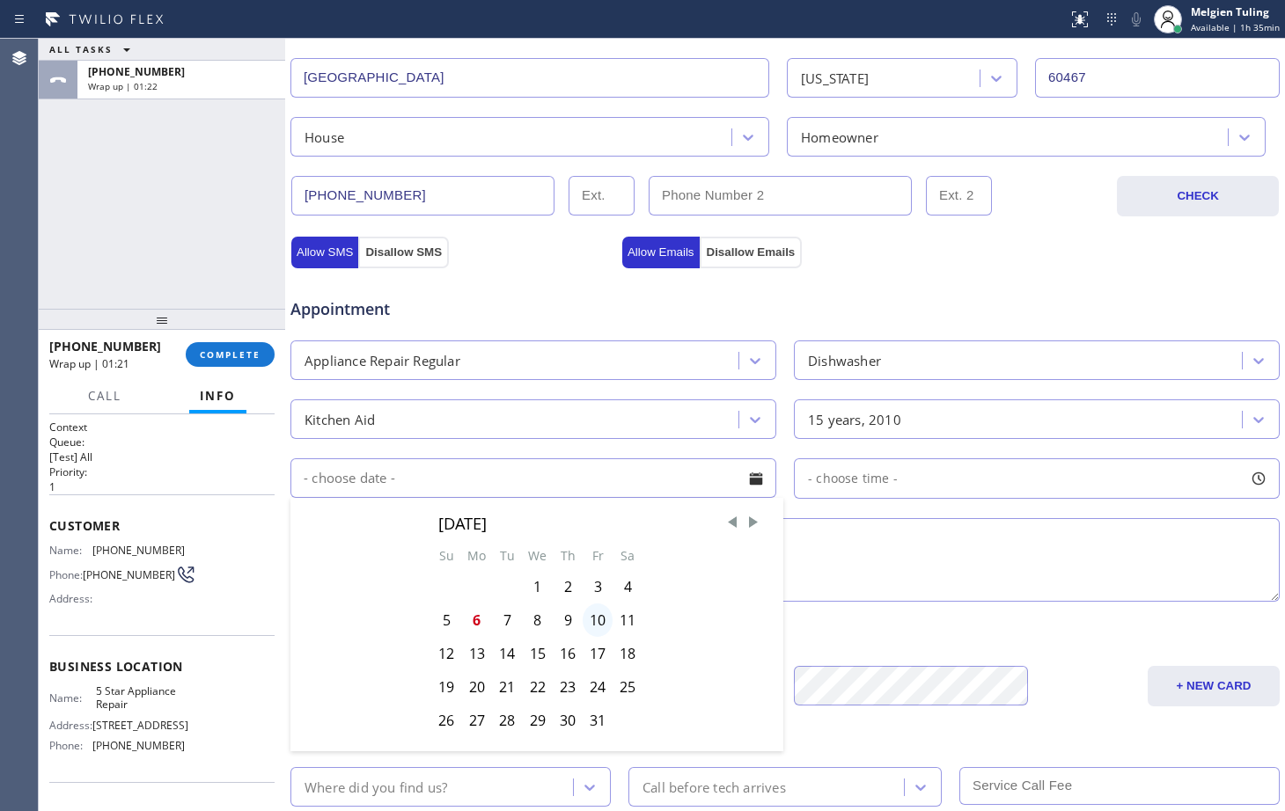
click at [592, 623] on div "10" at bounding box center [598, 620] width 30 height 33
type input "[DATE]"
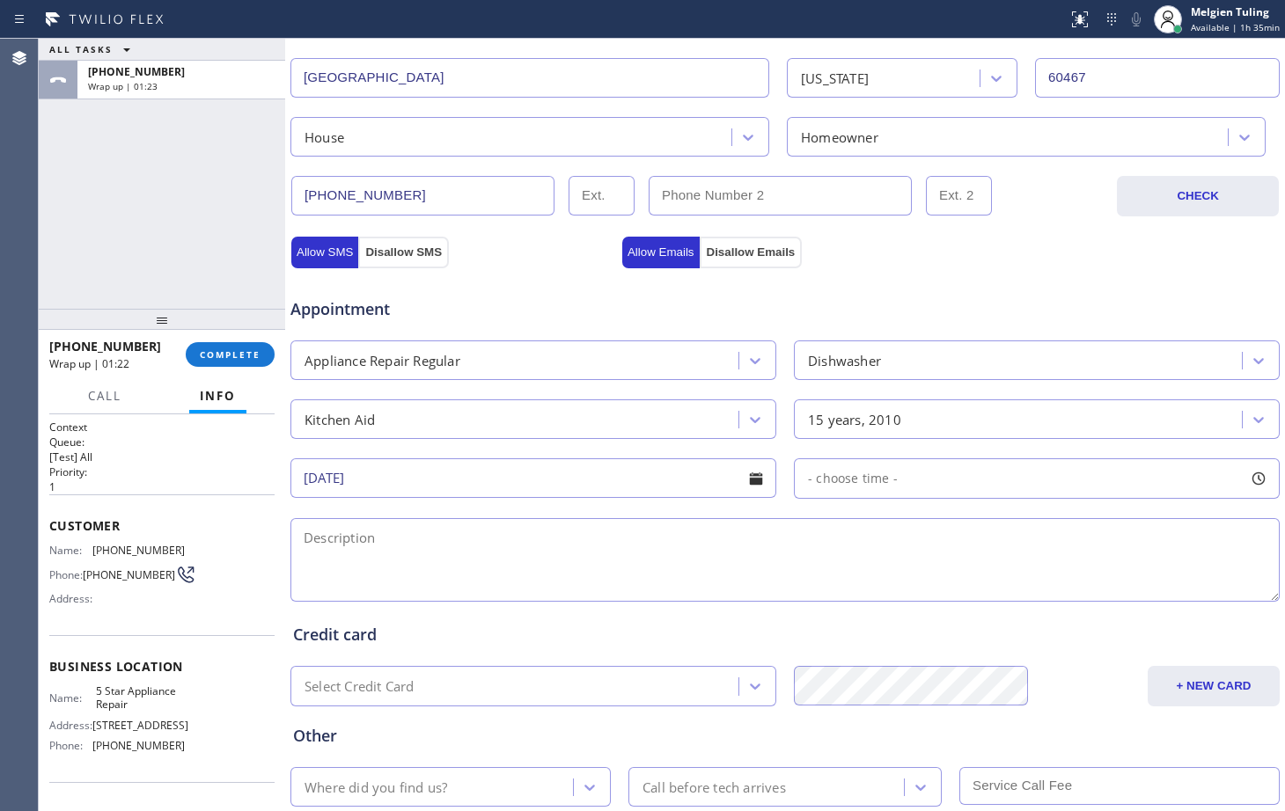
click at [860, 481] on span "- choose time -" at bounding box center [853, 478] width 90 height 17
drag, startPoint x: 805, startPoint y: 584, endPoint x: 863, endPoint y: 598, distance: 59.8
click at [976, 596] on div at bounding box center [986, 586] width 21 height 37
drag, startPoint x: 957, startPoint y: 588, endPoint x: 1150, endPoint y: 585, distance: 193.6
click at [1150, 585] on div at bounding box center [1160, 586] width 21 height 37
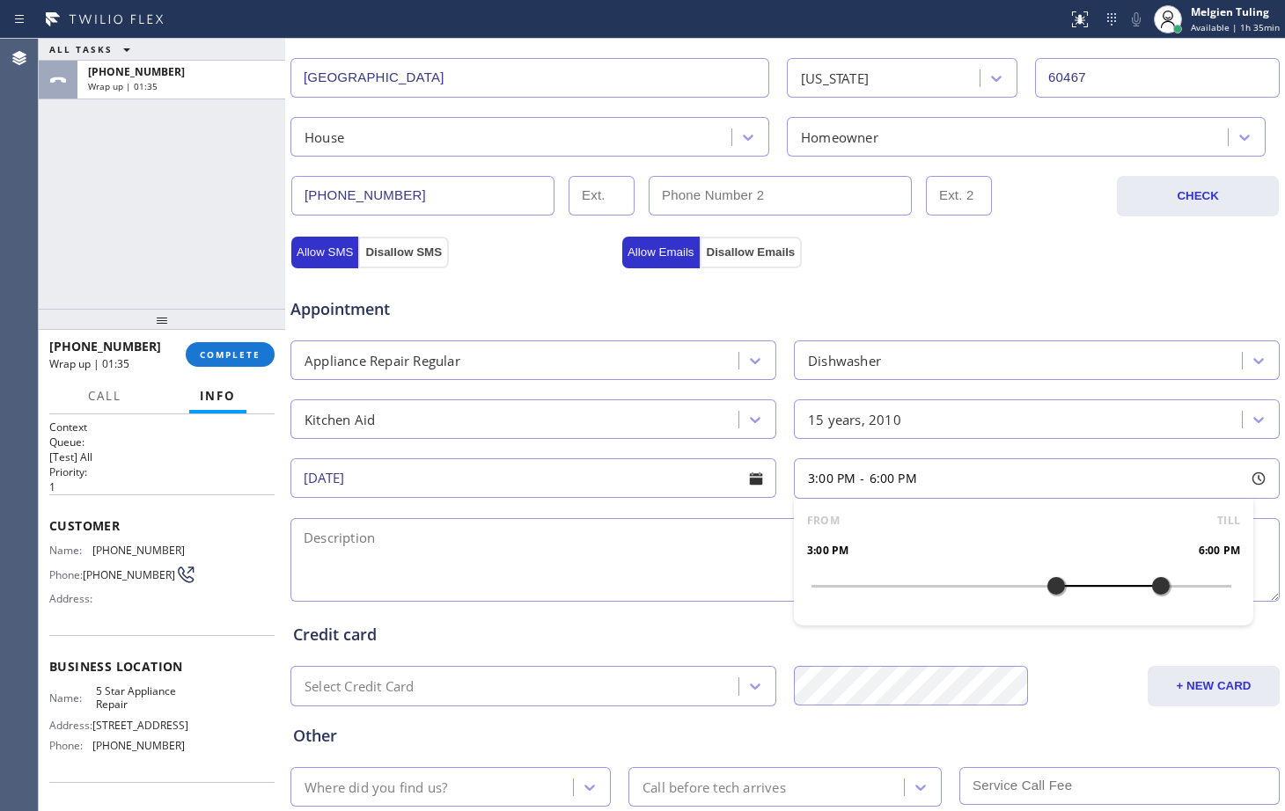
drag, startPoint x: 805, startPoint y: 584, endPoint x: 1038, endPoint y: 584, distance: 232.4
click at [1046, 584] on div at bounding box center [1056, 586] width 21 height 37
click at [448, 554] on textarea at bounding box center [784, 560] width 989 height 84
click at [473, 539] on textarea "3-6 |free scf |Kitchen Aid |Dishwasher |" at bounding box center [784, 560] width 989 height 84
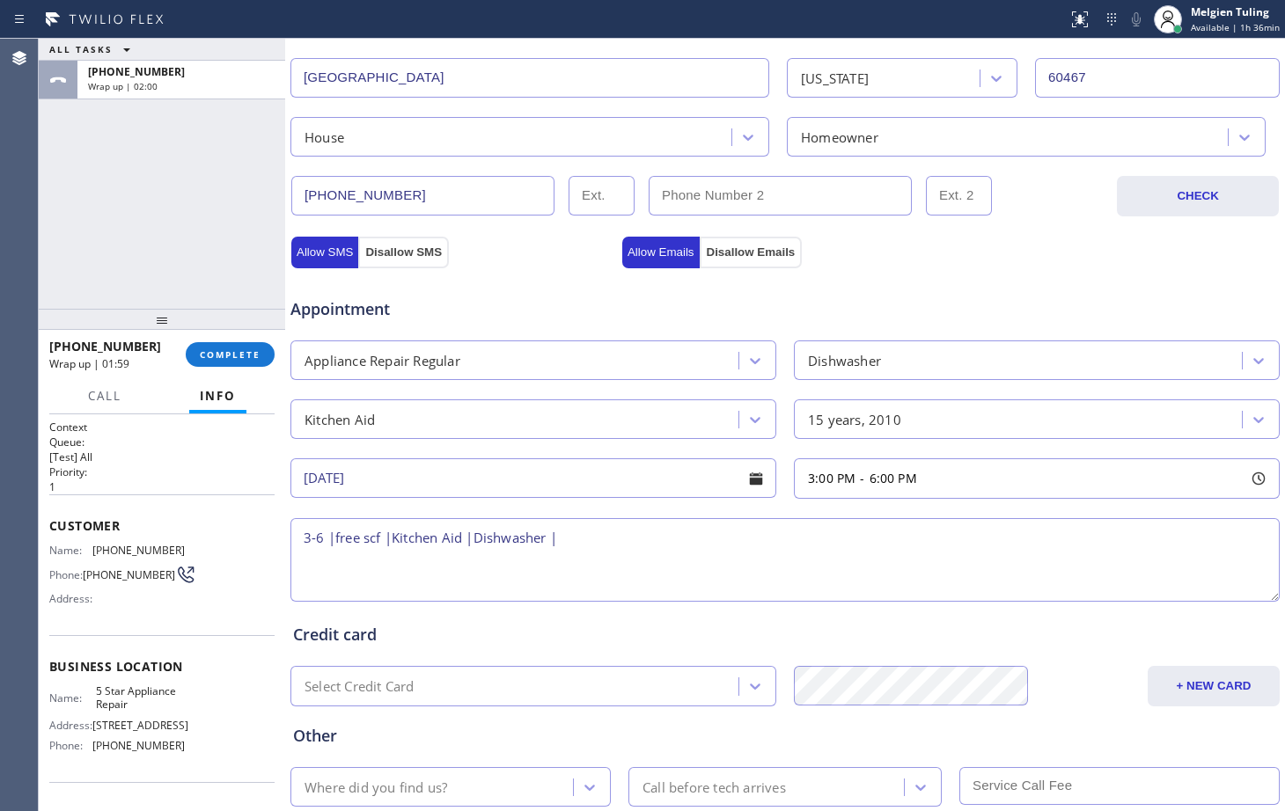
click at [473, 539] on textarea "3-6 |free scf |Kitchen Aid |Dishwasher |" at bounding box center [784, 560] width 989 height 84
click at [608, 551] on textarea "3-6 |free scf |Kitchen Aid | 2 Dishwasher |" at bounding box center [784, 560] width 989 height 84
paste textarea "[STREET_ADDRESS]"
click at [114, 697] on span "5 Star Appliance Repair" at bounding box center [140, 698] width 88 height 27
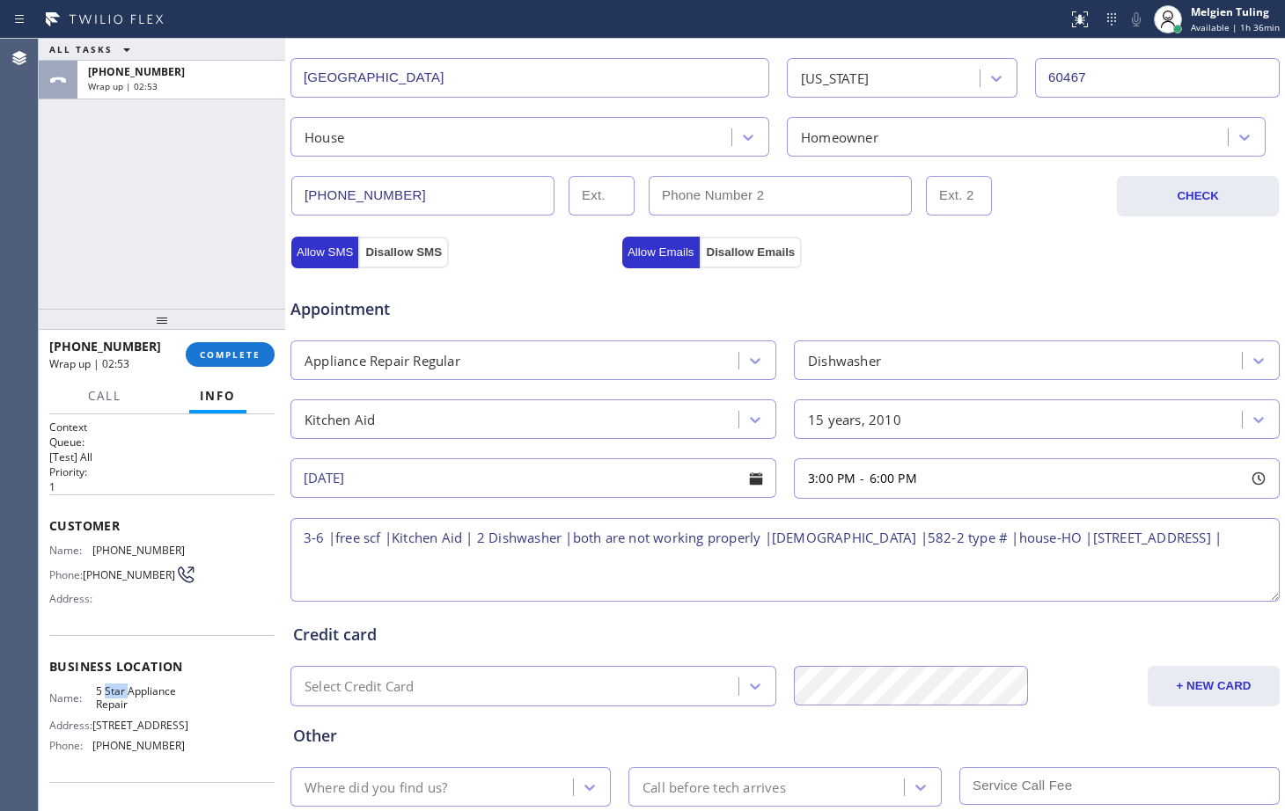
click at [114, 697] on span "5 Star Appliance Repair" at bounding box center [140, 698] width 88 height 27
copy span "5 Star Appliance Repair"
click at [391, 569] on textarea "3-6 |free scf |Kitchen Aid | 2 Dishwasher |both are not working properly |[DEMO…" at bounding box center [784, 560] width 989 height 84
paste textarea "5 Star Appliance Repair"
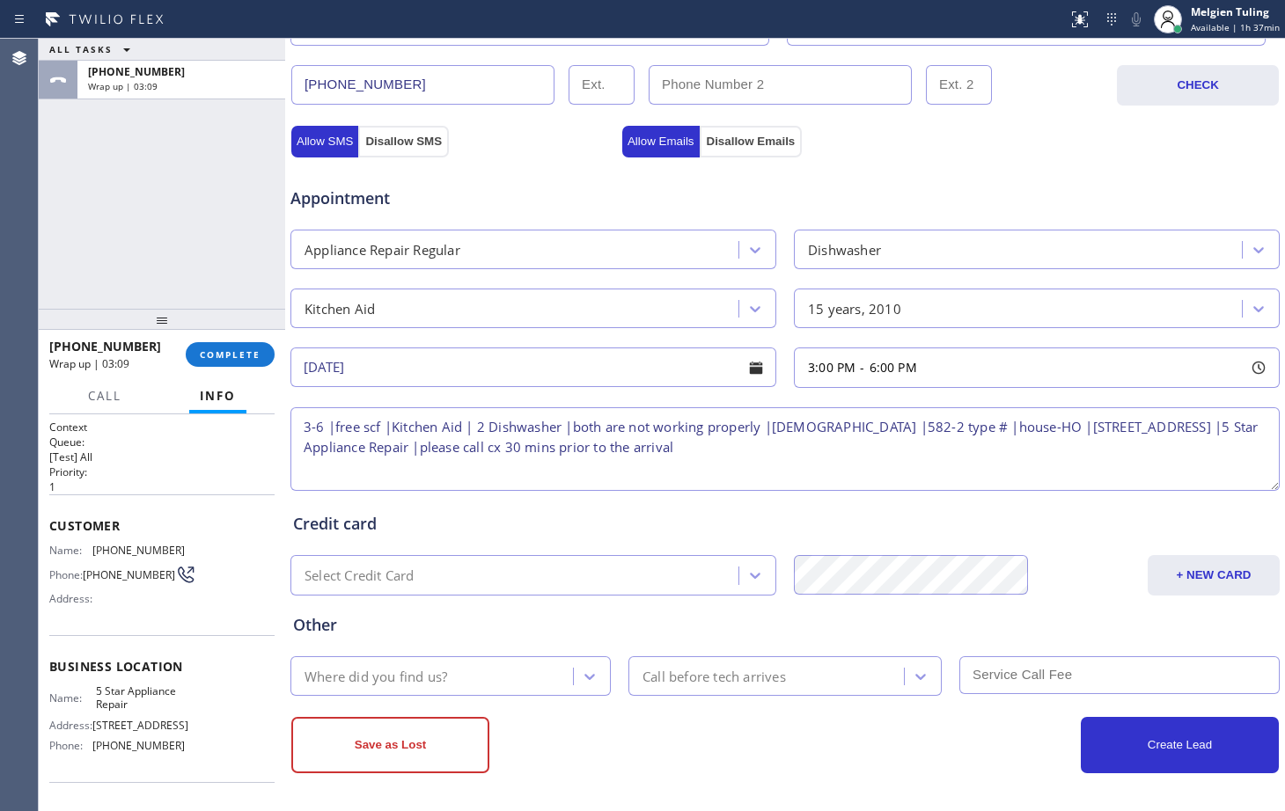
scroll to position [553, 0]
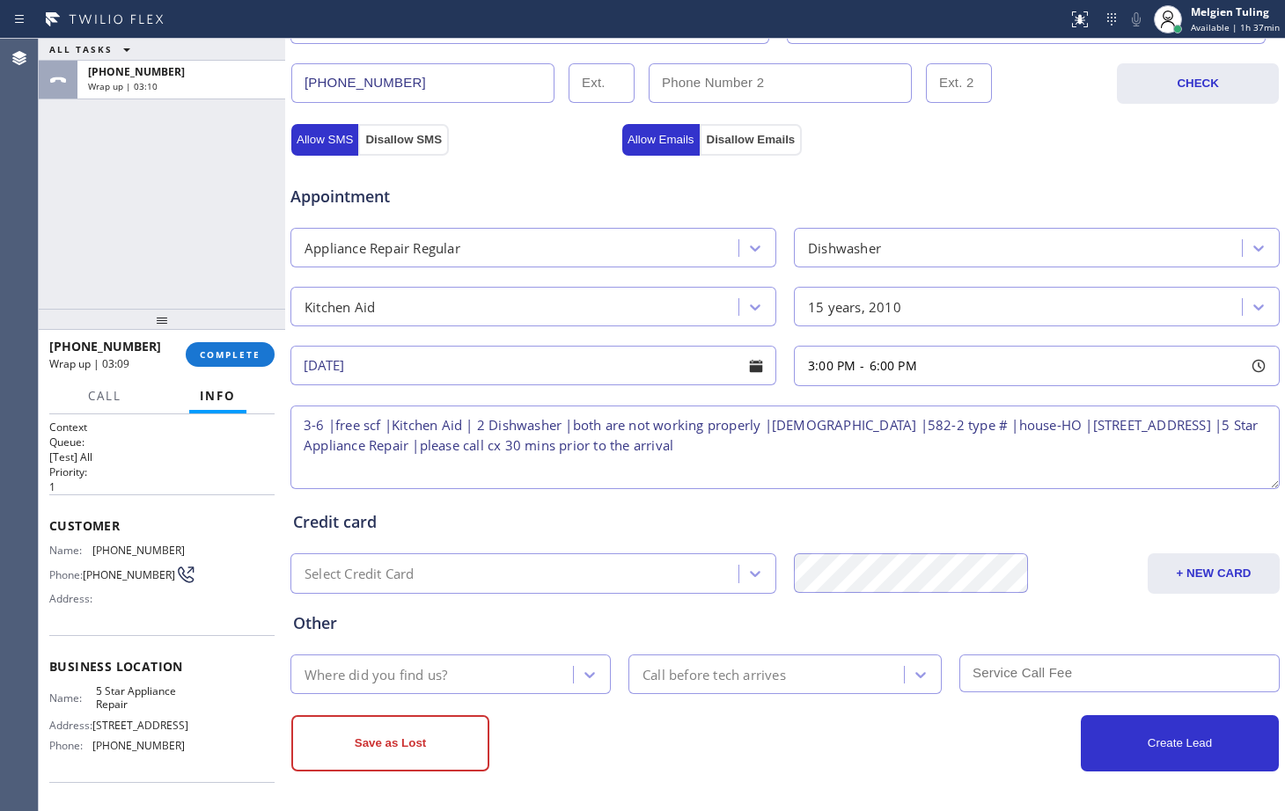
type textarea "3-6 |free scf |Kitchen Aid | 2 Dishwasher |both are not working properly |[DEMO…"
click at [463, 676] on div "Where did you find us?" at bounding box center [434, 674] width 277 height 31
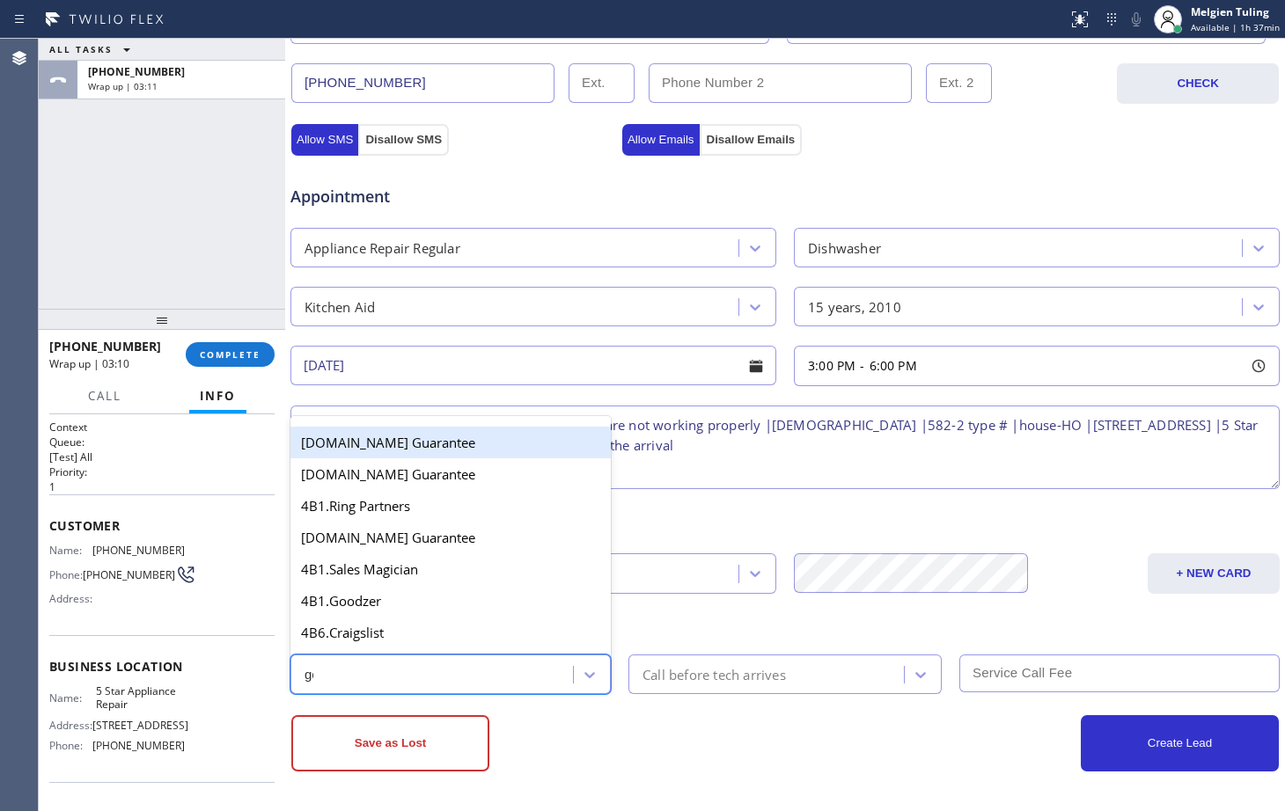
type input "goo"
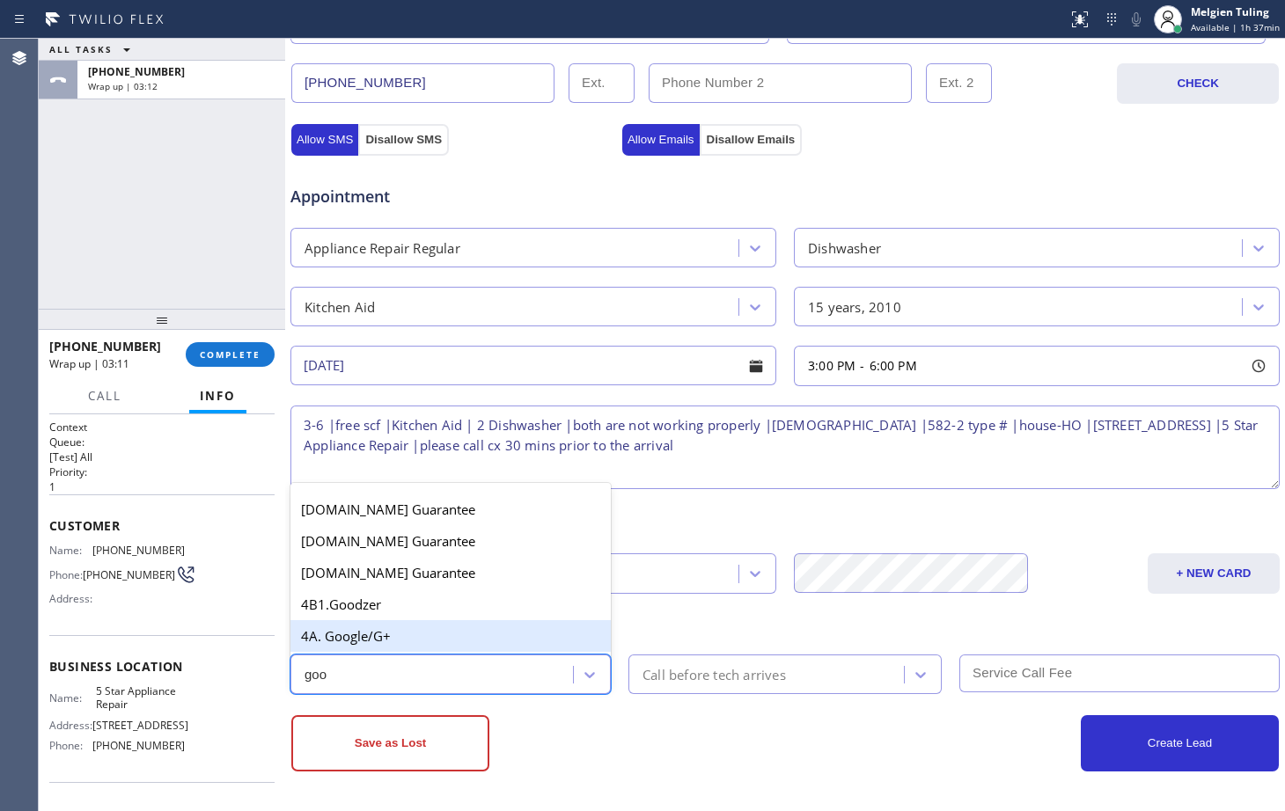
click at [397, 637] on div "4A. Google/G+" at bounding box center [450, 636] width 320 height 32
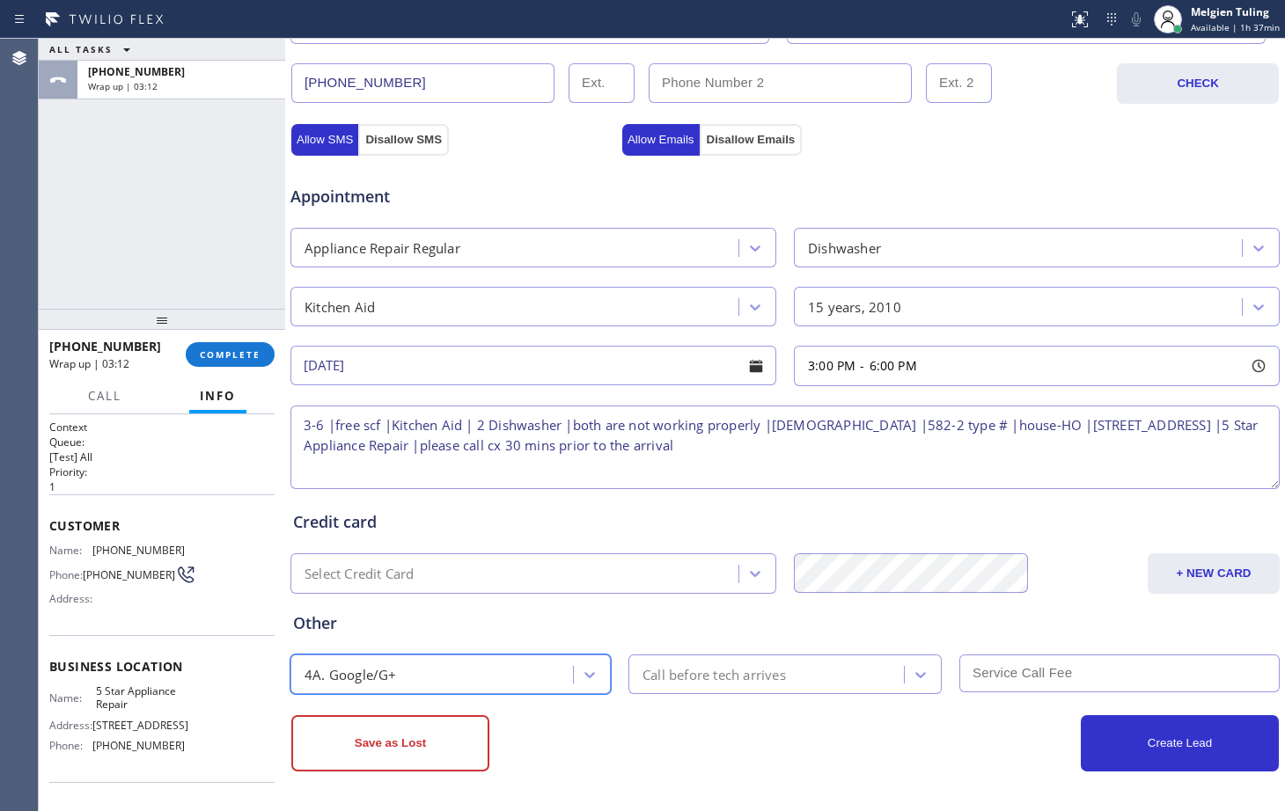
click at [660, 676] on div "Call before tech arrives" at bounding box center [714, 675] width 143 height 20
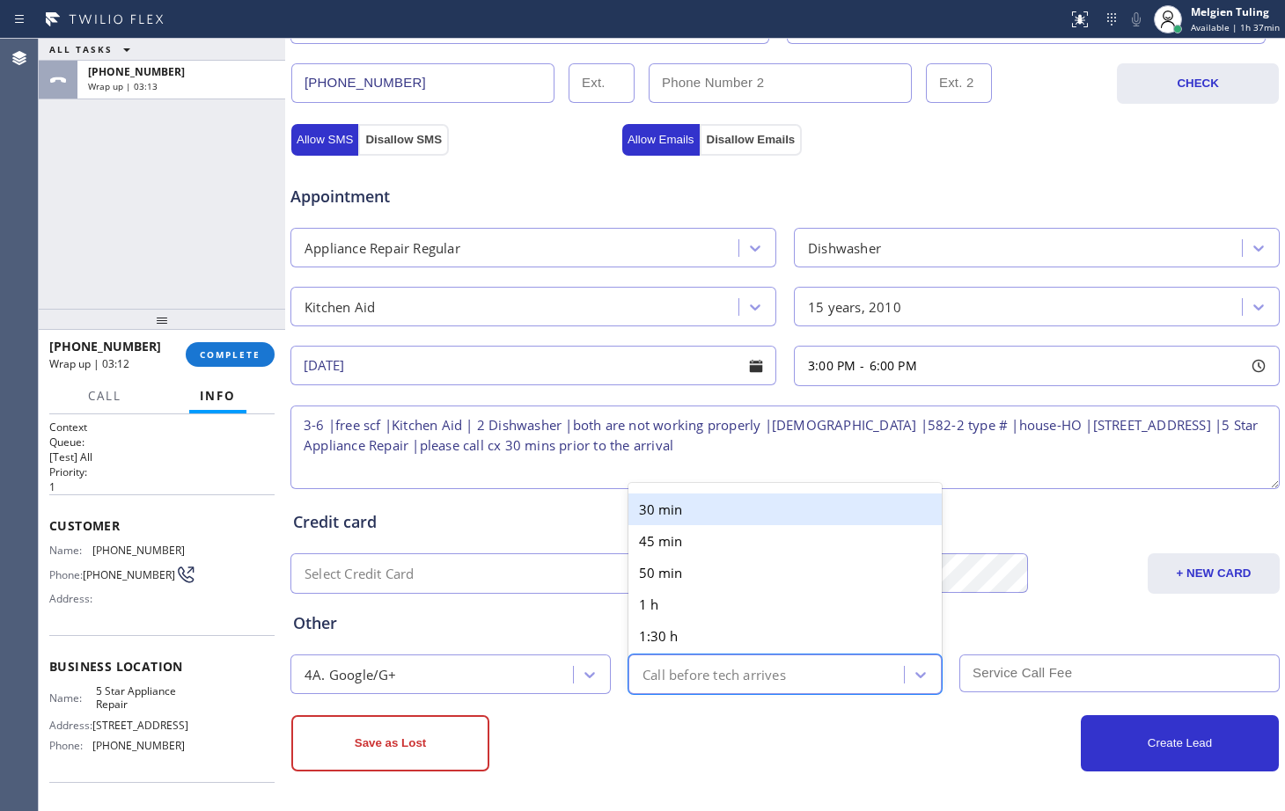
click at [665, 501] on div "30 min" at bounding box center [784, 510] width 313 height 32
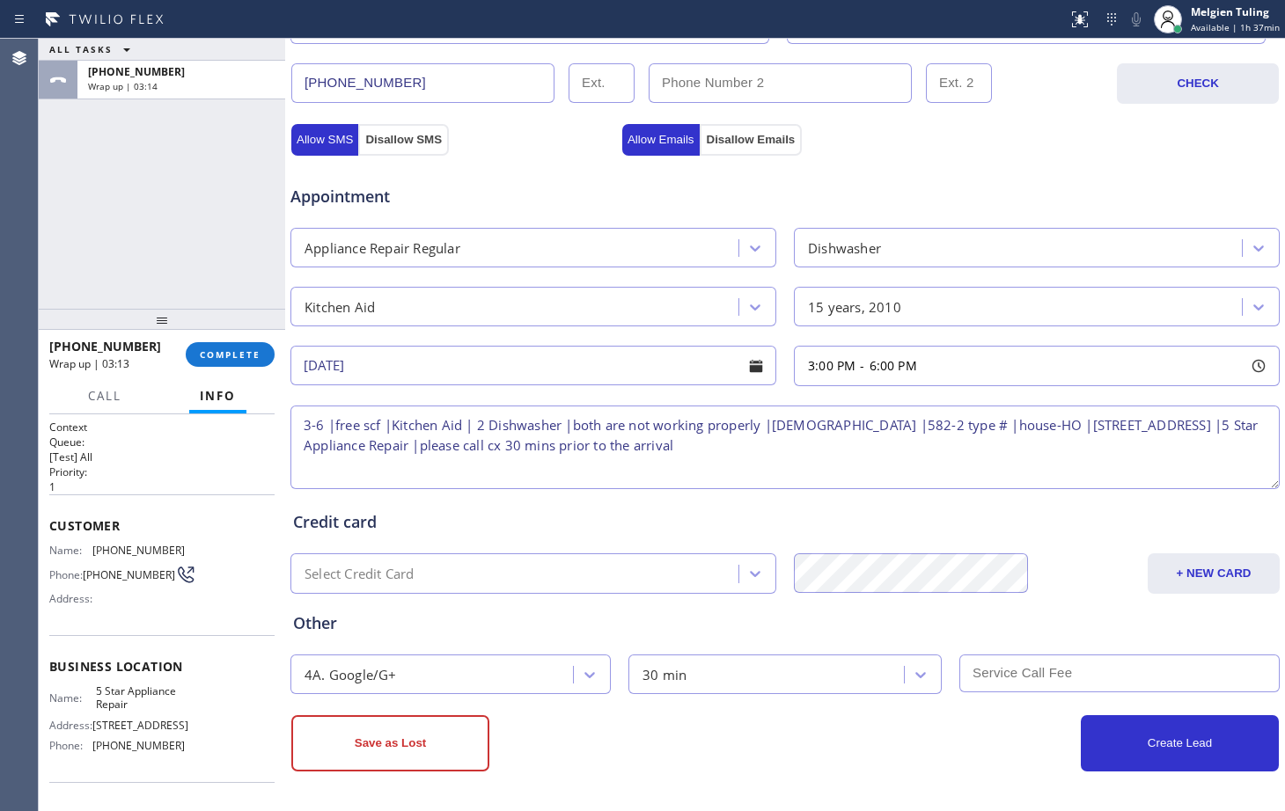
click at [981, 663] on input "text" at bounding box center [1119, 674] width 320 height 38
click at [1135, 747] on button "Create Lead" at bounding box center [1180, 744] width 198 height 56
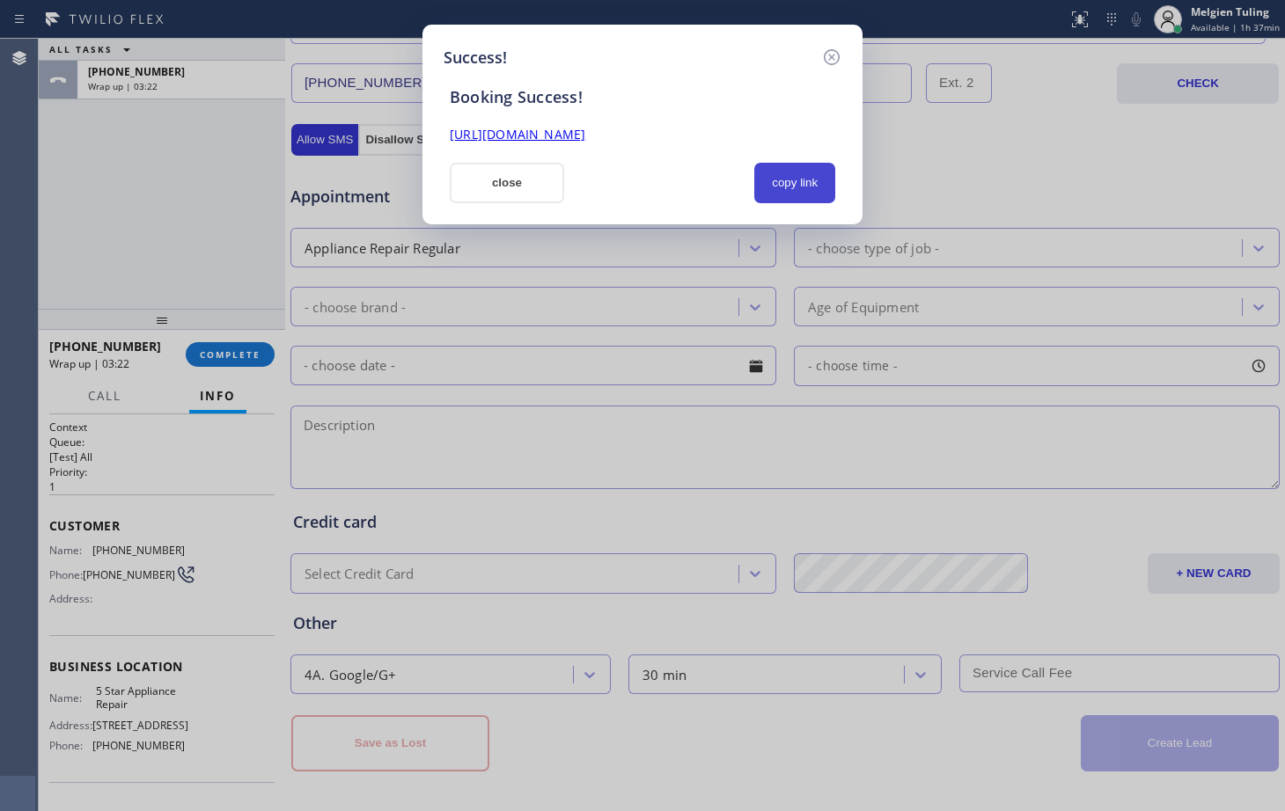
click at [795, 175] on button "copy link" at bounding box center [794, 183] width 81 height 40
click at [585, 137] on link "[URL][DOMAIN_NAME]" at bounding box center [518, 134] width 136 height 17
click at [513, 187] on button "close" at bounding box center [507, 183] width 114 height 40
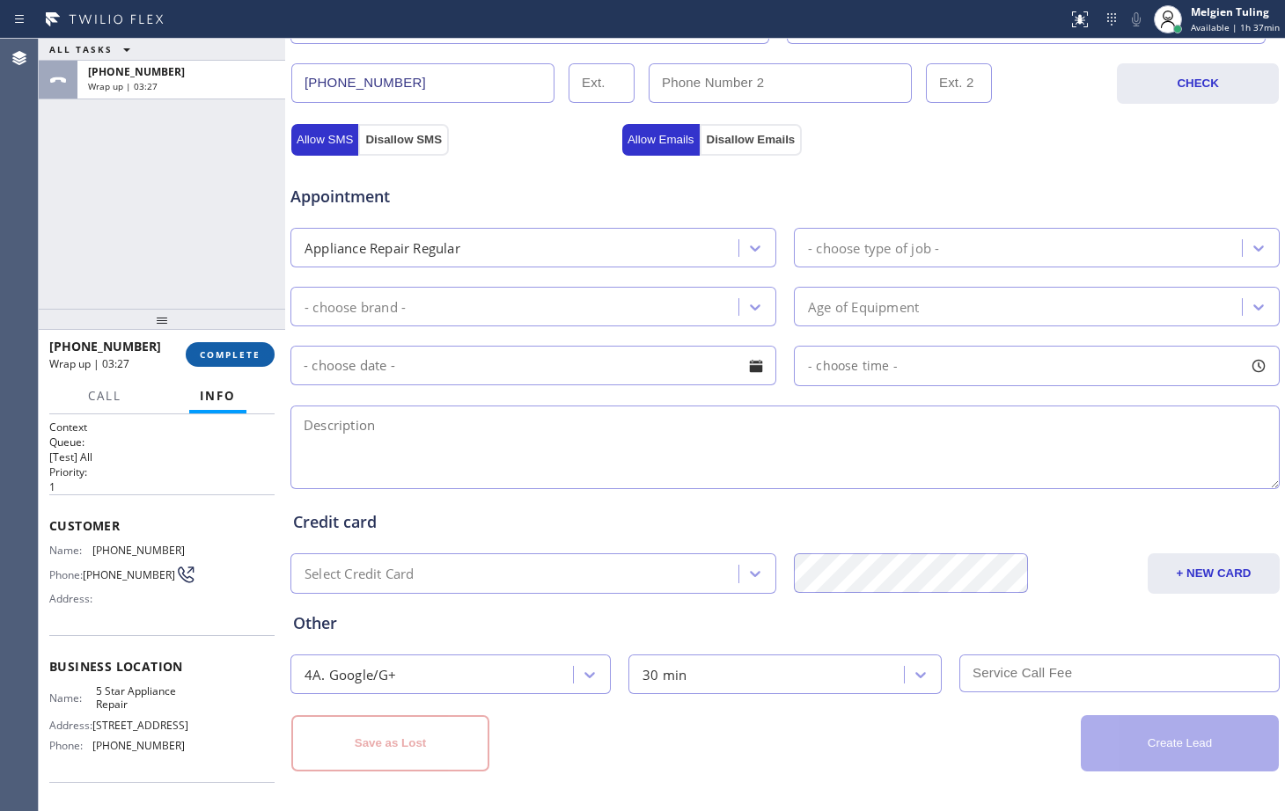
click at [222, 356] on span "COMPLETE" at bounding box center [230, 355] width 61 height 12
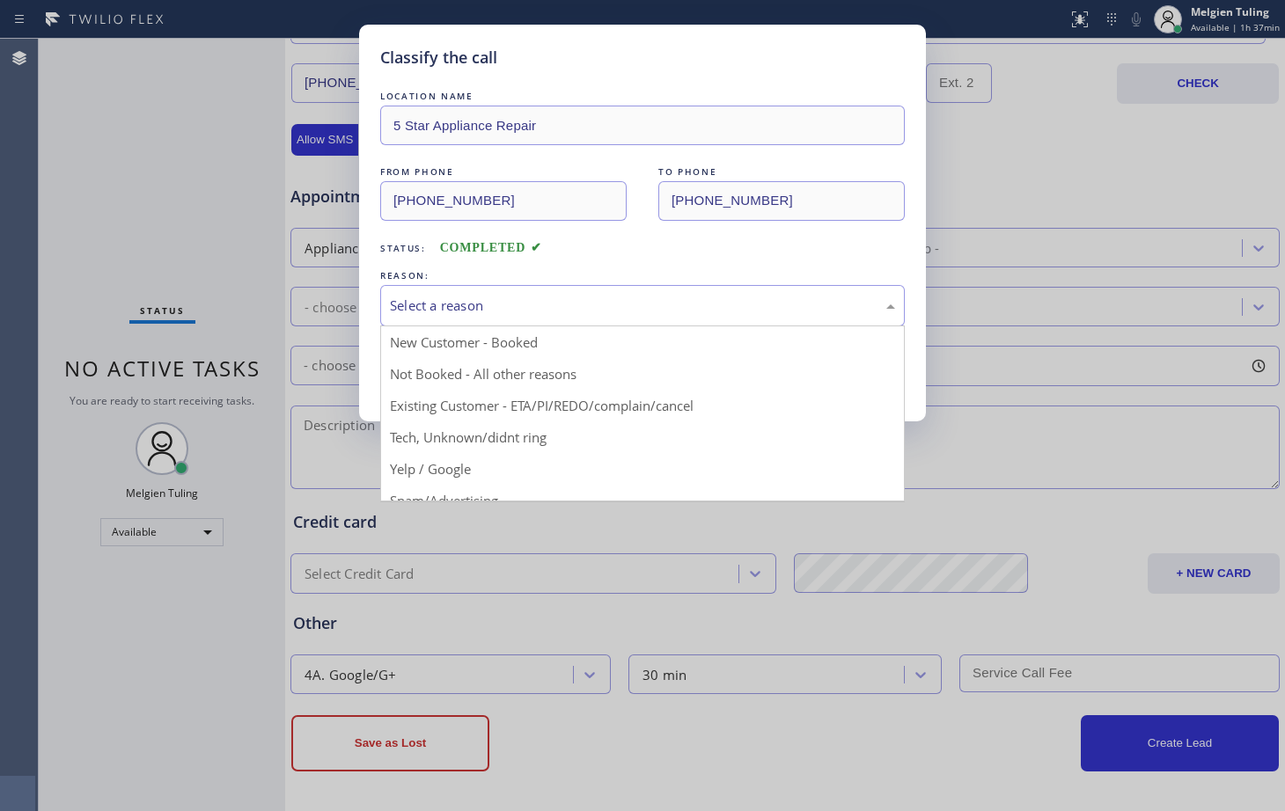
click at [400, 307] on div "Select a reason" at bounding box center [642, 306] width 505 height 20
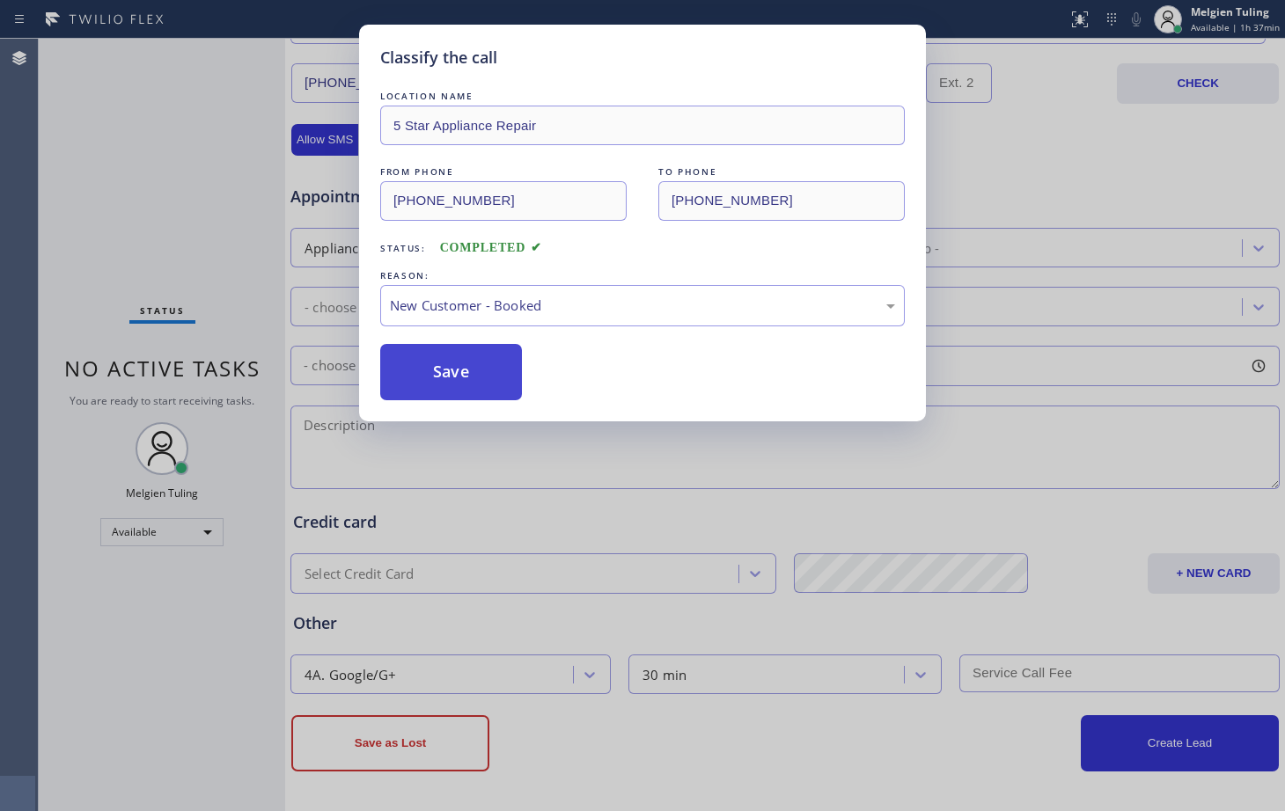
click at [408, 356] on button "Save" at bounding box center [451, 372] width 142 height 56
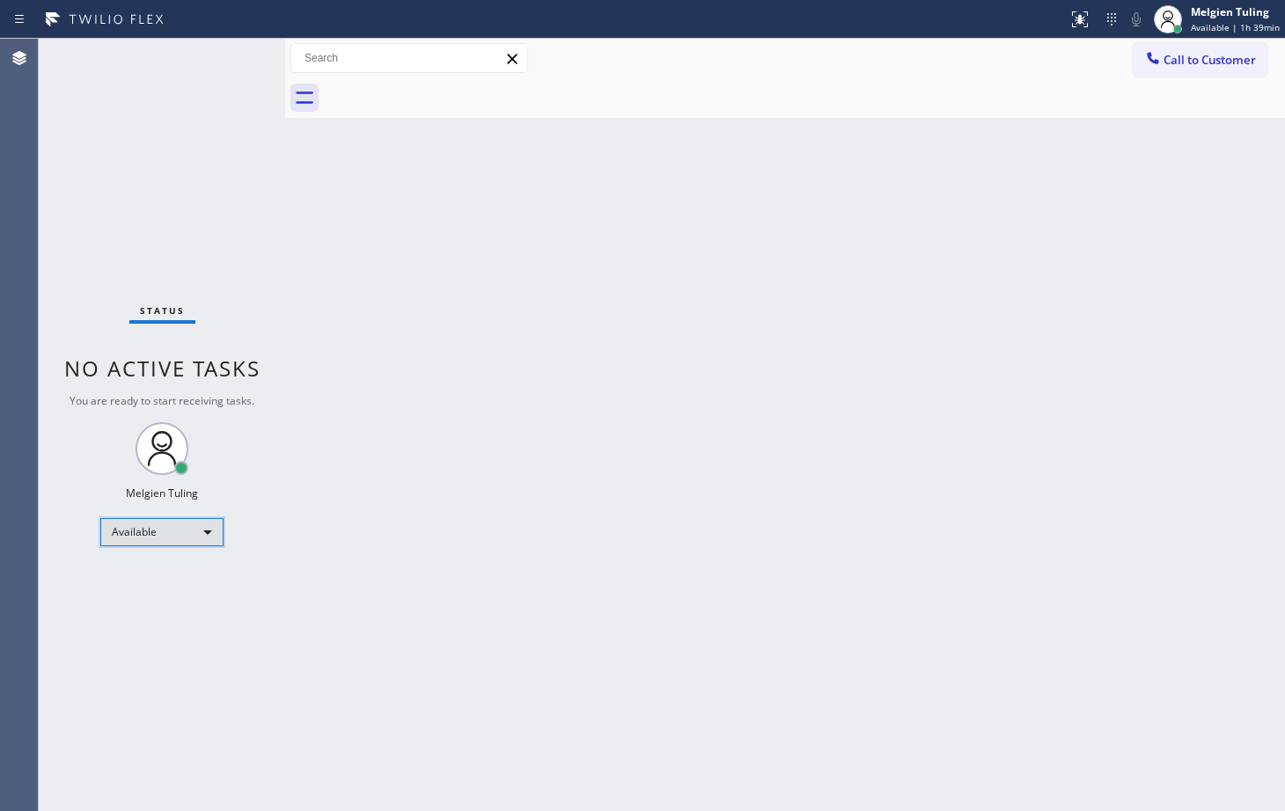
click at [183, 525] on div "Available" at bounding box center [161, 532] width 123 height 28
click at [148, 623] on li "Break" at bounding box center [161, 623] width 120 height 21
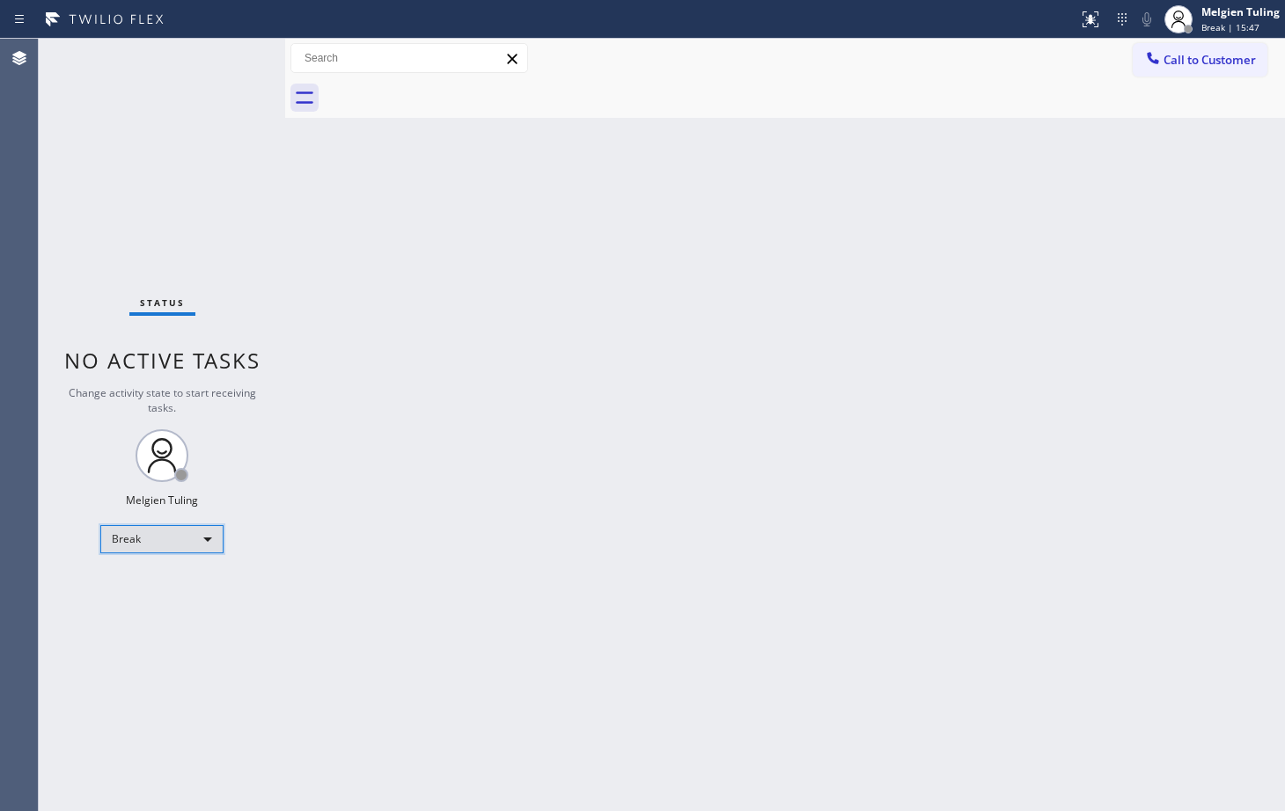
click at [181, 530] on div "Break" at bounding box center [161, 539] width 123 height 28
click at [151, 593] on li "Available" at bounding box center [161, 586] width 120 height 21
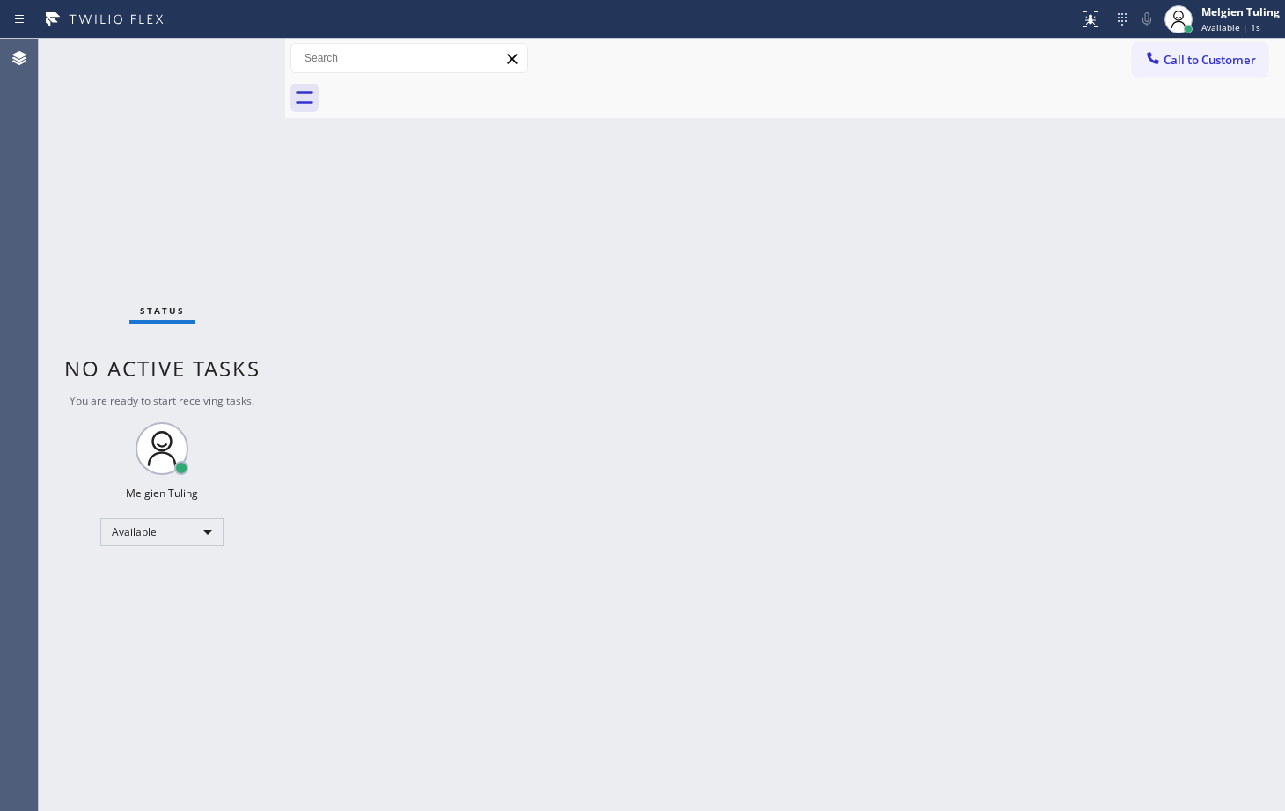
click at [528, 535] on div "Back to Dashboard Change Sender ID Customers Technicians Select a contact Outbo…" at bounding box center [785, 425] width 1000 height 773
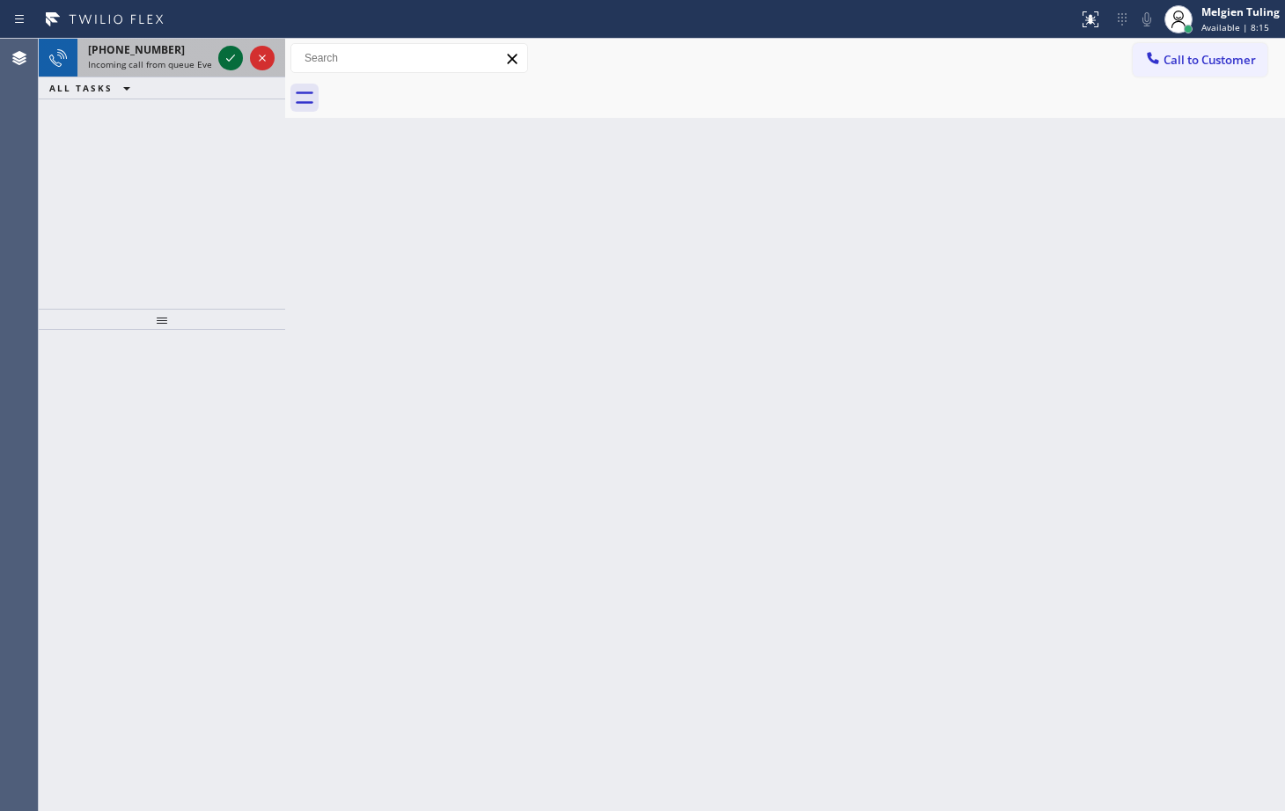
click at [218, 59] on div at bounding box center [230, 58] width 25 height 21
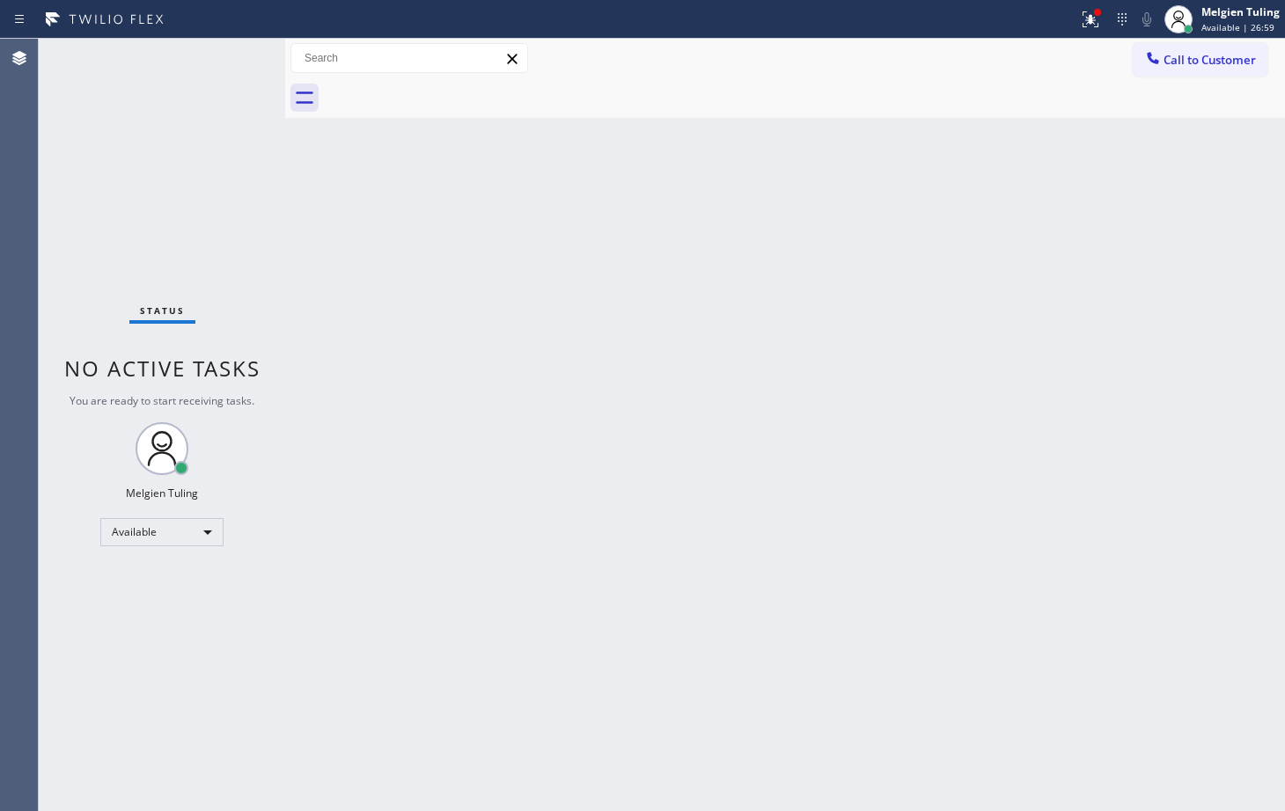
click at [214, 55] on div "Status No active tasks You are ready to start receiving tasks. Melgien Tuling A…" at bounding box center [162, 425] width 246 height 773
click at [165, 531] on div "Available" at bounding box center [161, 532] width 123 height 28
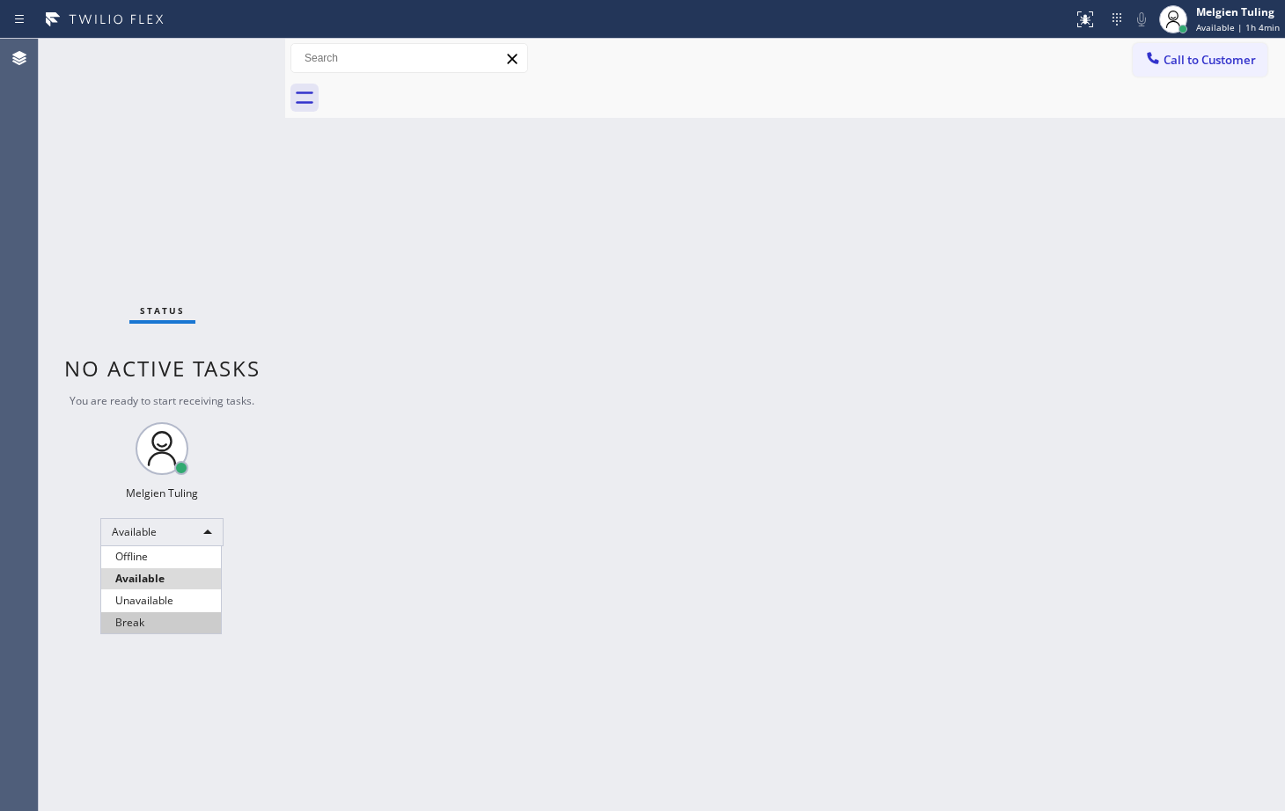
click at [153, 628] on li "Break" at bounding box center [161, 623] width 120 height 21
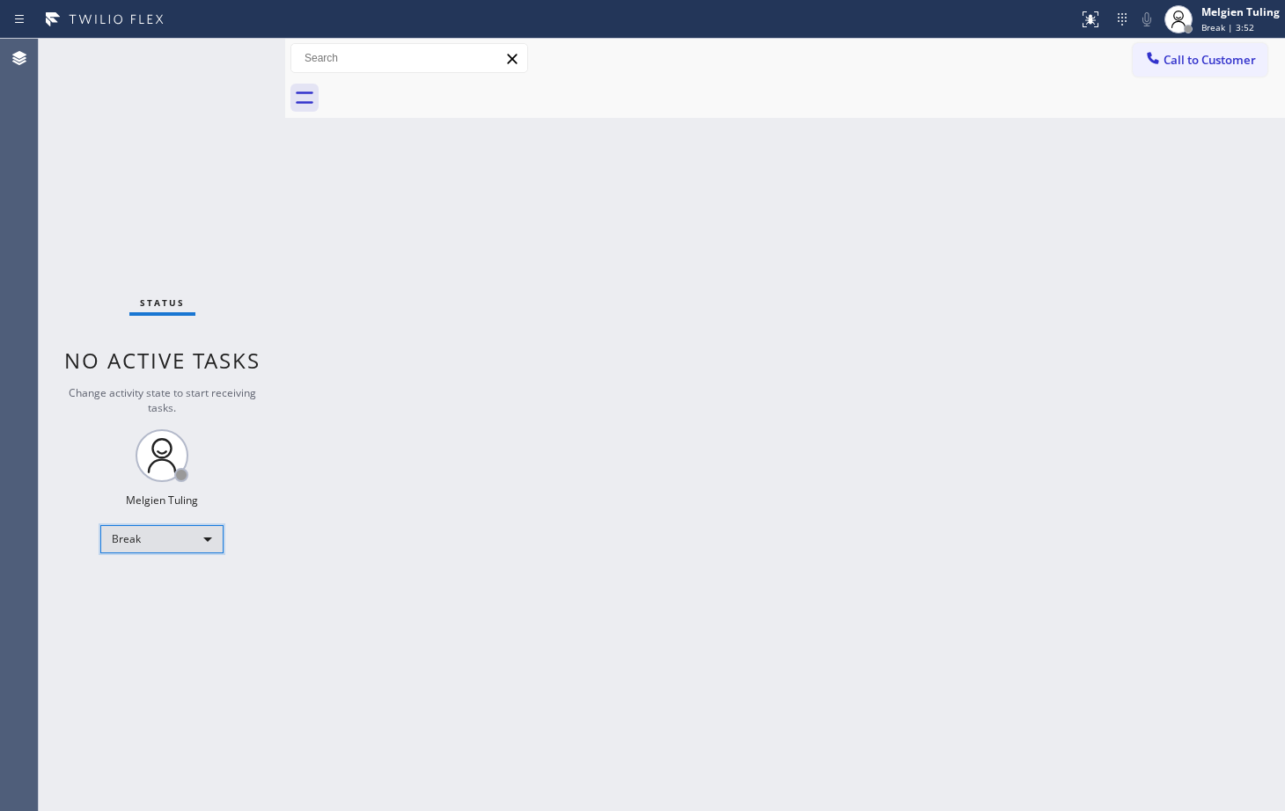
click at [169, 529] on div "Break" at bounding box center [161, 539] width 123 height 28
click at [146, 592] on li "Available" at bounding box center [161, 586] width 120 height 21
click at [377, 583] on div "Back to Dashboard Change Sender ID Customers Technicians Select a contact Outbo…" at bounding box center [785, 425] width 1000 height 773
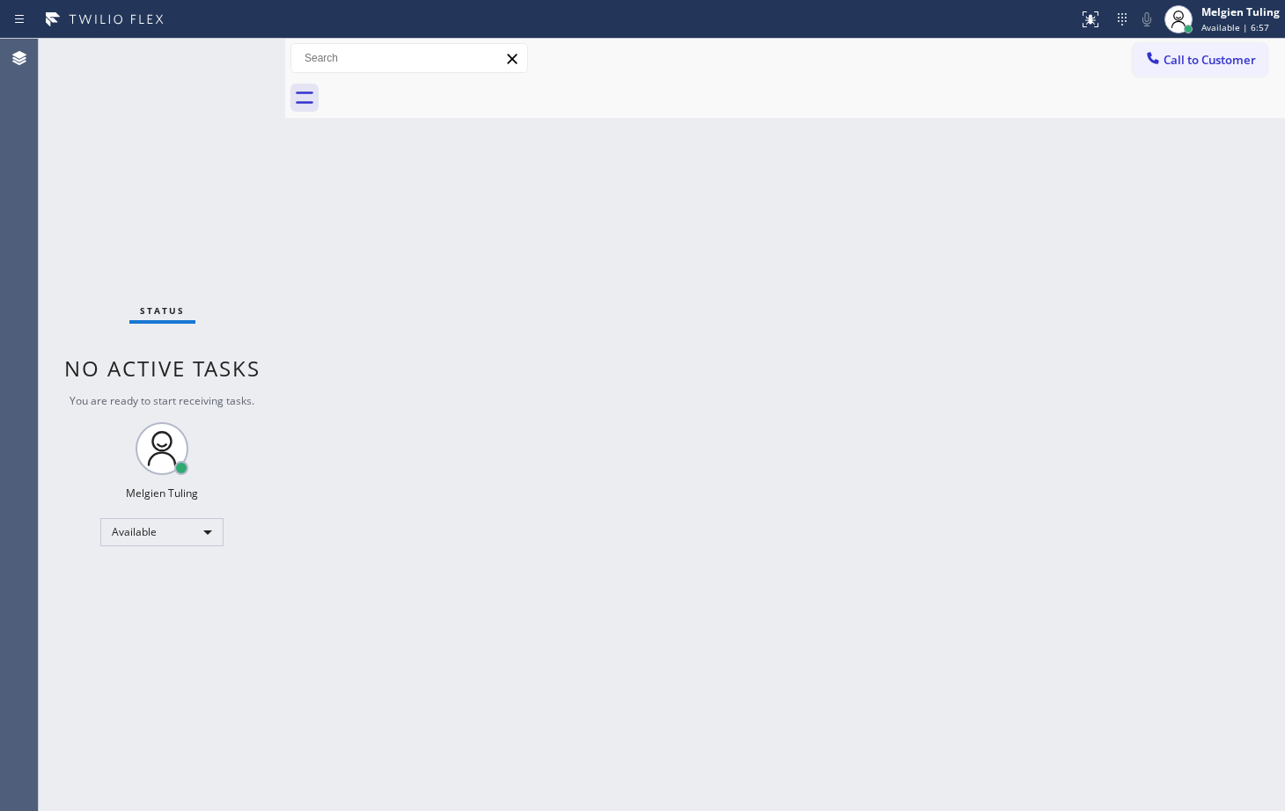
click at [373, 430] on div "Back to Dashboard Change Sender ID Customers Technicians Select a contact Outbo…" at bounding box center [785, 425] width 1000 height 773
click at [785, 586] on div "Back to Dashboard Change Sender ID Customers Technicians Select a contact Outbo…" at bounding box center [785, 425] width 1000 height 773
click at [181, 532] on div "Available" at bounding box center [161, 532] width 123 height 28
click at [141, 556] on li "Offline" at bounding box center [161, 557] width 120 height 21
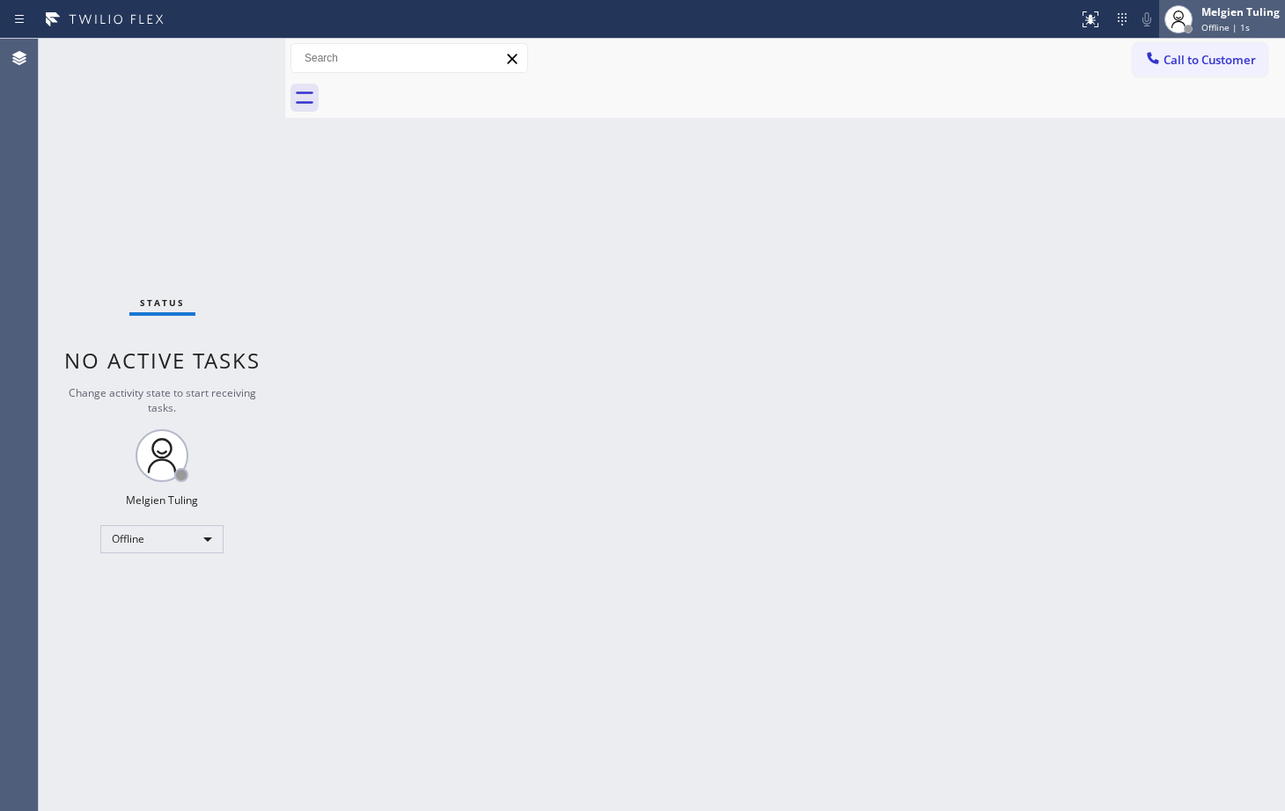
click at [1222, 15] on div "Melgien Tuling" at bounding box center [1240, 11] width 78 height 15
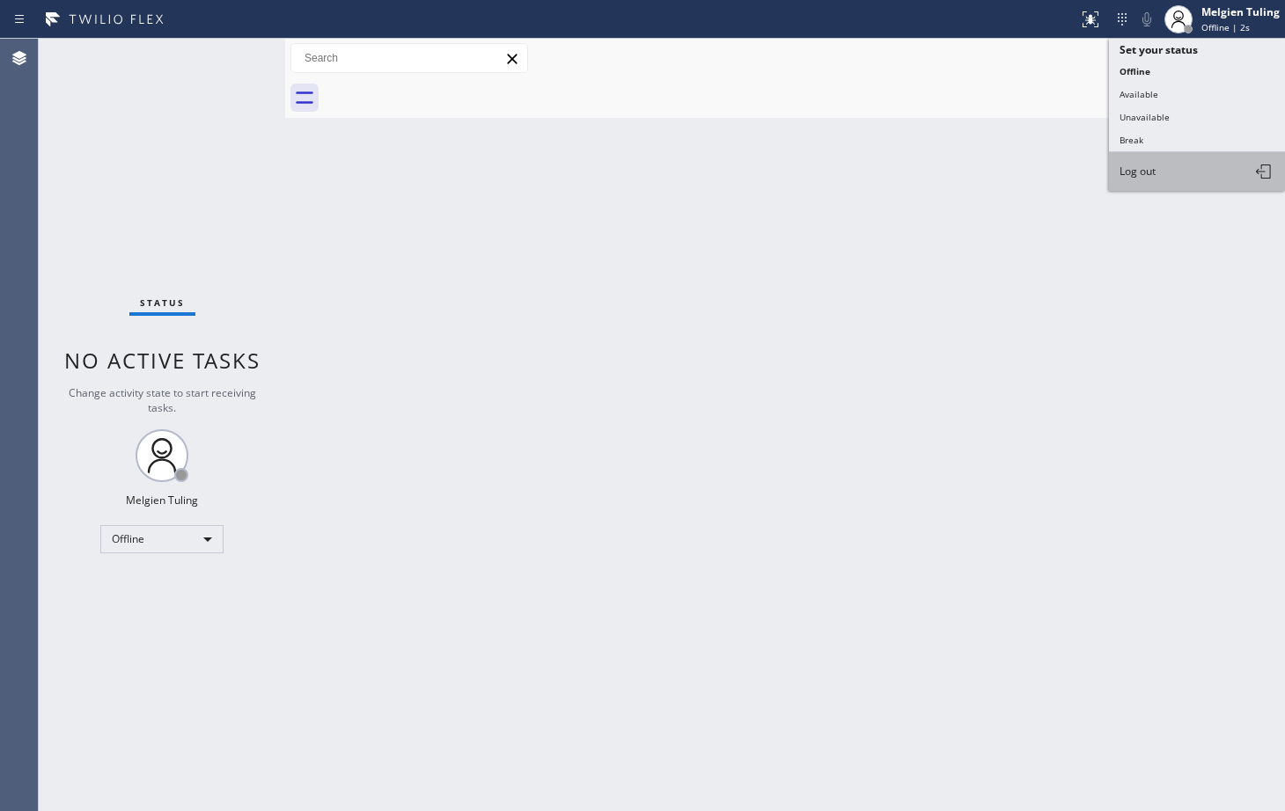
click at [1145, 168] on span "Log out" at bounding box center [1138, 171] width 36 height 15
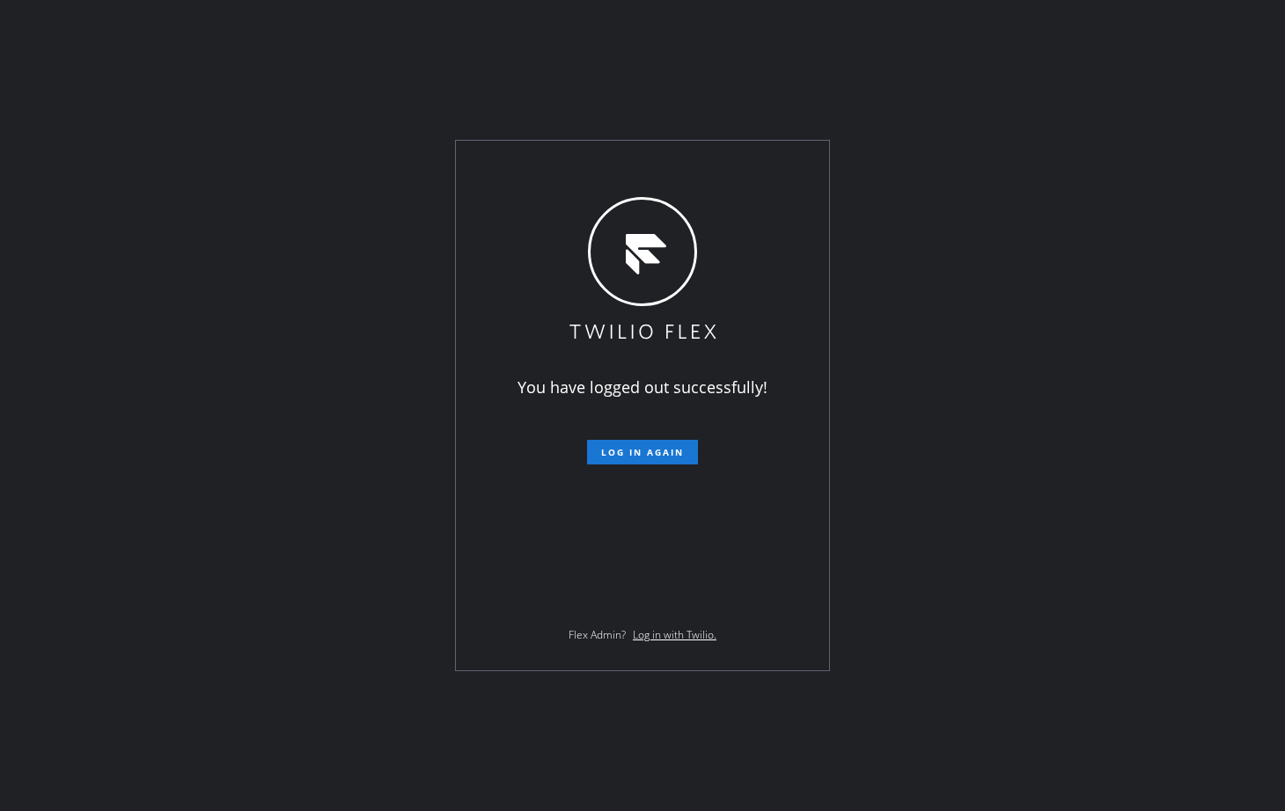
click at [922, 96] on div "You have logged out successfully! Log in again Flex Admin? Log in with Twilio." at bounding box center [642, 405] width 1285 height 811
